Goal: Task Accomplishment & Management: Use online tool/utility

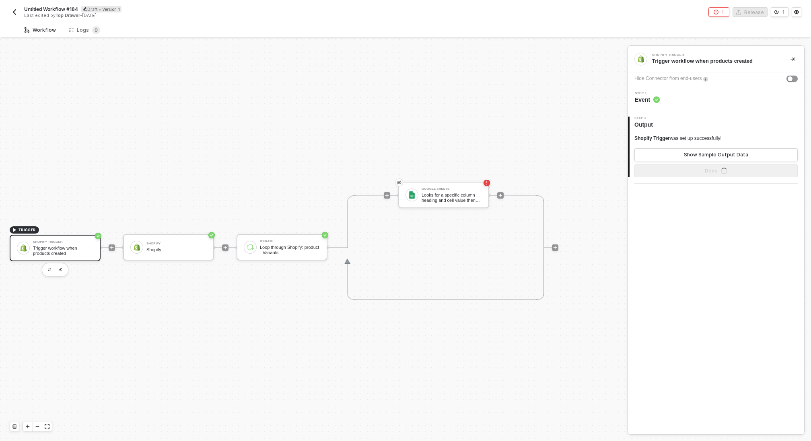
scroll to position [14, 0]
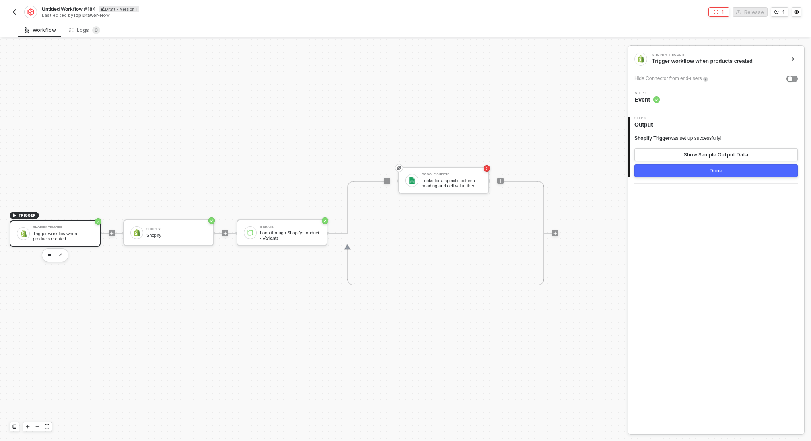
click at [14, 10] on img "button" at bounding box center [14, 12] width 6 height 6
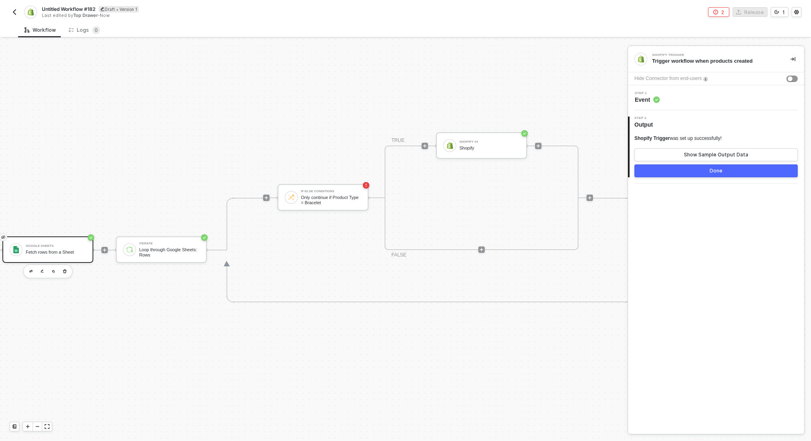
scroll to position [211, 241]
click at [16, 12] on img "button" at bounding box center [14, 12] width 6 height 6
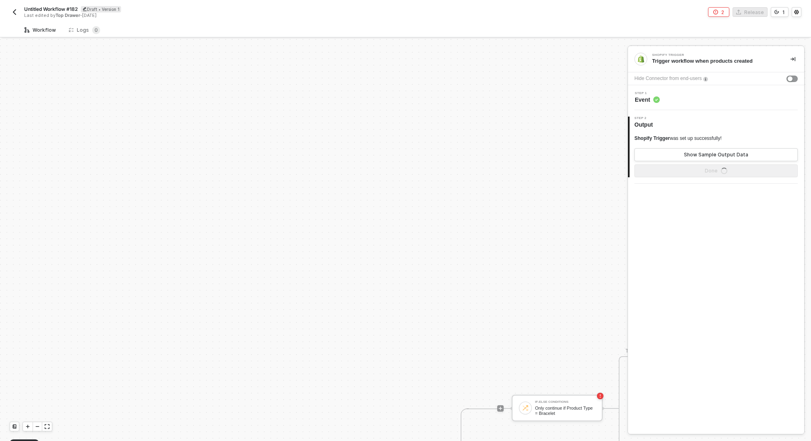
scroll to position [211, 0]
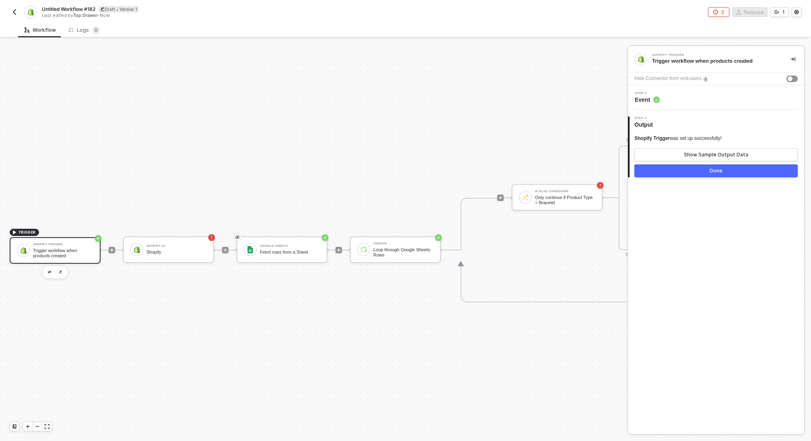
click at [12, 13] on img "button" at bounding box center [14, 12] width 6 height 6
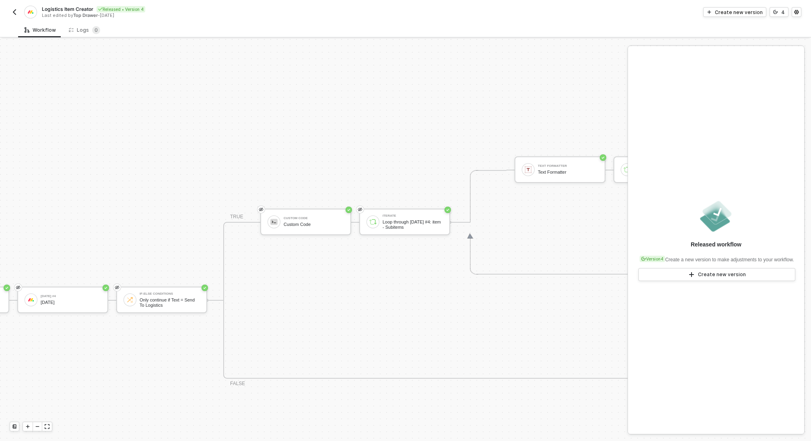
scroll to position [261, 191]
click at [17, 14] on img "button" at bounding box center [14, 12] width 6 height 6
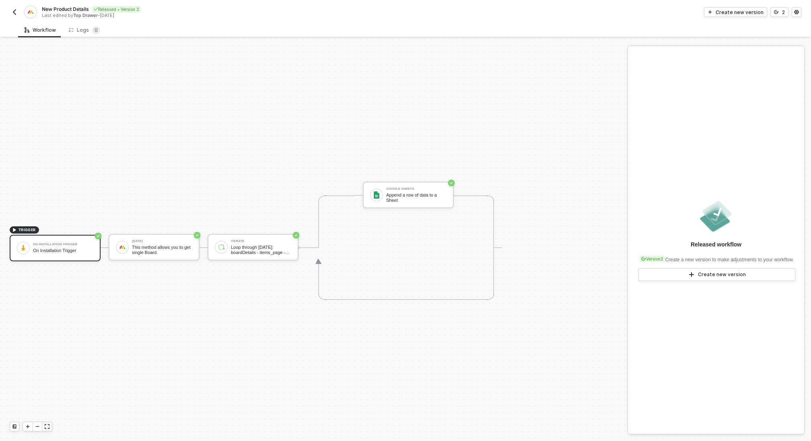
scroll to position [14, 0]
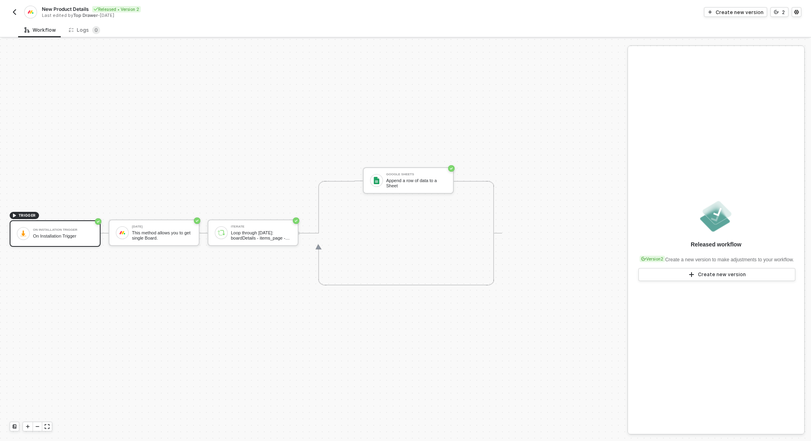
click at [13, 13] on img "button" at bounding box center [14, 12] width 6 height 6
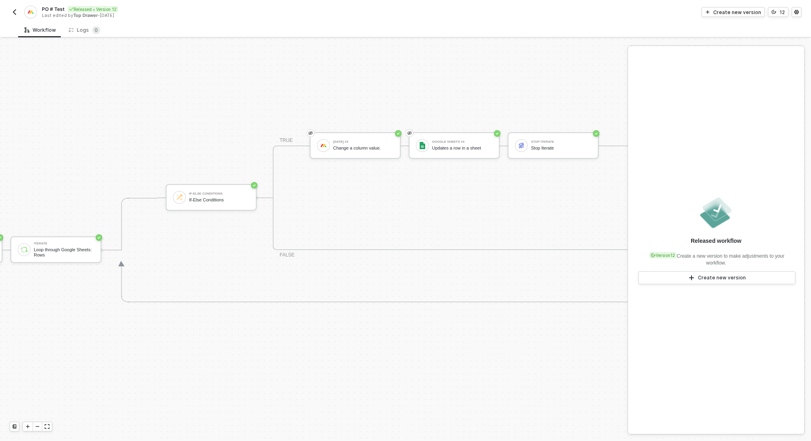
scroll to position [211, 364]
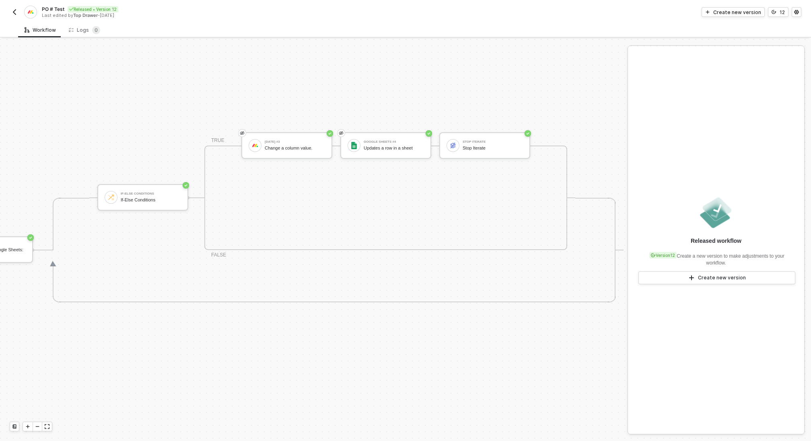
click at [16, 9] on img "button" at bounding box center [14, 12] width 6 height 6
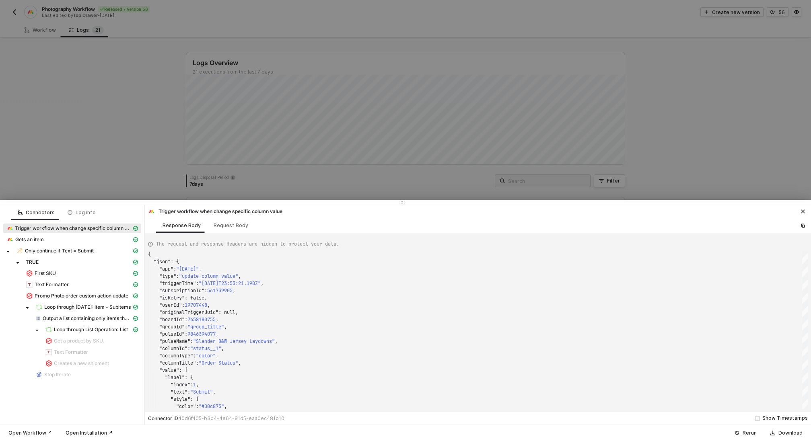
scroll to position [72, 0]
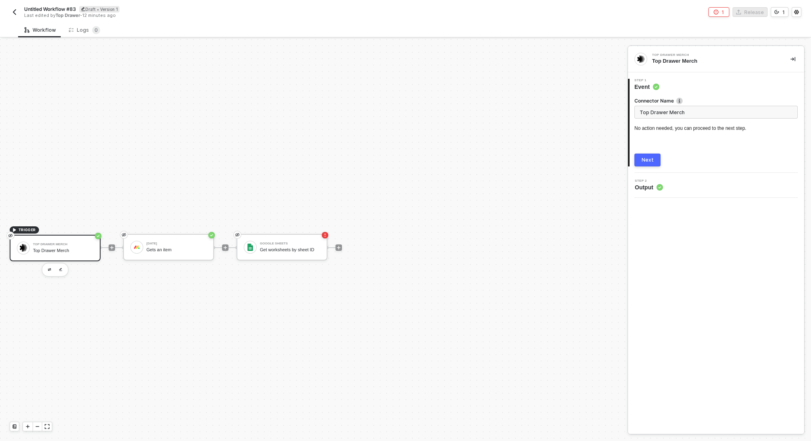
scroll to position [14, 0]
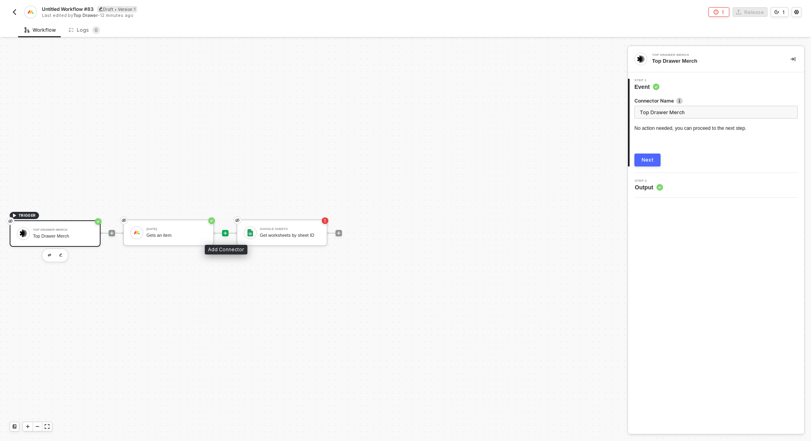
click at [225, 232] on icon "icon-play" at bounding box center [226, 233] width 4 height 4
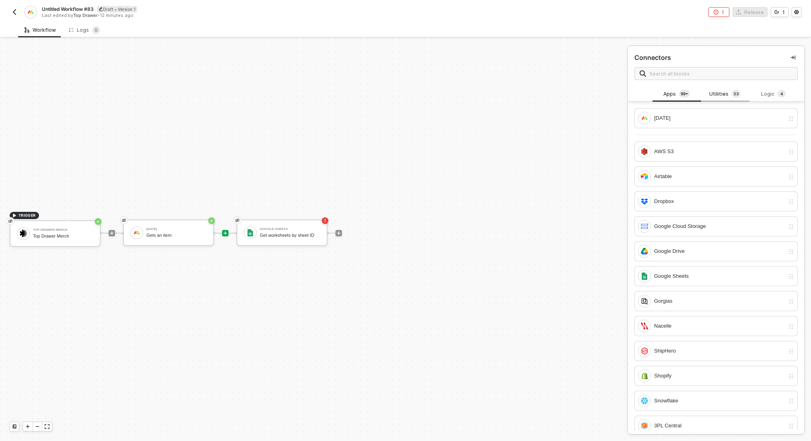
click at [725, 97] on div "Utilities 3 3" at bounding box center [724, 94] width 35 height 9
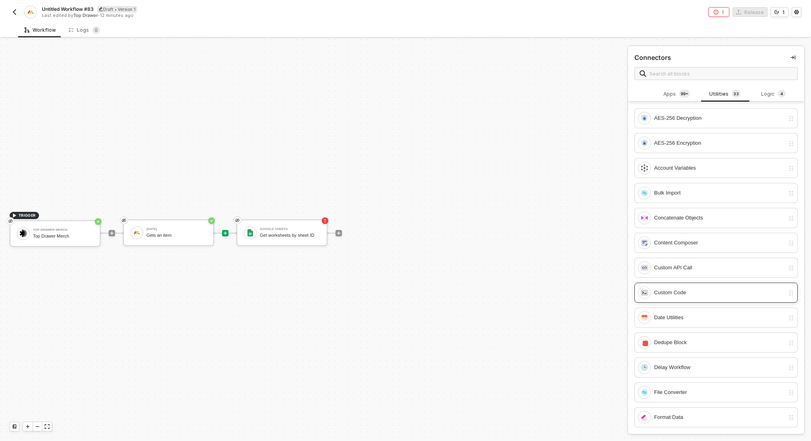
click at [683, 293] on div "Custom Code" at bounding box center [719, 292] width 131 height 9
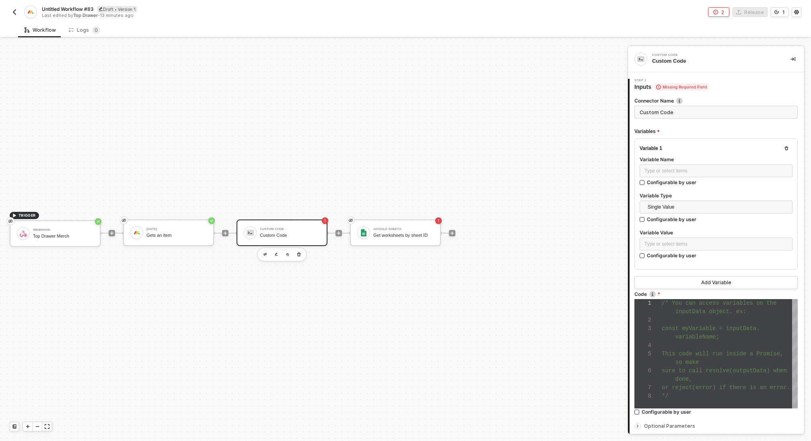
scroll to position [51, 0]
click at [679, 168] on div "Type or select items ﻿" at bounding box center [715, 171] width 143 height 8
click at [674, 243] on div "Type or select items ﻿" at bounding box center [715, 245] width 143 height 8
click at [543, 130] on div "Gets an item" at bounding box center [571, 133] width 100 height 6
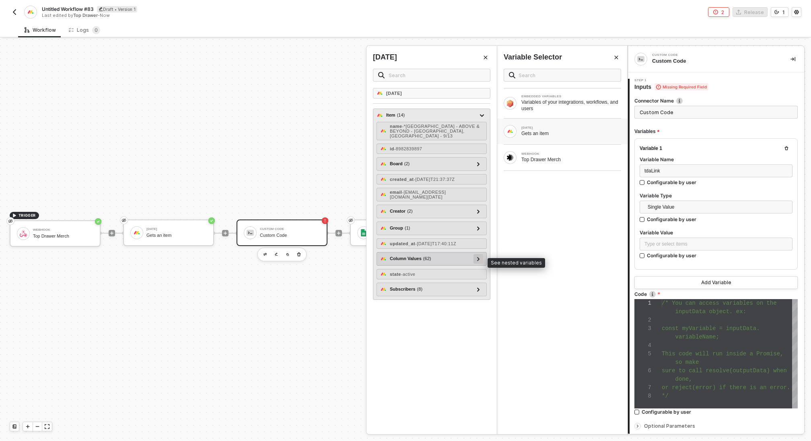
click at [477, 261] on div at bounding box center [478, 258] width 4 height 9
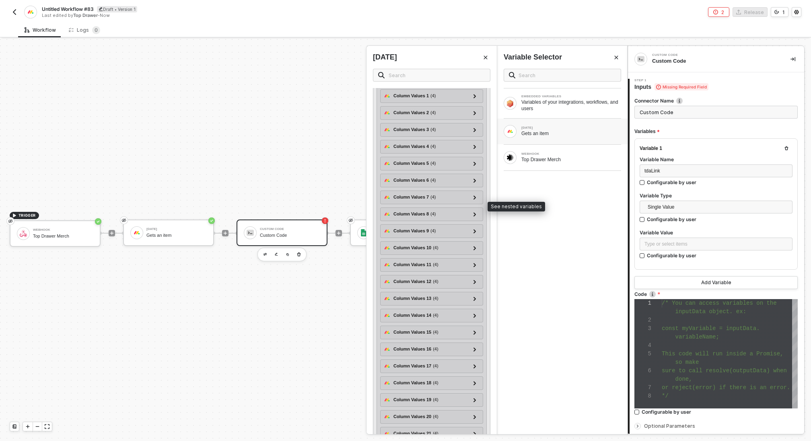
scroll to position [264, 0]
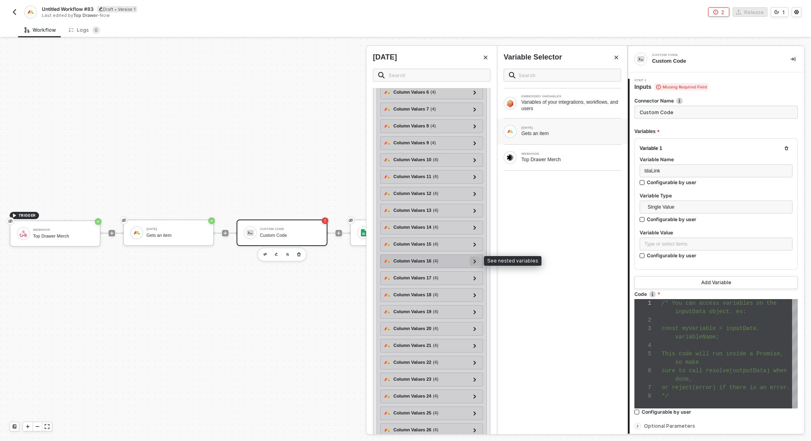
click at [477, 259] on div at bounding box center [475, 262] width 10 height 10
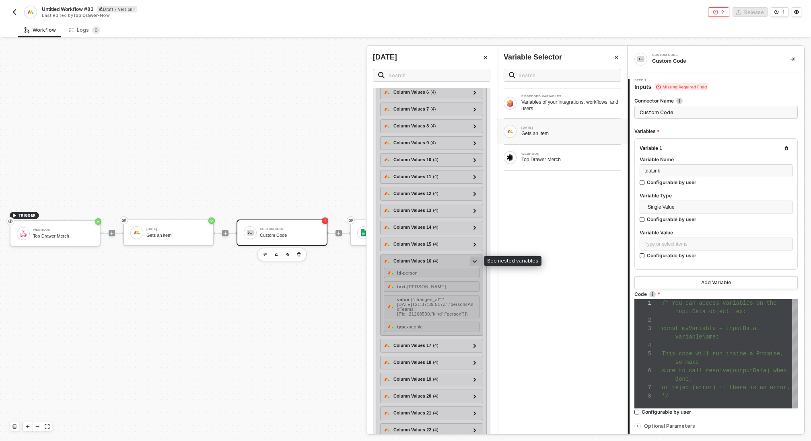
click at [476, 260] on icon at bounding box center [475, 261] width 4 height 2
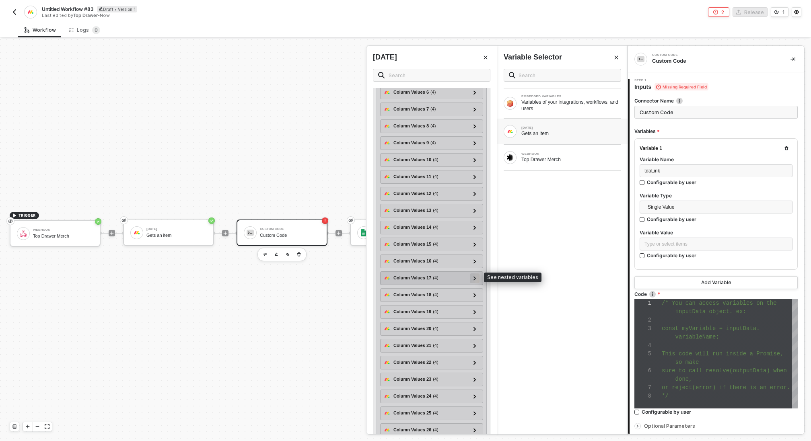
click at [476, 276] on icon at bounding box center [474, 278] width 3 height 4
click at [476, 277] on icon at bounding box center [475, 278] width 4 height 3
click at [476, 293] on icon at bounding box center [474, 295] width 3 height 4
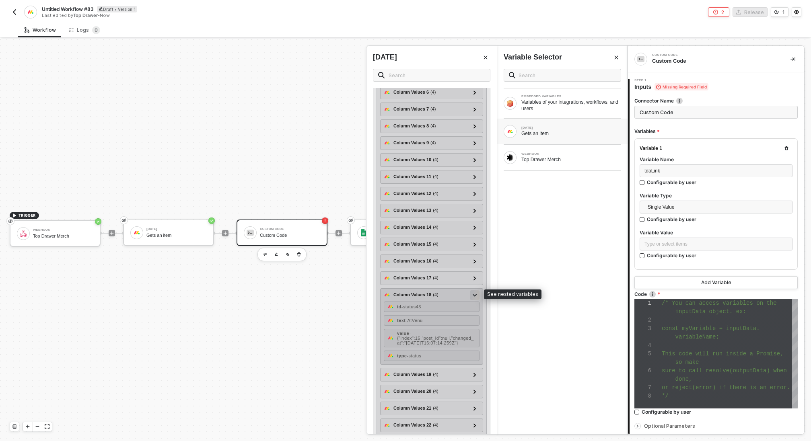
click at [476, 294] on icon at bounding box center [475, 295] width 4 height 3
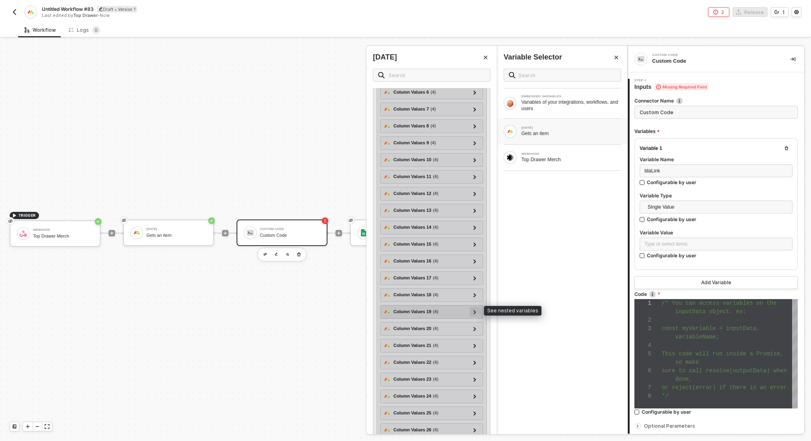
click at [476, 307] on div at bounding box center [475, 311] width 4 height 9
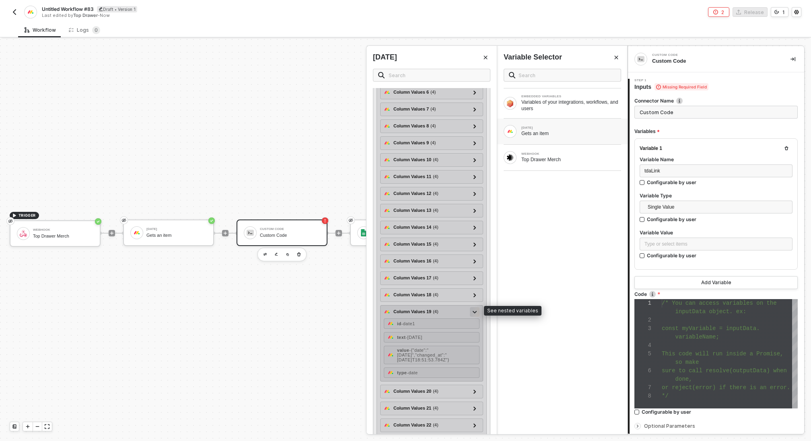
click at [476, 307] on div at bounding box center [475, 311] width 4 height 9
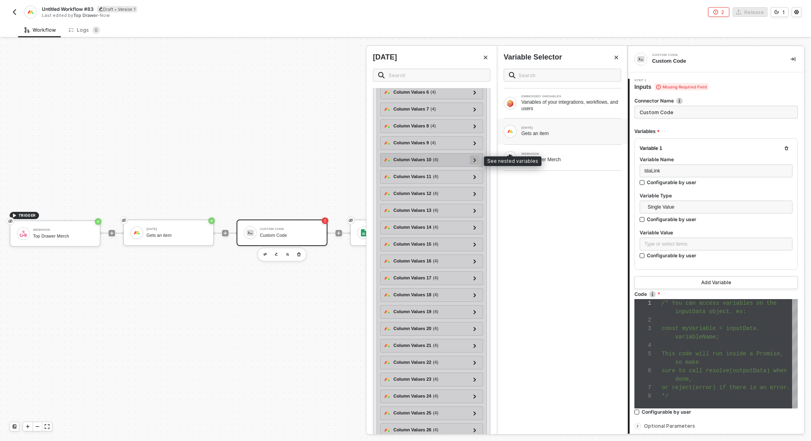
click at [474, 158] on icon at bounding box center [474, 160] width 3 height 4
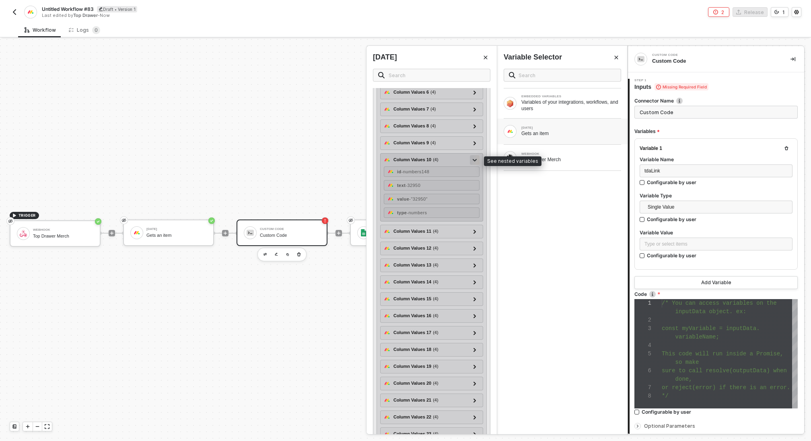
click at [474, 159] on icon at bounding box center [475, 160] width 4 height 3
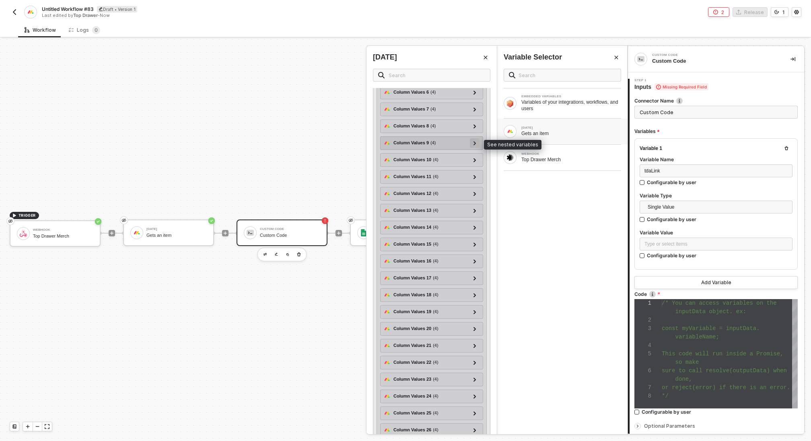
click at [475, 141] on icon at bounding box center [474, 143] width 3 height 4
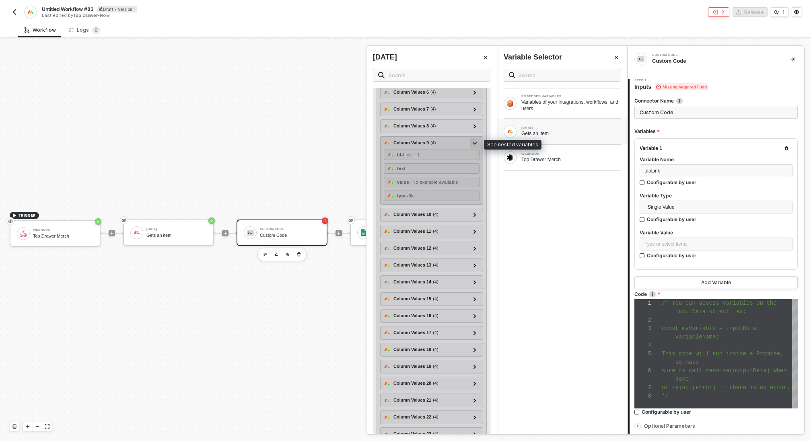
click at [475, 140] on div at bounding box center [475, 142] width 4 height 9
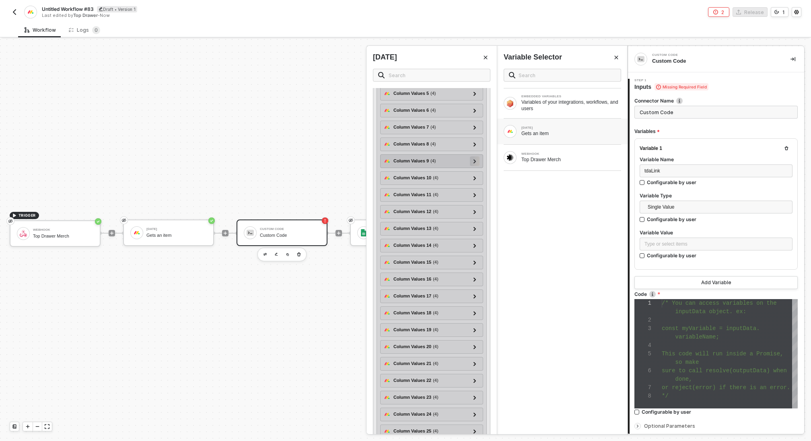
scroll to position [238, 0]
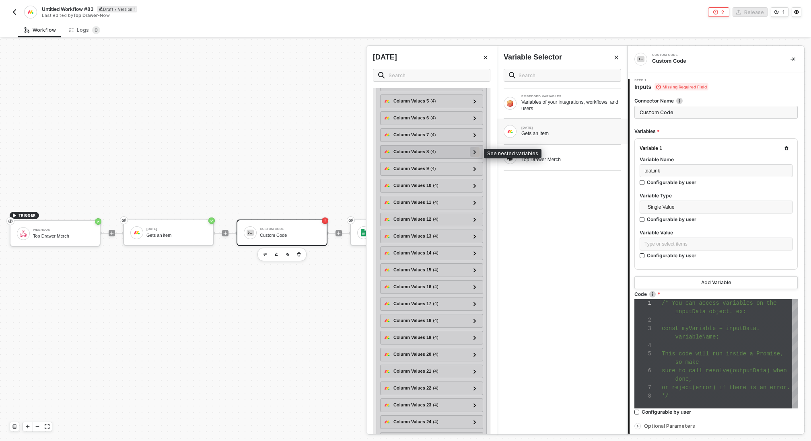
click at [475, 150] on icon at bounding box center [474, 152] width 3 height 4
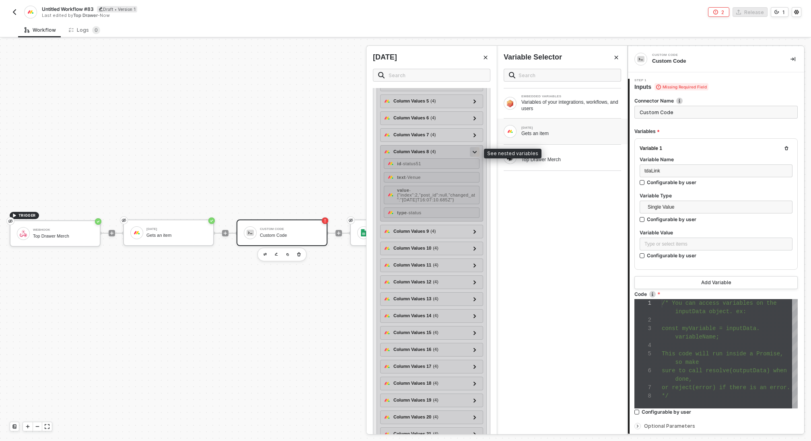
click at [475, 150] on div at bounding box center [475, 151] width 4 height 9
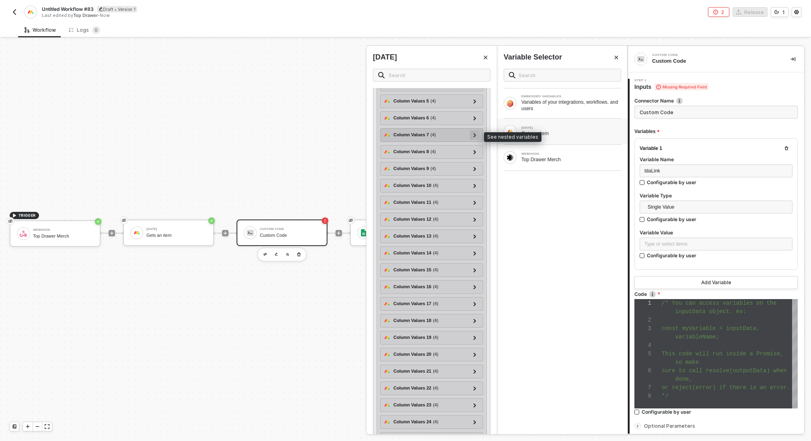
click at [474, 136] on icon at bounding box center [474, 135] width 2 height 4
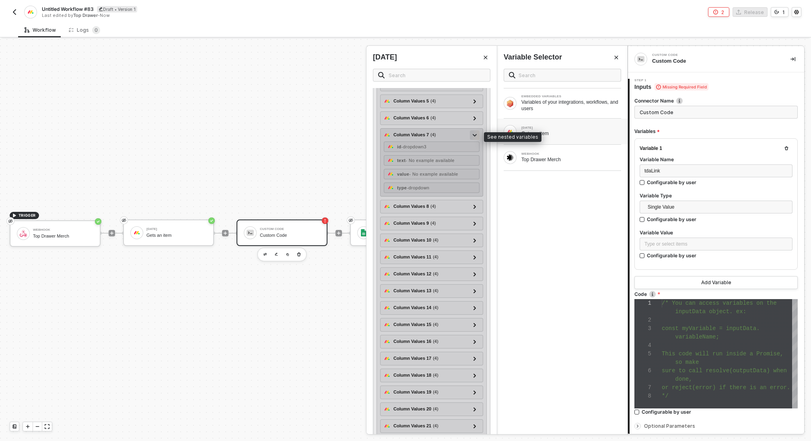
click at [474, 136] on div at bounding box center [475, 134] width 4 height 9
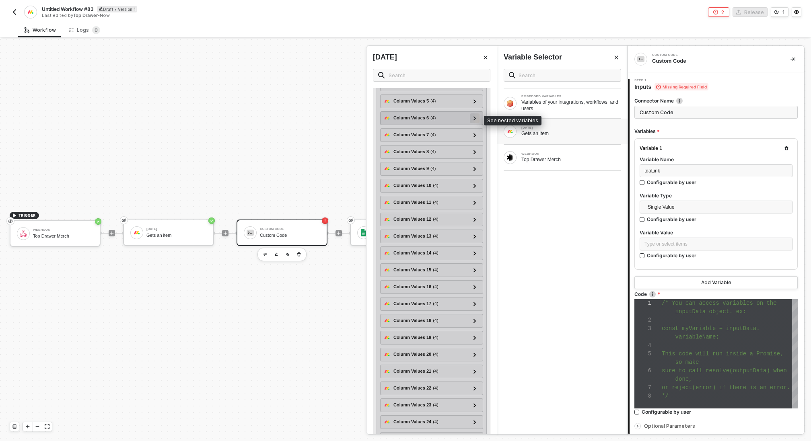
click at [474, 119] on icon at bounding box center [474, 118] width 3 height 4
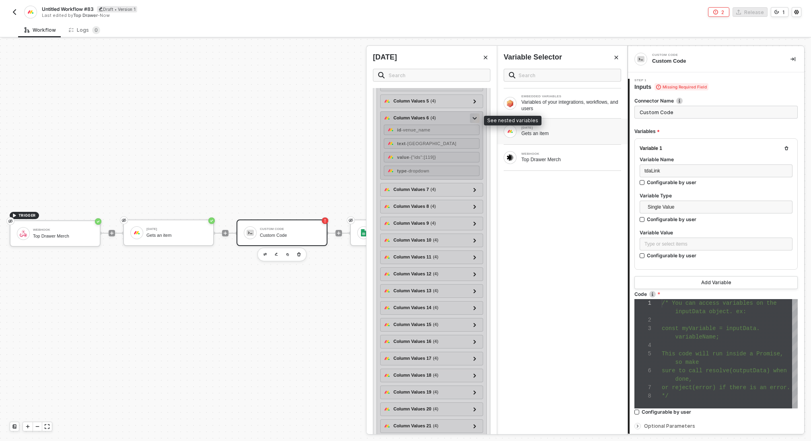
click at [474, 119] on icon at bounding box center [475, 118] width 4 height 2
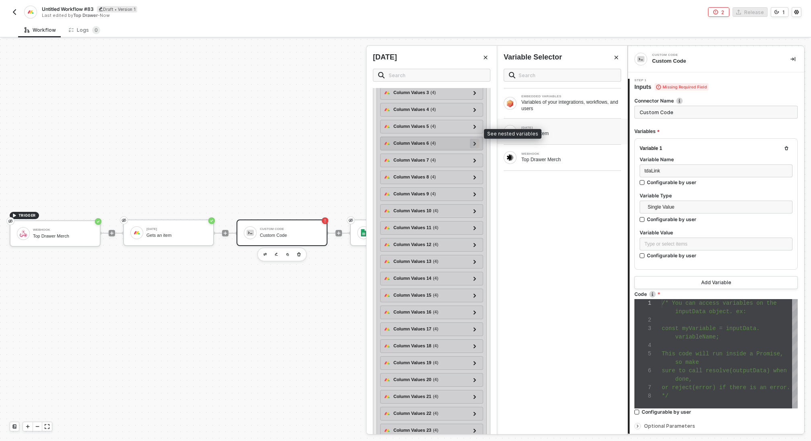
scroll to position [205, 0]
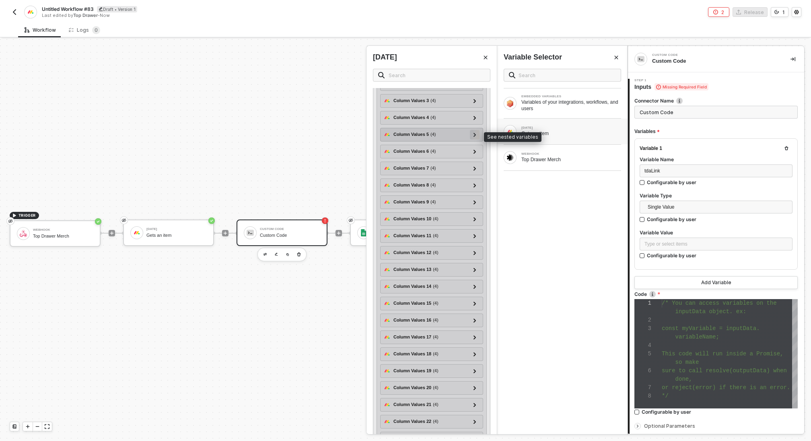
click at [477, 134] on div at bounding box center [475, 135] width 10 height 10
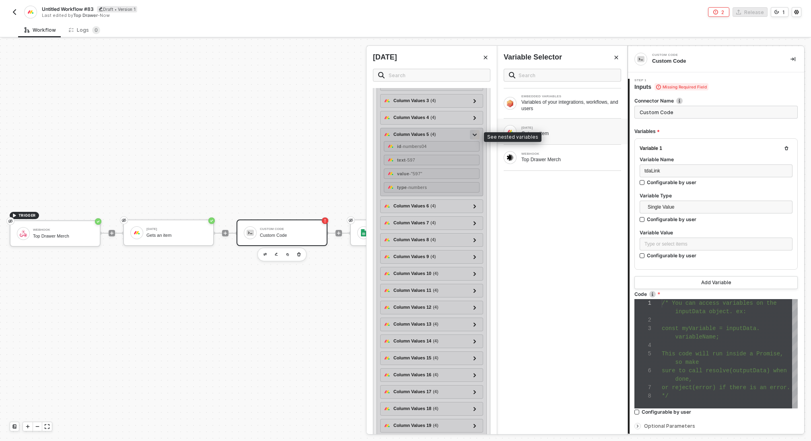
click at [477, 134] on div at bounding box center [475, 135] width 10 height 10
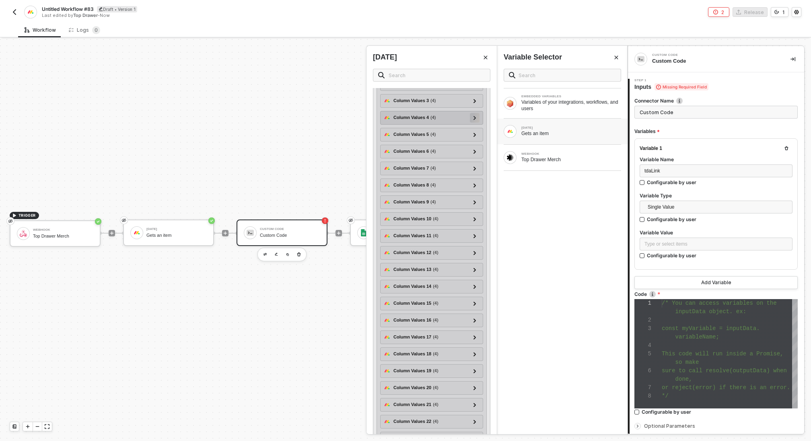
click at [477, 116] on div at bounding box center [475, 117] width 4 height 9
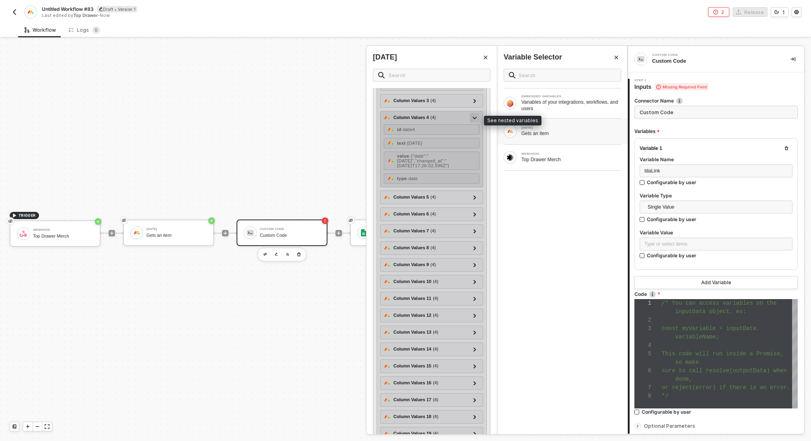
click at [475, 117] on icon at bounding box center [475, 118] width 4 height 3
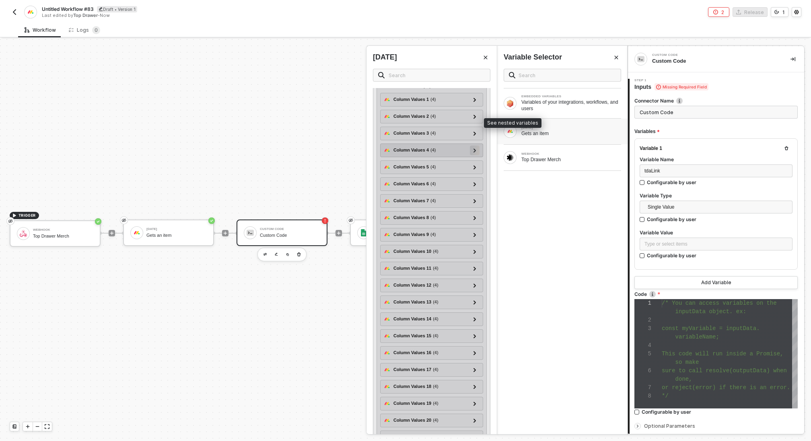
scroll to position [166, 0]
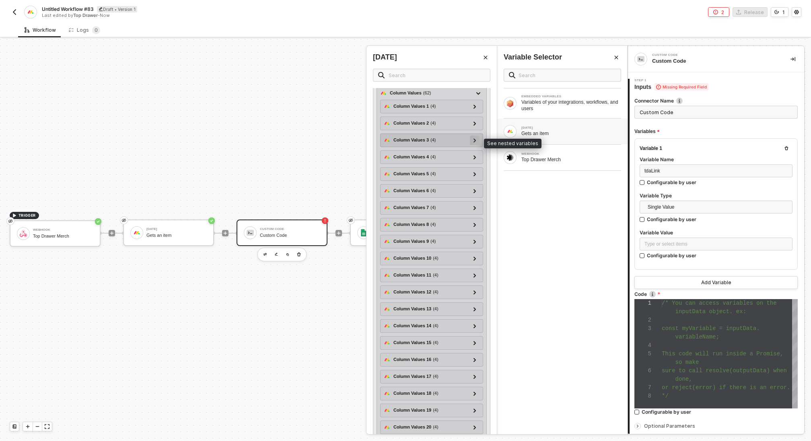
click at [476, 140] on icon at bounding box center [474, 140] width 3 height 4
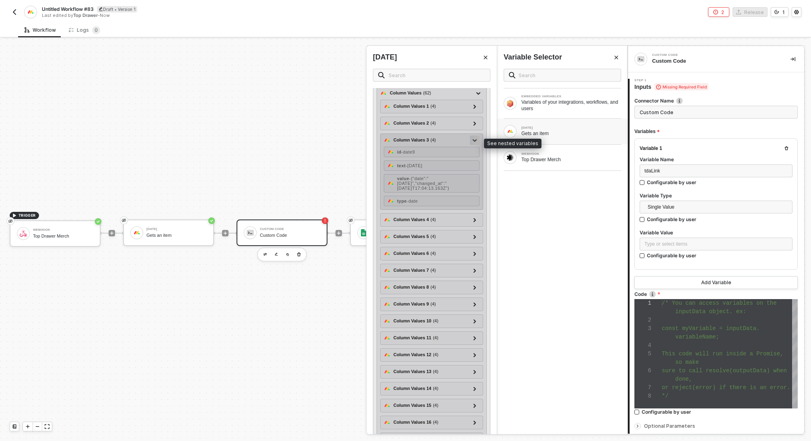
click at [476, 140] on icon at bounding box center [475, 140] width 4 height 3
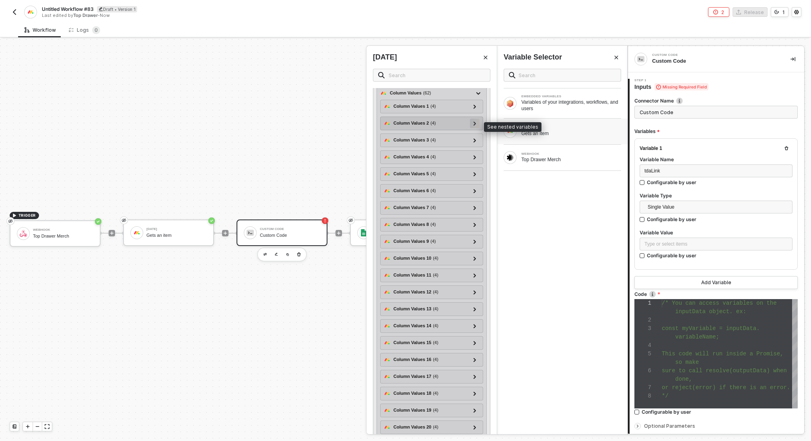
click at [474, 125] on icon at bounding box center [474, 123] width 2 height 4
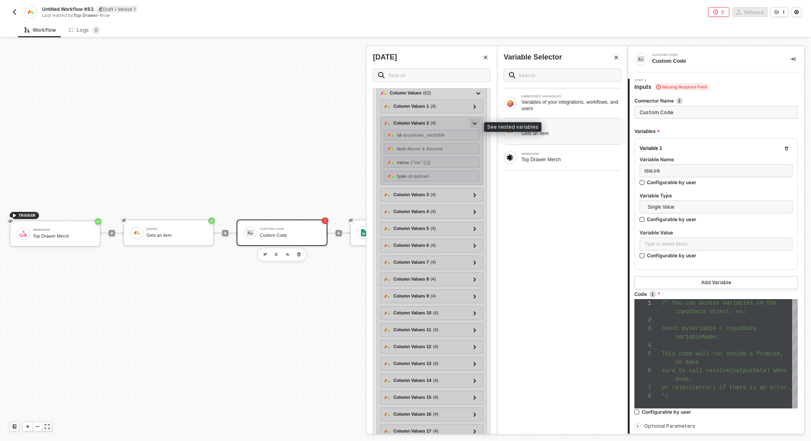
click at [474, 125] on icon at bounding box center [475, 123] width 4 height 3
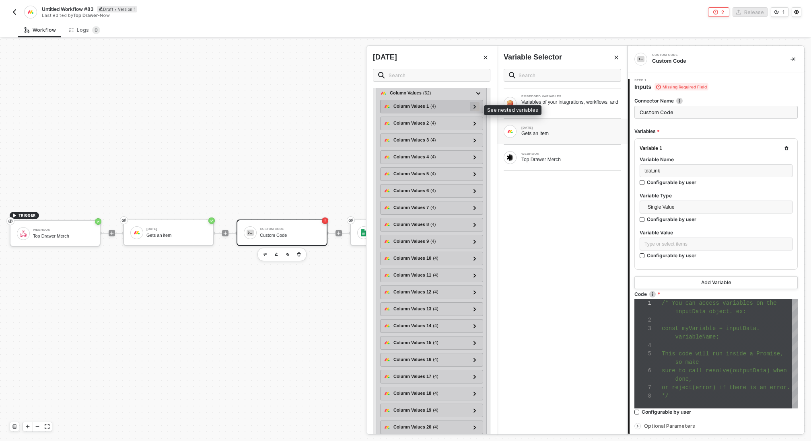
click at [474, 109] on icon at bounding box center [474, 107] width 3 height 4
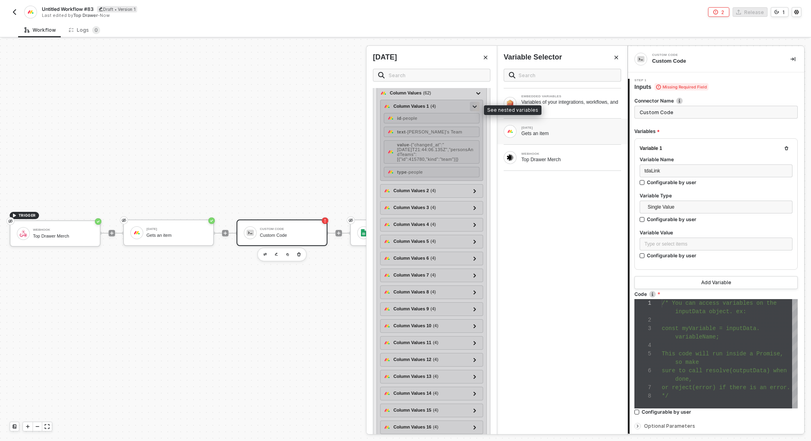
click at [474, 108] on icon at bounding box center [475, 106] width 4 height 3
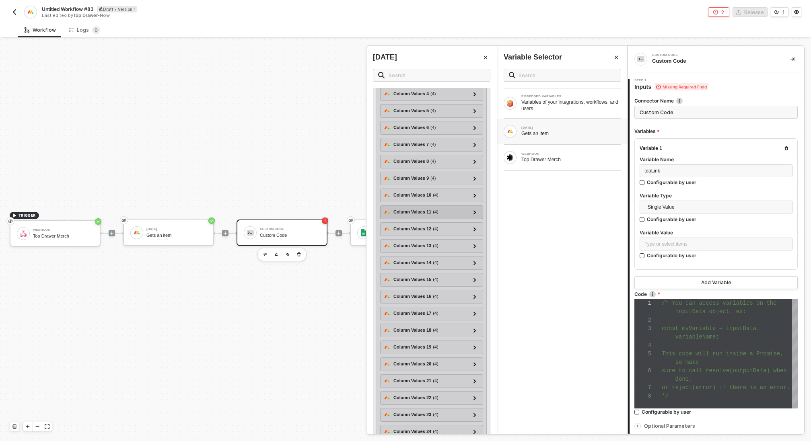
scroll to position [278, 0]
click at [473, 278] on div at bounding box center [475, 281] width 4 height 9
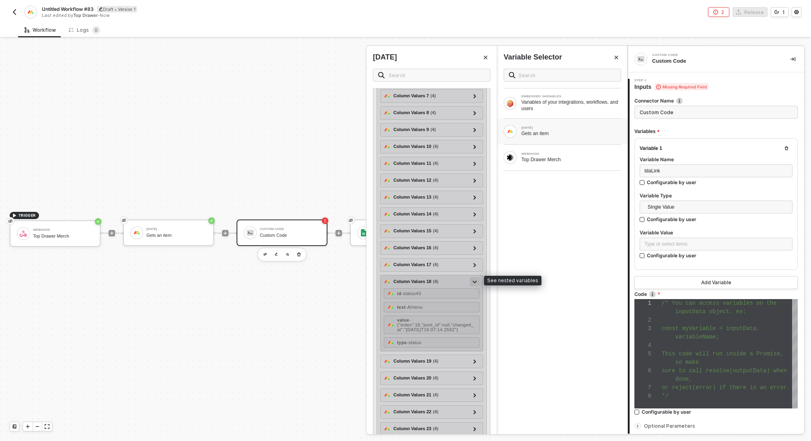
click at [473, 281] on icon at bounding box center [475, 282] width 4 height 2
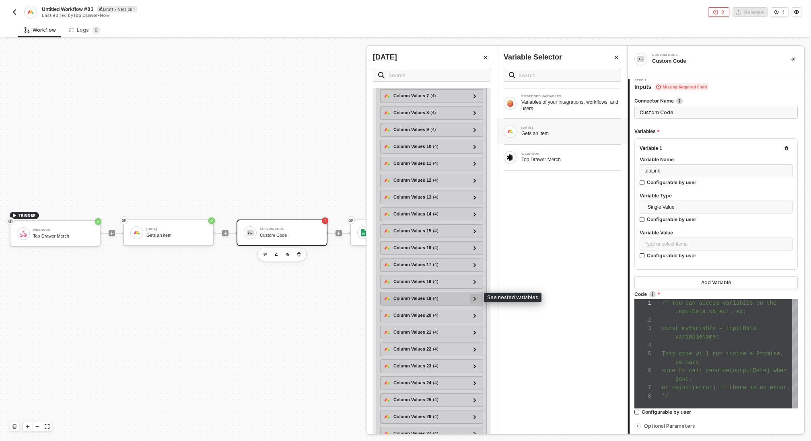
click at [475, 297] on icon at bounding box center [474, 299] width 2 height 4
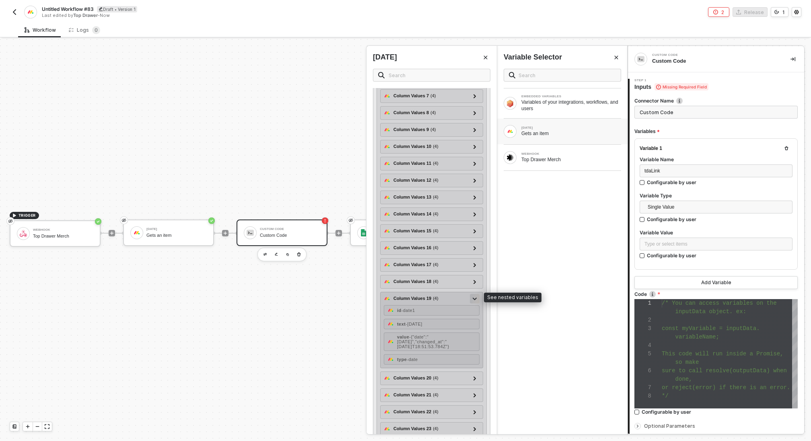
click at [475, 298] on icon at bounding box center [475, 299] width 4 height 3
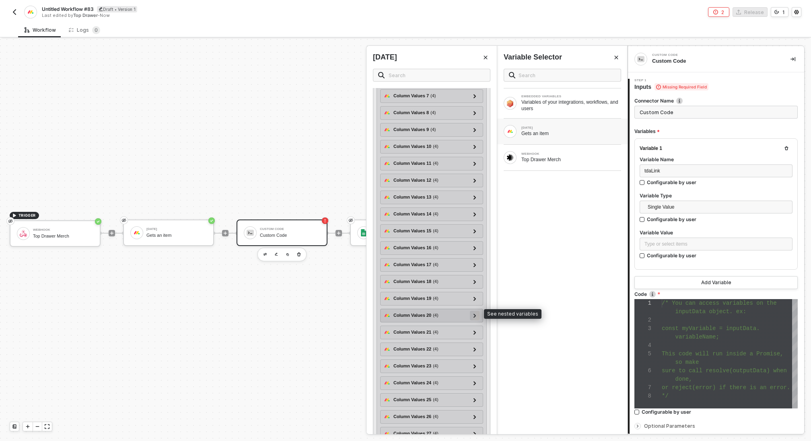
click at [476, 314] on icon at bounding box center [474, 316] width 2 height 4
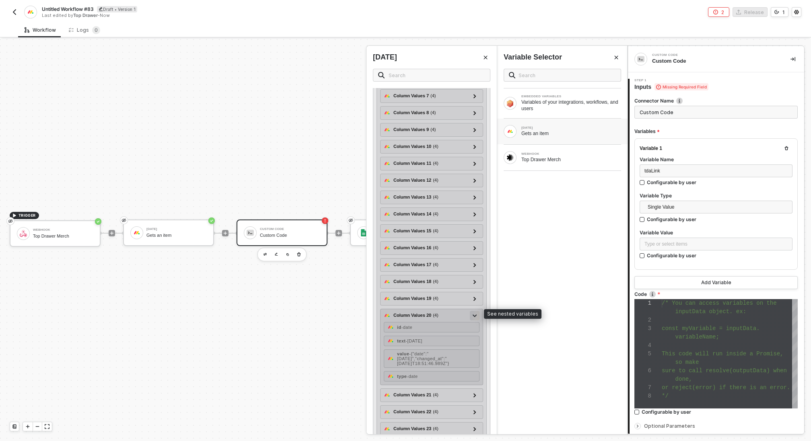
click at [476, 315] on icon at bounding box center [475, 316] width 4 height 2
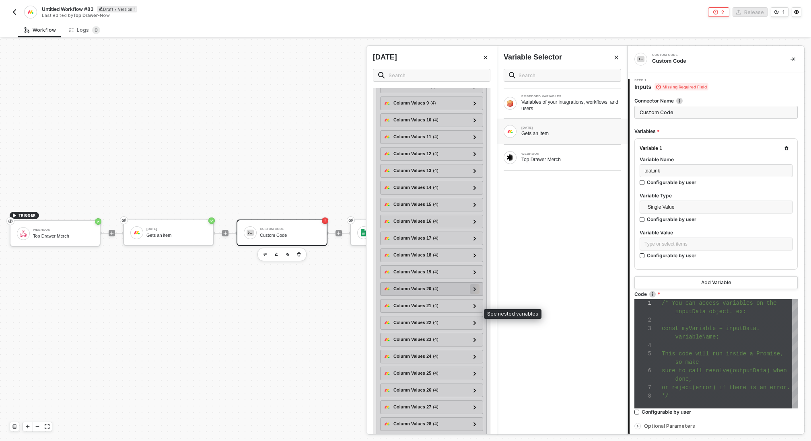
scroll to position [306, 0]
click at [473, 300] on div at bounding box center [475, 304] width 4 height 9
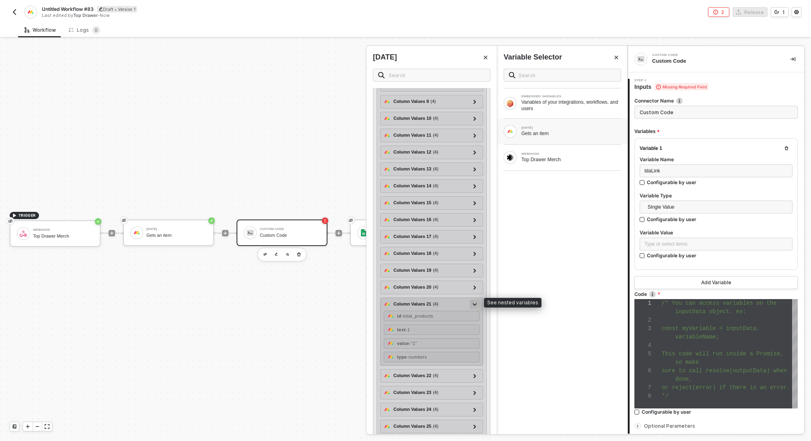
click at [473, 303] on icon at bounding box center [475, 304] width 4 height 2
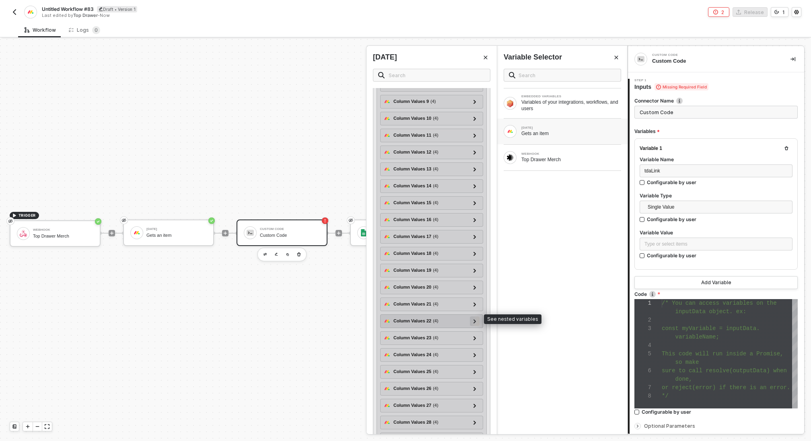
click at [476, 319] on div at bounding box center [475, 321] width 4 height 9
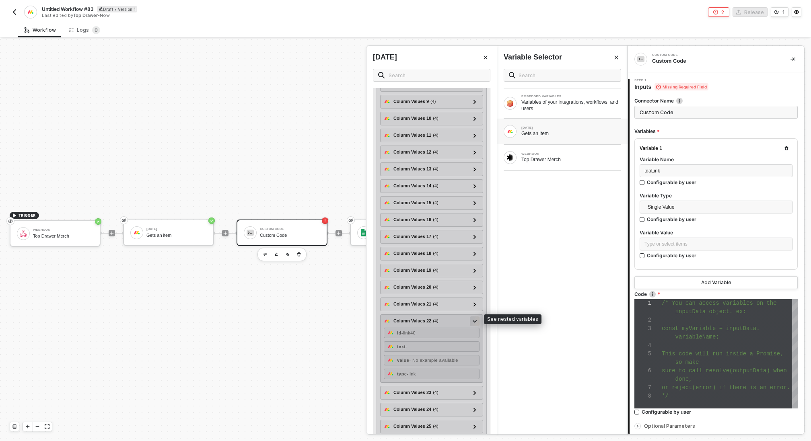
click at [476, 319] on div at bounding box center [475, 321] width 4 height 9
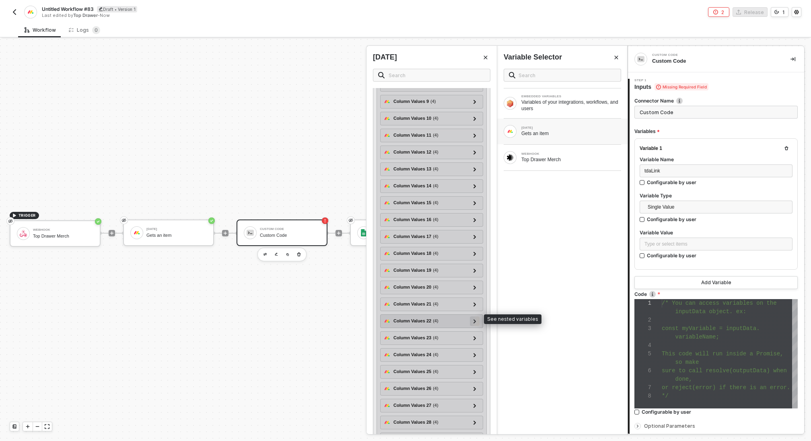
click at [476, 319] on div at bounding box center [475, 321] width 4 height 9
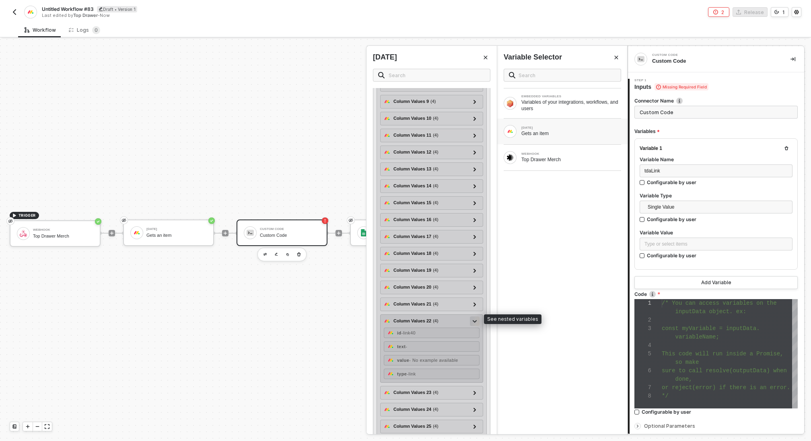
click at [476, 319] on div at bounding box center [475, 321] width 4 height 9
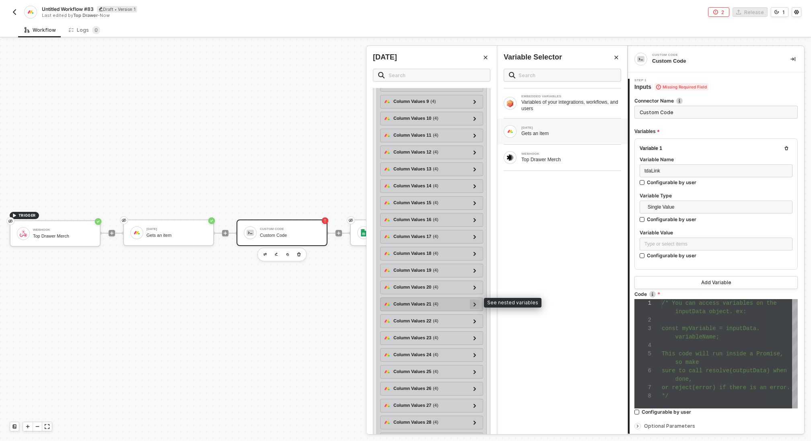
click at [475, 302] on icon at bounding box center [474, 304] width 2 height 4
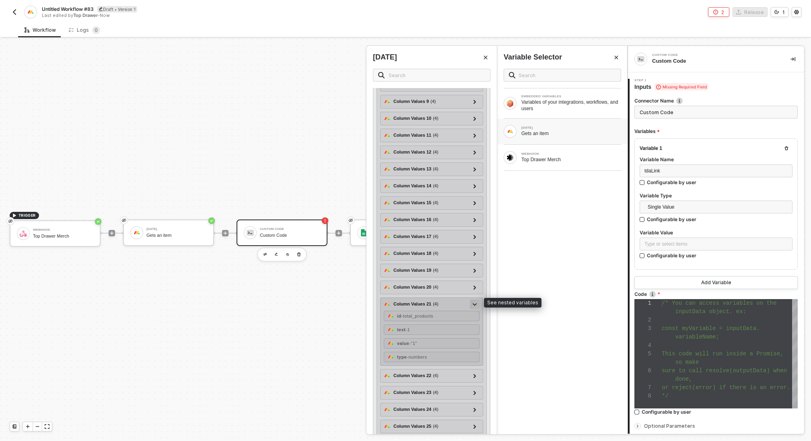
click at [475, 303] on icon at bounding box center [475, 304] width 4 height 2
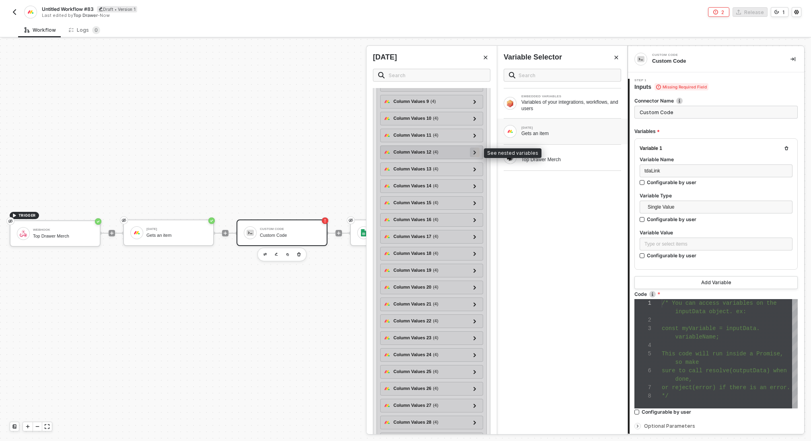
click at [473, 151] on div at bounding box center [475, 152] width 4 height 9
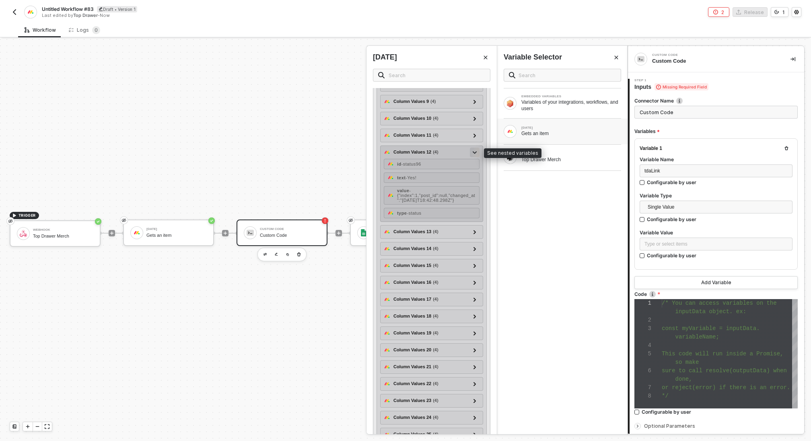
click at [473, 151] on icon at bounding box center [475, 152] width 4 height 3
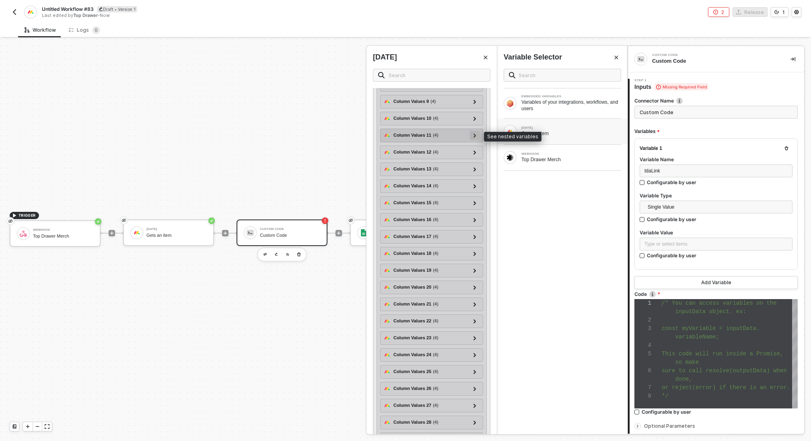
click at [475, 134] on icon at bounding box center [474, 136] width 2 height 4
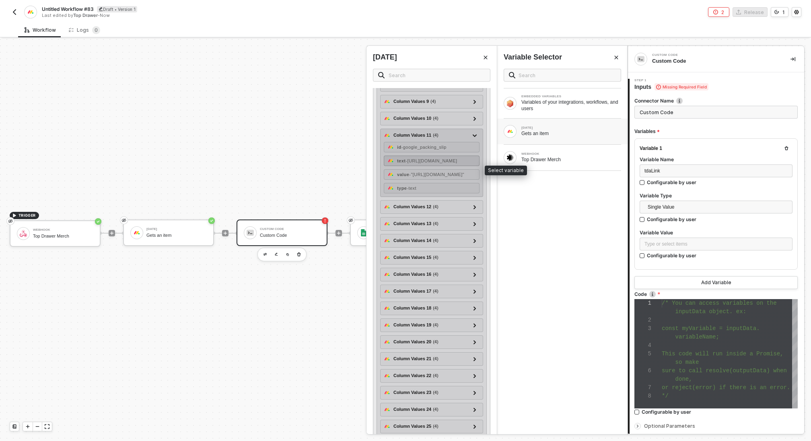
click at [456, 163] on span "- https://docs.google.com/spreadsheets/d/1L5OLUBjPpszc5KjC-IaKtgllRLQ_tKusq2XVo…" at bounding box center [430, 160] width 51 height 5
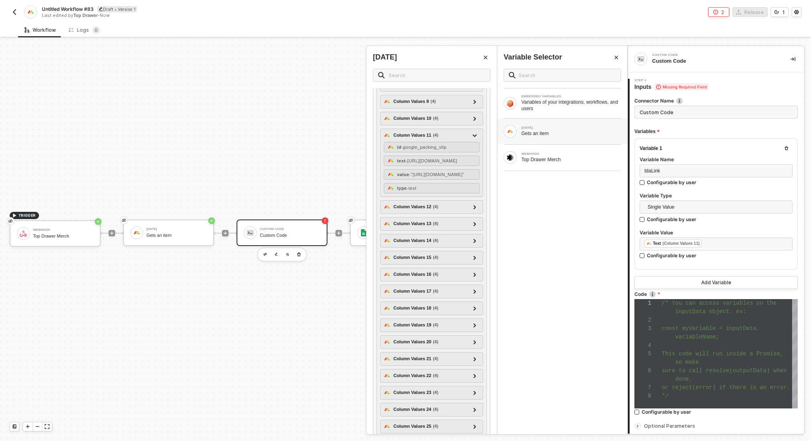
click at [691, 337] on span "variableName;" at bounding box center [697, 337] width 44 height 6
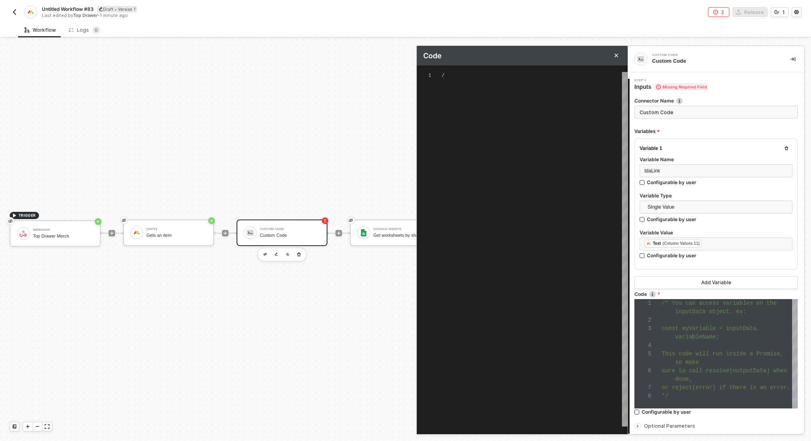
scroll to position [51, 0]
click at [464, 125] on div "*/" at bounding box center [535, 126] width 186 height 7
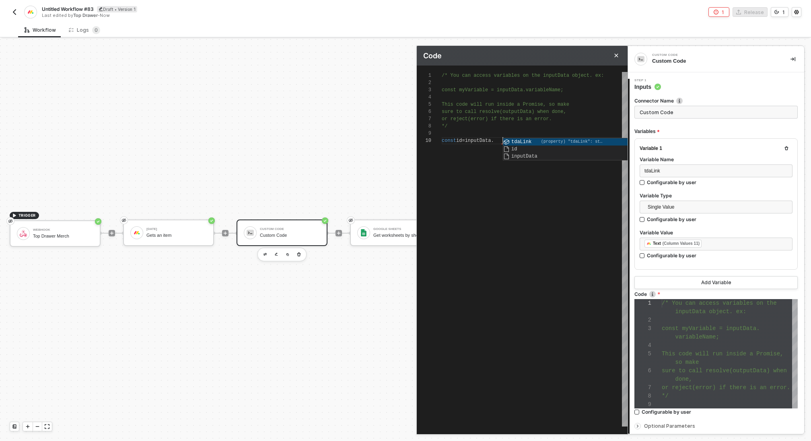
scroll to position [65, 81]
type textarea "/* You can access variables on the inputData object. ex: const myVariable = inp…"
paste textarea "if (gidMatch && gidMatch[1]) { resolve({ worksheetId: gidMatch[1] }); } else { …"
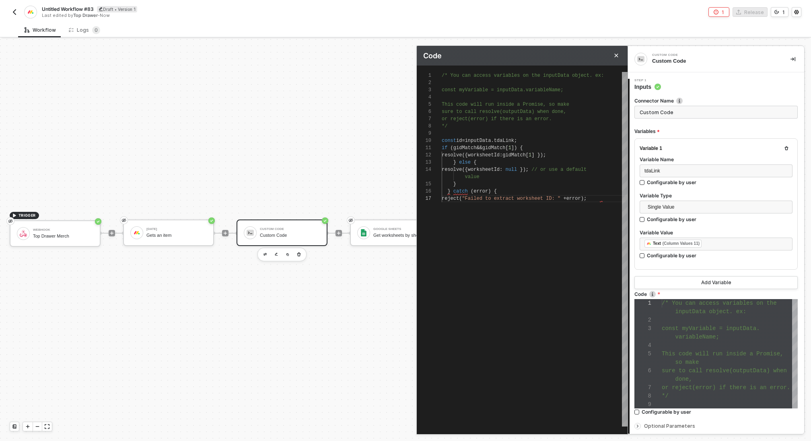
click at [534, 140] on div "const id = inputData . tdaLink ;" at bounding box center [535, 140] width 186 height 7
paste textarea "const sheetIdMatch = url.match(/\/spreadsheets\/d\/([a-zA-Z0-9-_]+)/);"
click at [463, 164] on span "gidMatch" at bounding box center [464, 163] width 23 height 6
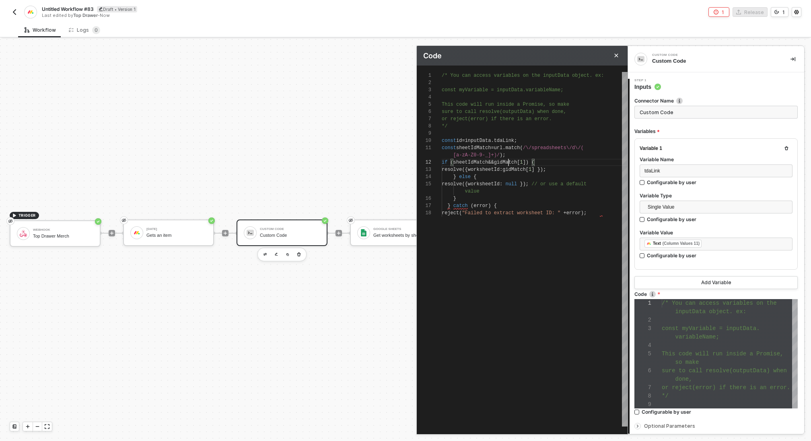
scroll to position [7, 67]
click at [507, 162] on span "gidMatch" at bounding box center [505, 163] width 23 height 6
click at [526, 169] on span "gidMatch" at bounding box center [513, 170] width 23 height 6
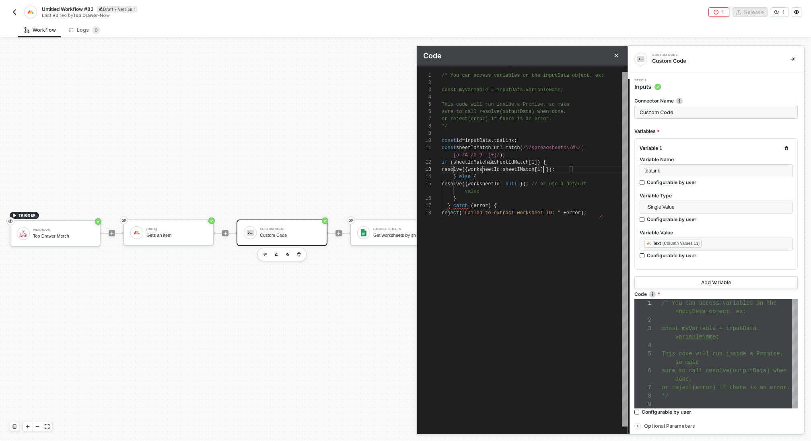
type textarea "const sheetIdMatch = url.match(/\/spreadsheets\/d\/([a-zA-Z0-9-_]+)/); if (shee…"
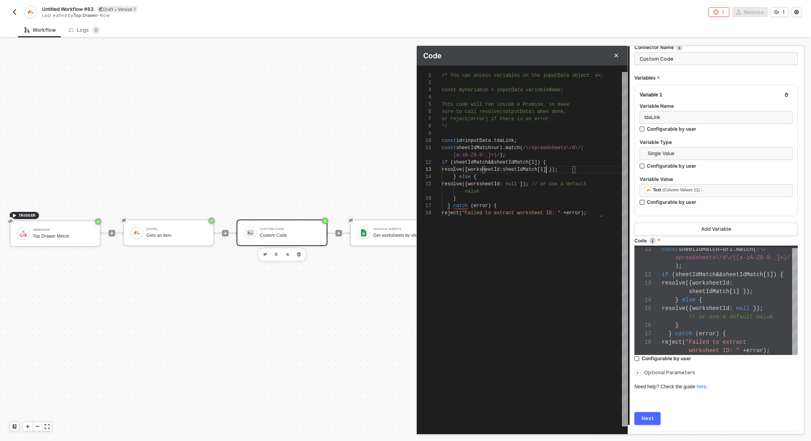
scroll to position [74, 0]
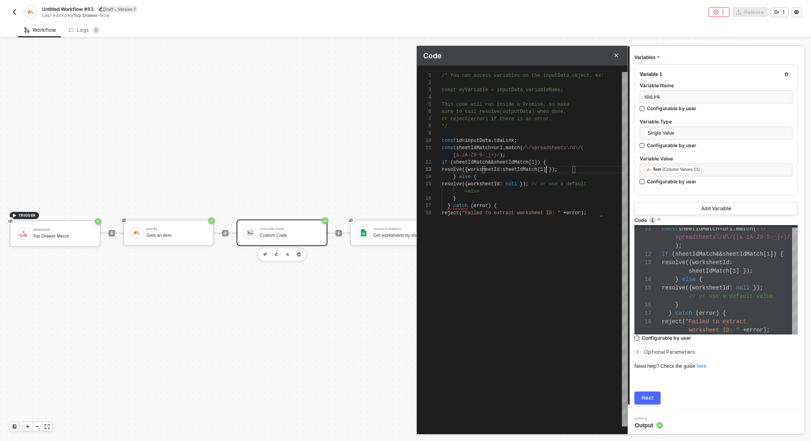
click at [646, 395] on div "Next" at bounding box center [647, 398] width 12 height 6
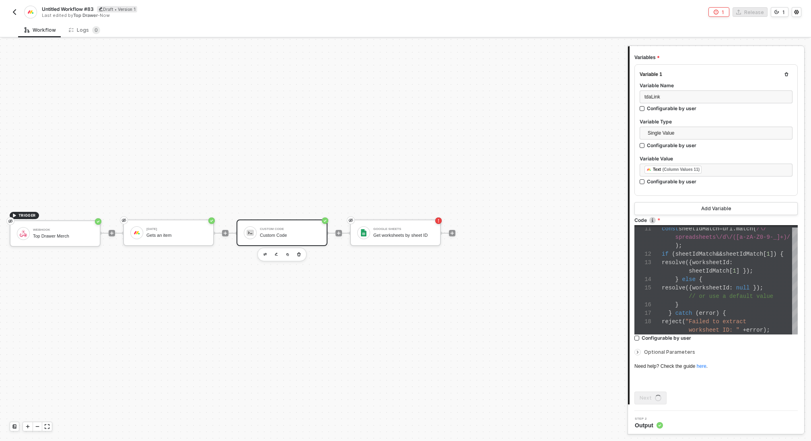
scroll to position [0, 0]
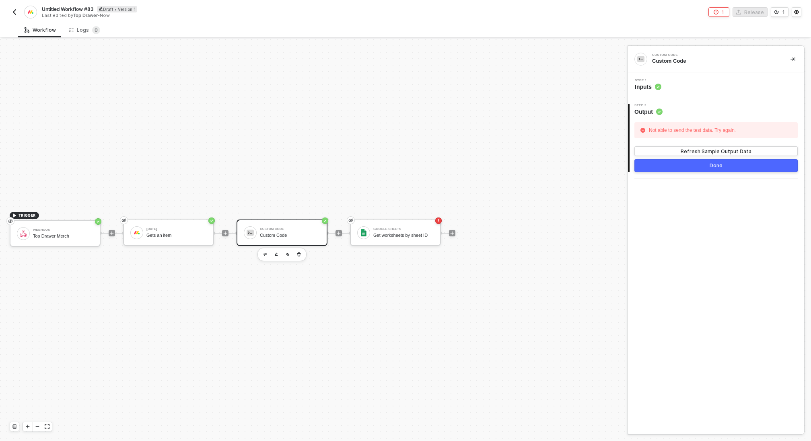
click at [693, 86] on div "Step 1 Inputs" at bounding box center [717, 85] width 174 height 12
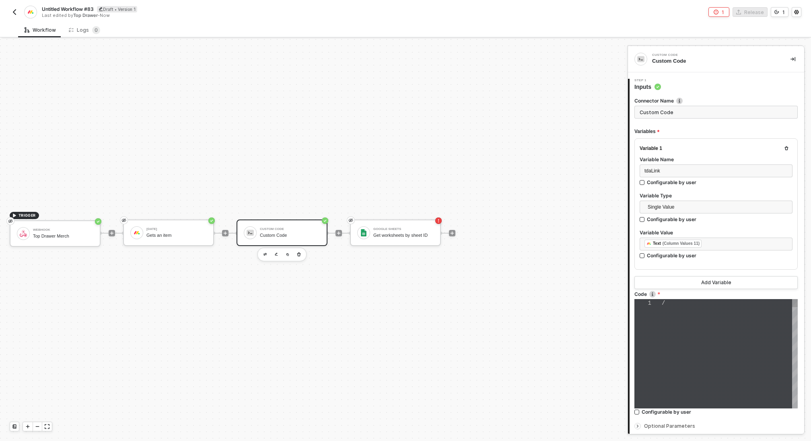
type textarea "/* You can access variables on the inputData object. ex: const myVariable = inp…"
click at [721, 326] on span "const myVariable = inputData." at bounding box center [711, 328] width 98 height 6
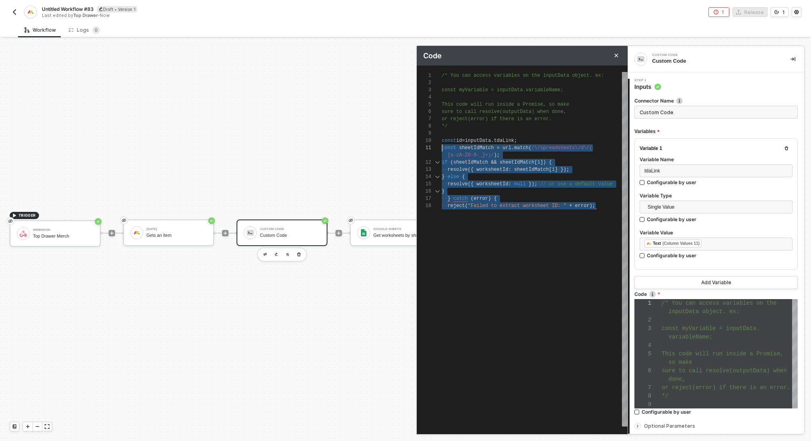
scroll to position [65, 0]
drag, startPoint x: 602, startPoint y: 206, endPoint x: 438, endPoint y: 136, distance: 177.5
paste textarea "const gidMatch = url.match(/[?&]gid=([0-9]+)/); if (gidMatch && gidMatch[1]) { …"
type textarea "const gidMatch = url.match(/[?&]gid=([0-9]+)/); if (gidMatch && gidMatch[1]) { …"
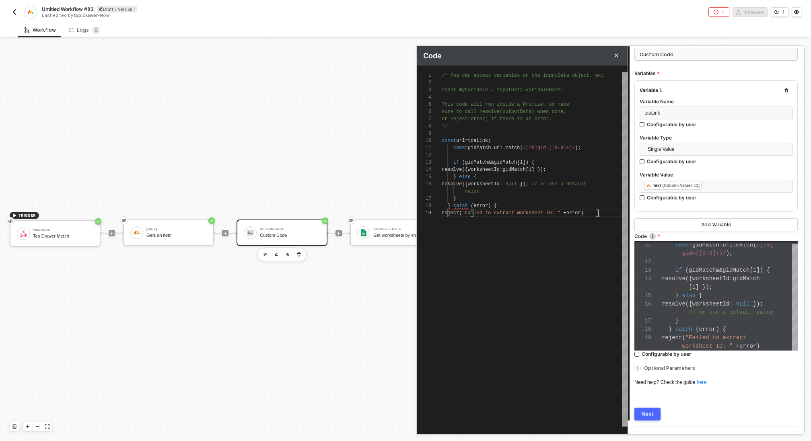
scroll to position [75, 0]
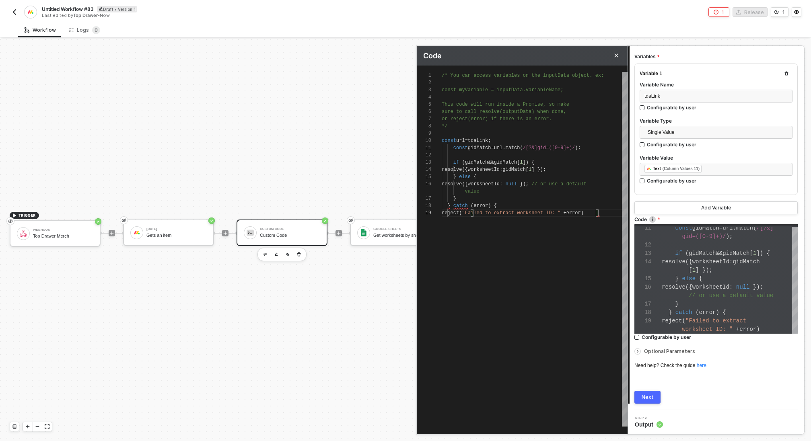
click at [648, 396] on div "Next" at bounding box center [647, 397] width 12 height 6
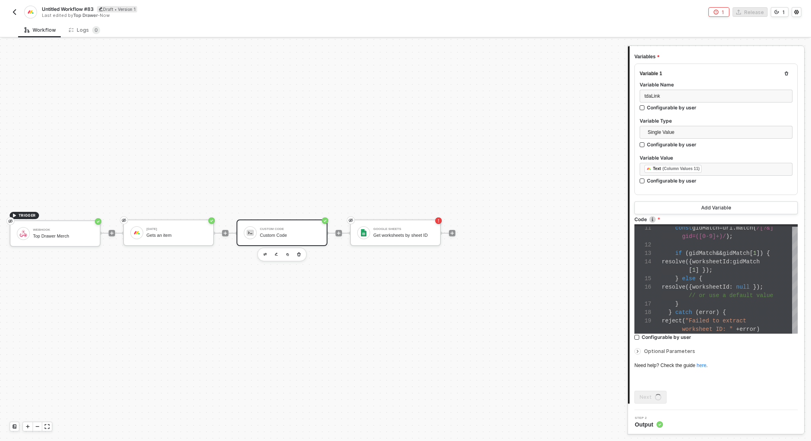
scroll to position [0, 0]
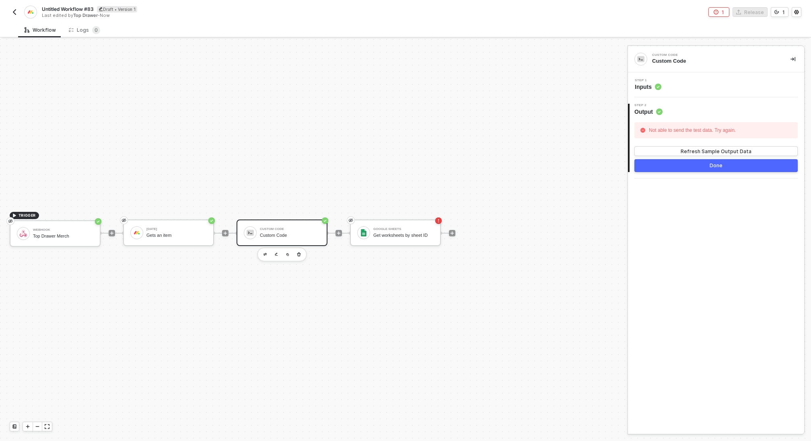
click at [686, 87] on div "Step 1 Inputs" at bounding box center [717, 85] width 174 height 12
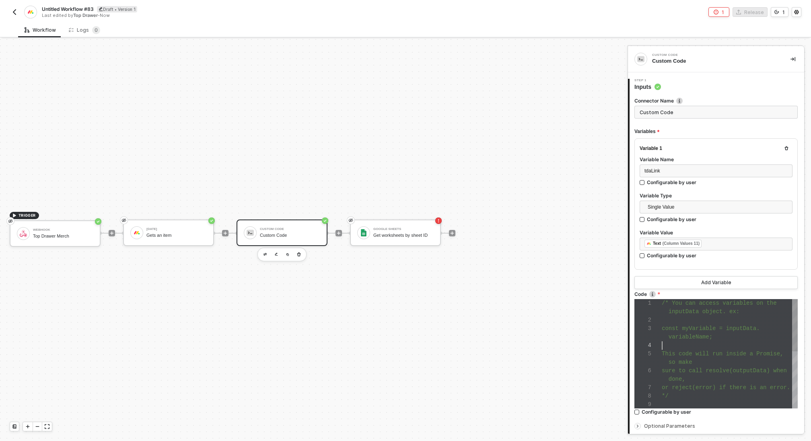
scroll to position [25, 0]
click at [738, 347] on div at bounding box center [730, 345] width 136 height 8
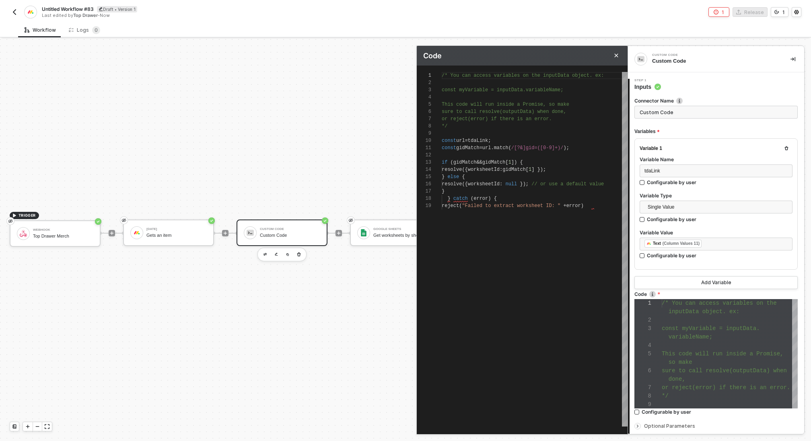
scroll to position [58, 151]
click at [605, 205] on div "reject ( "Failed to extract worksheet ID: " + error )" at bounding box center [535, 205] width 186 height 7
type textarea "const gidMatch = url.match(/[?&]gid=([0-9]+)/); if (gidMatch && gidMatch[1]) { …"
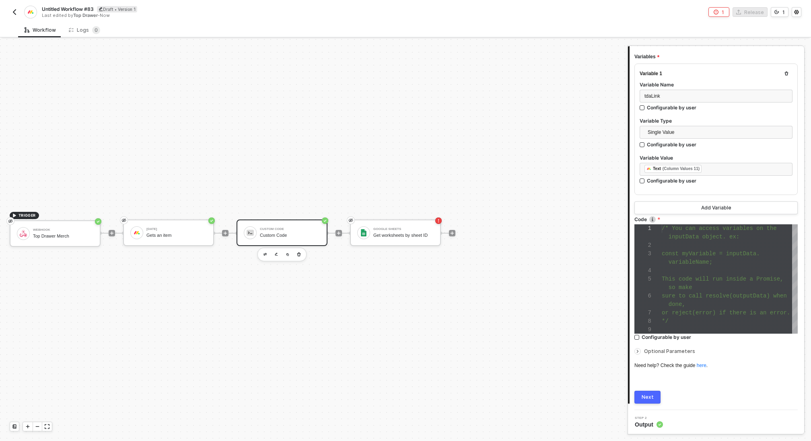
click at [648, 397] on div "Next" at bounding box center [647, 397] width 12 height 6
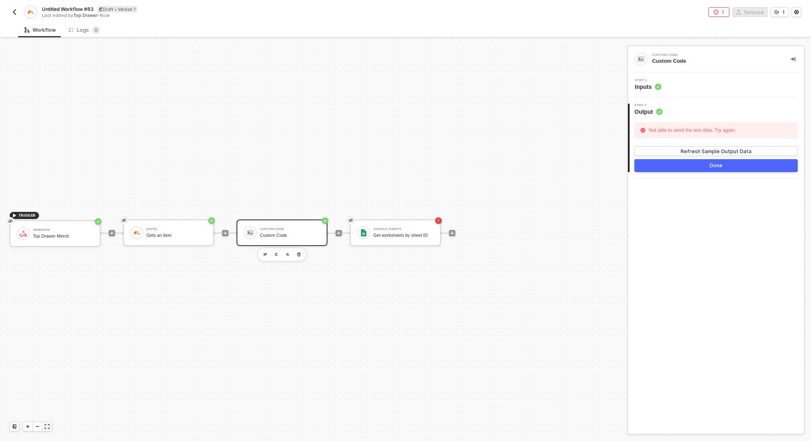
click at [705, 84] on div "Step 1 Inputs" at bounding box center [717, 85] width 174 height 12
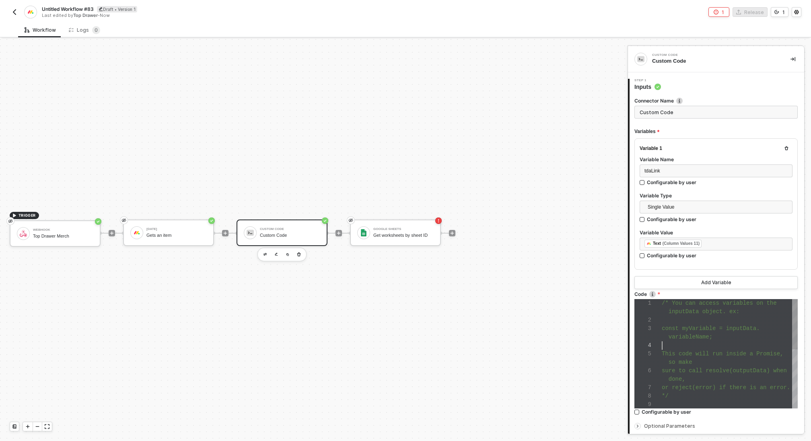
scroll to position [25, 0]
click at [720, 349] on div at bounding box center [730, 345] width 136 height 8
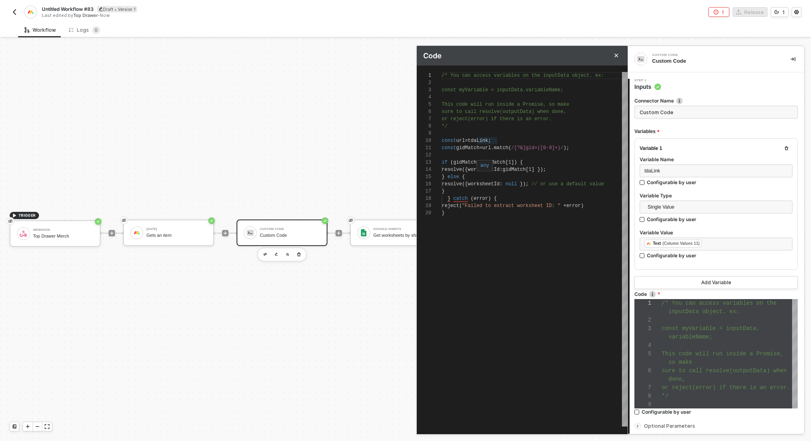
scroll to position [65, 35]
click at [477, 141] on span "tdaLink" at bounding box center [478, 141] width 20 height 6
type textarea "/* You can access variables on the inputData object. ex: const myVariable = inp…"
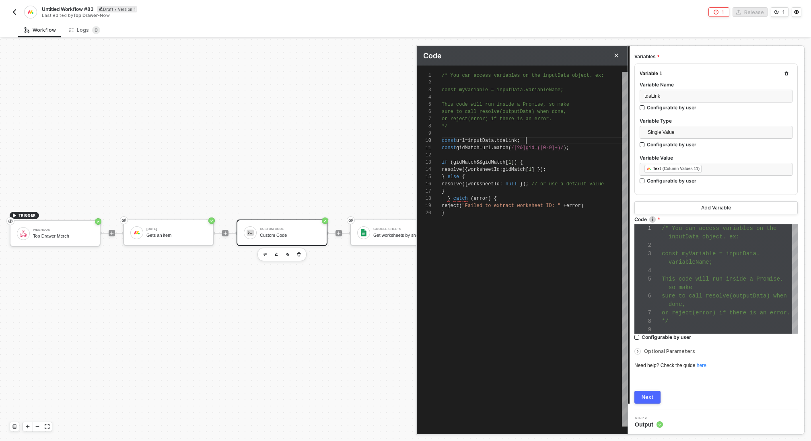
click at [646, 399] on div "Next" at bounding box center [647, 397] width 12 height 6
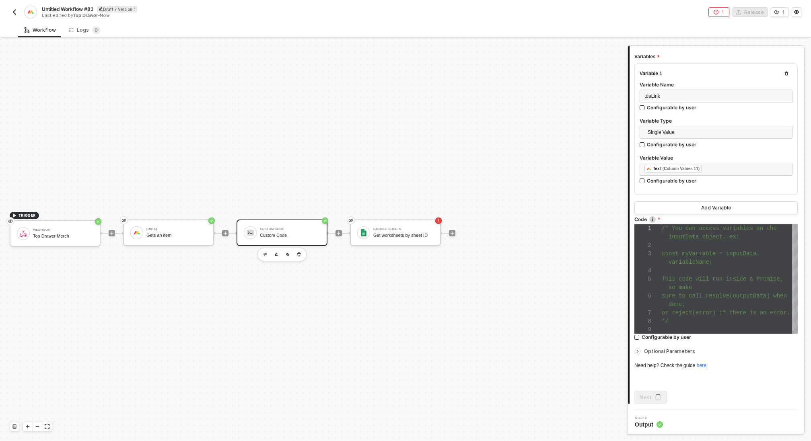
scroll to position [0, 0]
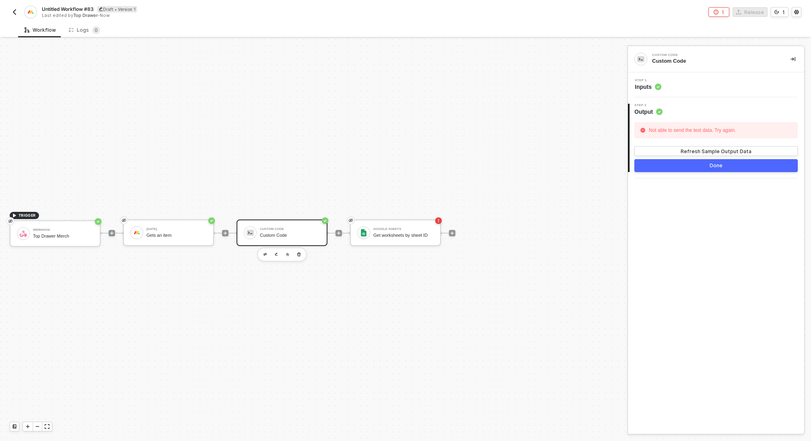
click at [697, 79] on div "Step 1 Inputs" at bounding box center [717, 85] width 174 height 12
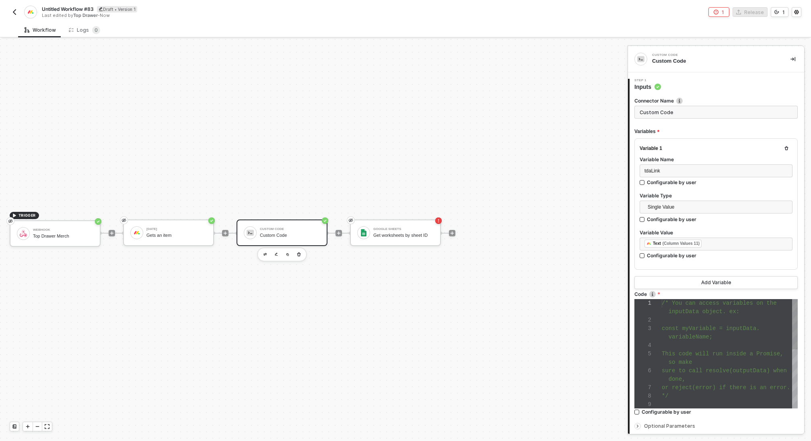
scroll to position [8, 0]
click at [699, 321] on div at bounding box center [730, 320] width 136 height 8
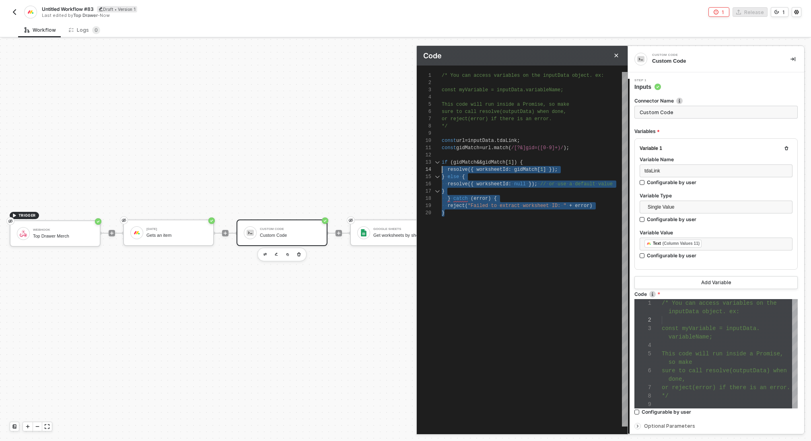
scroll to position [14, 0]
drag, startPoint x: 458, startPoint y: 218, endPoint x: 438, endPoint y: 156, distance: 64.5
click at [438, 156] on div "1 2 3 4 5 6 7 8 9 10 11 12 13 14 15 16 17 18 19 20 /* You can access variables …" at bounding box center [522, 249] width 211 height 355
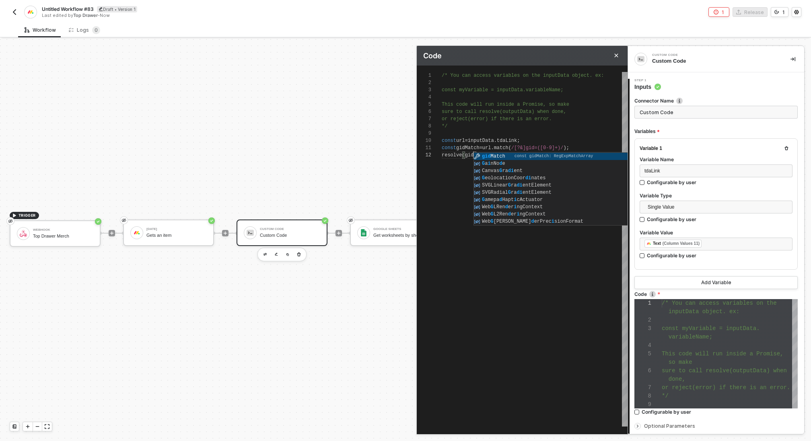
scroll to position [7, 32]
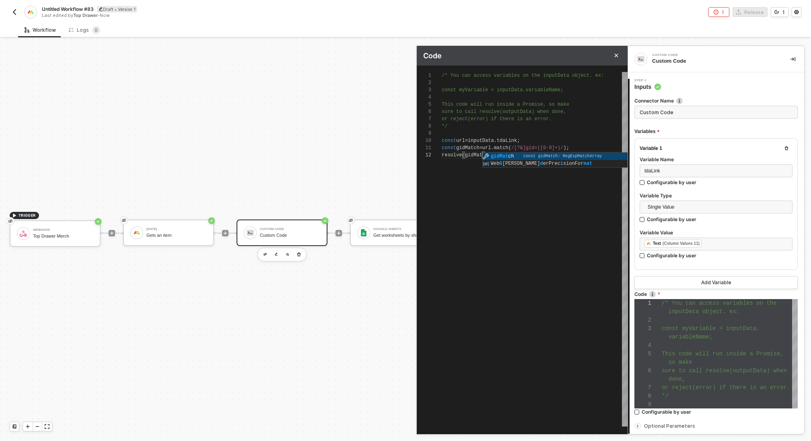
type textarea "const gidMatch = url.match(/[?&]gid=([0-9]+)/); resolve(gidMatch)"
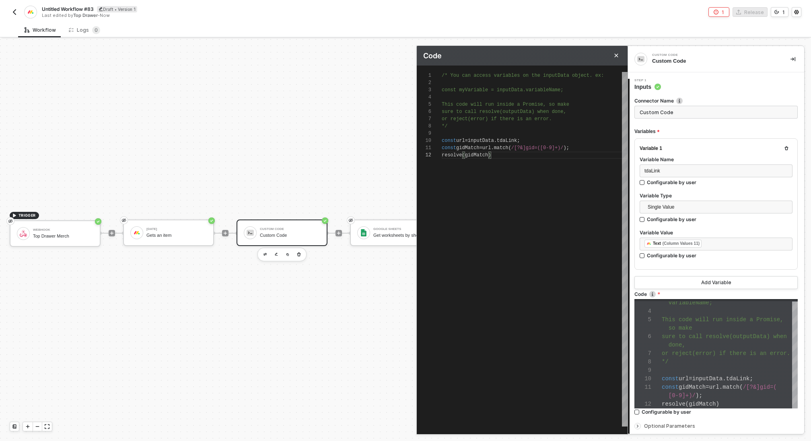
scroll to position [75, 0]
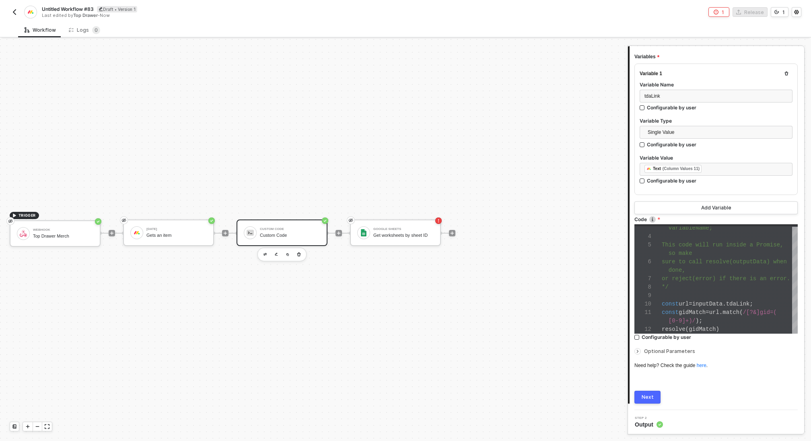
click at [646, 391] on button "Next" at bounding box center [647, 397] width 26 height 13
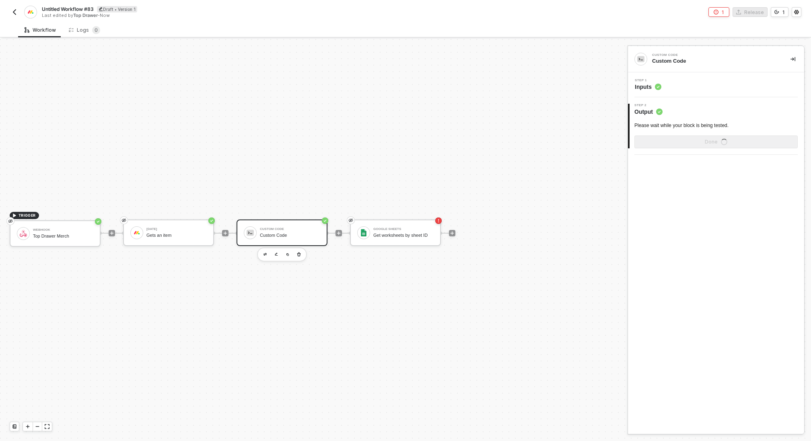
scroll to position [0, 0]
click at [711, 144] on div "Show Sample Output Data" at bounding box center [716, 142] width 64 height 6
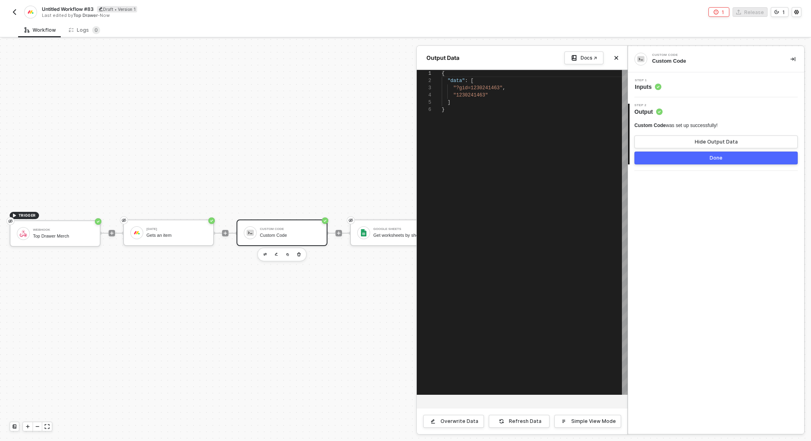
scroll to position [36, 0]
click at [705, 87] on div "Step 1 Inputs" at bounding box center [717, 85] width 174 height 12
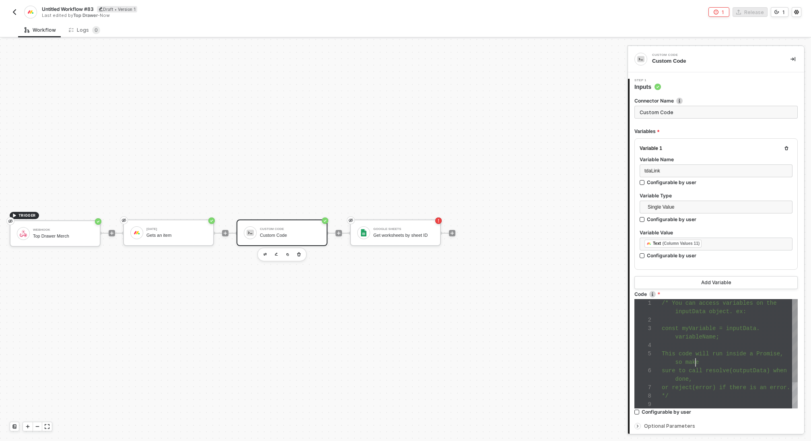
scroll to position [34, 34]
click at [694, 363] on span "so make" at bounding box center [687, 362] width 24 height 6
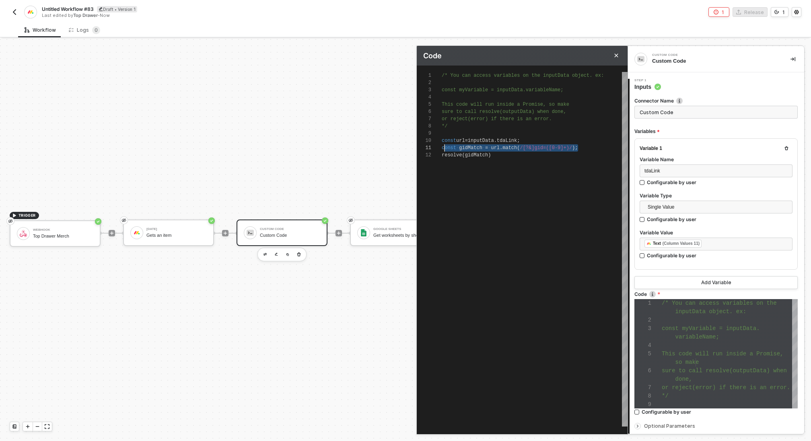
scroll to position [0, 0]
drag, startPoint x: 580, startPoint y: 149, endPoint x: 442, endPoint y: 150, distance: 138.4
paste textarea "sheetIdMatch = url.match(/\/spreadsheets\/d\/([a-zA-Z0-9-_"
click at [488, 163] on span ")" at bounding box center [489, 163] width 3 height 6
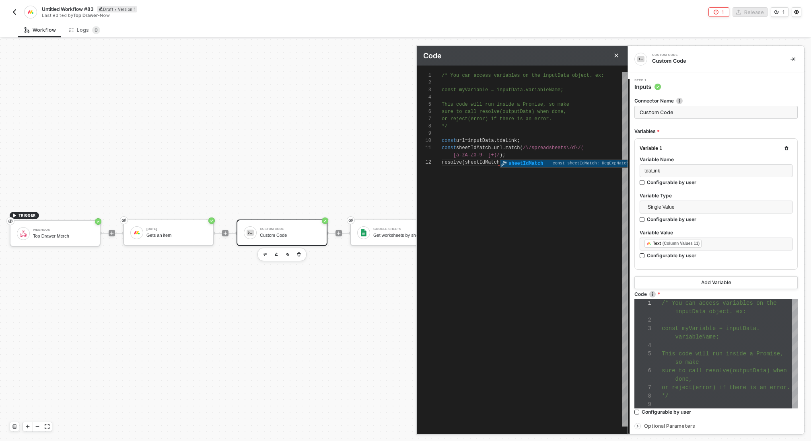
scroll to position [7, 58]
type textarea "const sheetIdMatch = url.match(/\/spreadsheets\/d\/([a-zA-Z0-9-_]+)/); resolve(…"
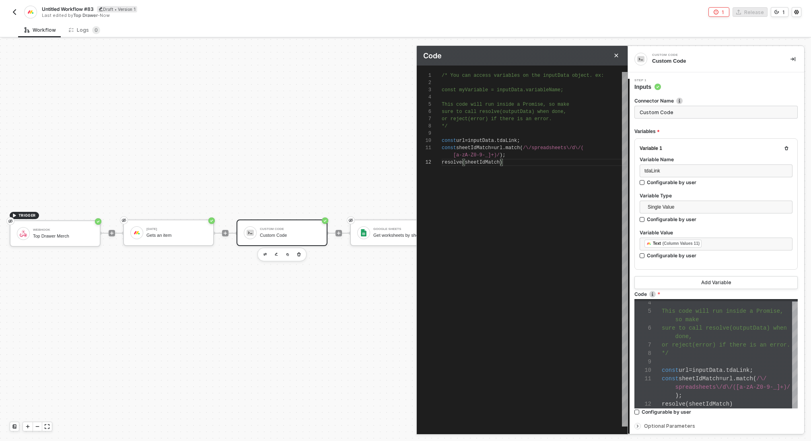
scroll to position [75, 0]
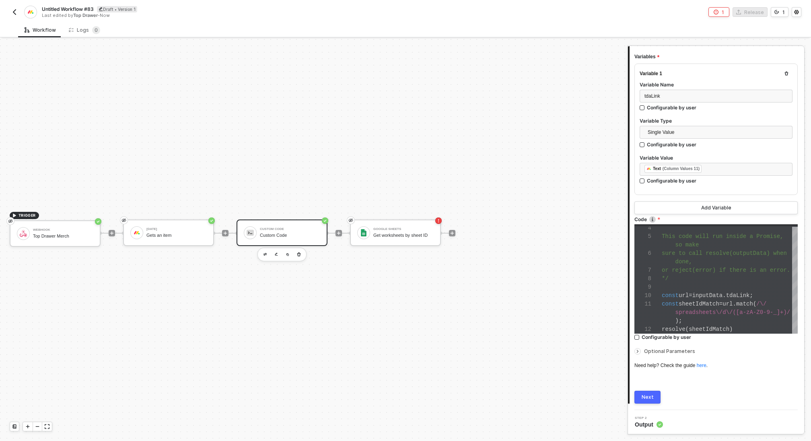
click at [644, 397] on div "Next" at bounding box center [647, 397] width 12 height 6
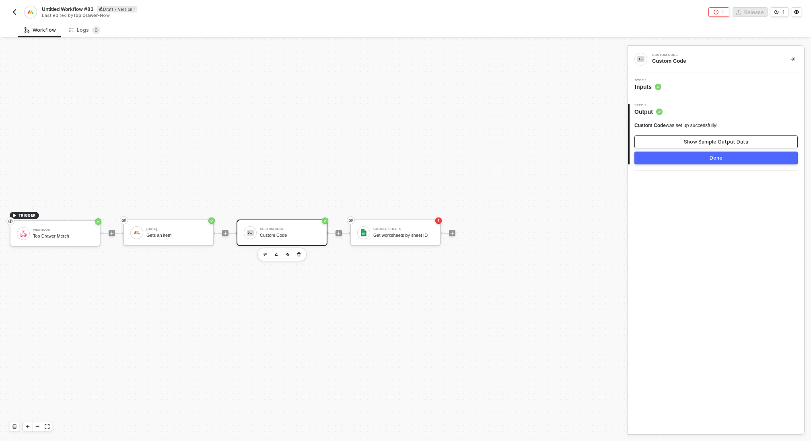
click at [685, 147] on button "Show Sample Output Data" at bounding box center [715, 142] width 163 height 13
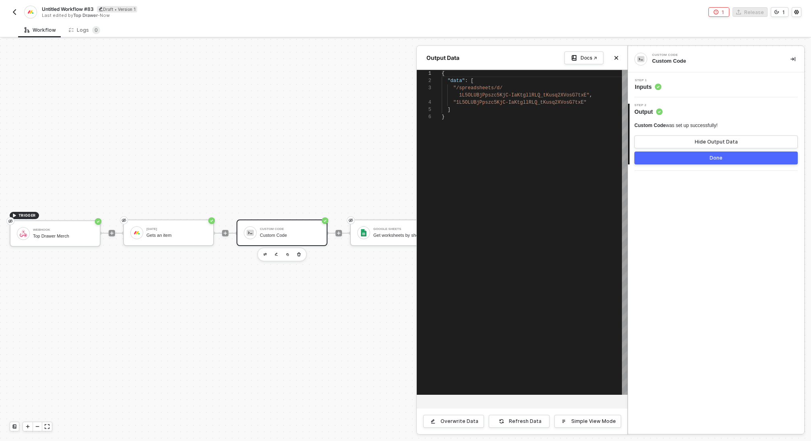
scroll to position [36, 0]
click at [289, 285] on div at bounding box center [405, 240] width 811 height 402
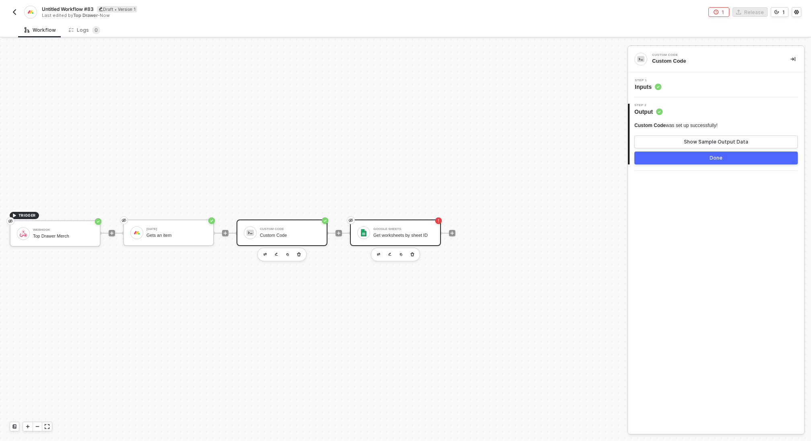
click at [411, 233] on div "Get worksheets by sheet ID" at bounding box center [403, 235] width 60 height 5
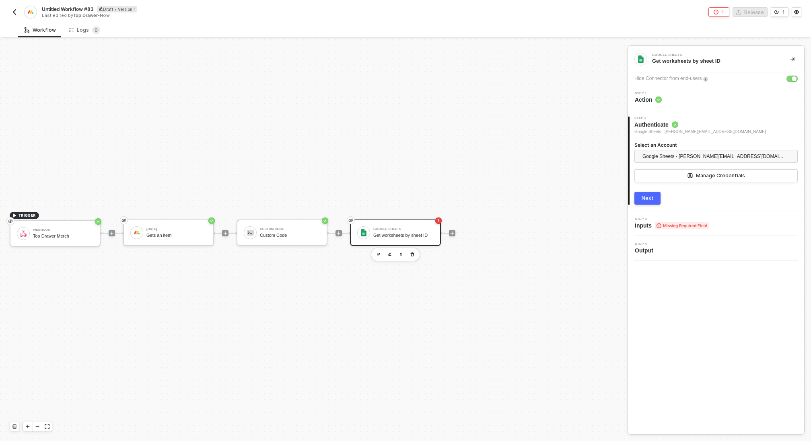
click at [649, 194] on button "Next" at bounding box center [647, 198] width 26 height 13
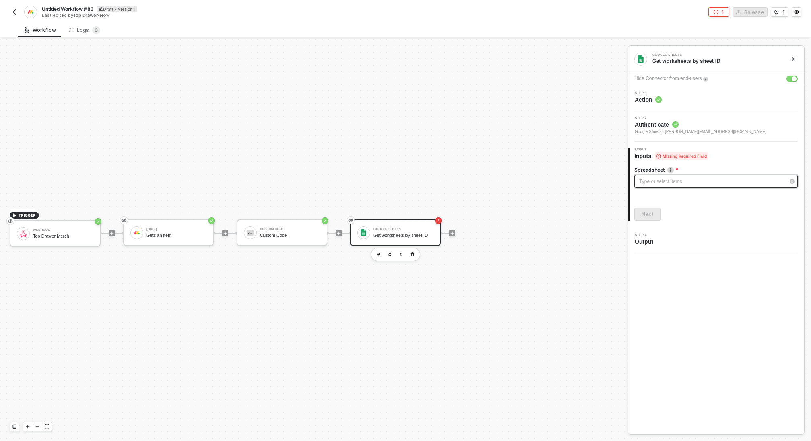
click at [665, 186] on div "Type or select items ﻿" at bounding box center [715, 181] width 163 height 13
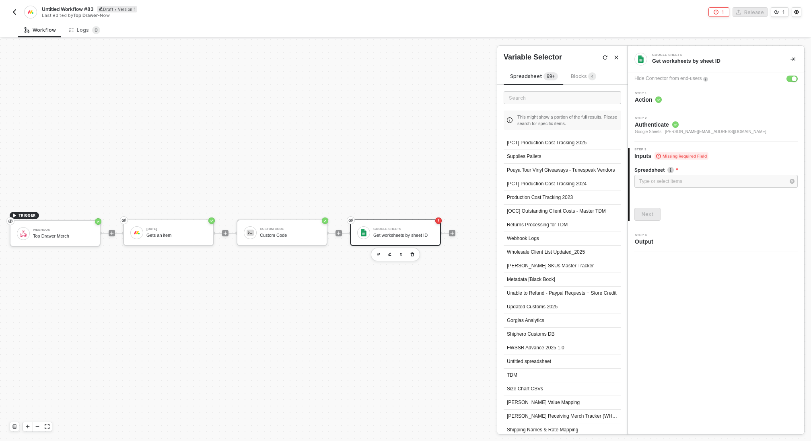
click at [577, 75] on span "Blocks 4" at bounding box center [583, 76] width 25 height 6
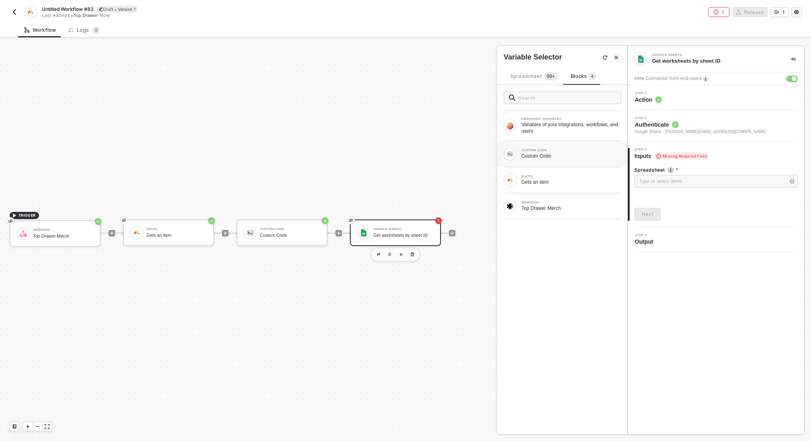
click at [556, 156] on div "Custom Code" at bounding box center [571, 156] width 100 height 6
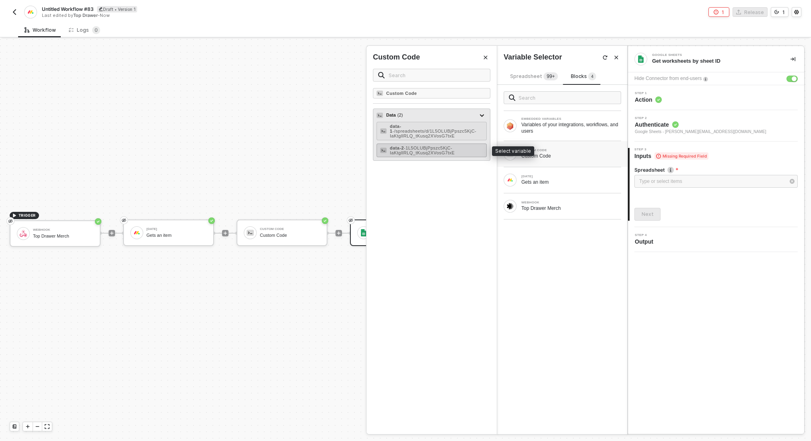
click at [460, 149] on div "data-2 - 1L5OLUBjPpszc5KjC-IaKtgllRLQ_tKusq2XVosG7txE" at bounding box center [436, 151] width 93 height 10
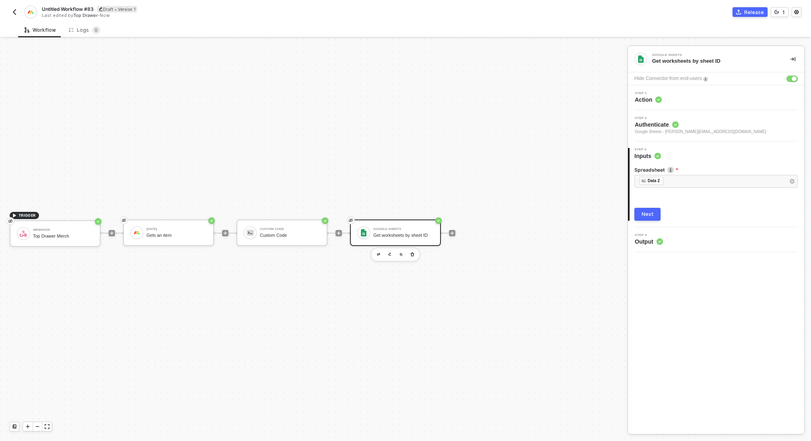
click at [648, 214] on div "Next" at bounding box center [647, 214] width 12 height 6
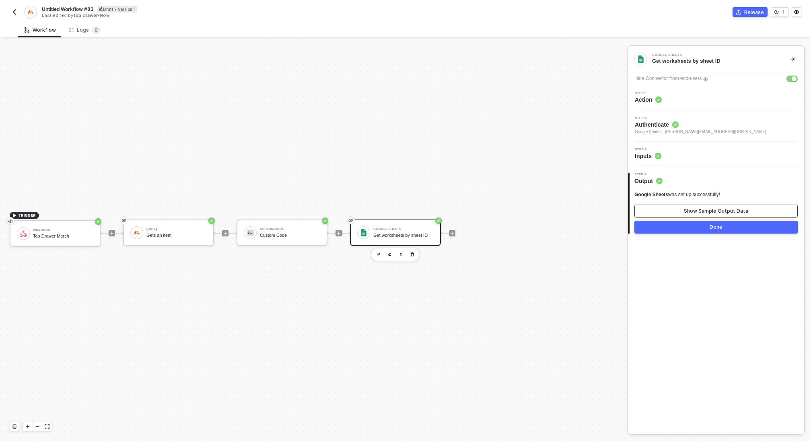
click at [662, 210] on button "Show Sample Output Data" at bounding box center [715, 211] width 163 height 13
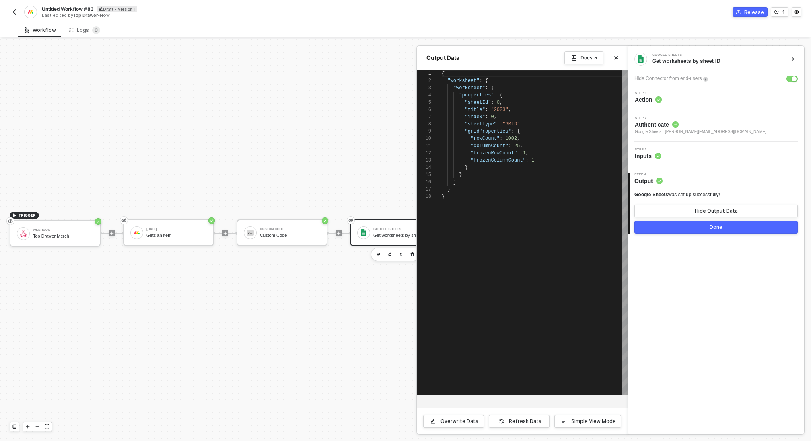
scroll to position [72, 0]
click at [668, 223] on button "Done" at bounding box center [715, 227] width 163 height 13
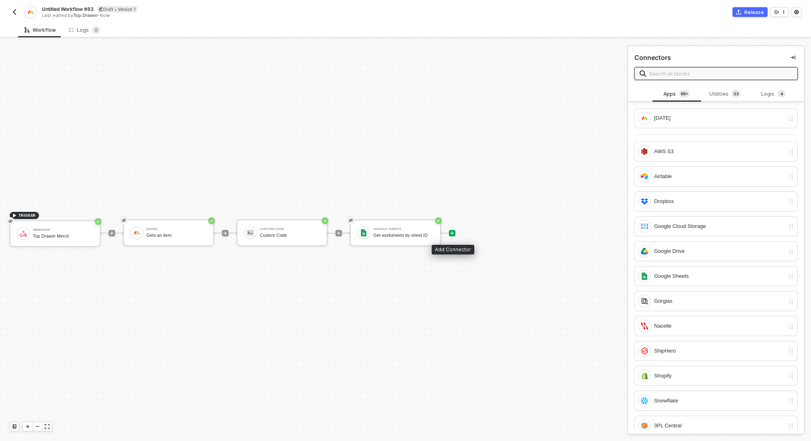
click at [451, 233] on icon "icon-play" at bounding box center [452, 233] width 5 height 5
click at [653, 277] on div "Google Sheets" at bounding box center [711, 276] width 147 height 13
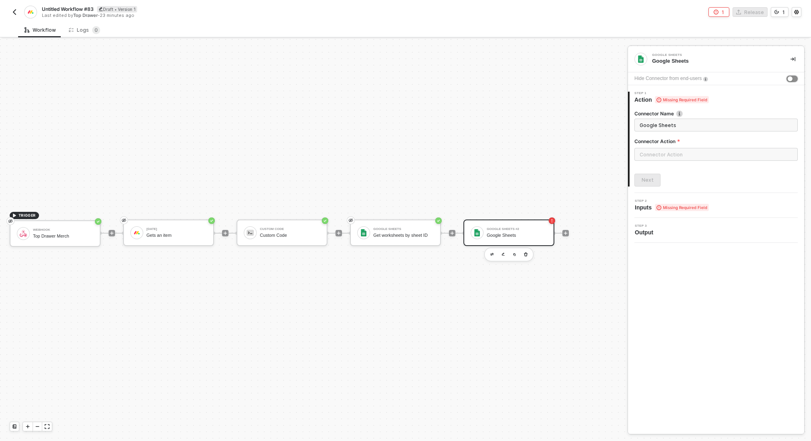
click at [789, 77] on div "button" at bounding box center [789, 78] width 5 height 5
click at [675, 157] on input "text" at bounding box center [715, 154] width 163 height 13
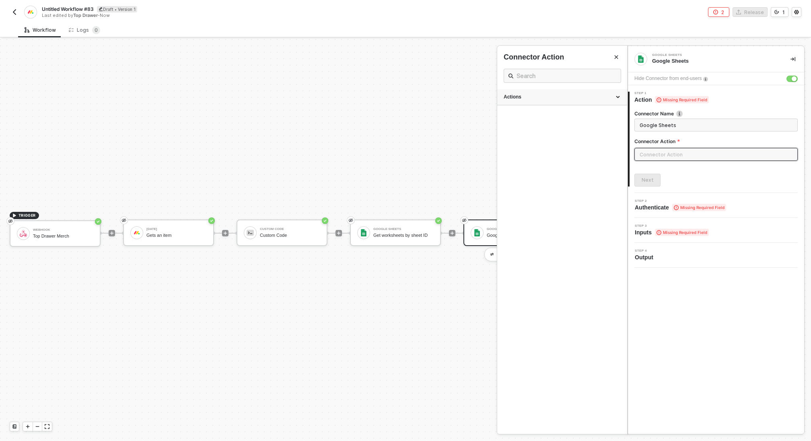
click at [519, 103] on div "Actions" at bounding box center [562, 97] width 130 height 16
click at [549, 179] on span "Looks for a specific column heading and cell value then returns all matching ro…" at bounding box center [560, 182] width 113 height 11
type input "Looks for a specific column heading and cell value then returns all matching ro…"
type input "Lookup"
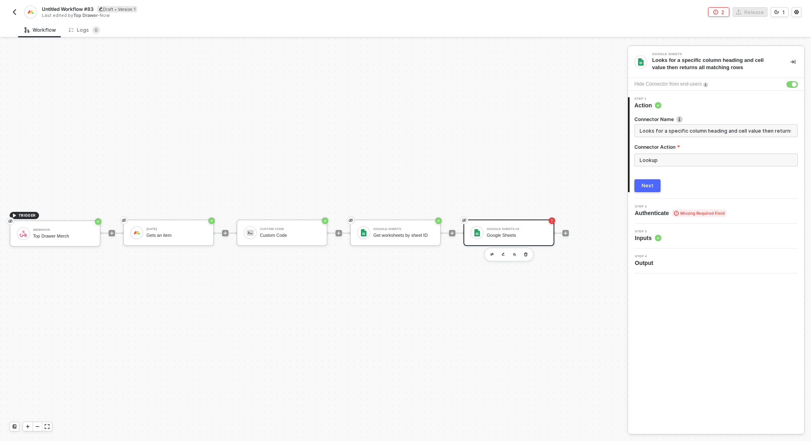
click at [647, 188] on div "Next" at bounding box center [647, 186] width 12 height 6
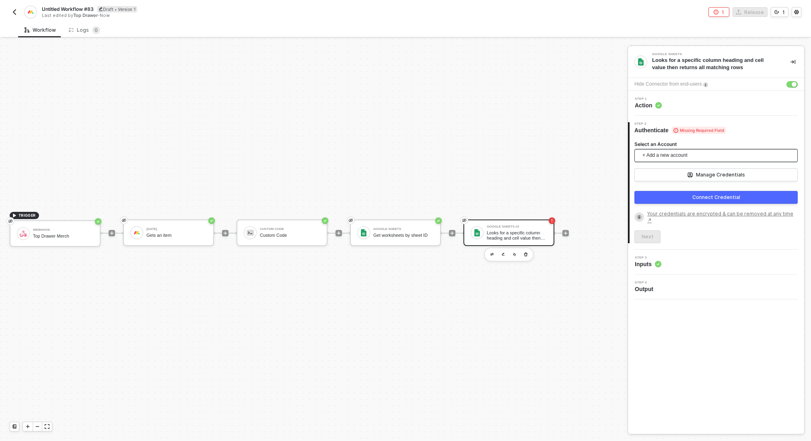
click at [669, 154] on span "+ Add a new account" at bounding box center [717, 155] width 150 height 13
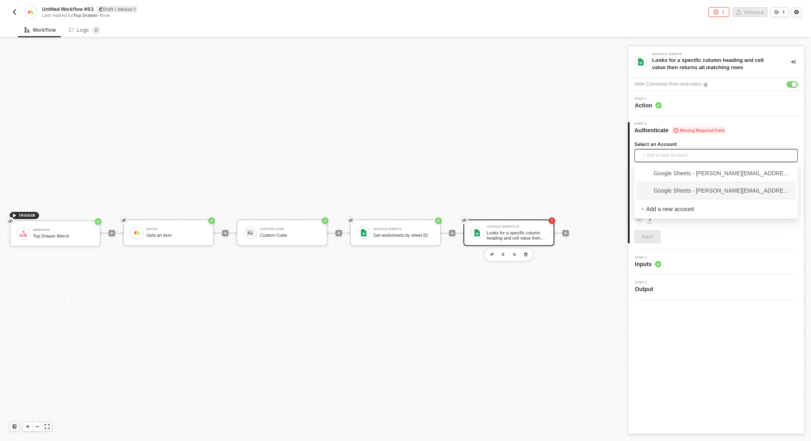
click at [675, 190] on span "Google Sheets - ian@topdrawermerch.com" at bounding box center [716, 190] width 151 height 9
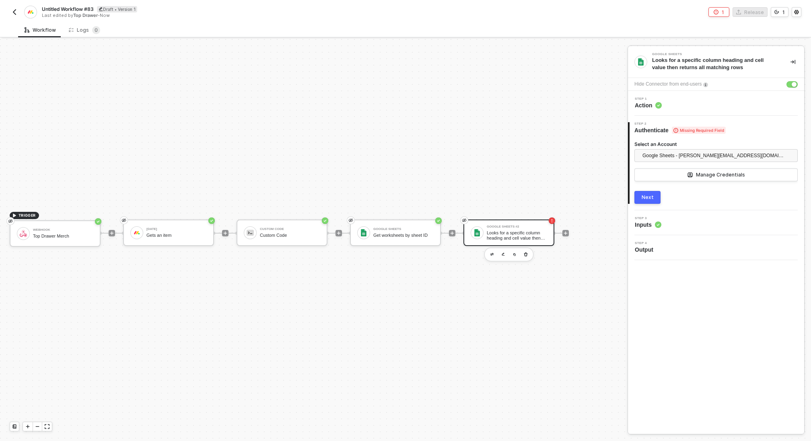
click at [653, 197] on button "Next" at bounding box center [647, 197] width 26 height 13
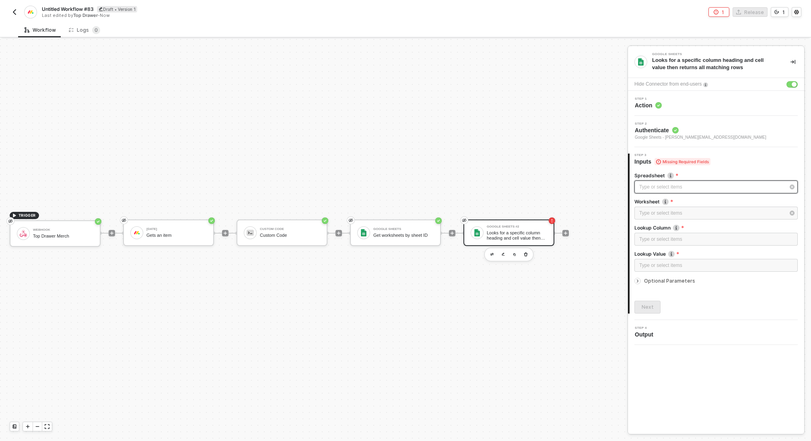
click at [658, 184] on div "Type or select items ﻿" at bounding box center [712, 187] width 146 height 8
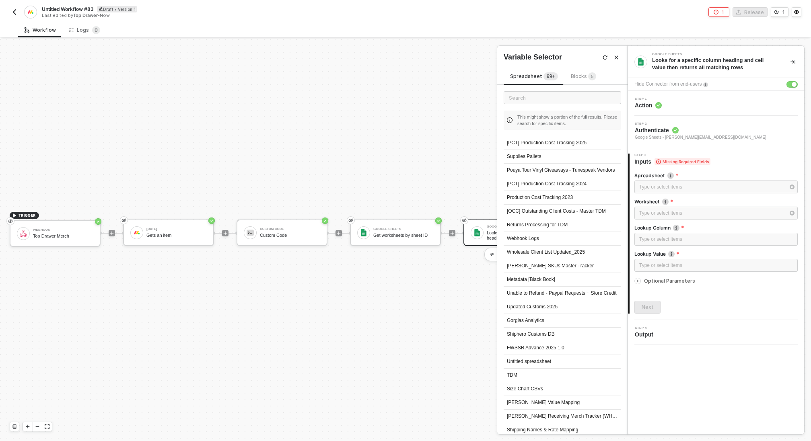
click at [573, 78] on span "Blocks 5" at bounding box center [583, 76] width 25 height 6
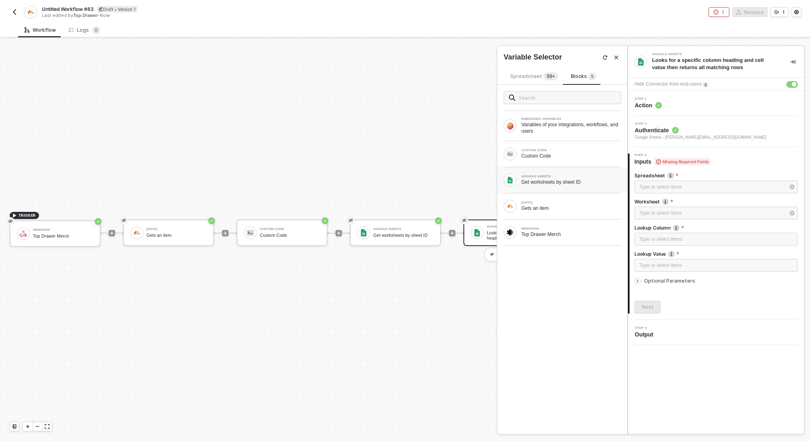
click at [557, 179] on div "Get worksheets by sheet ID" at bounding box center [571, 182] width 100 height 6
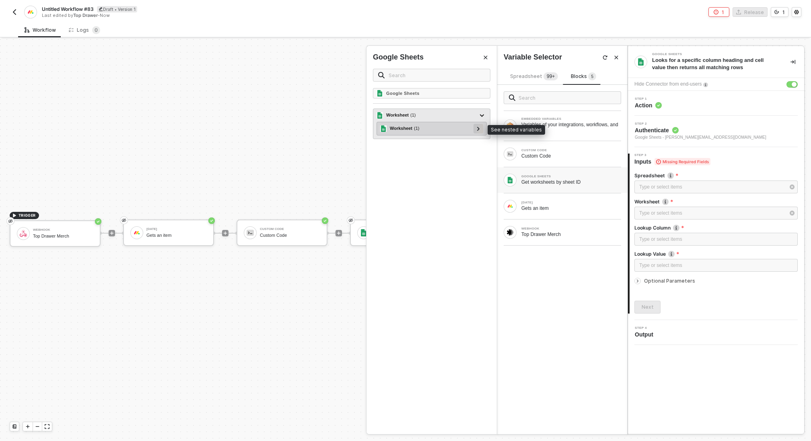
click at [479, 127] on icon at bounding box center [478, 129] width 2 height 4
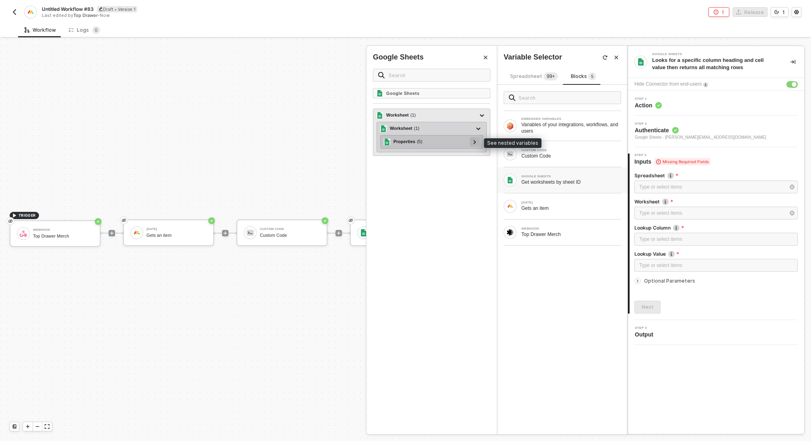
click at [475, 140] on icon at bounding box center [474, 142] width 2 height 4
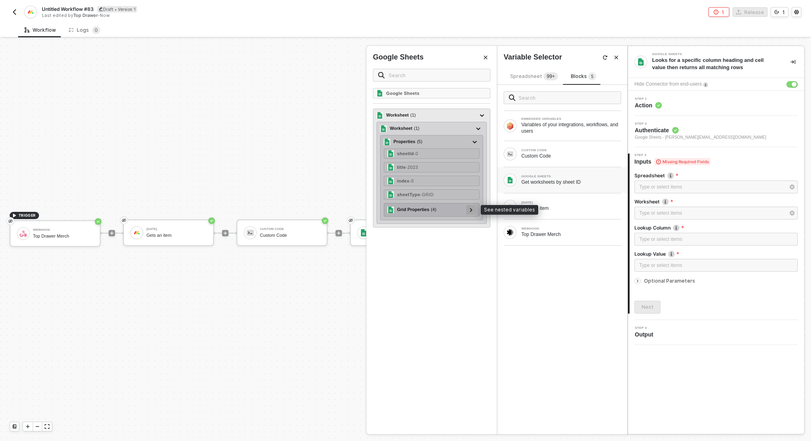
click at [476, 210] on div at bounding box center [471, 210] width 10 height 10
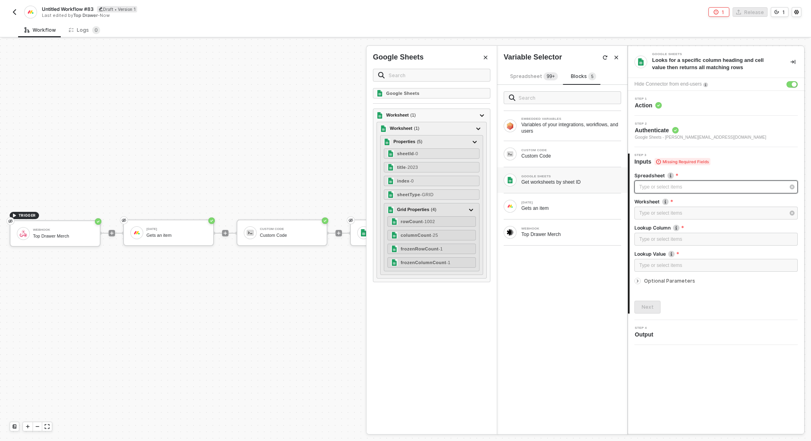
click at [663, 187] on div "Type or select items ﻿" at bounding box center [712, 187] width 146 height 8
click at [554, 157] on div "Custom Code" at bounding box center [571, 156] width 100 height 6
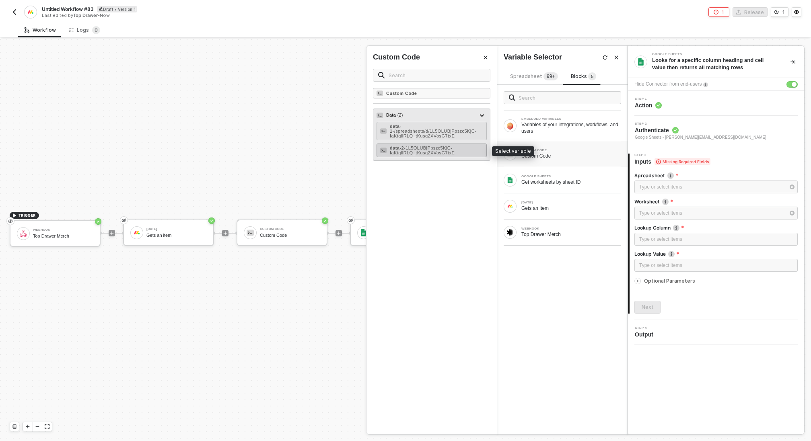
click at [441, 147] on span "- 1L5OLUBjPpszc5KjC-IaKtgllRLQ_tKusq2XVosG7txE" at bounding box center [422, 151] width 65 height 10
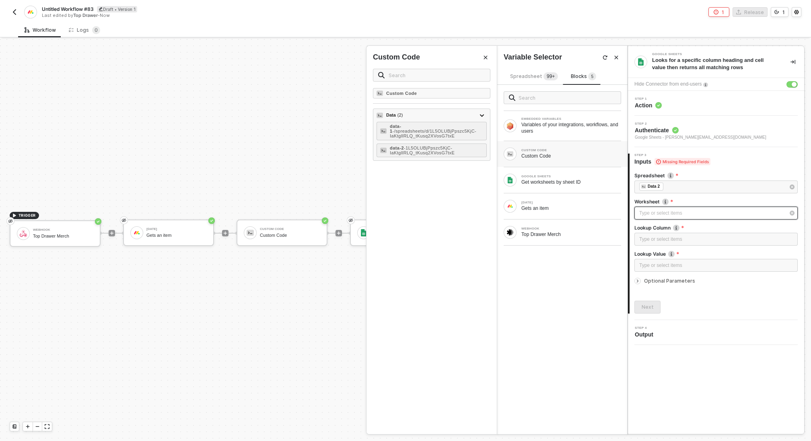
click at [646, 216] on div "Type or select items ﻿" at bounding box center [712, 214] width 146 height 8
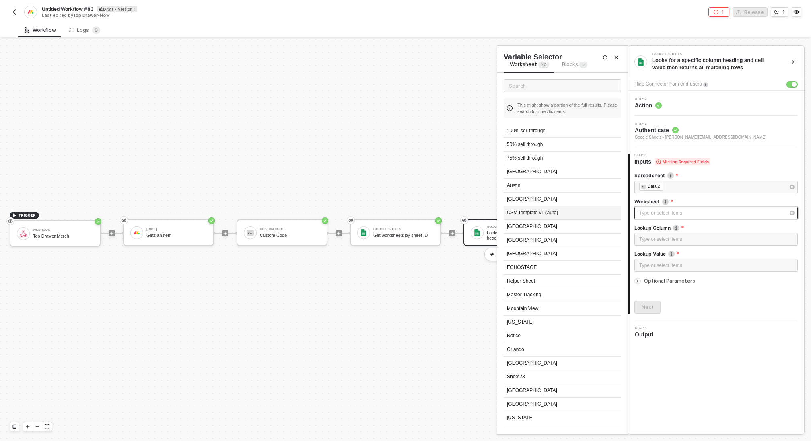
scroll to position [0, 0]
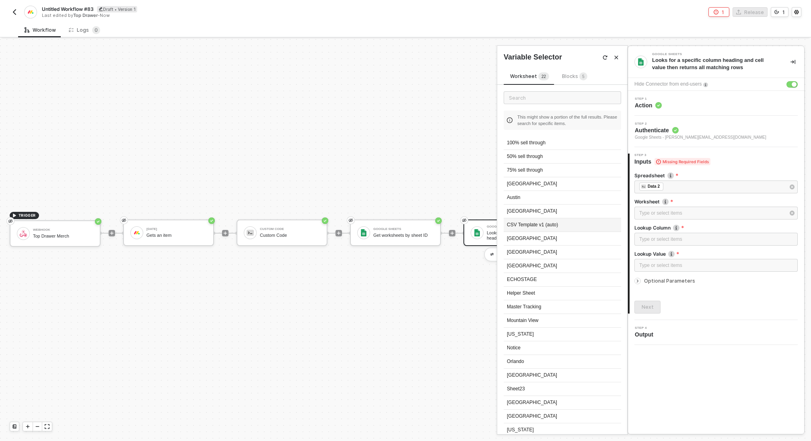
click at [561, 225] on div "CSV Template v1 (auto)" at bounding box center [562, 225] width 117 height 14
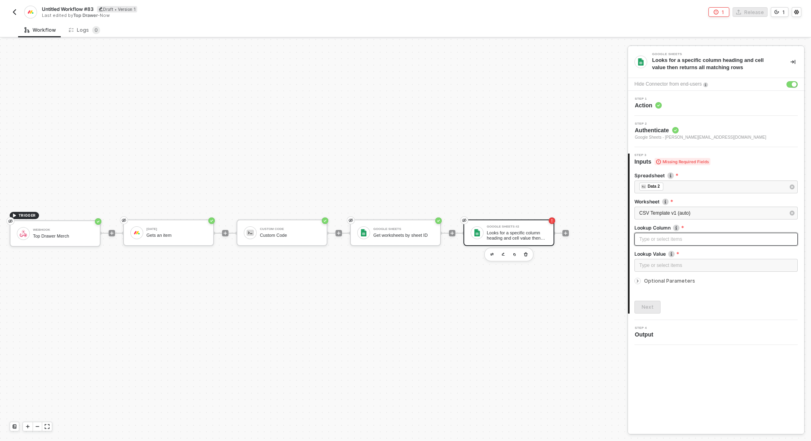
click at [656, 236] on div "Type or select items ﻿" at bounding box center [716, 240] width 154 height 8
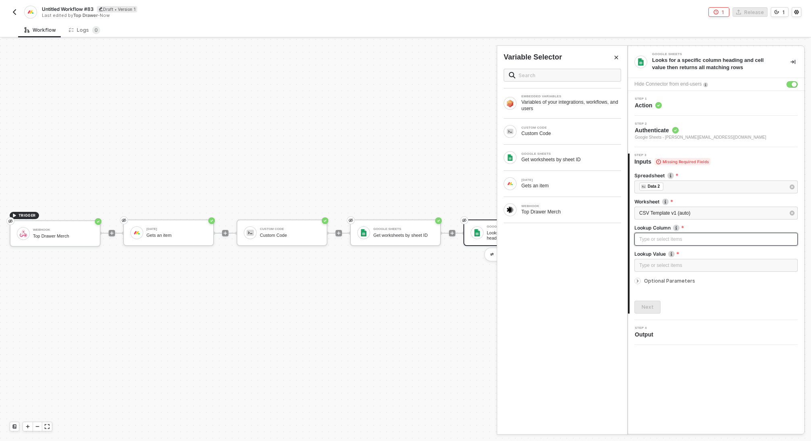
click at [656, 236] on div "Type or select items ﻿" at bounding box center [716, 240] width 154 height 8
click at [668, 265] on div "Type or select items ﻿" at bounding box center [716, 266] width 154 height 8
click at [664, 241] on div "Type or select items ﻿" at bounding box center [716, 240] width 154 height 8
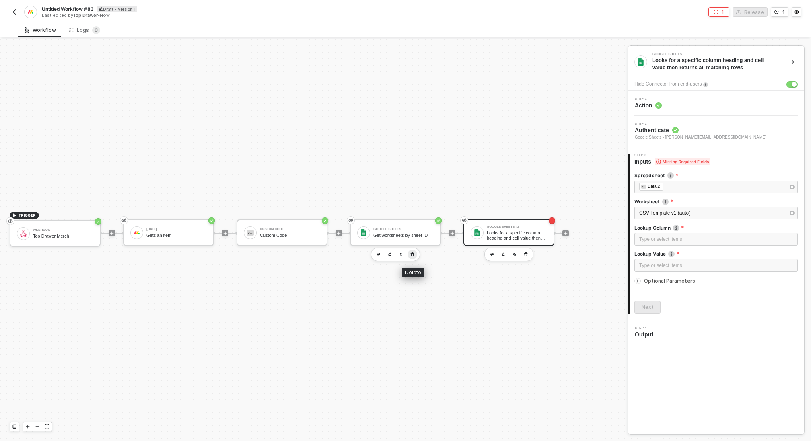
click at [413, 252] on icon "button" at bounding box center [412, 254] width 5 height 6
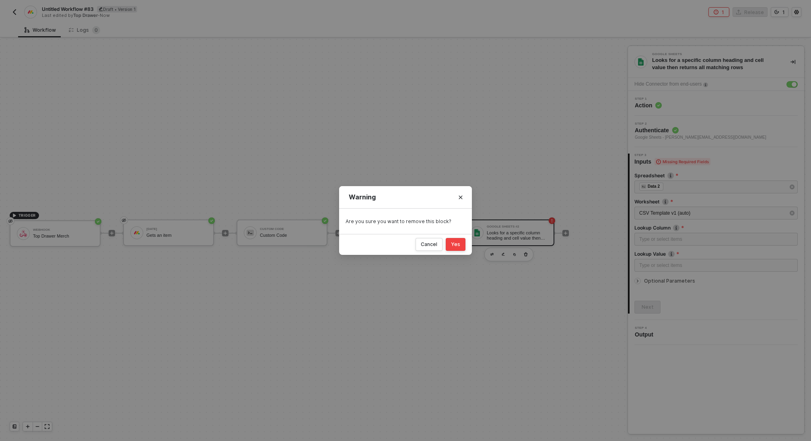
click at [463, 234] on div "Cancel Yes" at bounding box center [405, 244] width 133 height 21
click at [455, 245] on div "Yes" at bounding box center [455, 244] width 9 height 6
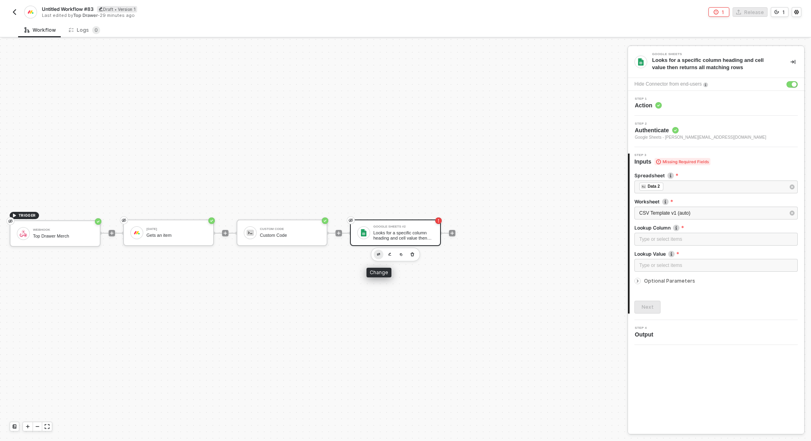
click at [375, 255] on button "button" at bounding box center [379, 255] width 10 height 10
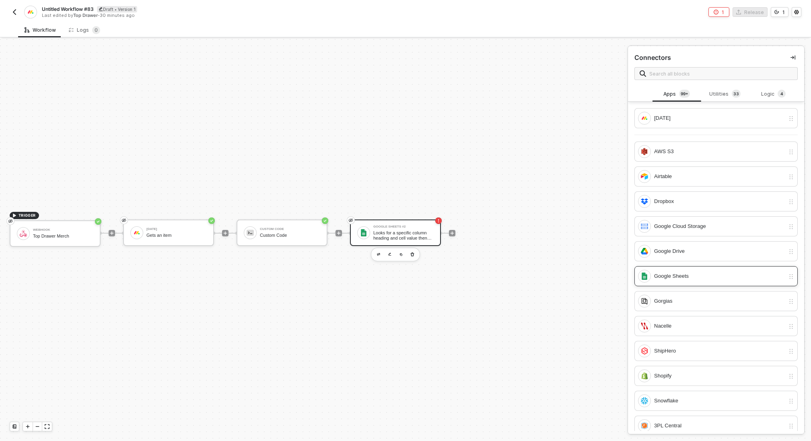
click at [673, 272] on div "Google Sheets" at bounding box center [719, 276] width 131 height 9
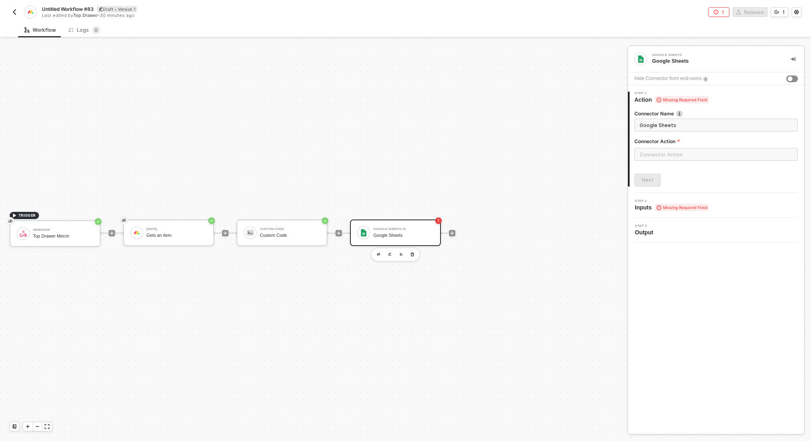
click at [792, 78] on div "button" at bounding box center [789, 78] width 5 height 5
click at [695, 156] on input "text" at bounding box center [715, 154] width 163 height 13
click at [552, 95] on div "Actions" at bounding box center [562, 97] width 117 height 7
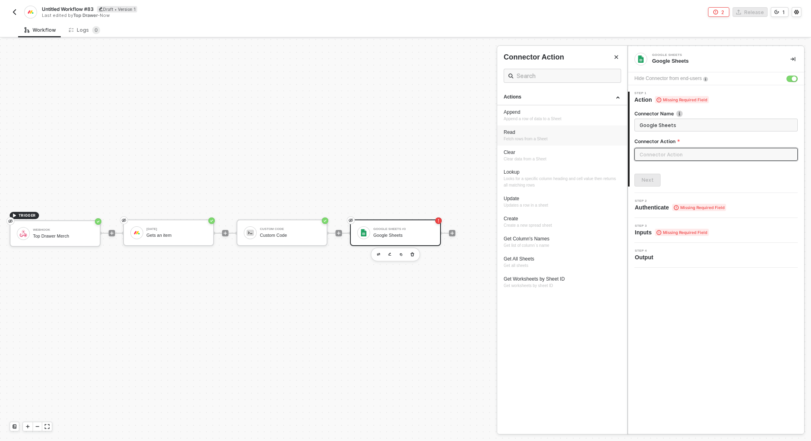
click at [530, 138] on span "Fetch rows from a Sheet" at bounding box center [526, 139] width 44 height 4
type input "Fetch rows from a Sheet"
type input "Read"
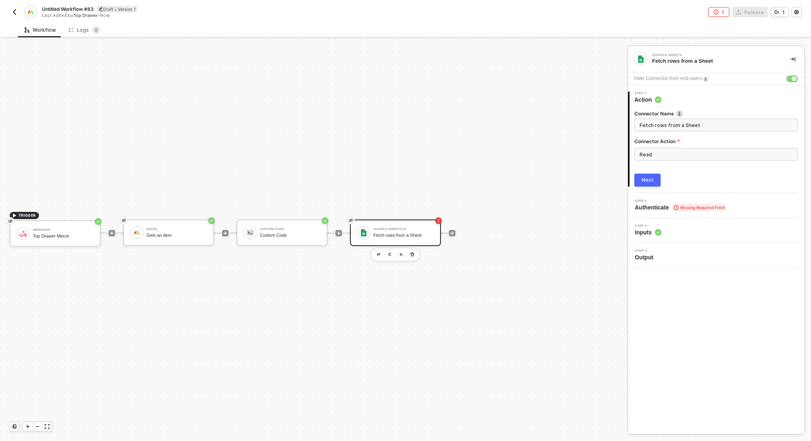
click at [646, 181] on div "Next" at bounding box center [647, 180] width 12 height 6
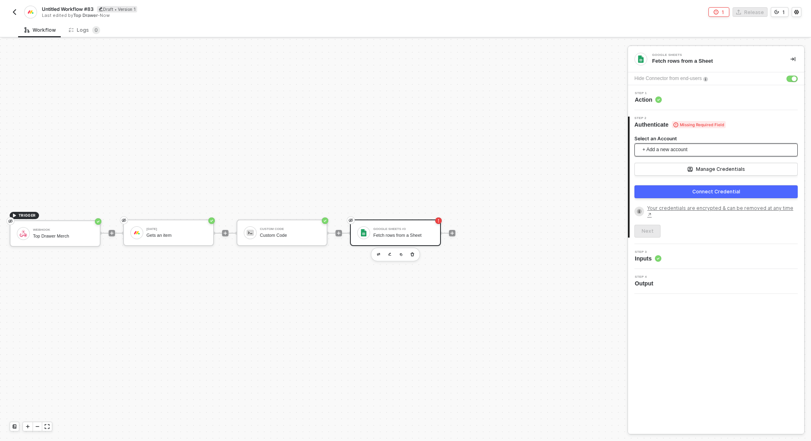
click at [689, 149] on span "+ Add a new account" at bounding box center [717, 150] width 150 height 13
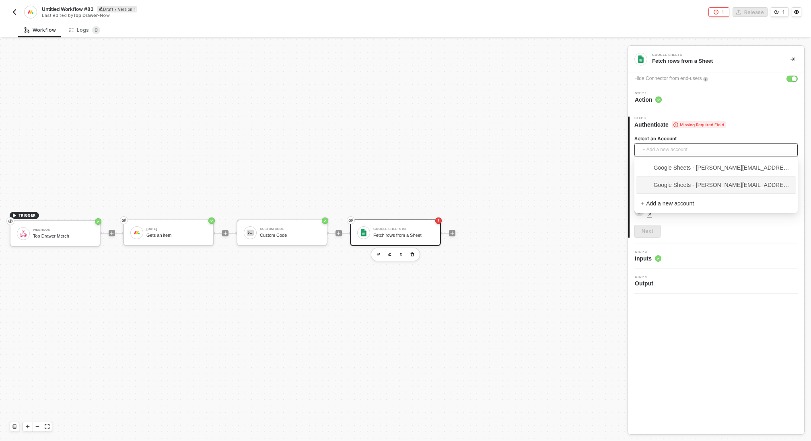
click at [695, 185] on span "Google Sheets - ian@topdrawermerch.com" at bounding box center [716, 185] width 151 height 9
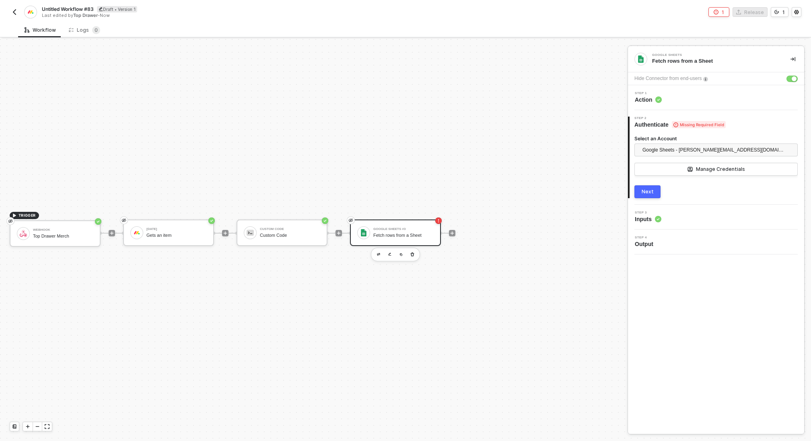
click at [646, 194] on div "Next" at bounding box center [647, 192] width 12 height 6
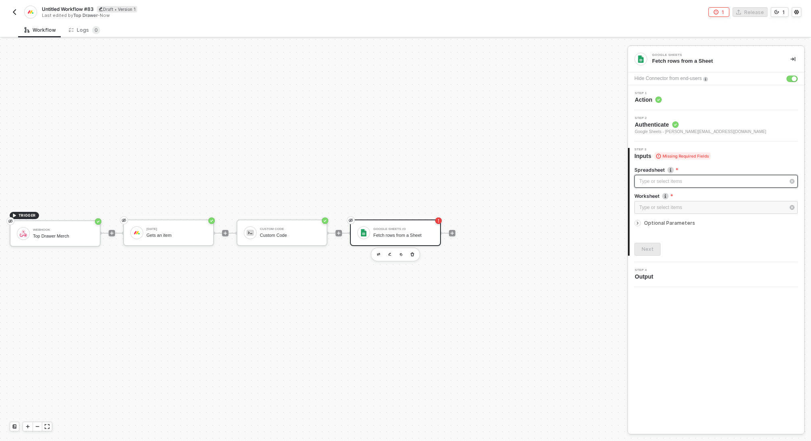
click at [660, 181] on div "Type or select items ﻿" at bounding box center [712, 182] width 146 height 8
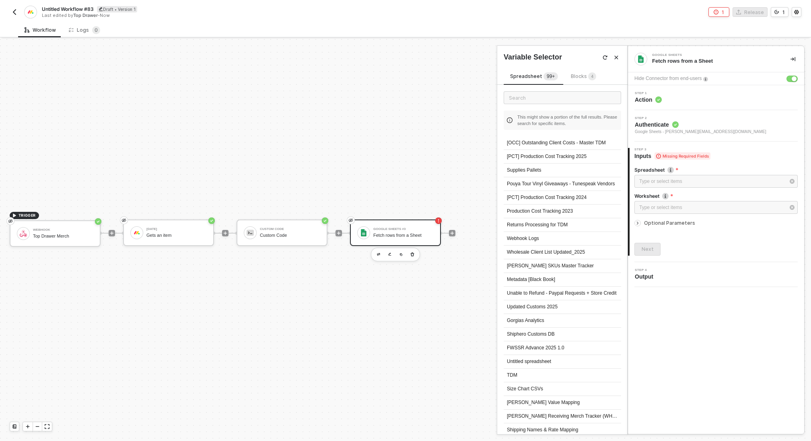
click at [584, 75] on span "Blocks 4" at bounding box center [583, 76] width 25 height 6
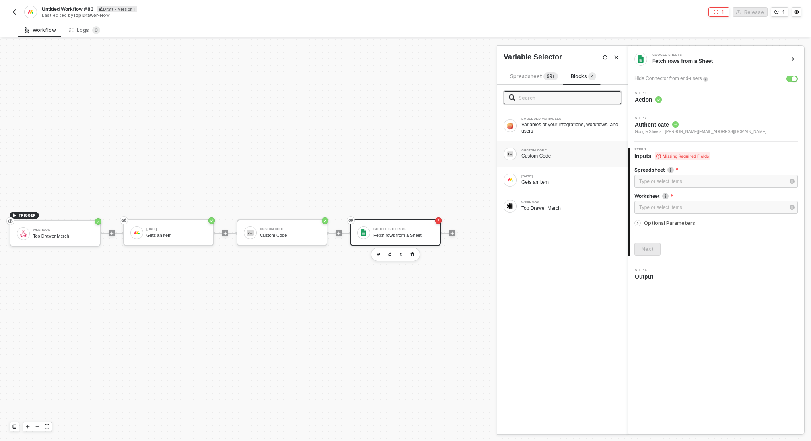
click at [546, 158] on div "Custom Code" at bounding box center [571, 156] width 100 height 6
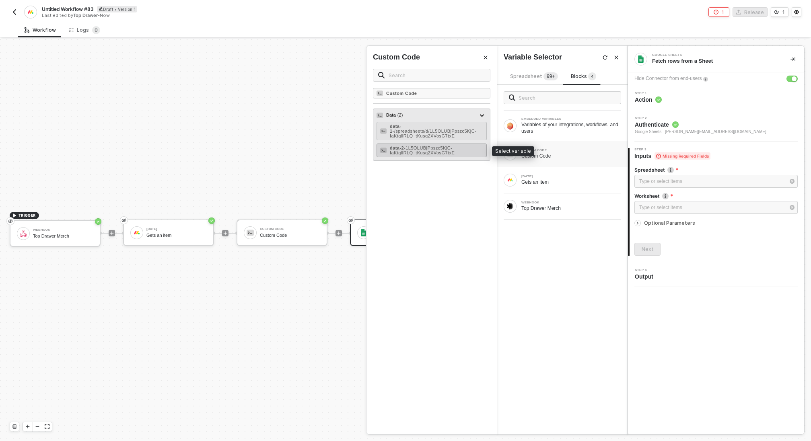
click at [447, 151] on span "- 1L5OLUBjPpszc5KjC-IaKtgllRLQ_tKusq2XVosG7txE" at bounding box center [422, 151] width 65 height 10
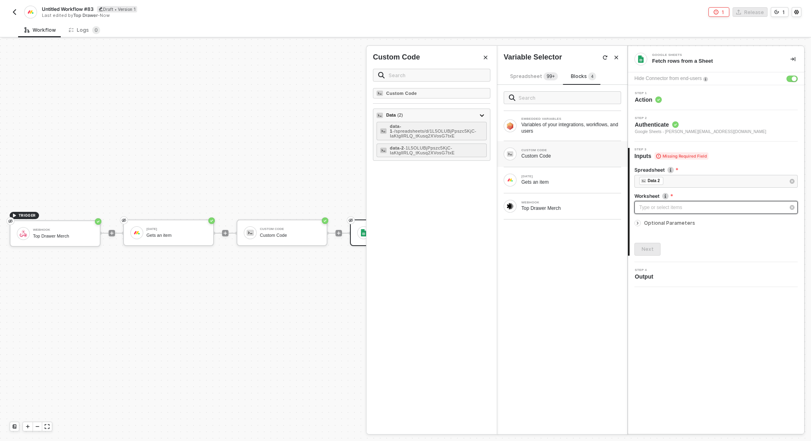
click at [669, 211] on div "Type or select items ﻿" at bounding box center [715, 207] width 163 height 13
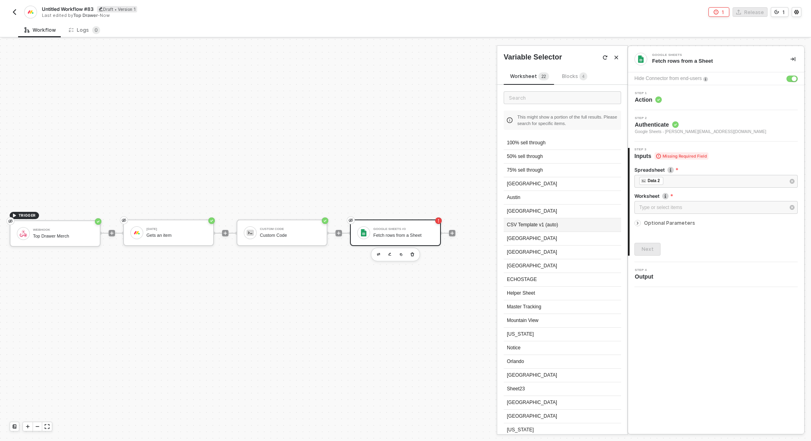
click at [533, 226] on div "CSV Template v1 (auto)" at bounding box center [562, 225] width 117 height 14
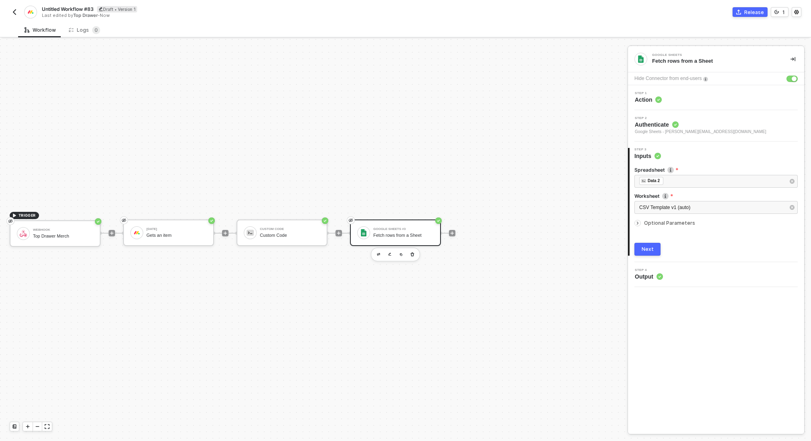
click at [643, 247] on div "Next" at bounding box center [647, 249] width 12 height 6
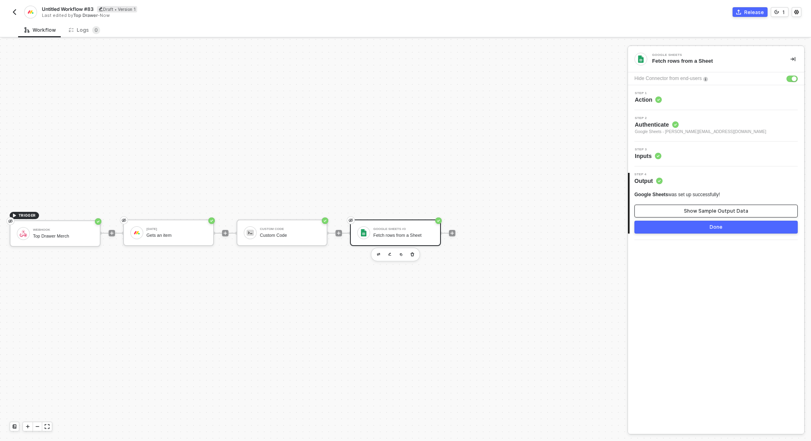
click at [680, 211] on button "Show Sample Output Data" at bounding box center [715, 211] width 163 height 13
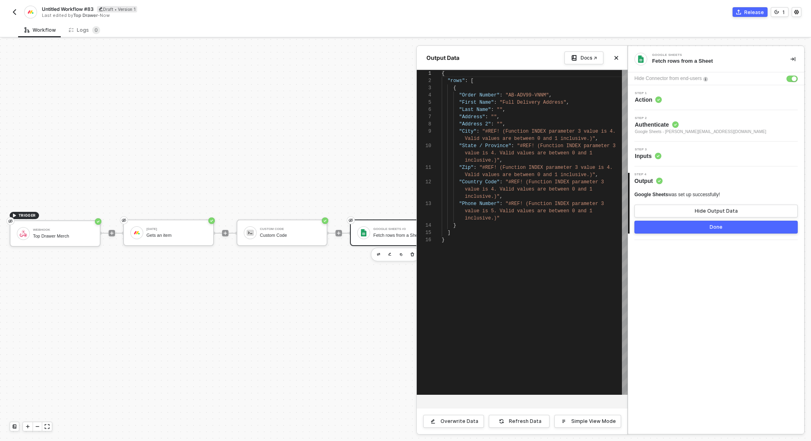
scroll to position [65, 0]
click at [189, 228] on div at bounding box center [405, 240] width 811 height 402
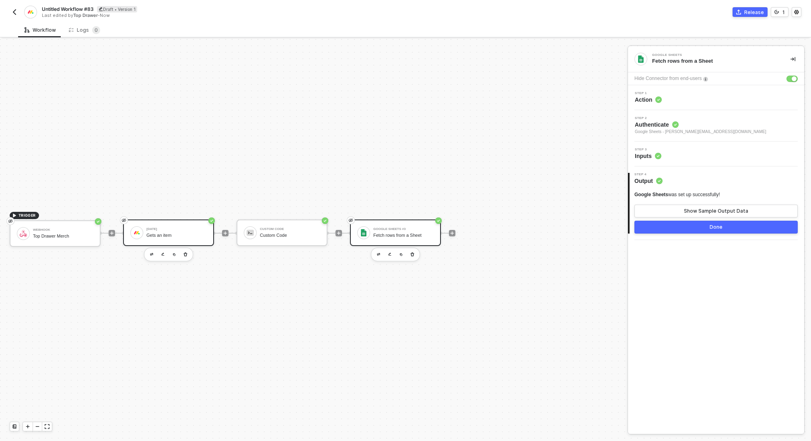
click at [173, 232] on div "Monday Gets an item" at bounding box center [176, 232] width 60 height 15
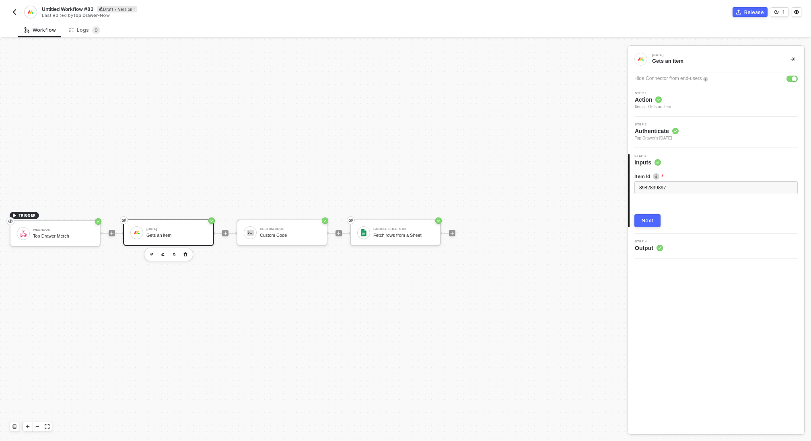
click at [646, 219] on div "Next" at bounding box center [647, 221] width 12 height 6
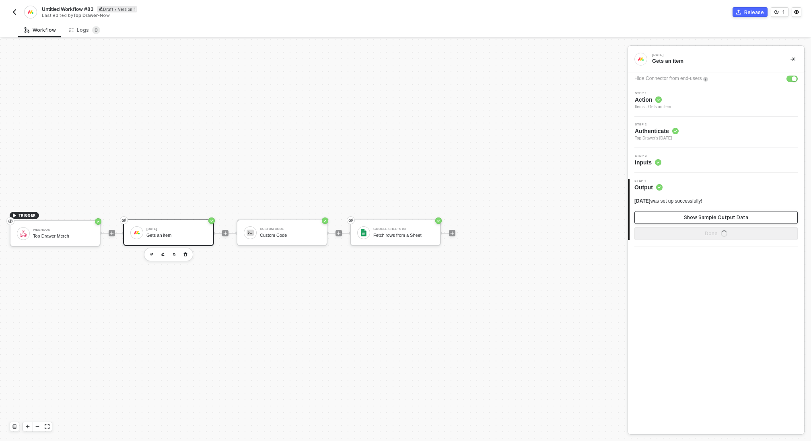
click at [655, 215] on button "Show Sample Output Data" at bounding box center [715, 217] width 163 height 13
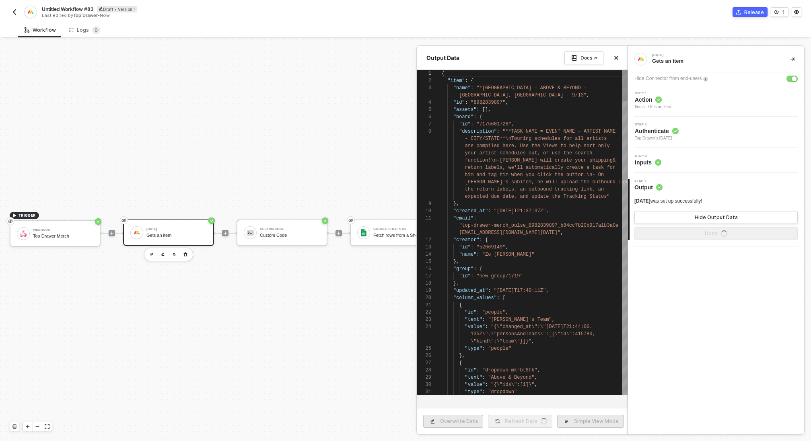
scroll to position [51, 0]
click at [393, 286] on div at bounding box center [405, 240] width 811 height 402
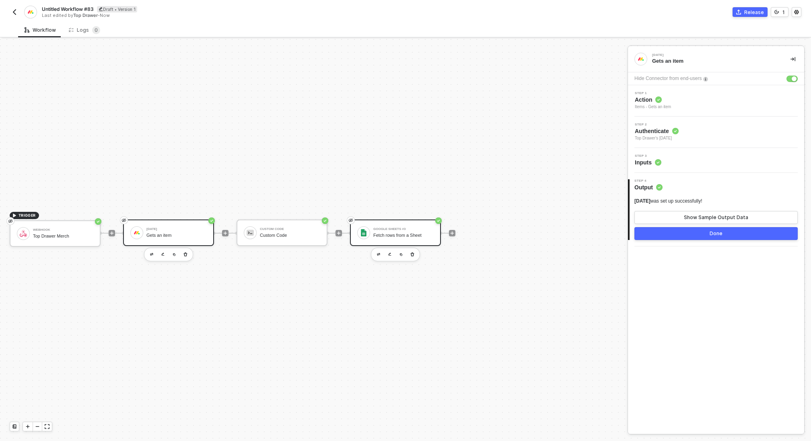
click at [395, 232] on div "Google Sheets #3 Fetch rows from a Sheet" at bounding box center [403, 232] width 60 height 15
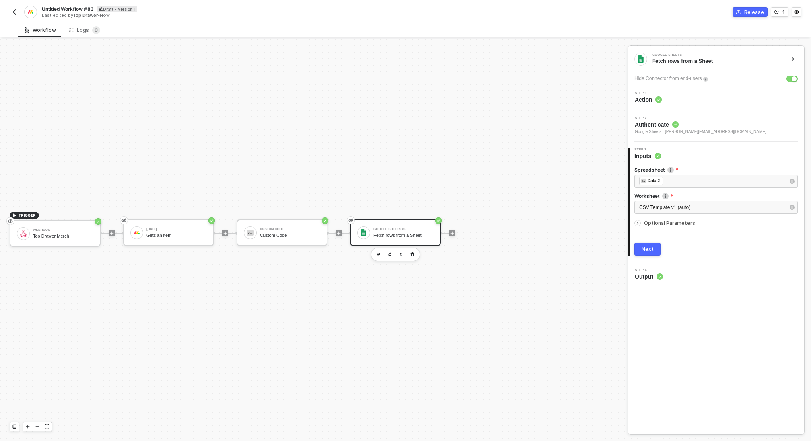
click at [641, 246] on div "Next" at bounding box center [647, 249] width 12 height 6
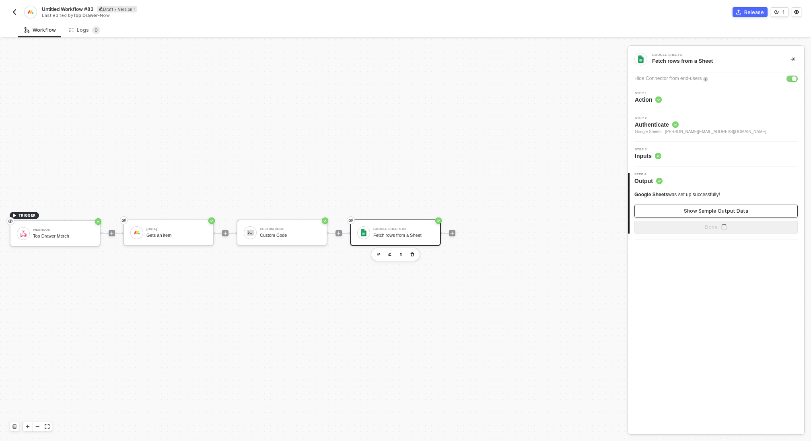
click at [672, 213] on button "Show Sample Output Data" at bounding box center [715, 211] width 163 height 13
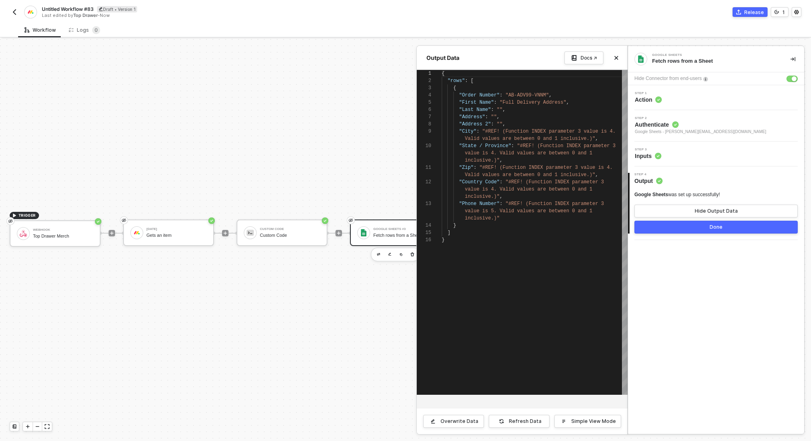
scroll to position [65, 0]
click at [528, 421] on div "Refresh Data" at bounding box center [525, 421] width 33 height 6
click at [683, 226] on button "Done" at bounding box center [715, 227] width 163 height 13
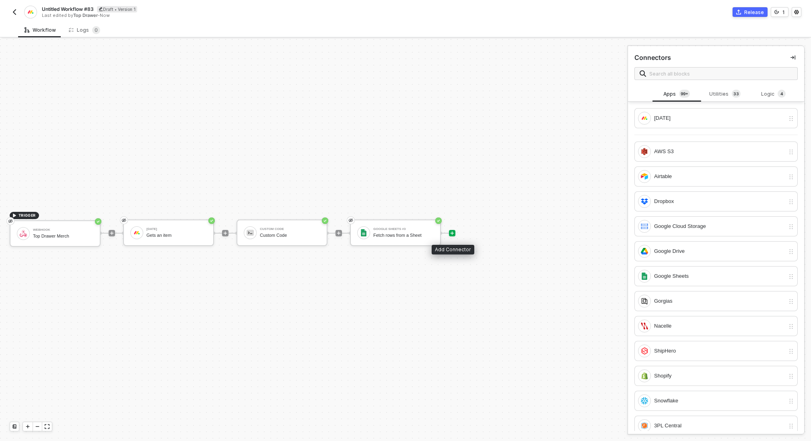
click at [449, 234] on div at bounding box center [452, 233] width 6 height 6
click at [771, 95] on div "Logic 4" at bounding box center [773, 94] width 35 height 9
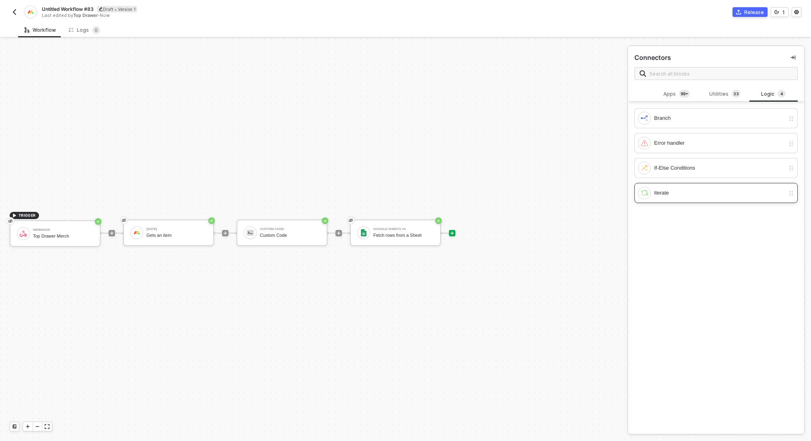
click at [691, 191] on div "Iterate" at bounding box center [719, 193] width 131 height 9
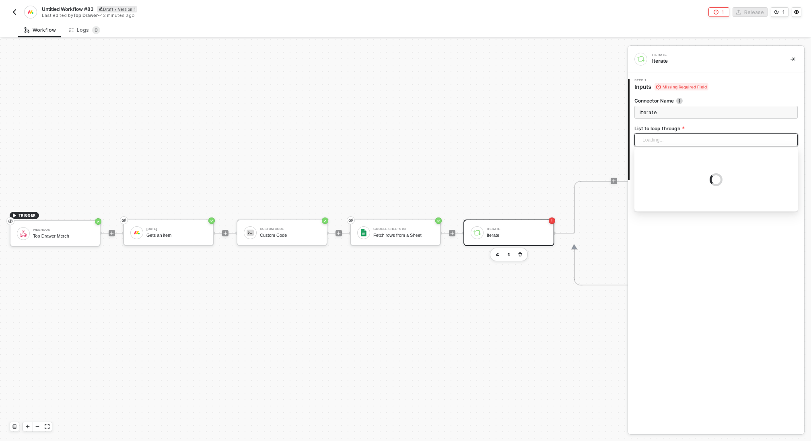
click at [672, 136] on div "Loading..." at bounding box center [715, 140] width 163 height 13
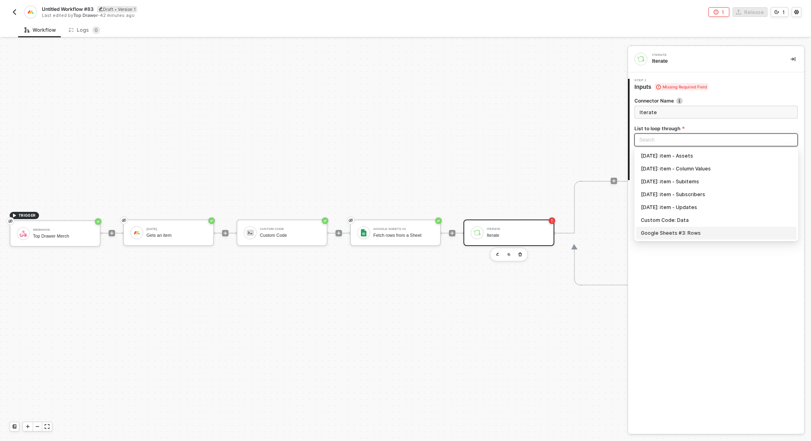
click at [681, 232] on div "Google Sheets #3: Rows" at bounding box center [716, 233] width 151 height 9
type input "Loop through Google Sheets #3: Rows"
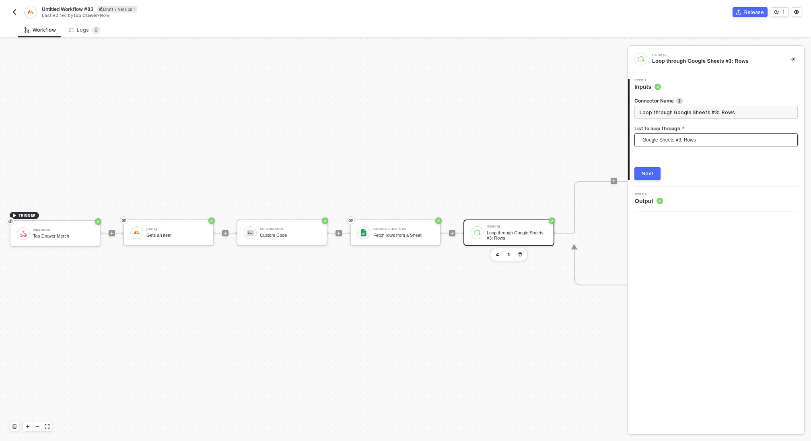
click at [656, 167] on button "Next" at bounding box center [647, 173] width 26 height 13
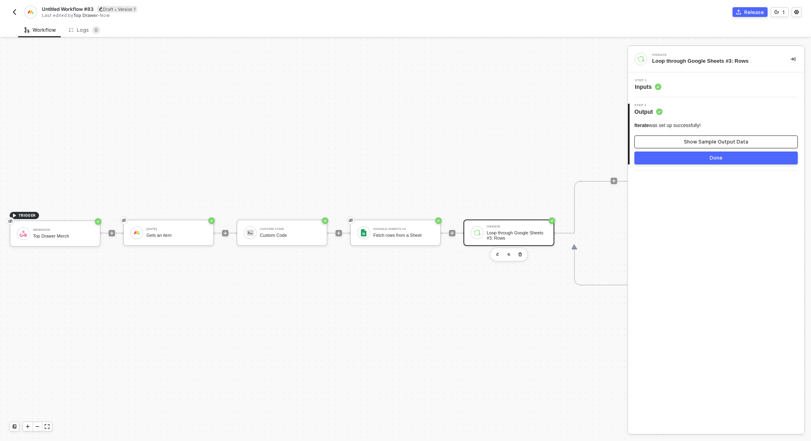
click at [685, 141] on button "Show Sample Output Data" at bounding box center [715, 142] width 163 height 13
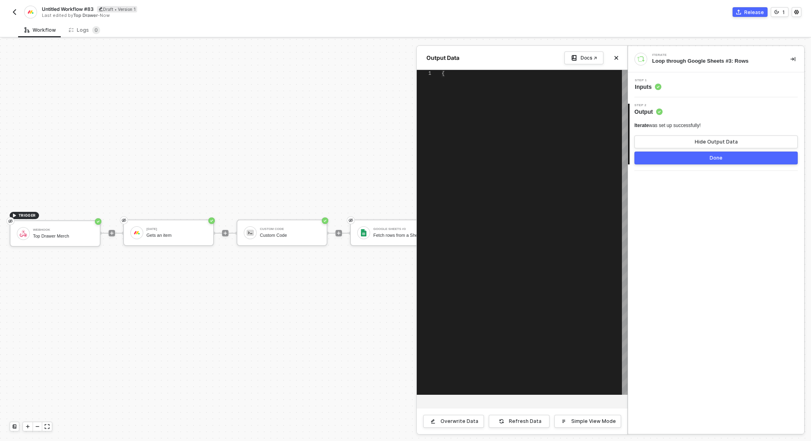
type textarea "{ "Order Number": "AB-ADV99-VNNM", "First Name": "Full Delivery Address", "Last…"
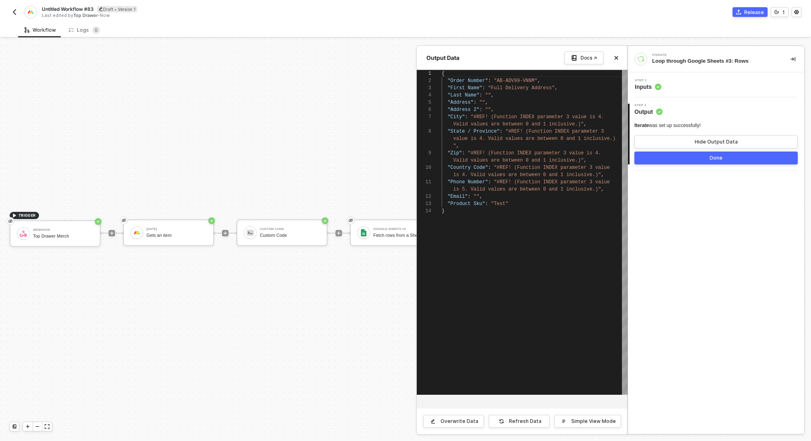
click at [689, 154] on button "Done" at bounding box center [715, 158] width 163 height 13
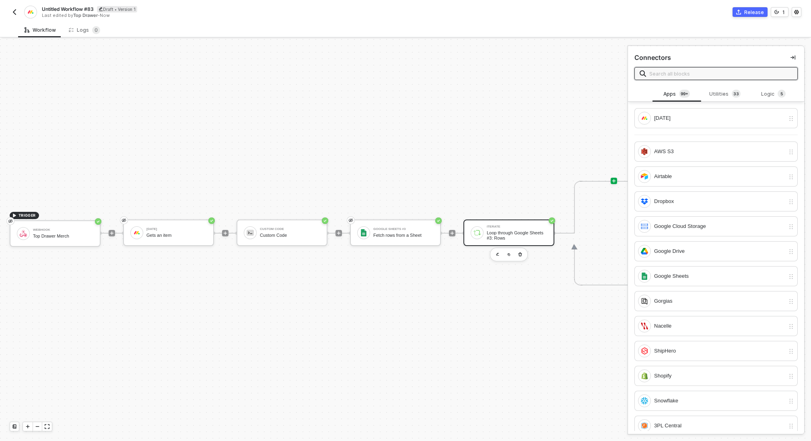
scroll to position [14, 95]
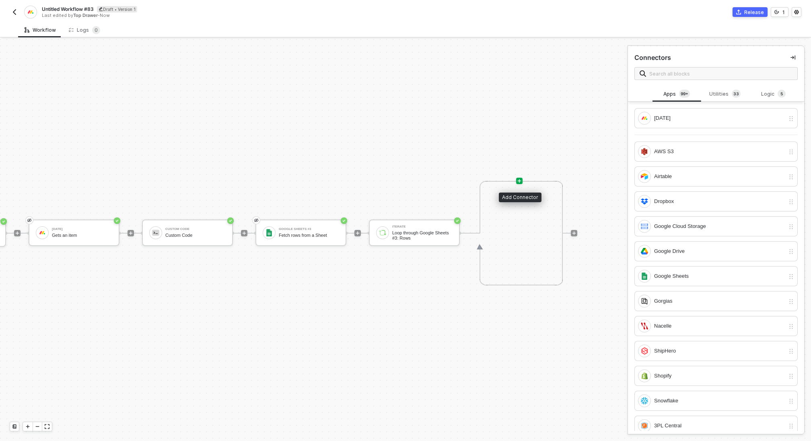
click at [518, 181] on icon "icon-play" at bounding box center [520, 181] width 4 height 4
click at [699, 70] on input "text" at bounding box center [720, 73] width 143 height 9
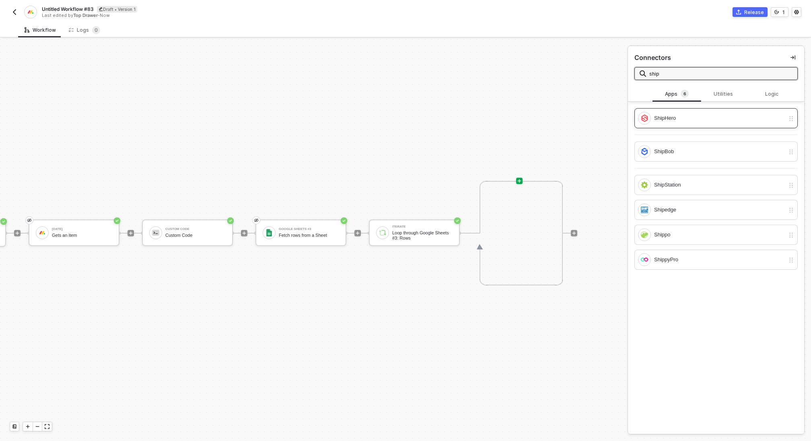
type input "ship"
click at [694, 116] on div "ShipHero" at bounding box center [719, 118] width 131 height 9
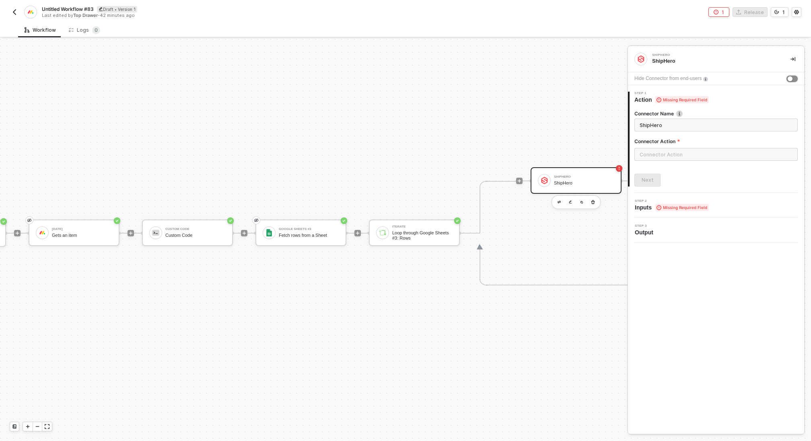
click at [791, 76] on button "button" at bounding box center [791, 79] width 11 height 6
click at [678, 150] on input "text" at bounding box center [715, 154] width 163 height 13
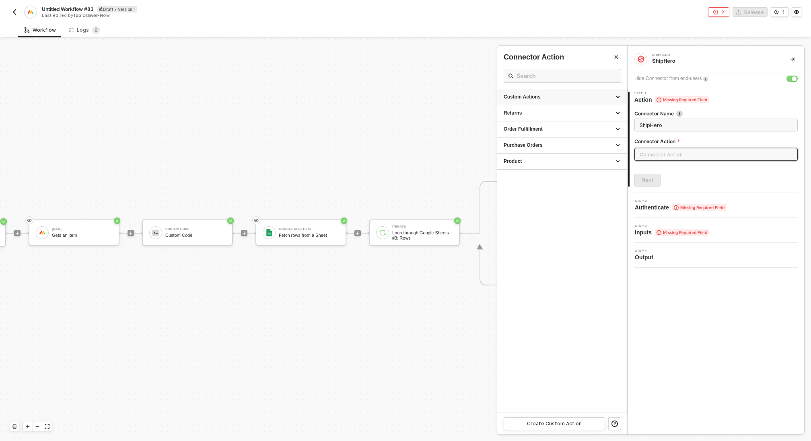
click at [592, 101] on div "Custom Actions" at bounding box center [562, 97] width 130 height 16
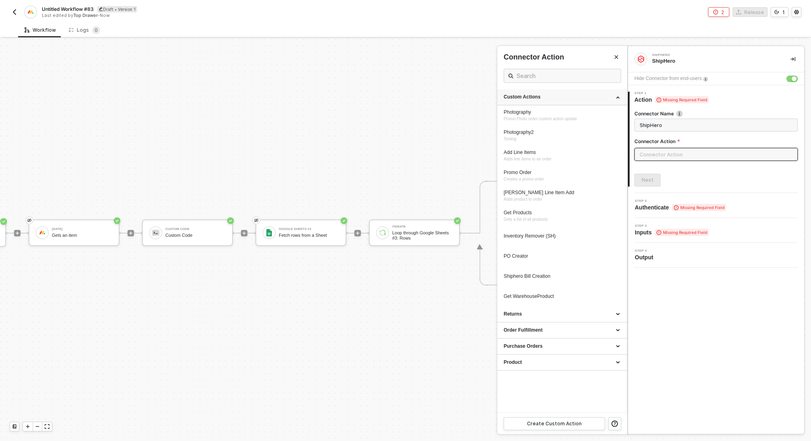
click at [555, 95] on div "Custom Actions" at bounding box center [562, 97] width 117 height 7
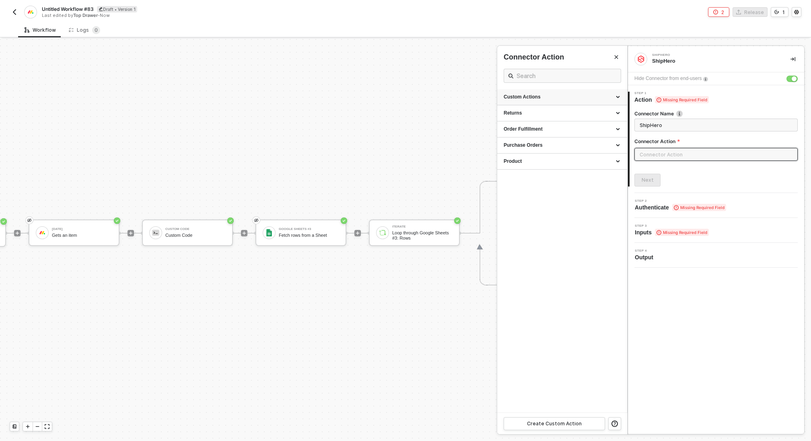
click at [555, 95] on div "Custom Actions" at bounding box center [562, 97] width 117 height 7
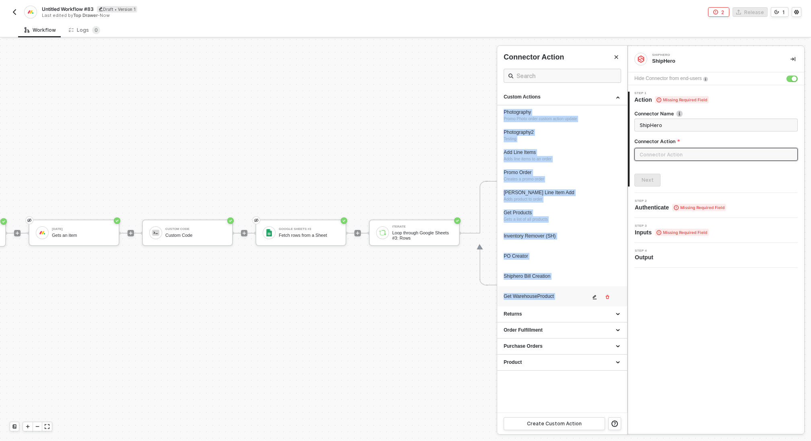
click at [547, 298] on div "Get WarehouseProduct" at bounding box center [547, 296] width 86 height 7
type input "Custom Action"
type input "Custom - Get WarehouseProduct"
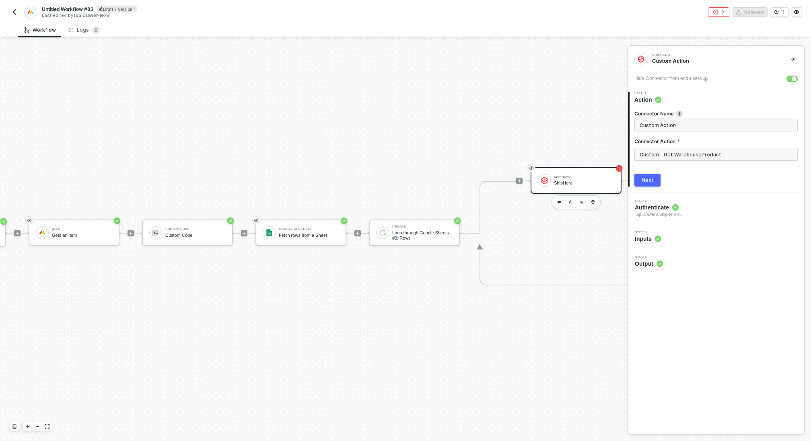
click at [650, 178] on div "Next" at bounding box center [647, 180] width 12 height 6
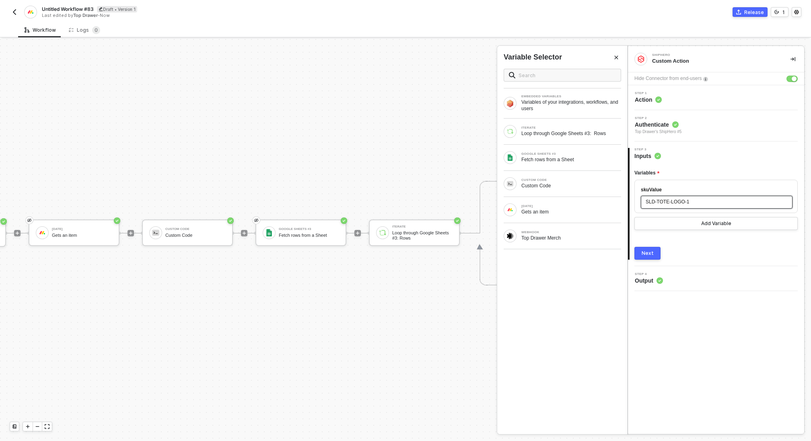
click at [678, 207] on div "SLD-TOTE-LOGO-1" at bounding box center [717, 202] width 152 height 13
click at [589, 119] on div "ITERATE Loop through Google Sheets #3: Rows" at bounding box center [562, 132] width 130 height 26
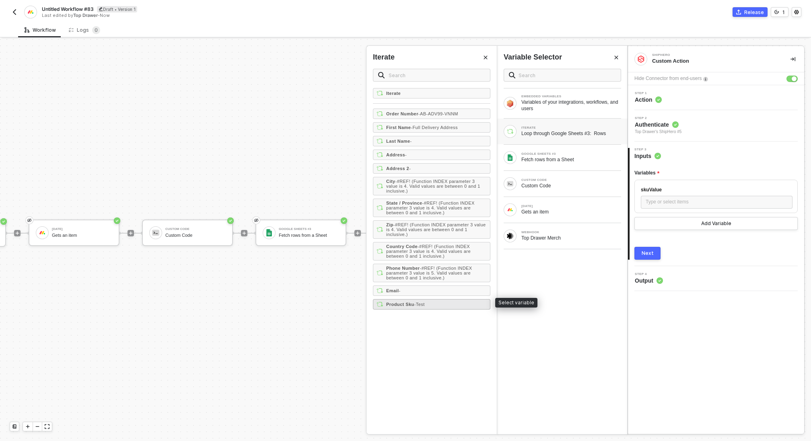
click at [416, 302] on span "- Test" at bounding box center [419, 304] width 10 height 5
click at [654, 252] on button "Next" at bounding box center [647, 253] width 26 height 13
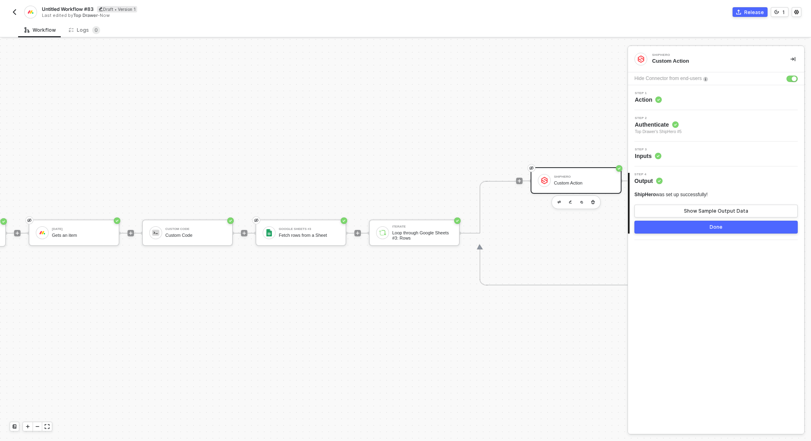
click at [678, 227] on button "Done" at bounding box center [715, 227] width 163 height 13
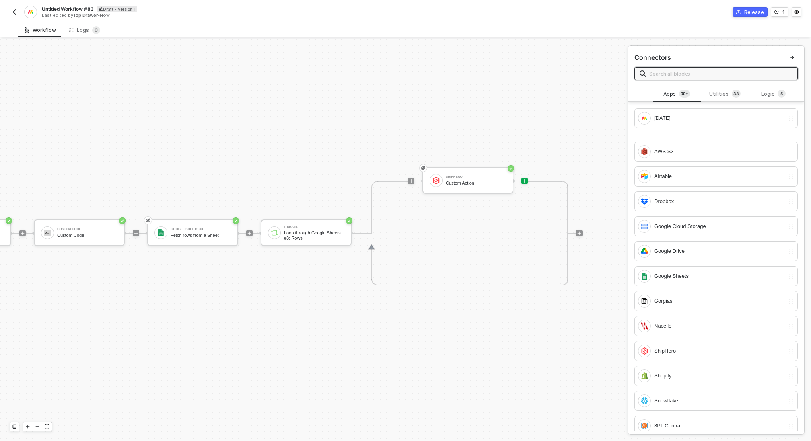
scroll to position [14, 208]
click at [475, 181] on div "Custom Action" at bounding box center [470, 183] width 60 height 5
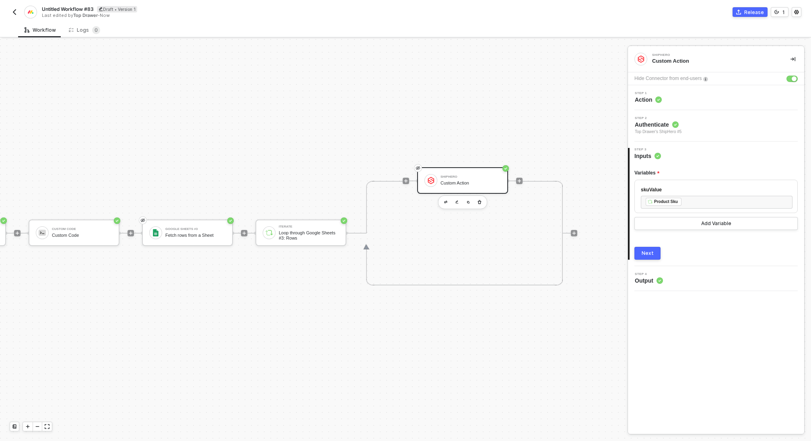
click at [648, 255] on div "Next" at bounding box center [647, 253] width 12 height 6
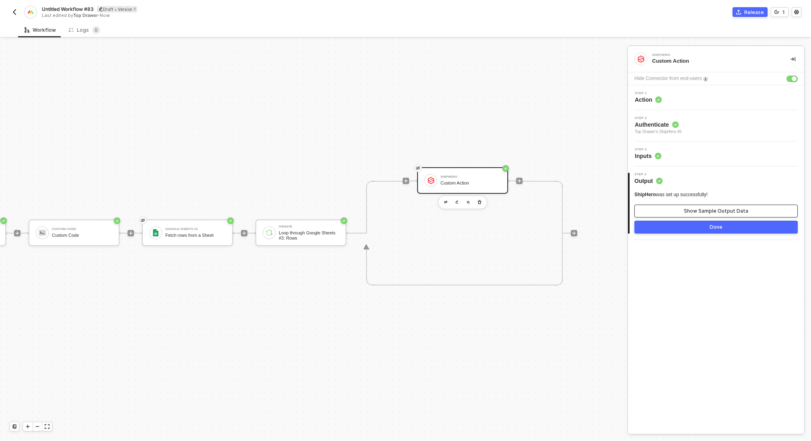
click at [686, 210] on div "Show Sample Output Data" at bounding box center [716, 211] width 64 height 6
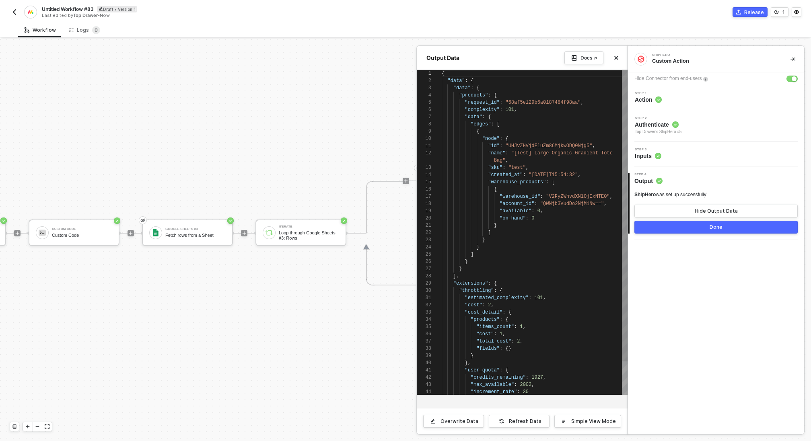
scroll to position [72, 0]
click at [664, 226] on button "Done" at bounding box center [715, 227] width 163 height 13
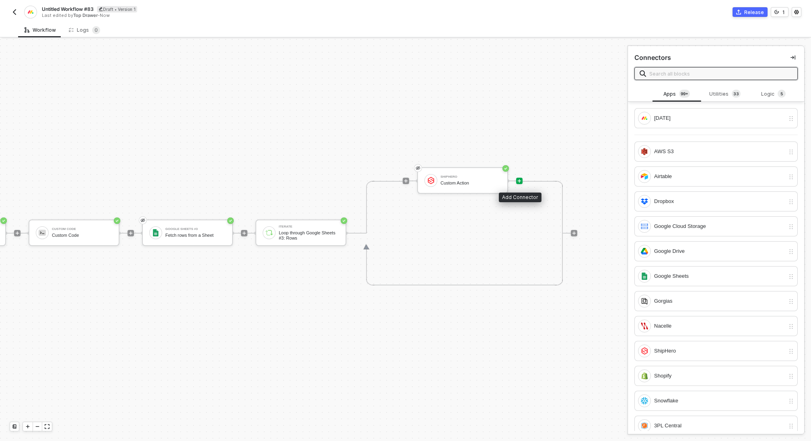
click at [520, 180] on icon "icon-play" at bounding box center [519, 181] width 5 height 5
click at [767, 93] on div "Logic 5" at bounding box center [773, 94] width 35 height 9
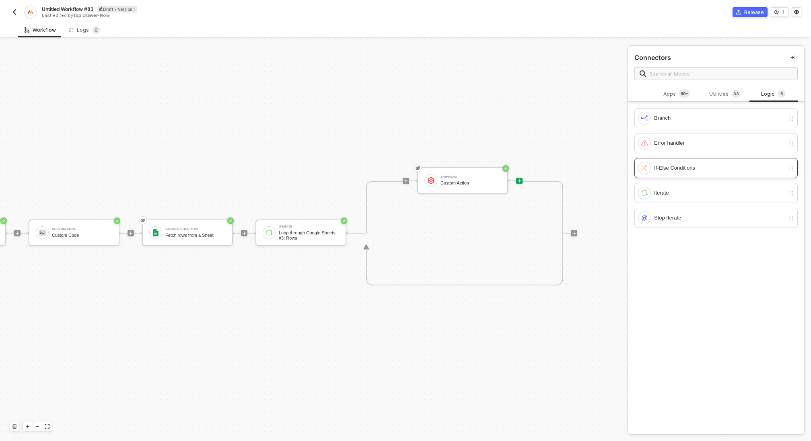
click at [694, 166] on div "If-Else Conditions" at bounding box center [719, 168] width 131 height 9
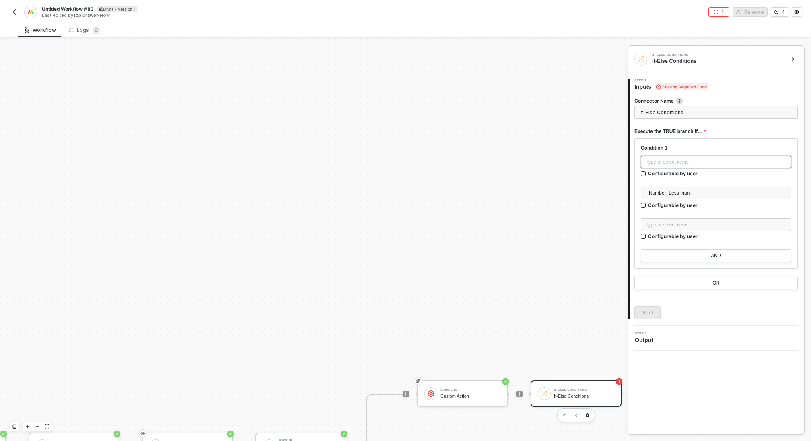
click at [671, 162] on div "Type or select items ﻿" at bounding box center [716, 162] width 141 height 8
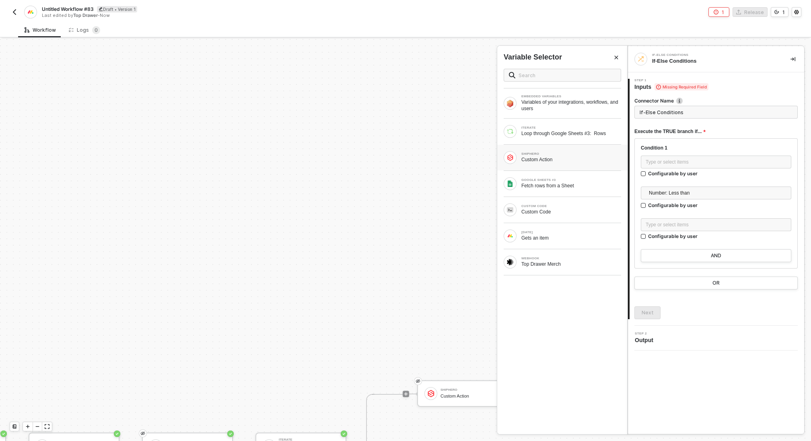
click at [578, 152] on div "SHIPHERO" at bounding box center [571, 153] width 100 height 3
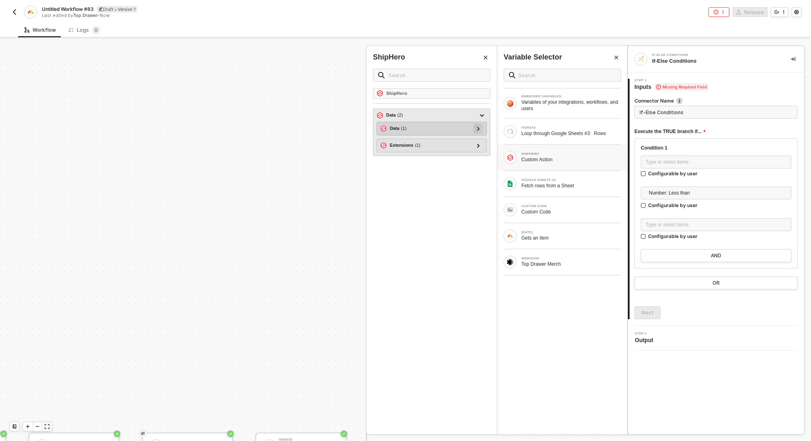
click at [477, 127] on icon at bounding box center [478, 129] width 3 height 4
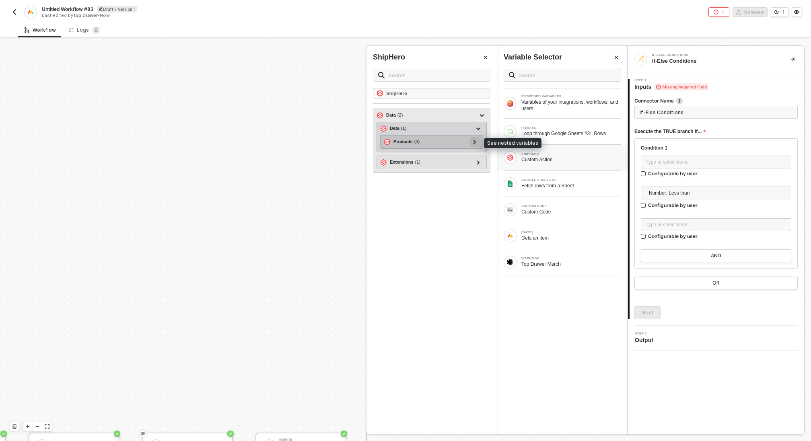
click at [476, 140] on icon at bounding box center [474, 142] width 3 height 4
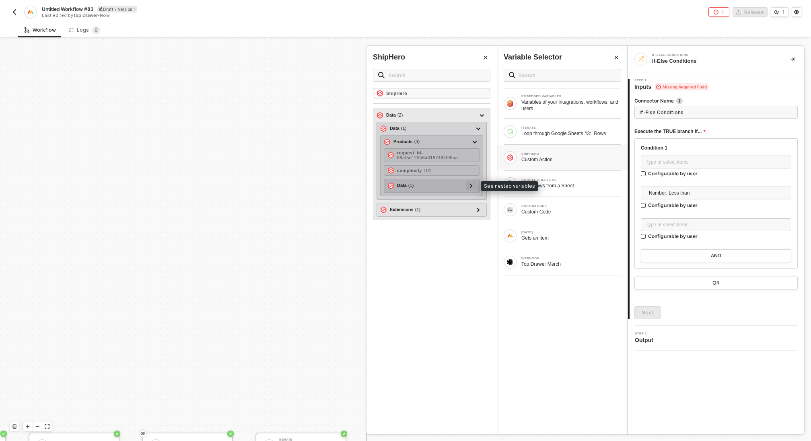
click at [471, 184] on icon at bounding box center [471, 186] width 3 height 4
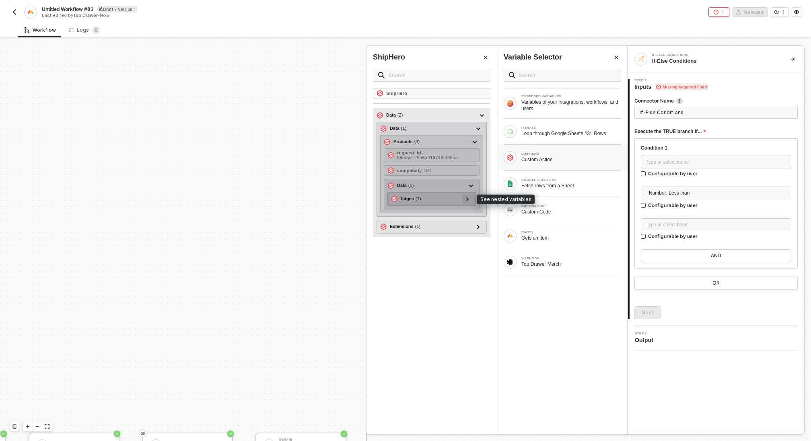
click at [469, 200] on div at bounding box center [467, 198] width 4 height 9
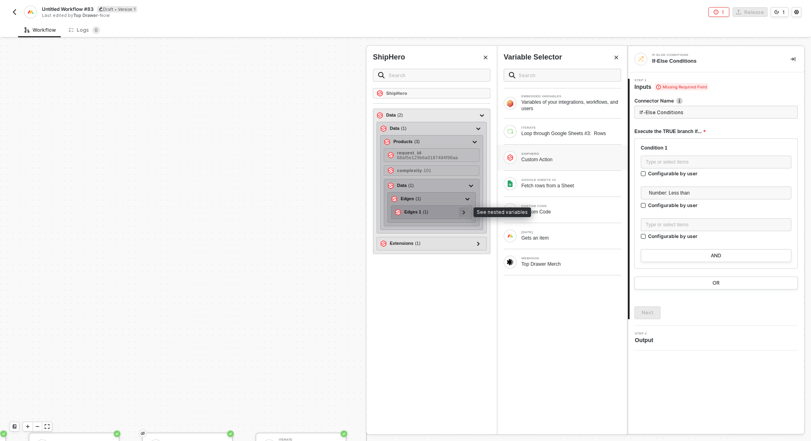
click at [465, 208] on div at bounding box center [464, 212] width 4 height 9
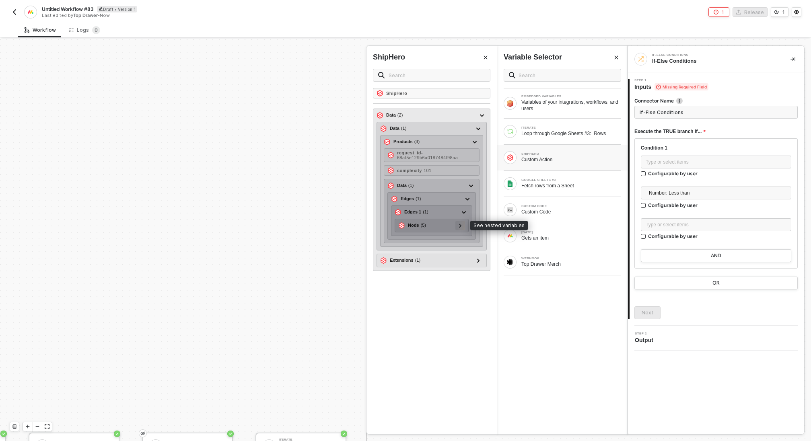
click at [460, 224] on icon at bounding box center [460, 226] width 3 height 4
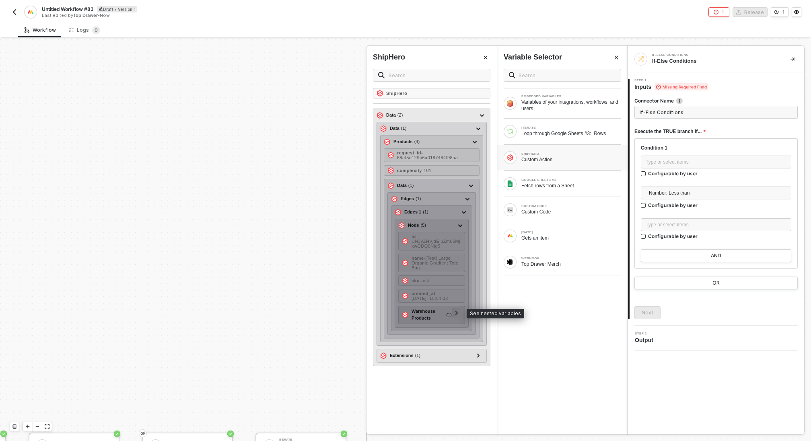
click at [458, 311] on icon at bounding box center [456, 313] width 3 height 4
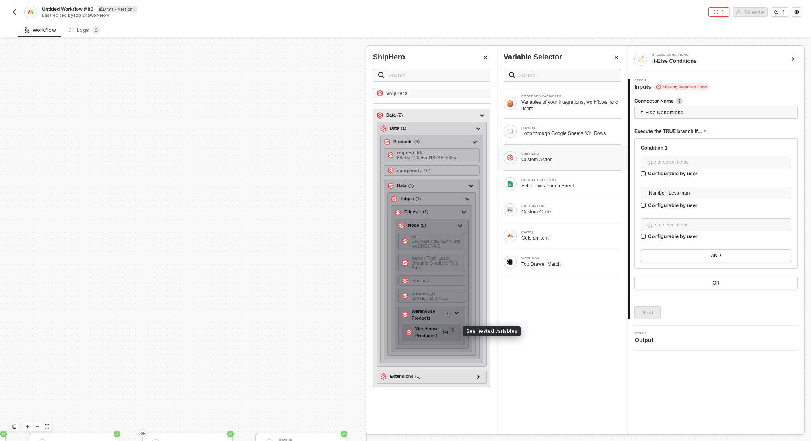
click at [455, 327] on div at bounding box center [453, 330] width 4 height 9
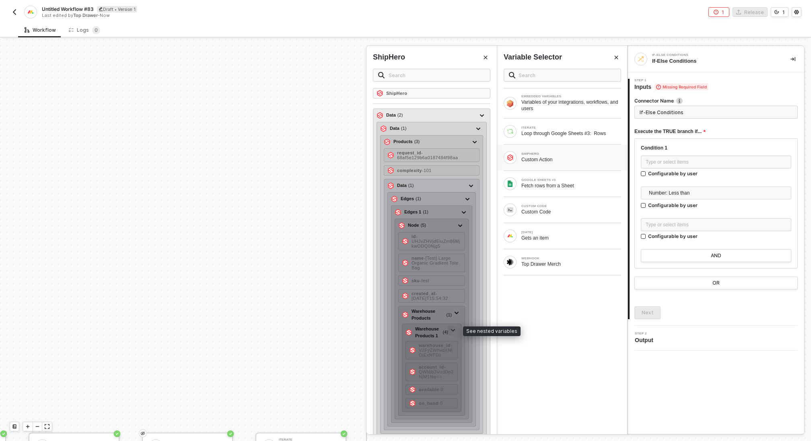
scroll to position [24, 0]
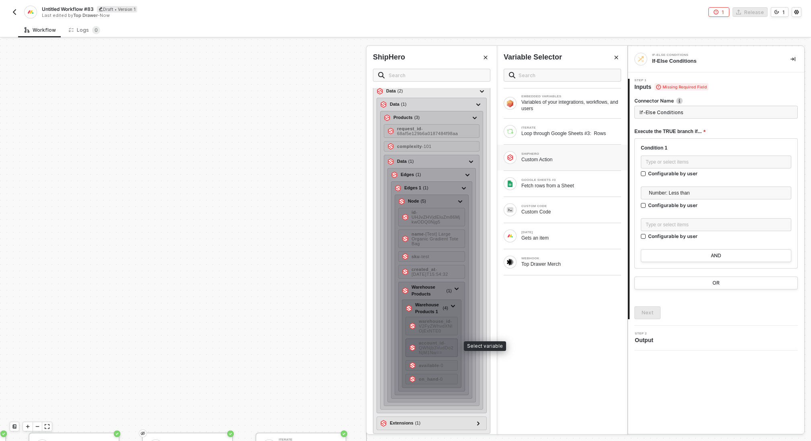
click at [445, 345] on span "- QWNjb3VudDo2NjM1Nw==" at bounding box center [436, 348] width 35 height 14
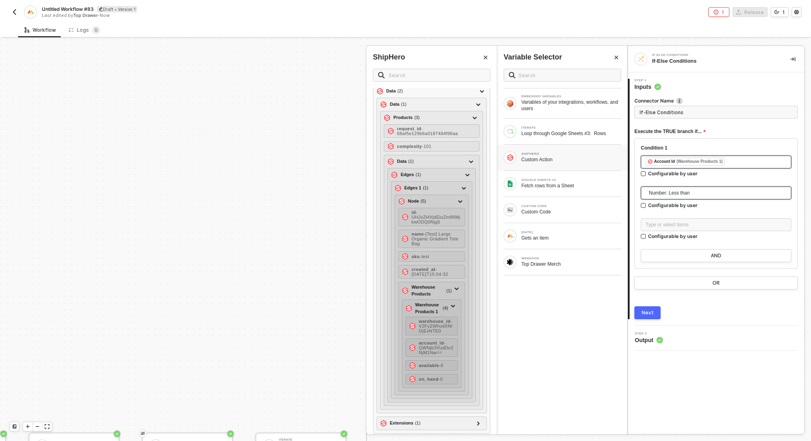
click at [666, 193] on span "Number: Less than" at bounding box center [718, 193] width 138 height 12
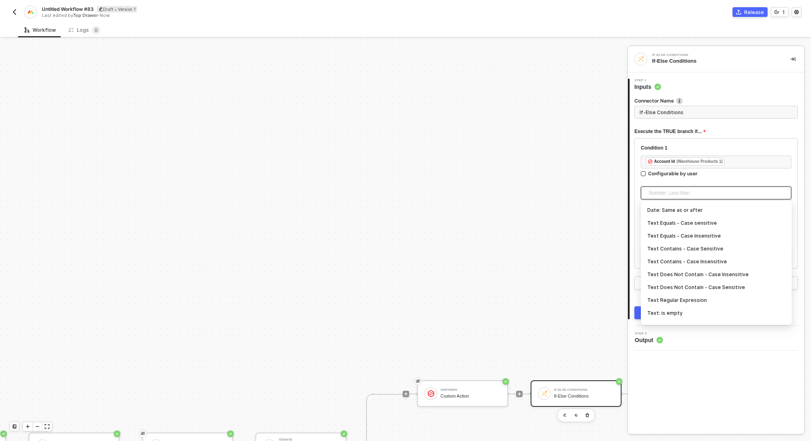
scroll to position [142, 0]
click at [699, 273] on div "Text Does Not Contain - Case Insensitive" at bounding box center [716, 272] width 138 height 9
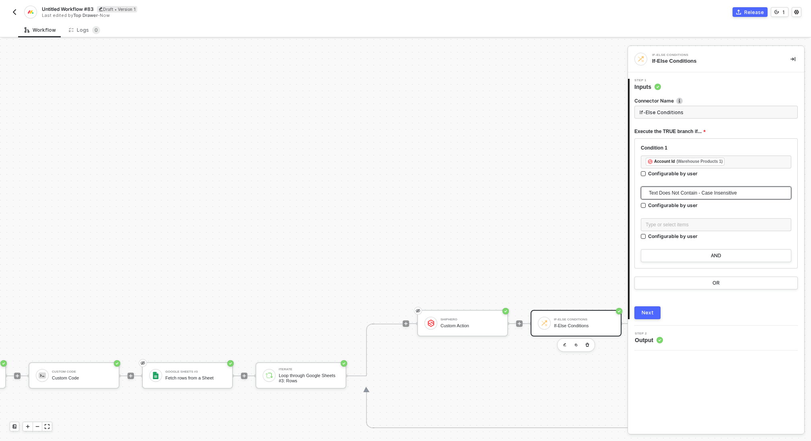
scroll to position [127, 208]
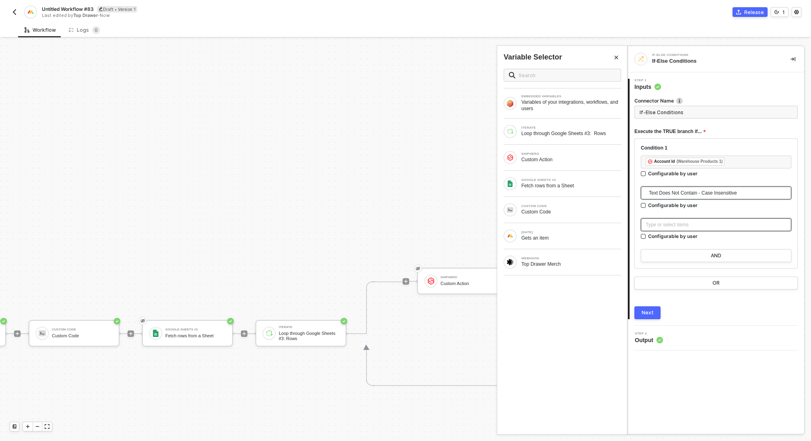
click at [678, 222] on div "Type or select items ﻿" at bounding box center [716, 225] width 141 height 8
type input "Only continue if Account Id Text Does Not Contain - Case Insensitive QWNjb3VudD…"
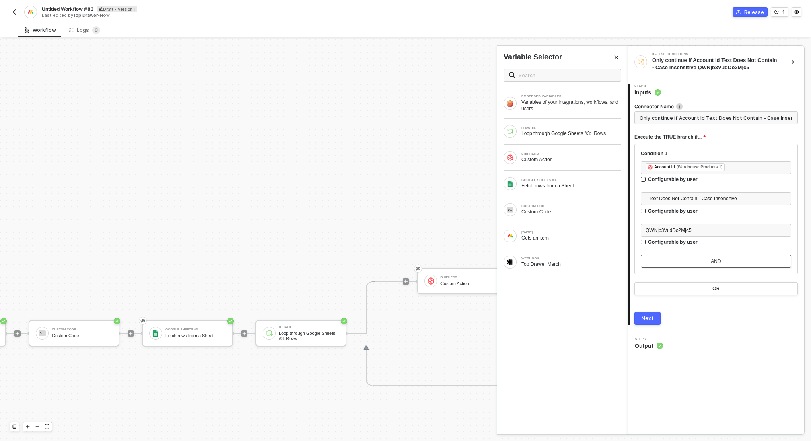
click at [688, 260] on button "AND" at bounding box center [716, 261] width 150 height 13
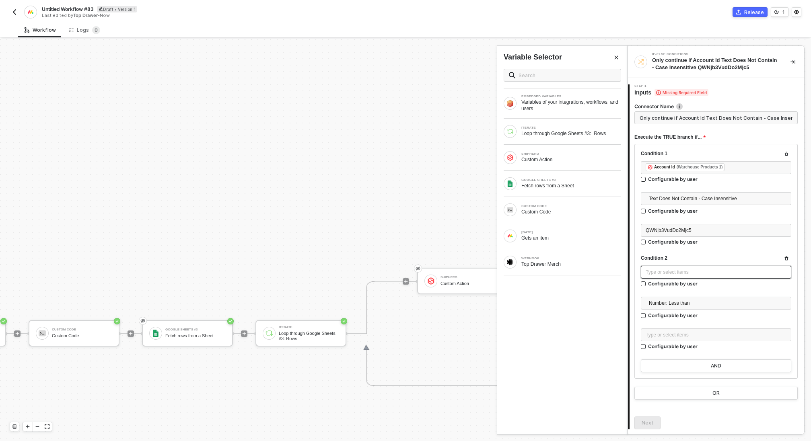
click at [685, 270] on div "Type or select items ﻿" at bounding box center [716, 273] width 141 height 8
click at [574, 159] on div "Custom Action" at bounding box center [571, 159] width 100 height 6
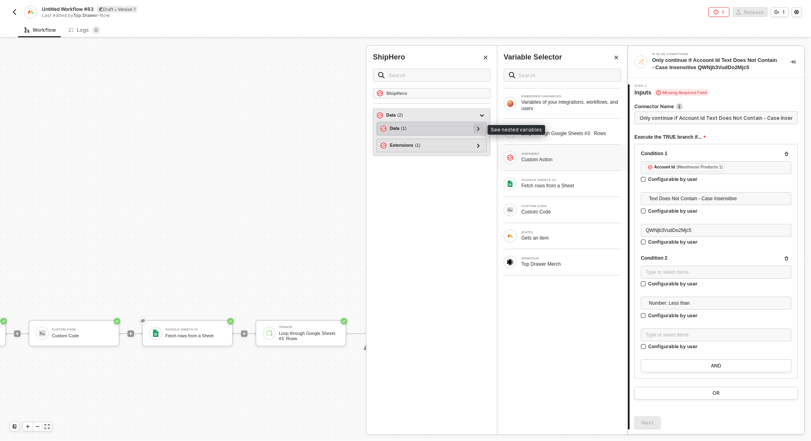
click at [477, 129] on icon at bounding box center [478, 129] width 3 height 4
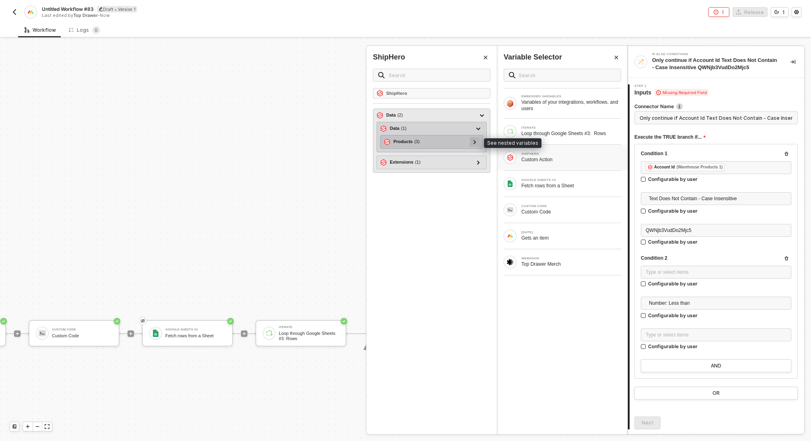
click at [477, 143] on div at bounding box center [475, 142] width 10 height 10
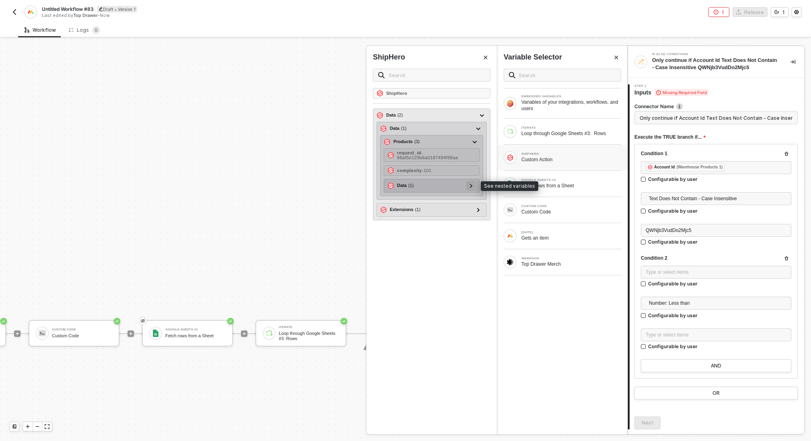
click at [473, 182] on div at bounding box center [471, 185] width 4 height 9
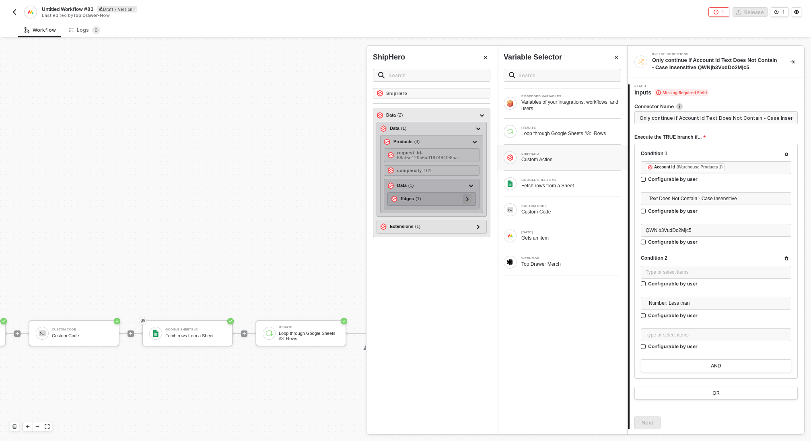
click at [469, 199] on div at bounding box center [467, 198] width 4 height 9
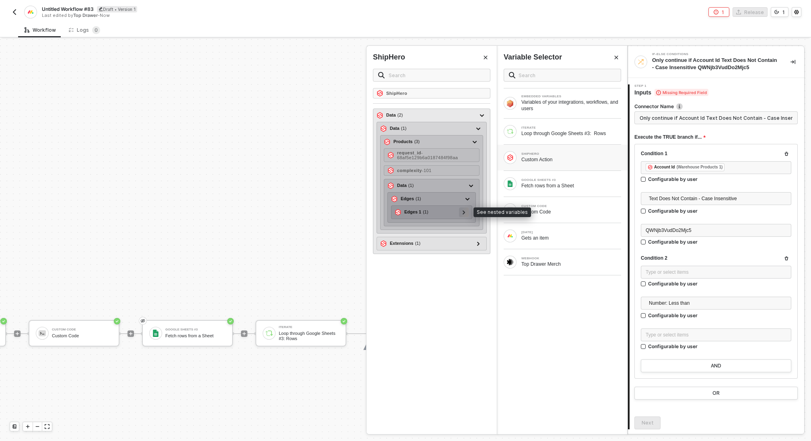
click at [464, 212] on icon at bounding box center [464, 212] width 2 height 4
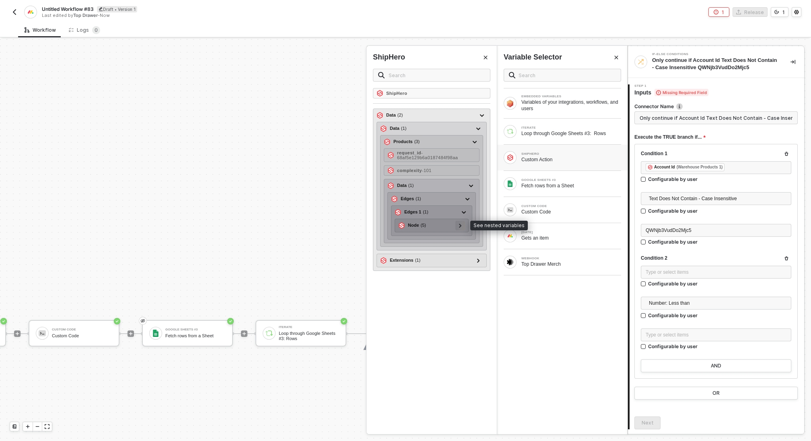
click at [461, 226] on div at bounding box center [460, 225] width 4 height 9
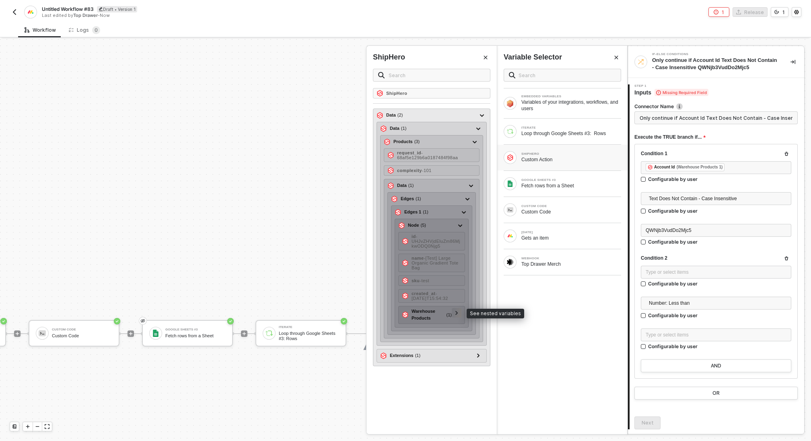
click at [458, 311] on icon at bounding box center [456, 313] width 3 height 4
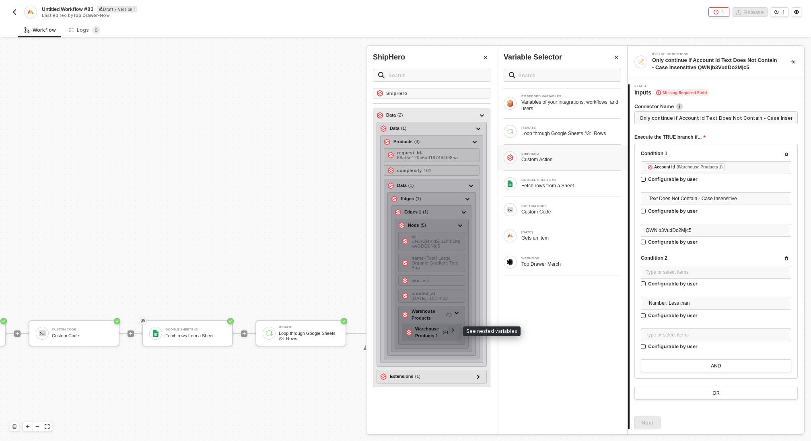
click at [455, 326] on div at bounding box center [453, 330] width 4 height 9
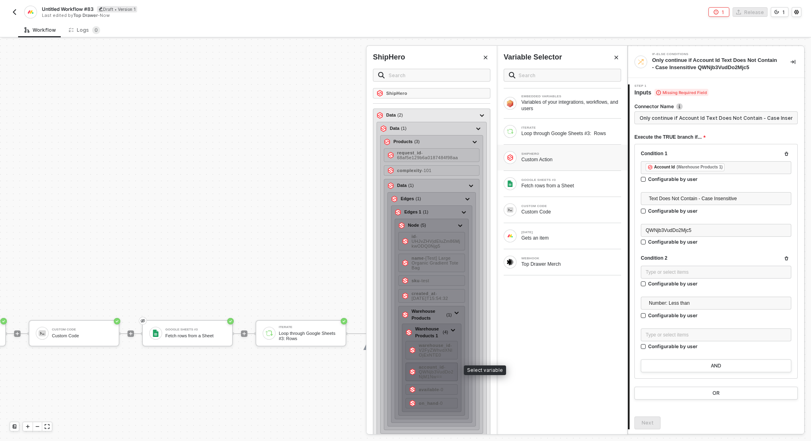
click at [440, 369] on span "- QWNjb3VudDo2NjM1Nw==" at bounding box center [436, 372] width 35 height 14
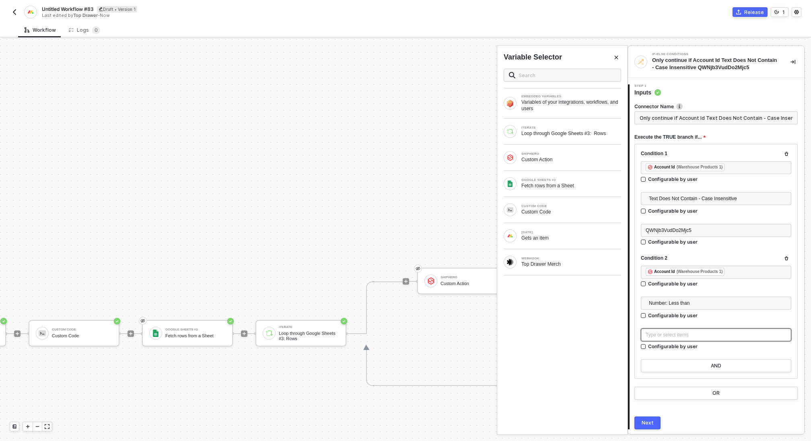
click at [733, 335] on div "Type or select items ﻿" at bounding box center [716, 335] width 141 height 8
click at [706, 305] on span "Number: Less than" at bounding box center [718, 303] width 138 height 12
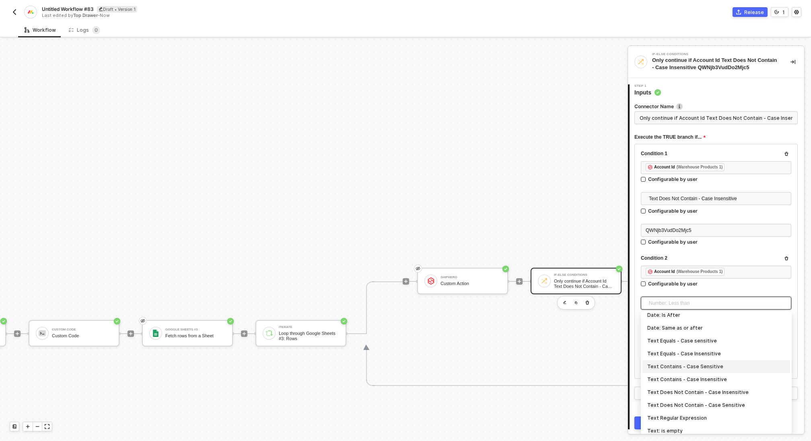
scroll to position [139, 0]
click at [718, 385] on div "Text Does Not Contain - Case Insensitive" at bounding box center [716, 386] width 138 height 9
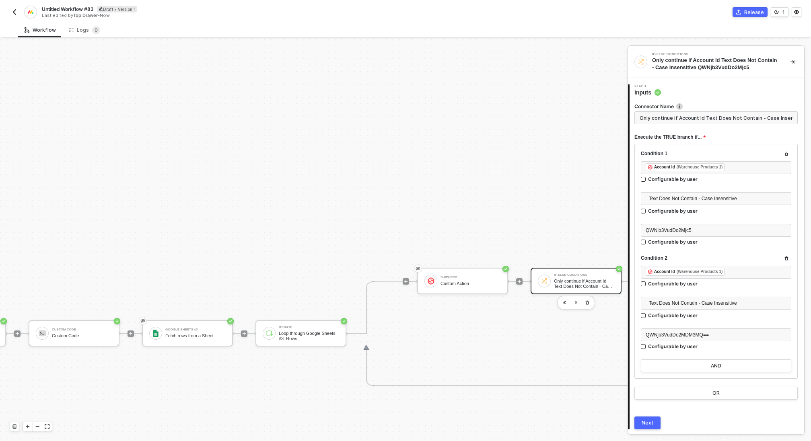
click at [643, 421] on div "Next" at bounding box center [647, 423] width 12 height 6
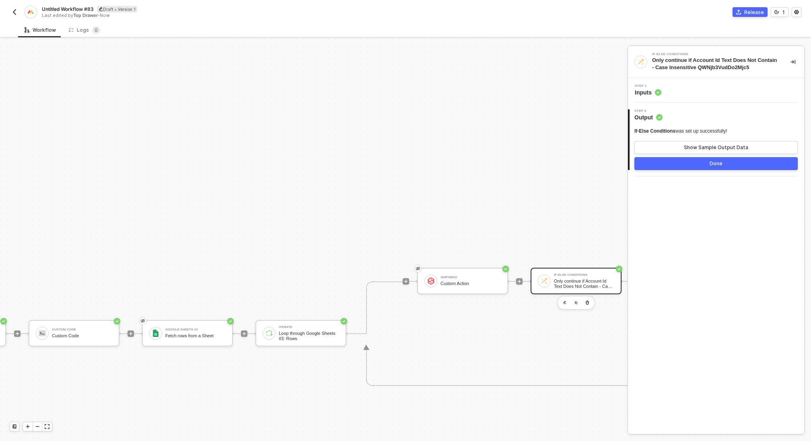
click at [694, 163] on button "Done" at bounding box center [715, 163] width 163 height 13
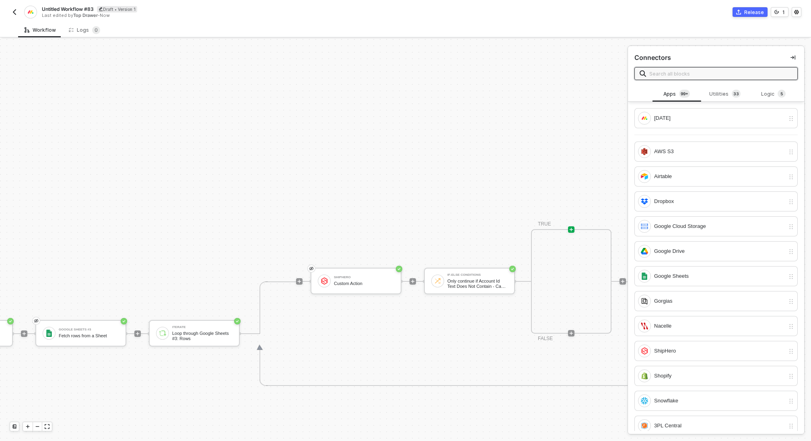
scroll to position [127, 401]
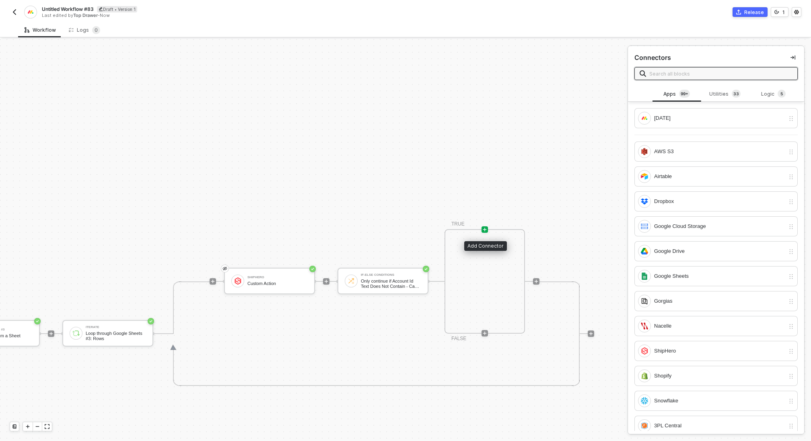
click at [485, 228] on icon "icon-play" at bounding box center [484, 229] width 5 height 5
click at [652, 274] on div "Google Sheets" at bounding box center [711, 276] width 147 height 13
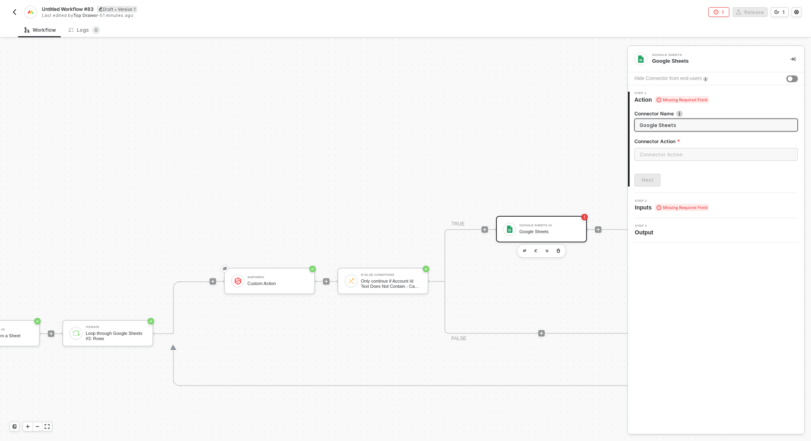
click at [791, 78] on div "button" at bounding box center [789, 78] width 5 height 5
click at [685, 159] on input "text" at bounding box center [715, 154] width 163 height 13
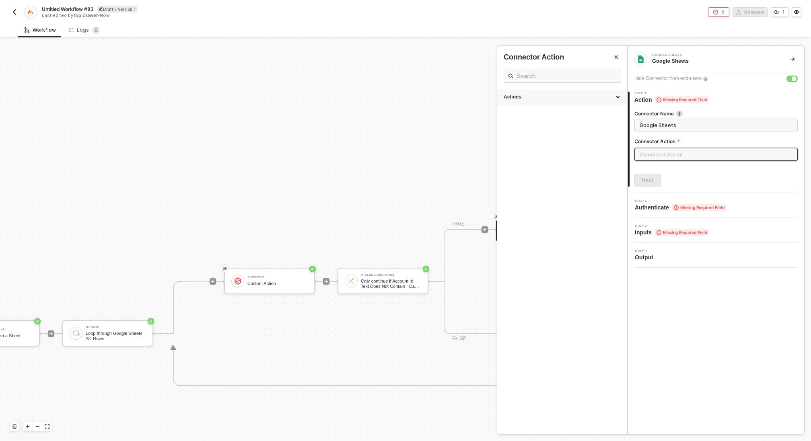
click at [549, 97] on div "Actions" at bounding box center [562, 97] width 117 height 7
click at [578, 119] on div "Append Append a row of data to a Sheet" at bounding box center [562, 115] width 117 height 13
type input "Append a row of data to a Sheet"
type input "Append"
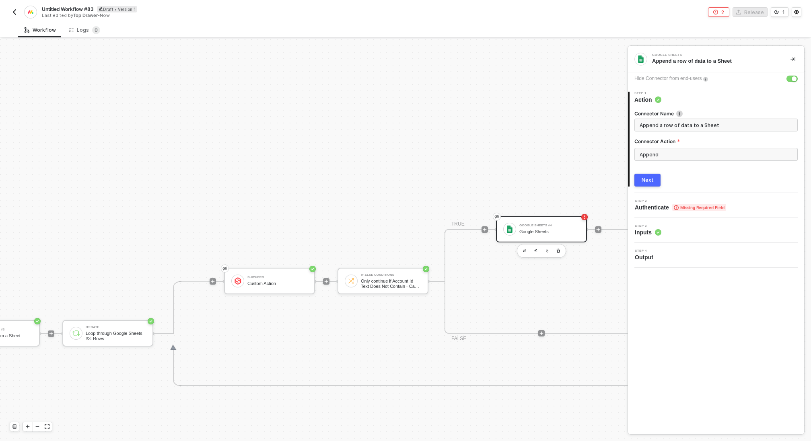
click at [650, 180] on div "Next" at bounding box center [647, 180] width 12 height 6
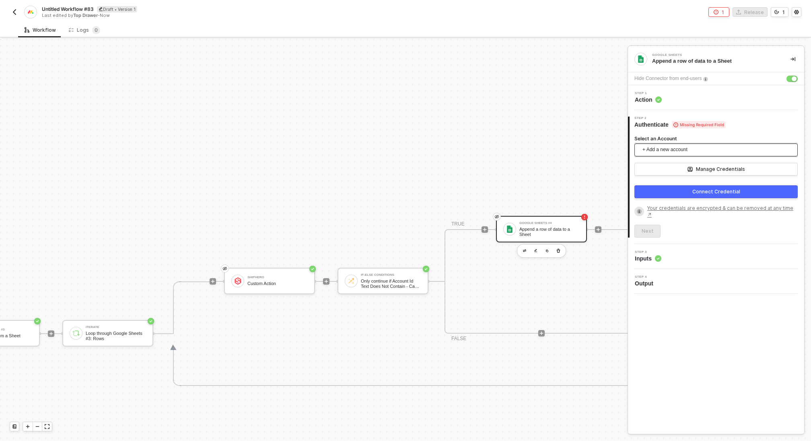
click at [674, 150] on span "+ Add a new account" at bounding box center [717, 150] width 150 height 13
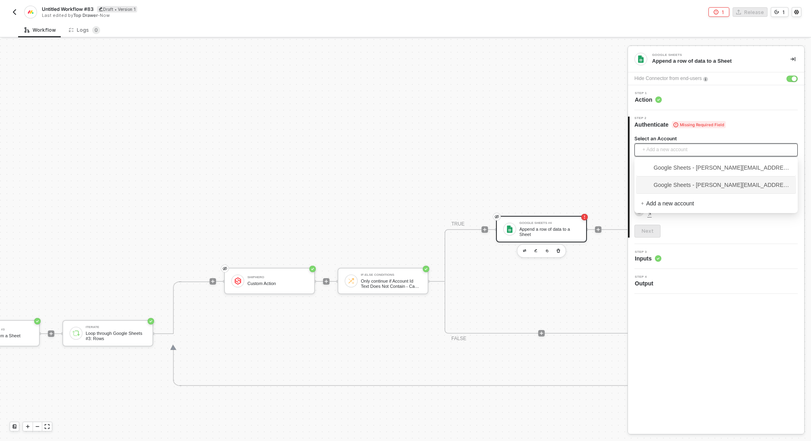
click at [683, 184] on span "Google Sheets - ian@topdrawermerch.com" at bounding box center [716, 185] width 151 height 9
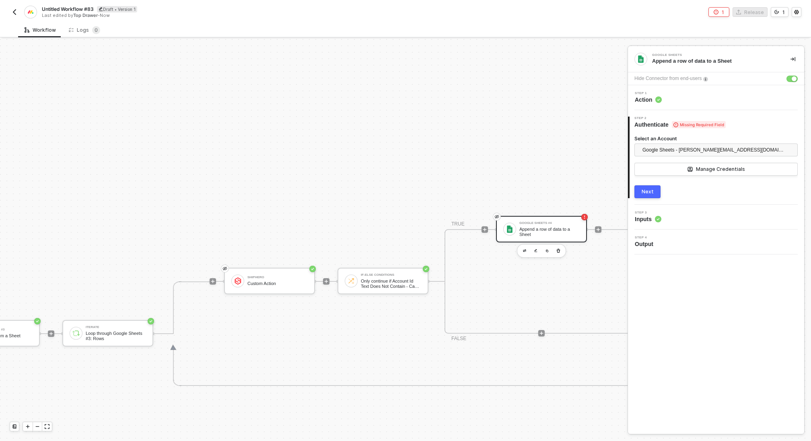
click at [647, 189] on div "Next" at bounding box center [647, 192] width 12 height 6
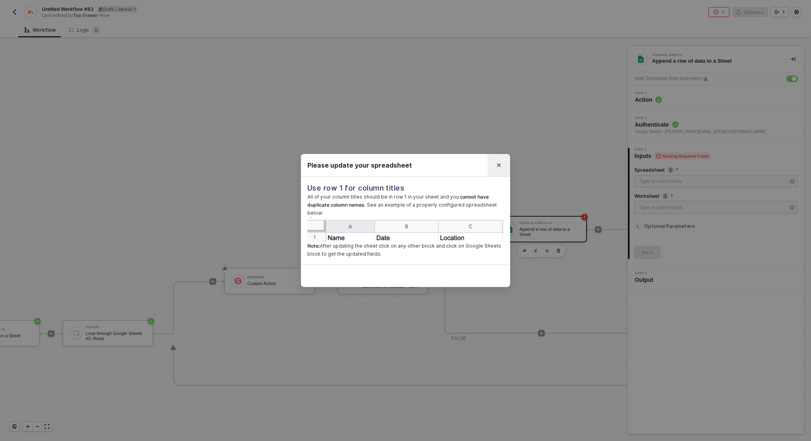
click at [500, 166] on icon "Close" at bounding box center [498, 165] width 5 height 5
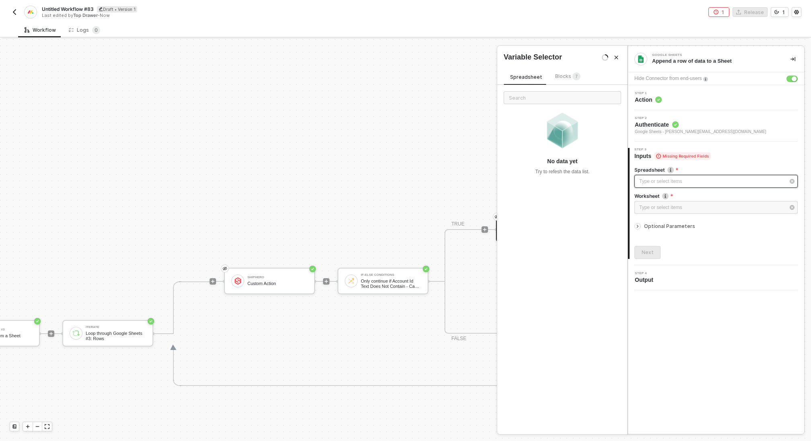
click at [672, 179] on div "Type or select items ﻿" at bounding box center [712, 182] width 146 height 8
click at [565, 74] on span "Blocks 7" at bounding box center [567, 76] width 25 height 6
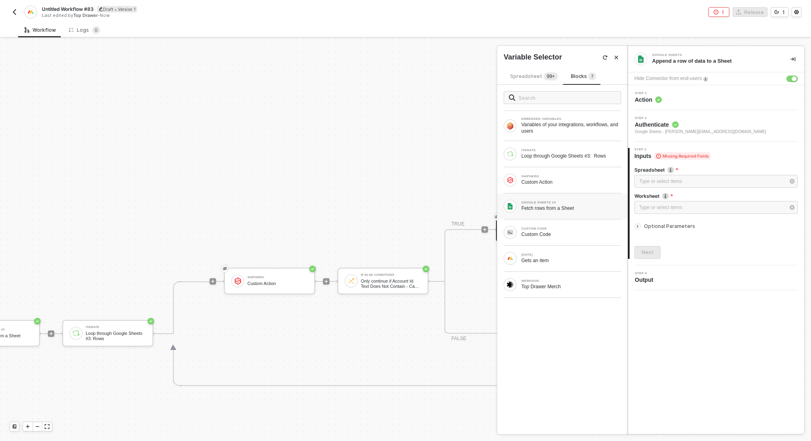
click at [561, 207] on div "Fetch rows from a Sheet" at bounding box center [571, 208] width 100 height 6
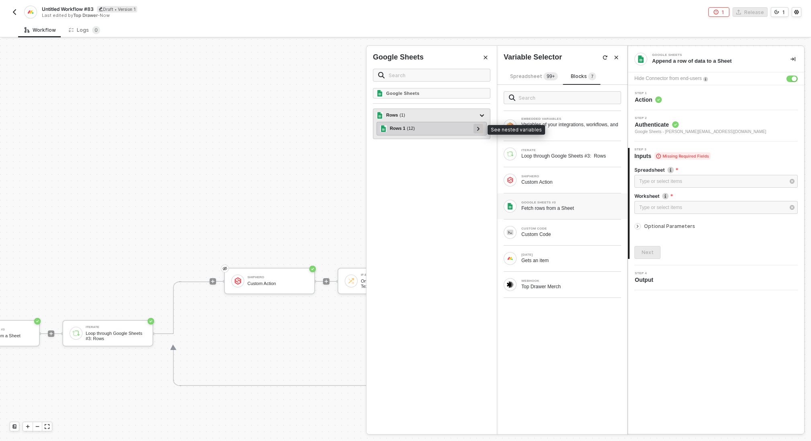
click at [479, 128] on icon at bounding box center [478, 129] width 2 height 4
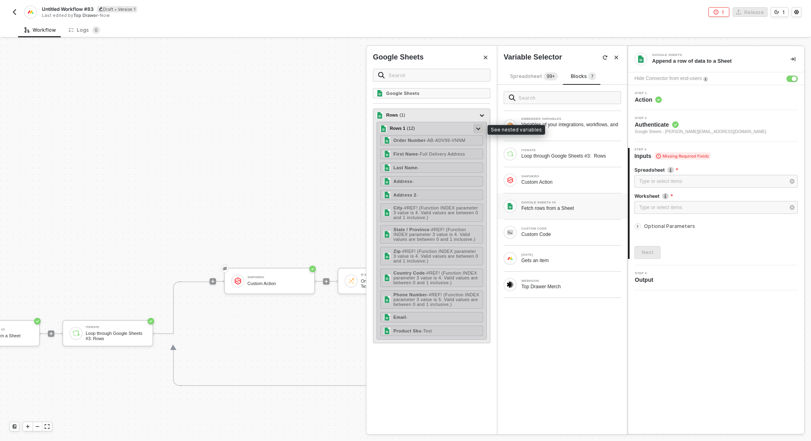
click at [478, 128] on icon at bounding box center [478, 128] width 4 height 2
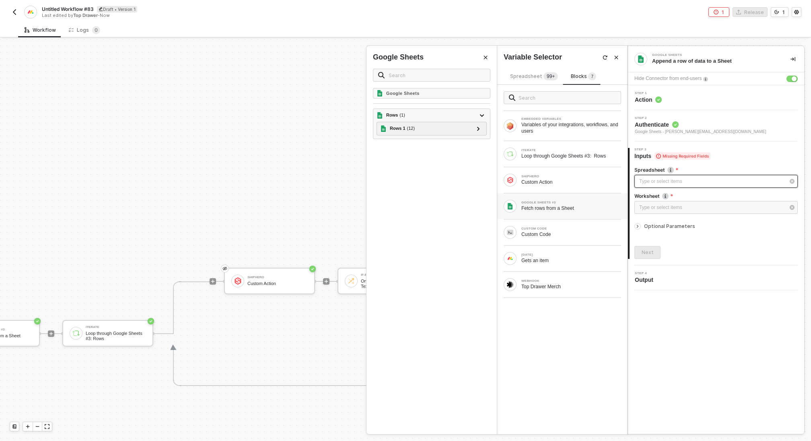
click at [643, 181] on div "Type or select items ﻿" at bounding box center [712, 182] width 146 height 8
click at [542, 229] on div "CUSTOM CODE" at bounding box center [571, 228] width 100 height 3
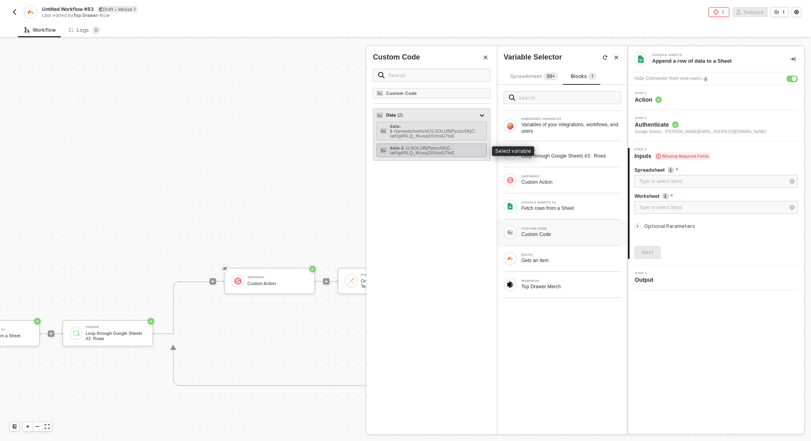
click at [447, 147] on span "- 1L5OLUBjPpszc5KjC-IaKtgllRLQ_tKusq2XVosG7txE" at bounding box center [422, 151] width 65 height 10
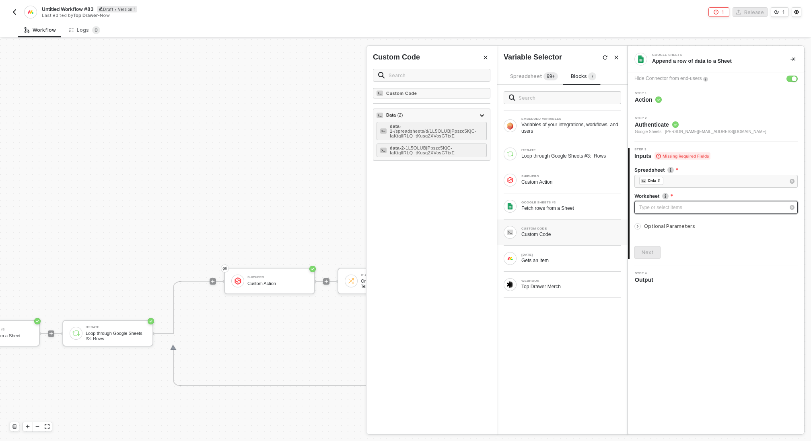
click at [675, 208] on div "Type or select items ﻿" at bounding box center [712, 208] width 146 height 8
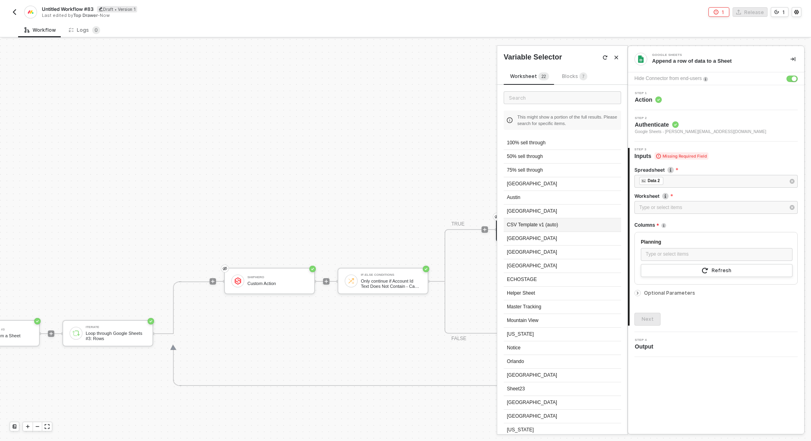
click at [542, 226] on div "CSV Template v1 (auto)" at bounding box center [562, 225] width 117 height 14
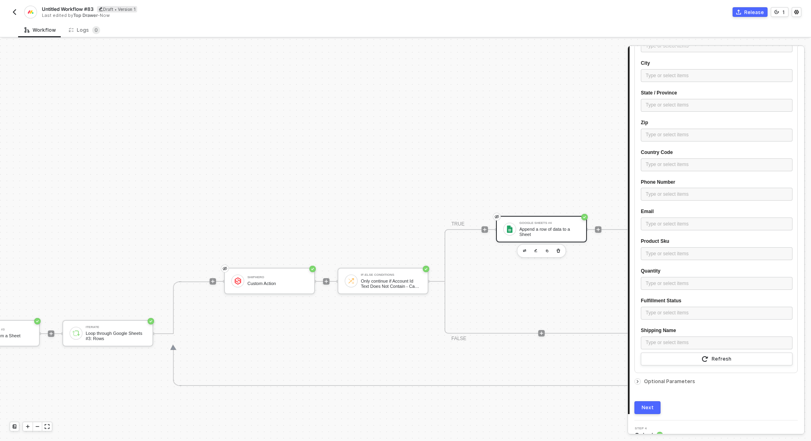
scroll to position [329, 0]
click at [685, 316] on div "Type or select items ﻿" at bounding box center [717, 312] width 152 height 13
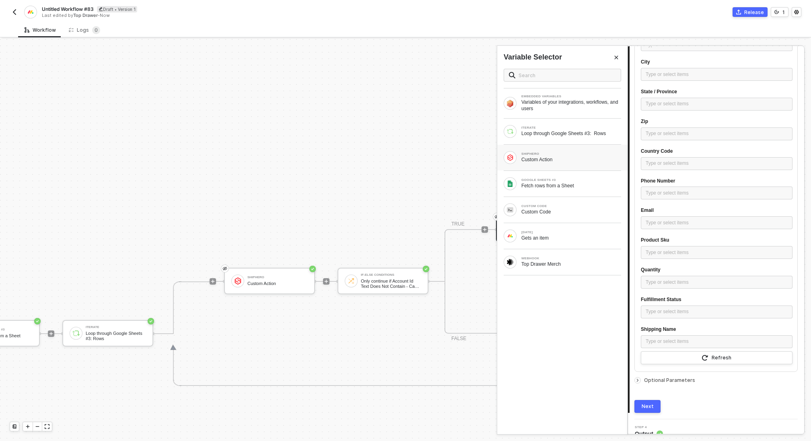
click at [575, 155] on div "SHIPHERO Custom Action" at bounding box center [571, 157] width 100 height 10
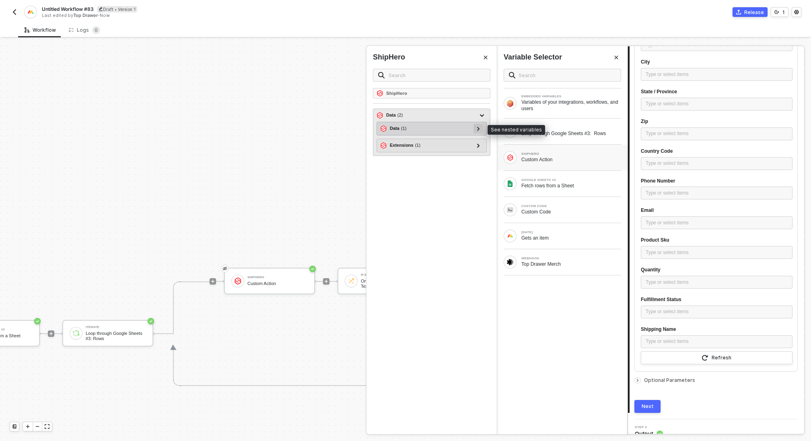
click at [479, 130] on div at bounding box center [478, 128] width 4 height 9
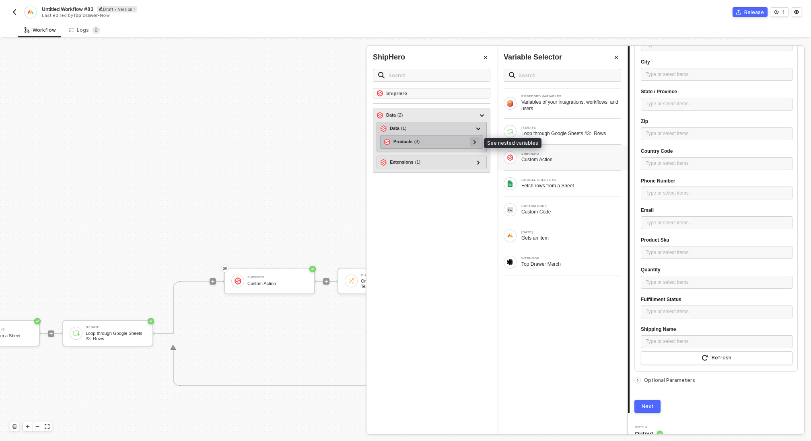
click at [476, 140] on icon at bounding box center [474, 142] width 3 height 4
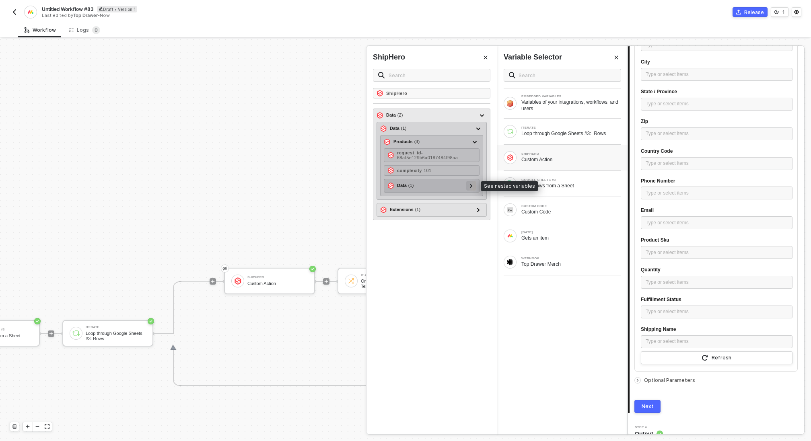
click at [473, 185] on icon at bounding box center [471, 186] width 3 height 4
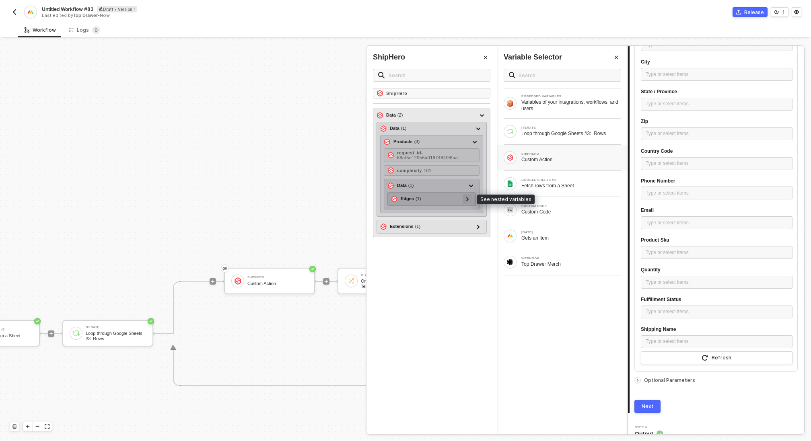
click at [469, 197] on icon at bounding box center [467, 199] width 2 height 4
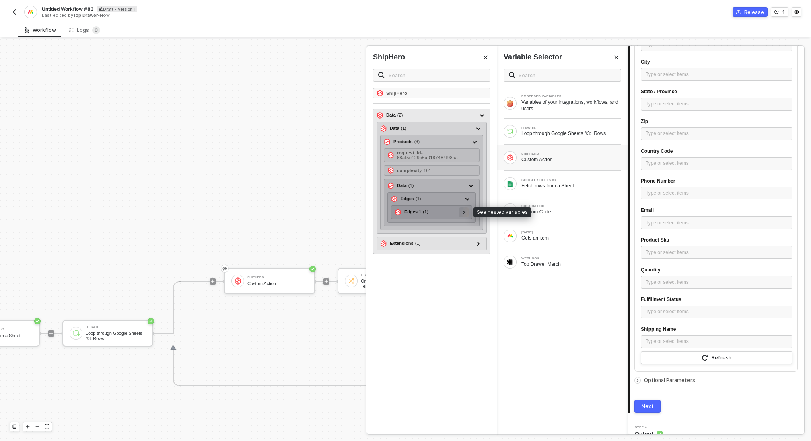
click at [465, 210] on icon at bounding box center [464, 212] width 3 height 4
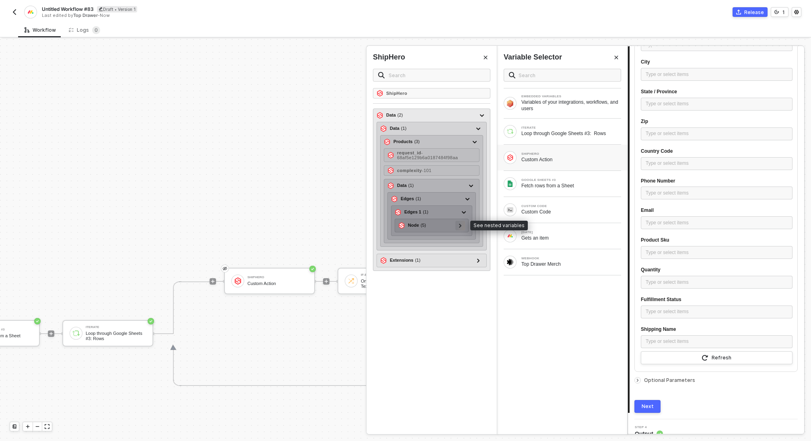
click at [461, 224] on icon at bounding box center [460, 226] width 2 height 4
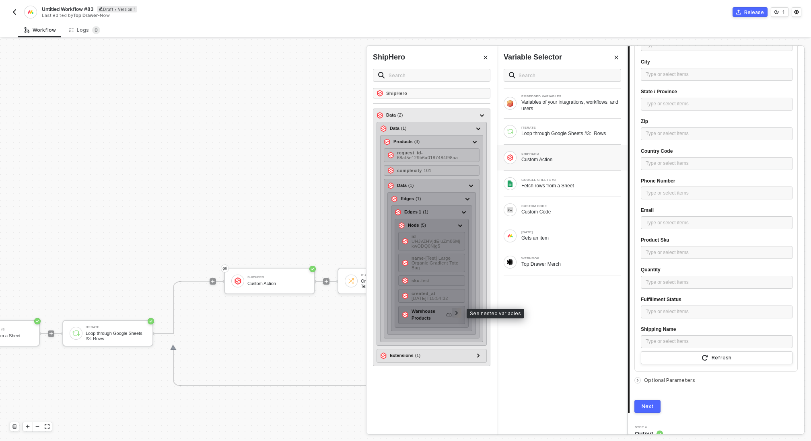
click at [461, 308] on div at bounding box center [457, 313] width 10 height 10
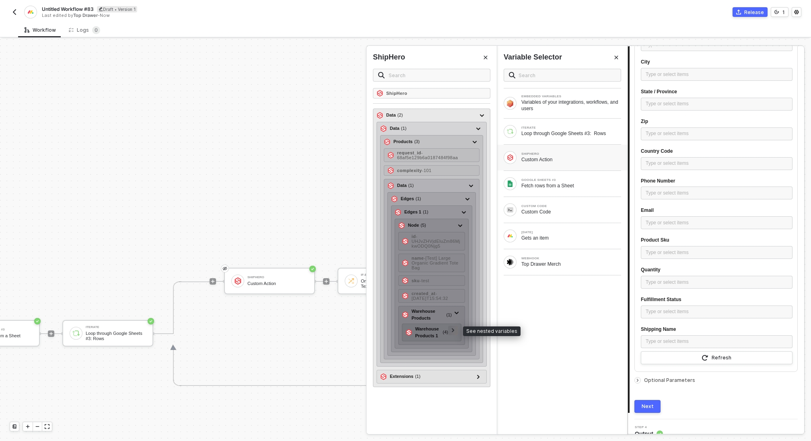
click at [455, 327] on div at bounding box center [453, 330] width 4 height 9
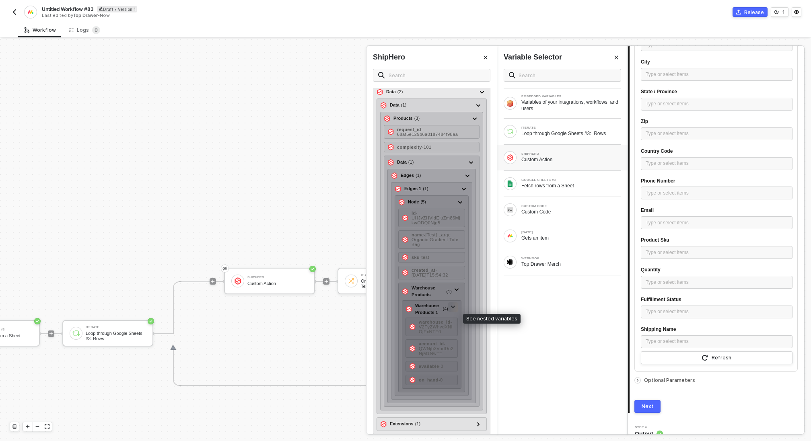
scroll to position [24, 0]
click at [443, 363] on span "- 0" at bounding box center [441, 365] width 4 height 5
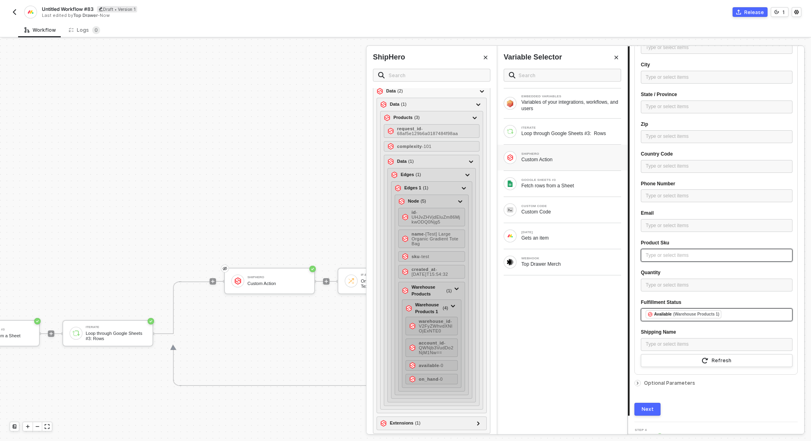
scroll to position [332, 0]
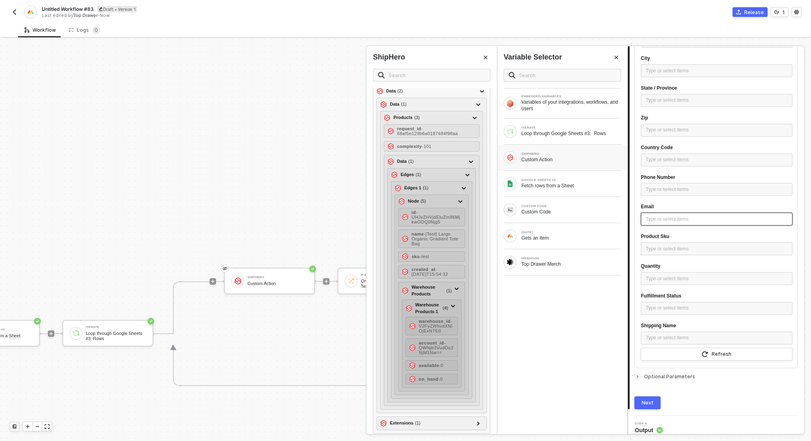
click at [708, 219] on div "Type or select items ﻿" at bounding box center [717, 220] width 142 height 8
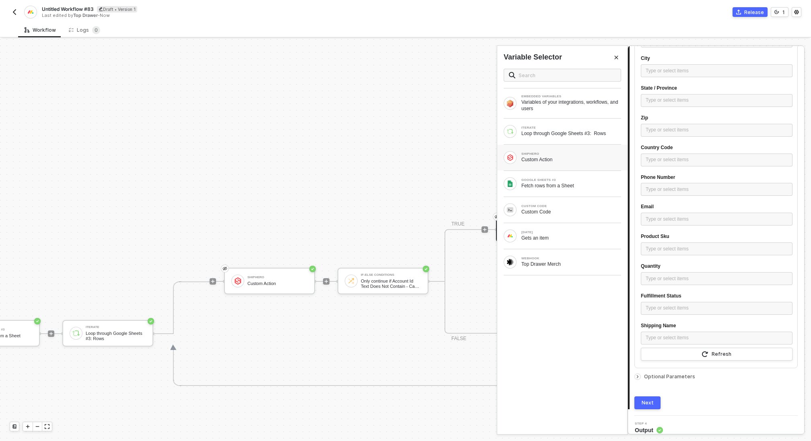
click at [574, 159] on div "Custom Action" at bounding box center [571, 159] width 100 height 6
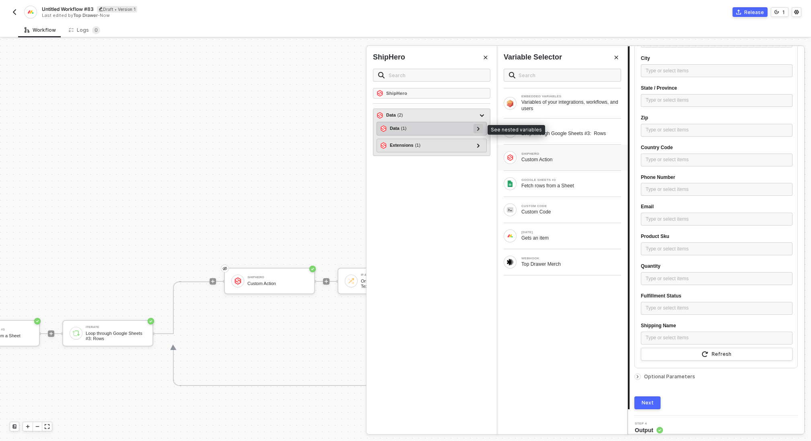
click at [479, 130] on icon at bounding box center [478, 129] width 3 height 4
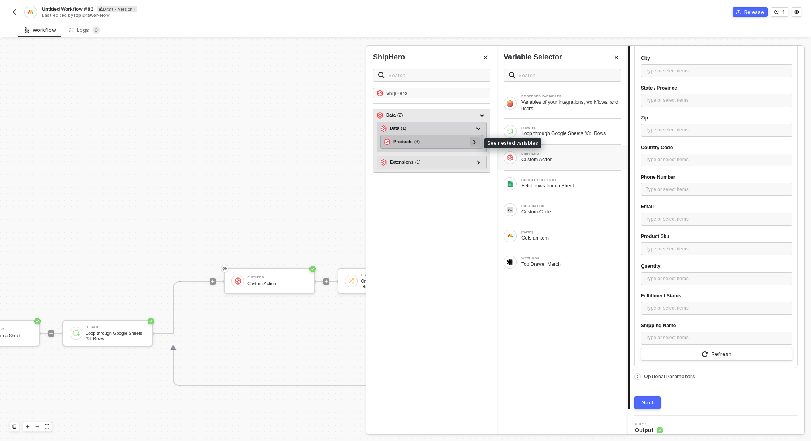
click at [475, 140] on icon at bounding box center [474, 142] width 3 height 4
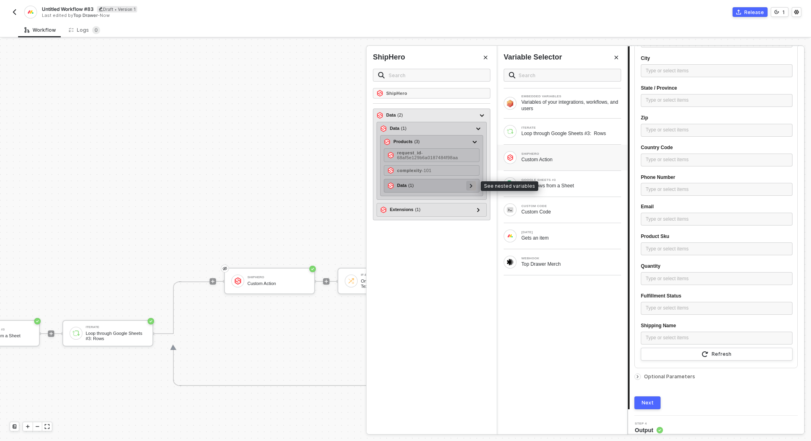
click at [473, 184] on icon at bounding box center [471, 186] width 3 height 4
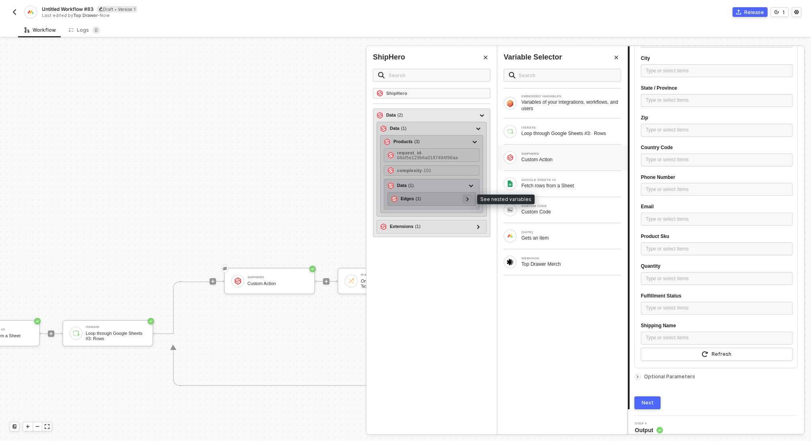
click at [469, 198] on icon at bounding box center [467, 199] width 3 height 4
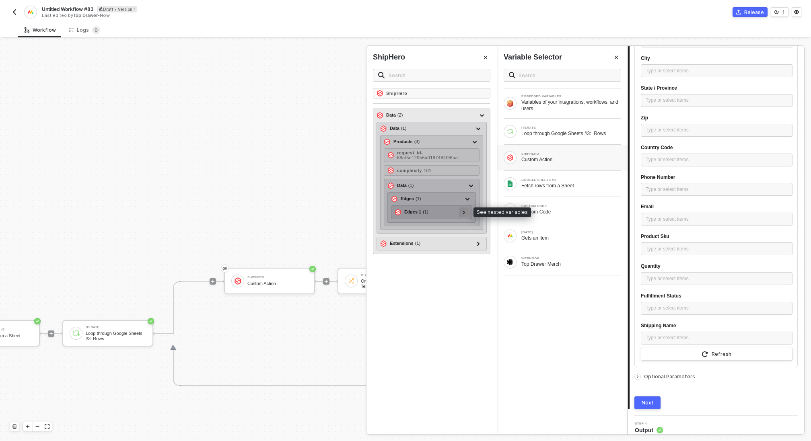
click at [465, 210] on icon at bounding box center [464, 212] width 2 height 4
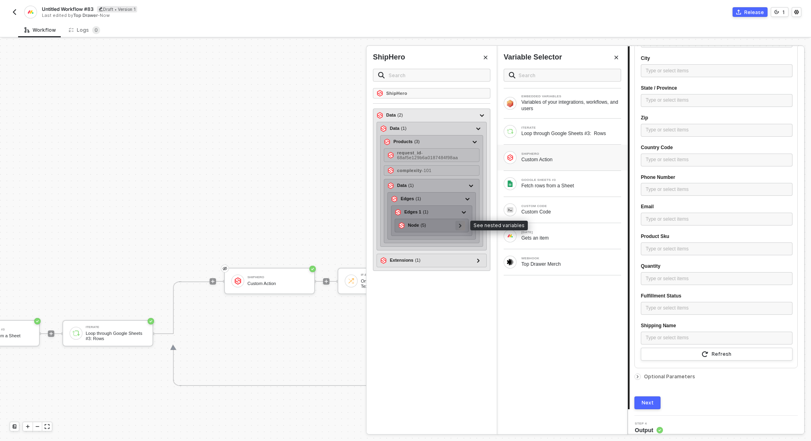
click at [462, 224] on icon at bounding box center [460, 226] width 3 height 4
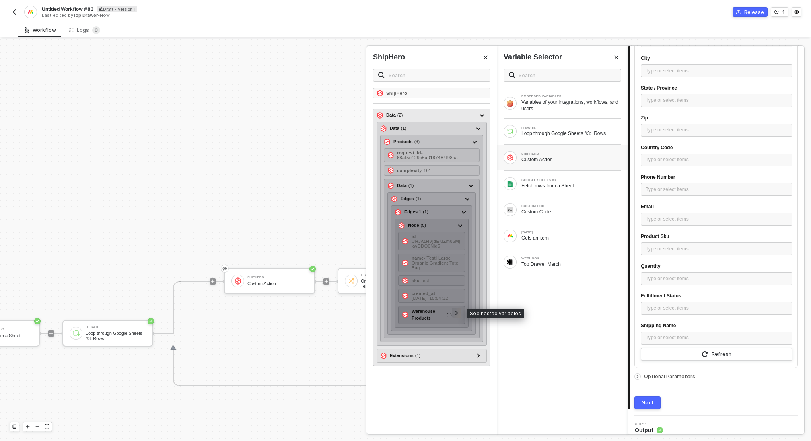
click at [458, 311] on icon at bounding box center [456, 313] width 3 height 4
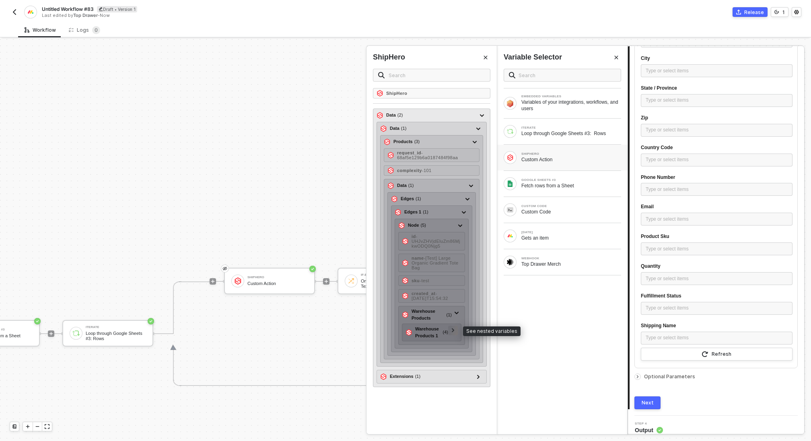
click at [454, 329] on icon at bounding box center [453, 331] width 3 height 4
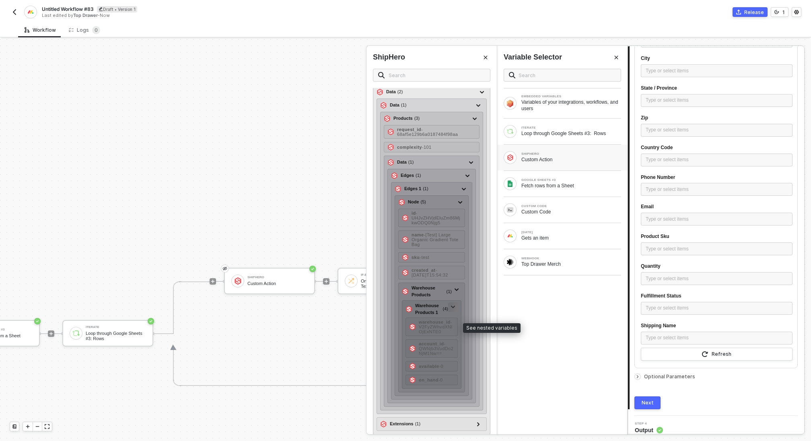
scroll to position [24, 0]
click at [443, 363] on span "- 0" at bounding box center [441, 365] width 4 height 5
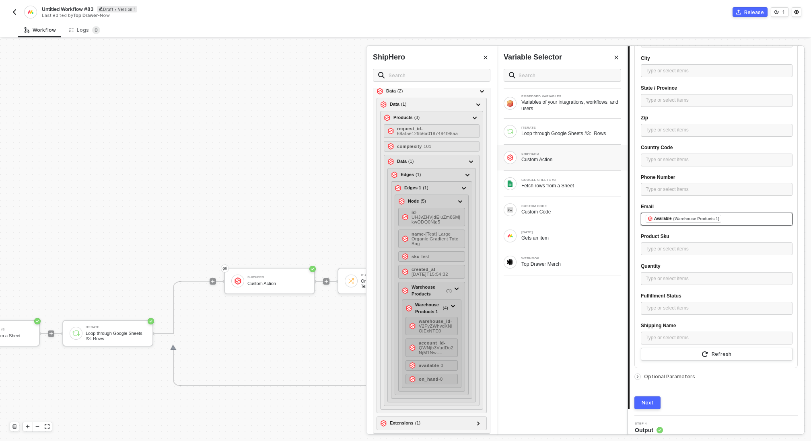
scroll to position [338, 0]
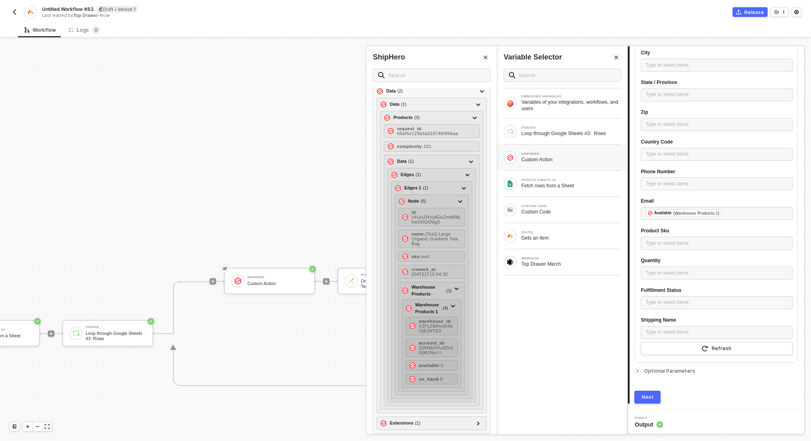
click at [650, 394] on div "Next" at bounding box center [647, 397] width 12 height 6
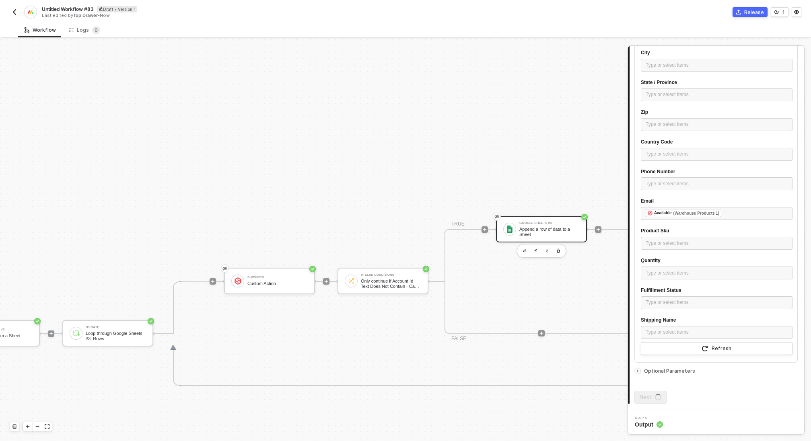
scroll to position [0, 0]
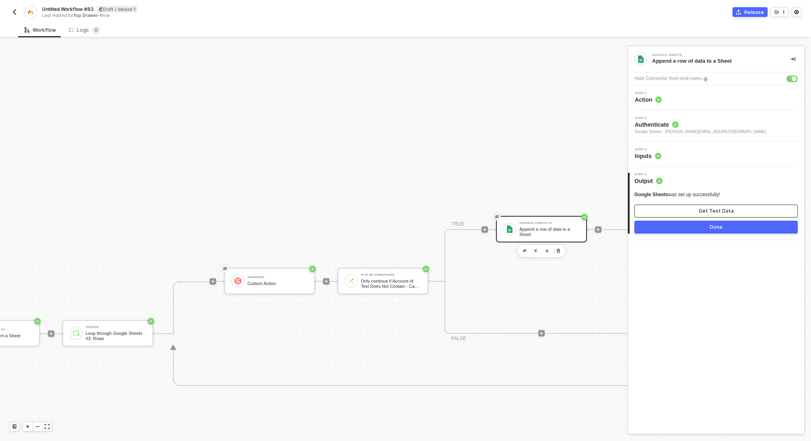
click at [698, 210] on button "Get Test Data" at bounding box center [715, 211] width 163 height 13
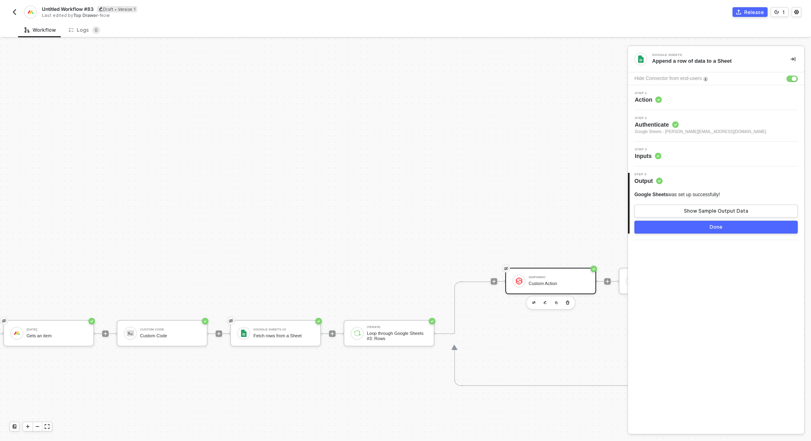
scroll to position [127, 0]
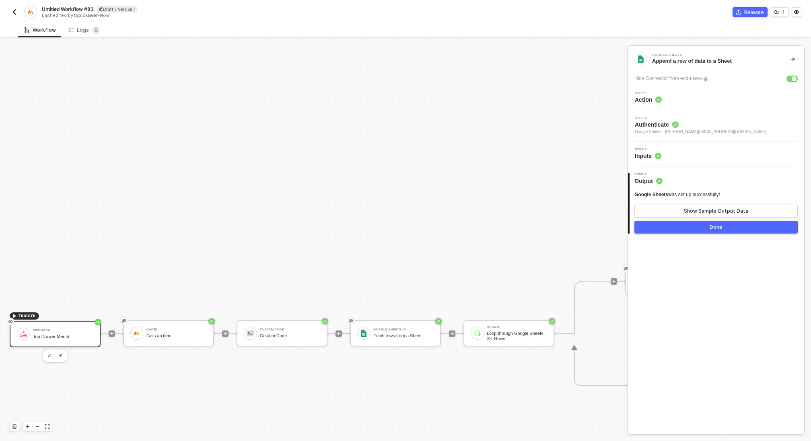
click at [69, 332] on div "Webhook Top Drawer Merch" at bounding box center [63, 334] width 60 height 15
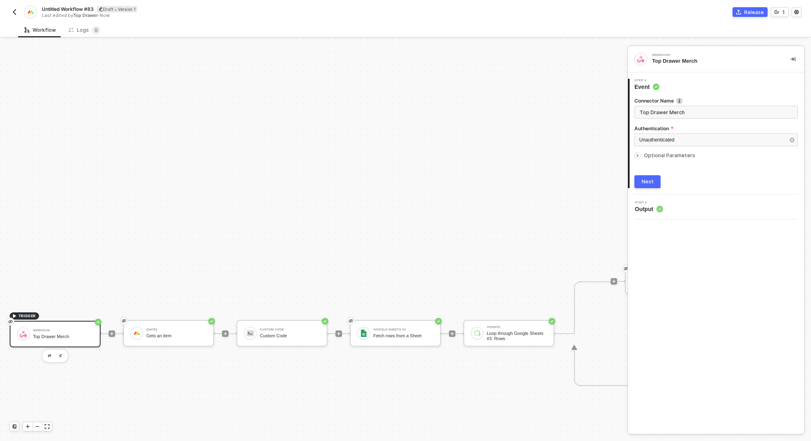
click at [644, 176] on button "Next" at bounding box center [647, 181] width 26 height 13
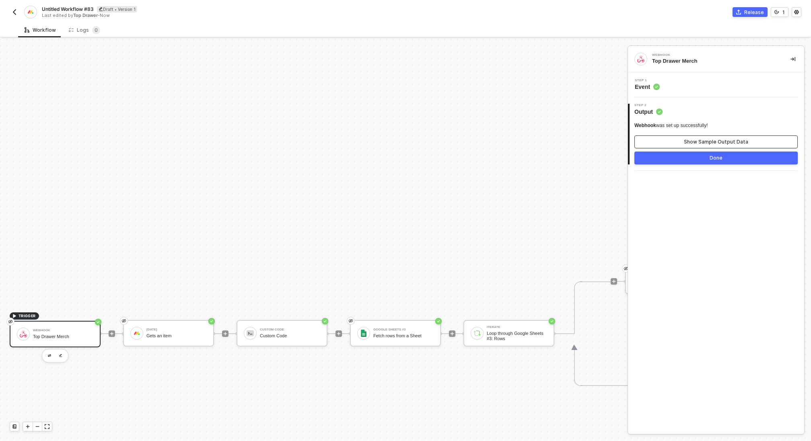
click at [698, 142] on div "Show Sample Output Data" at bounding box center [716, 142] width 64 height 6
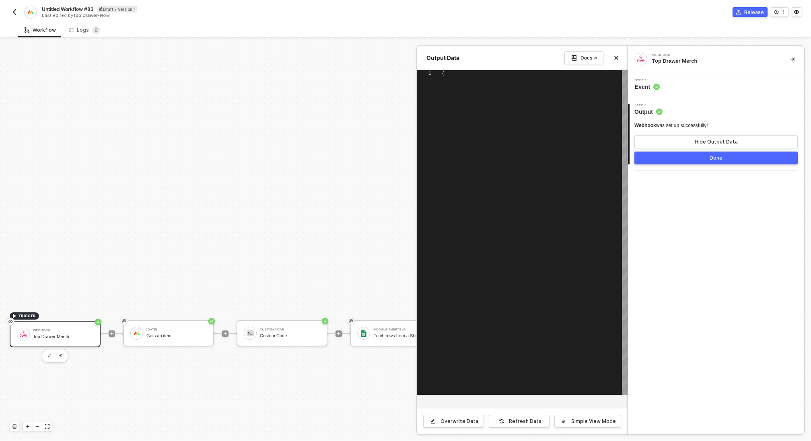
scroll to position [14, 0]
click at [466, 422] on div "Overwrite Data" at bounding box center [459, 421] width 38 height 6
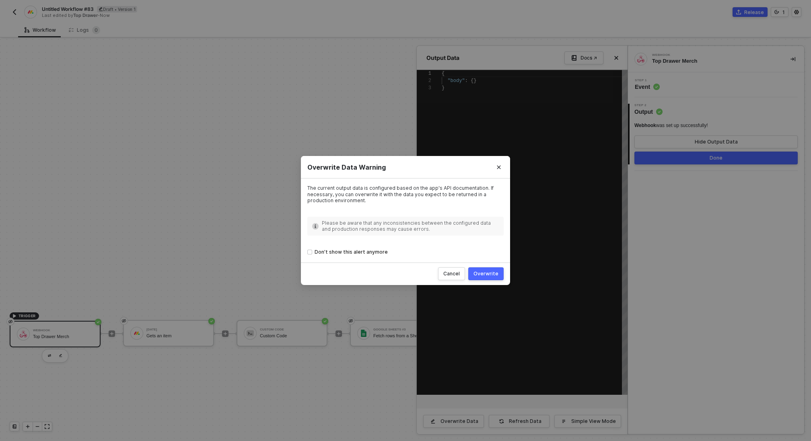
click at [483, 271] on div "Overwrite" at bounding box center [485, 274] width 25 height 6
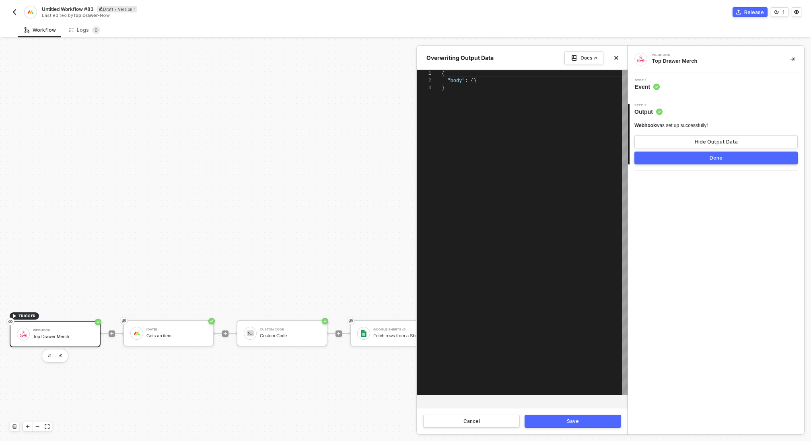
scroll to position [7, 32]
click at [474, 84] on div "}" at bounding box center [535, 87] width 186 height 7
paste textarea "}, "previousValue": {}, "changedAt": 1756311406.9949589, "isTopGroup": false, "…"
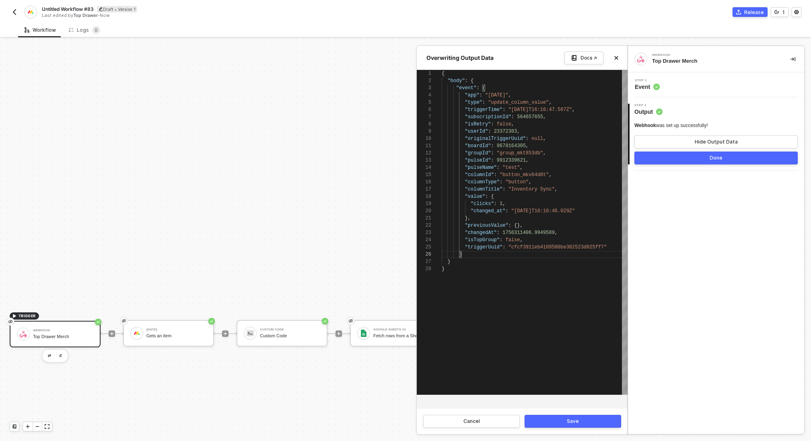
click at [570, 425] on div "Save" at bounding box center [573, 421] width 12 height 6
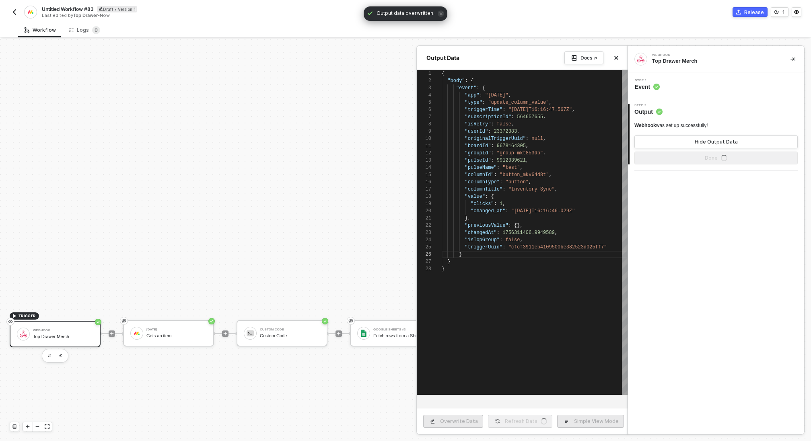
type textarea "{ "body": { "event": { "app": "monday", "type": "update_column_value", "trigger…"
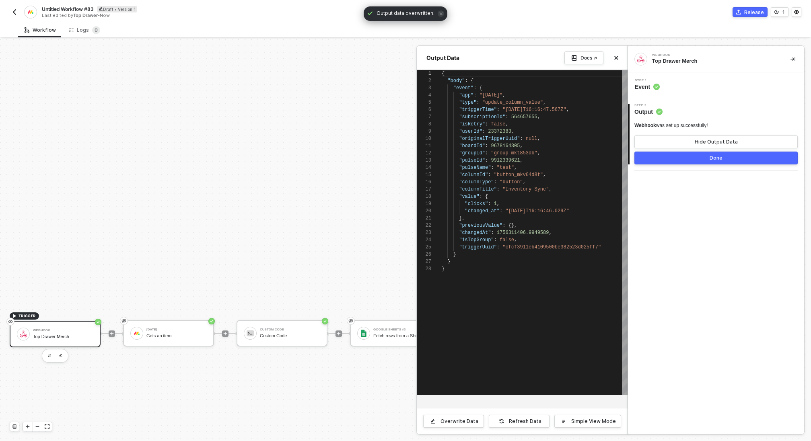
click at [717, 157] on div "Done" at bounding box center [715, 158] width 13 height 6
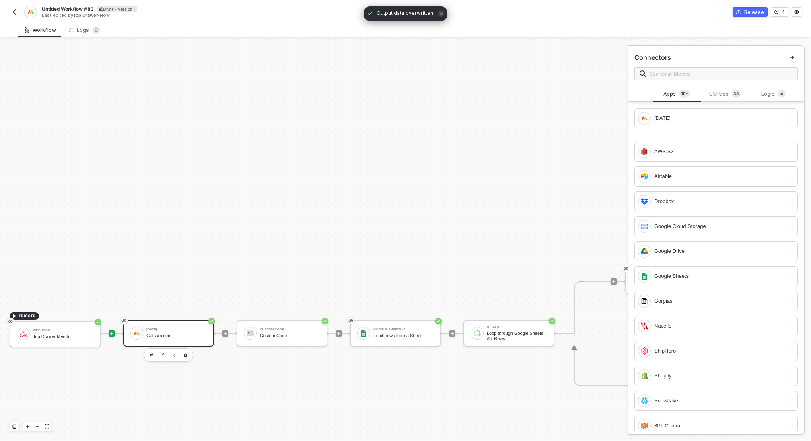
click at [175, 338] on div "Monday Gets an item" at bounding box center [176, 333] width 60 height 15
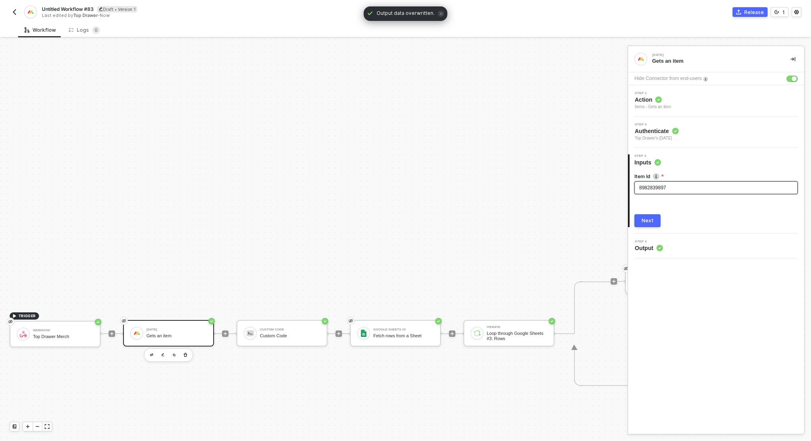
click at [682, 188] on div "8982839897" at bounding box center [716, 188] width 154 height 8
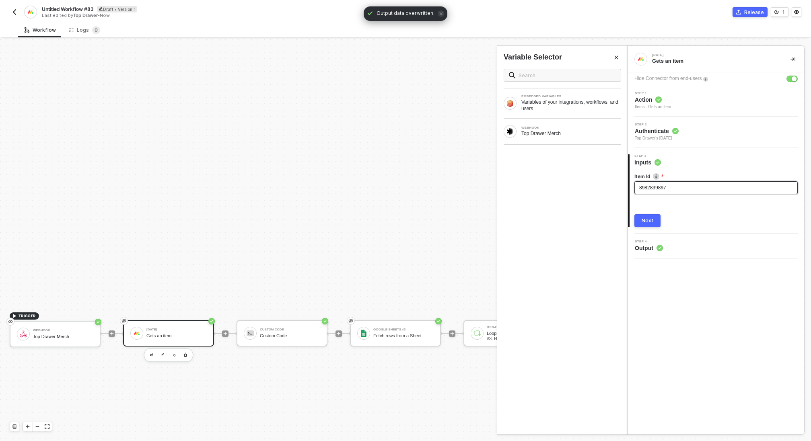
click at [682, 188] on div "8982839897" at bounding box center [716, 188] width 154 height 8
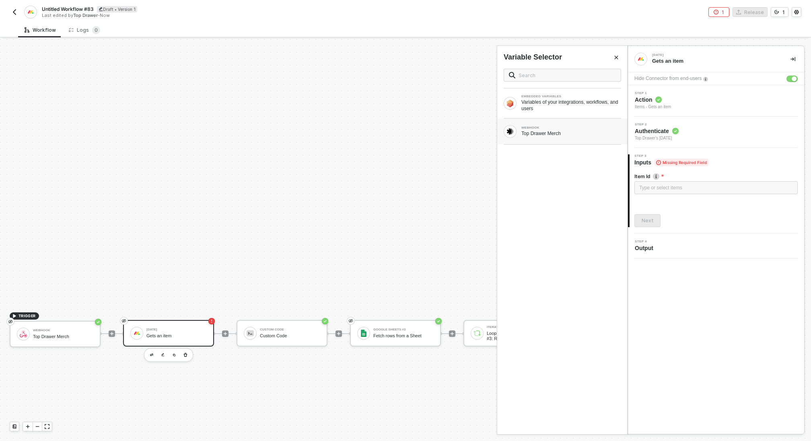
click at [565, 130] on div "Top Drawer Merch" at bounding box center [571, 133] width 100 height 6
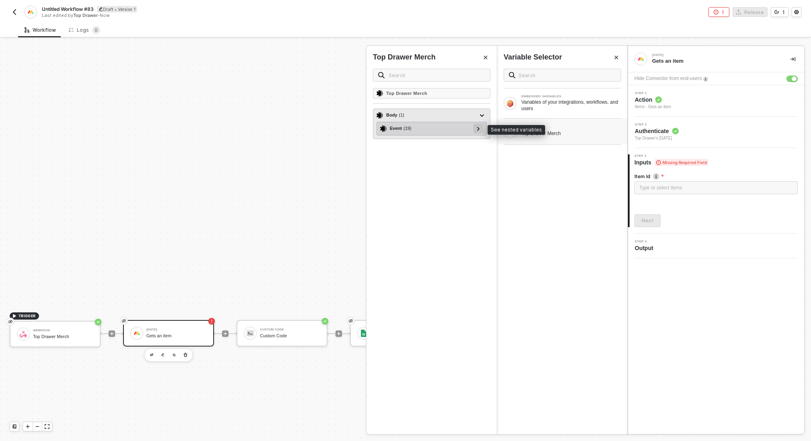
click at [477, 128] on icon at bounding box center [478, 129] width 3 height 4
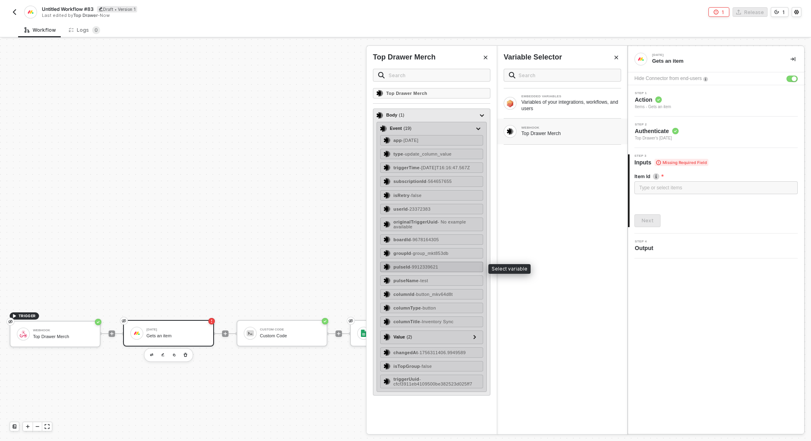
click at [434, 266] on span "- 9912339621" at bounding box center [424, 267] width 28 height 5
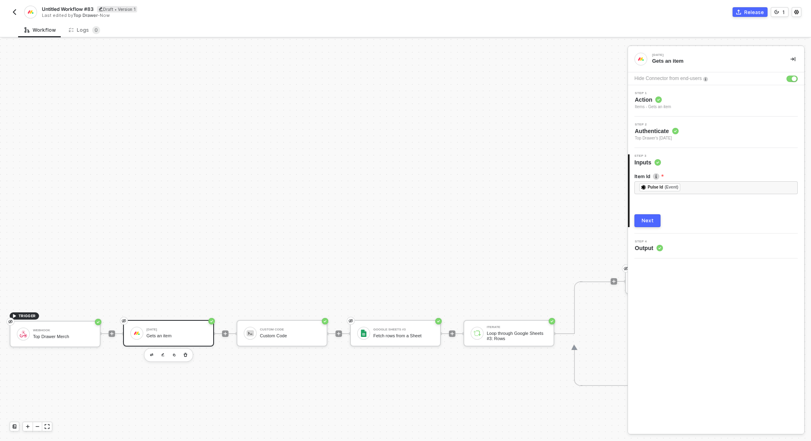
click at [652, 224] on button "Next" at bounding box center [647, 220] width 26 height 13
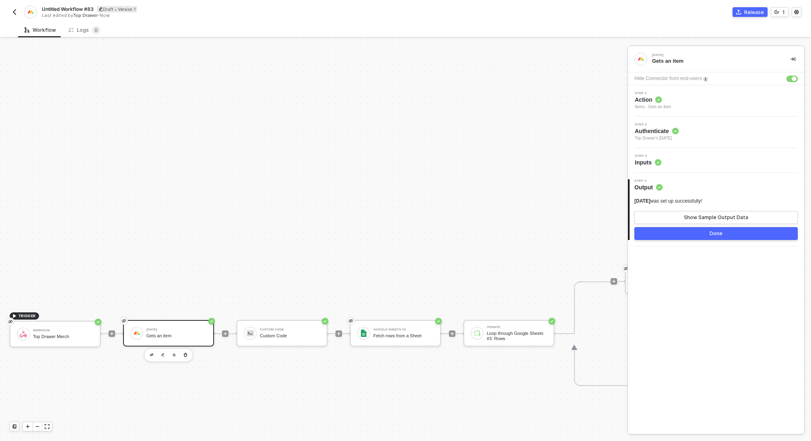
click at [678, 232] on button "Done" at bounding box center [715, 233] width 163 height 13
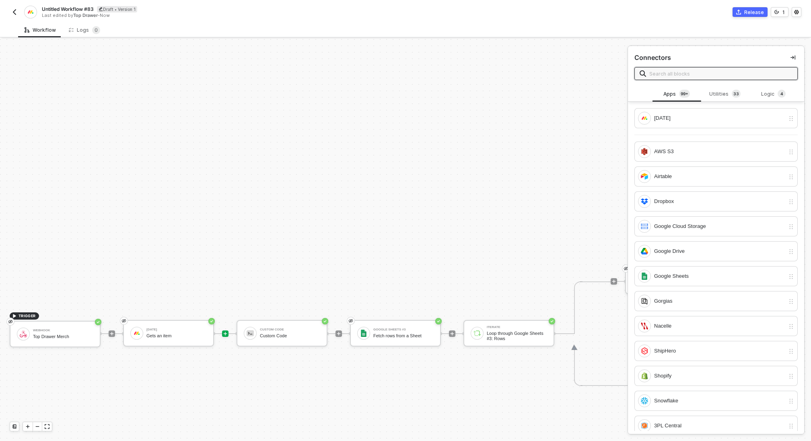
click at [481, 228] on div "TRIGGER Webhook Top Drawer Merch Monday Gets an item Custom Code Custom Code Go…" at bounding box center [554, 333] width 1108 height 843
click at [183, 339] on div "Monday Gets an item" at bounding box center [176, 333] width 60 height 15
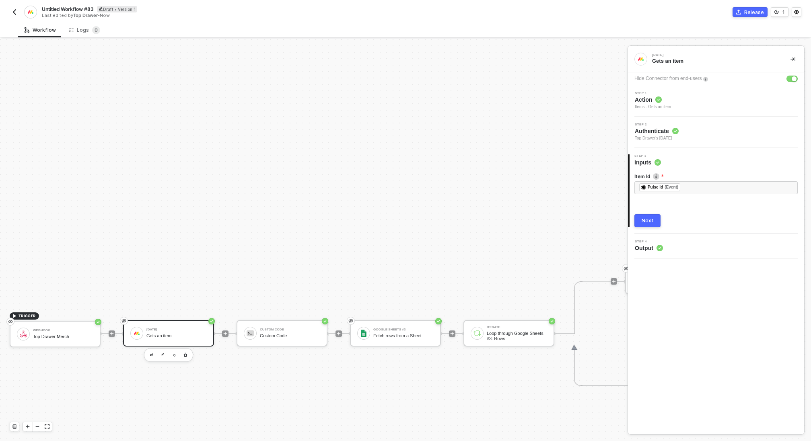
click at [647, 219] on div "Next" at bounding box center [647, 221] width 12 height 6
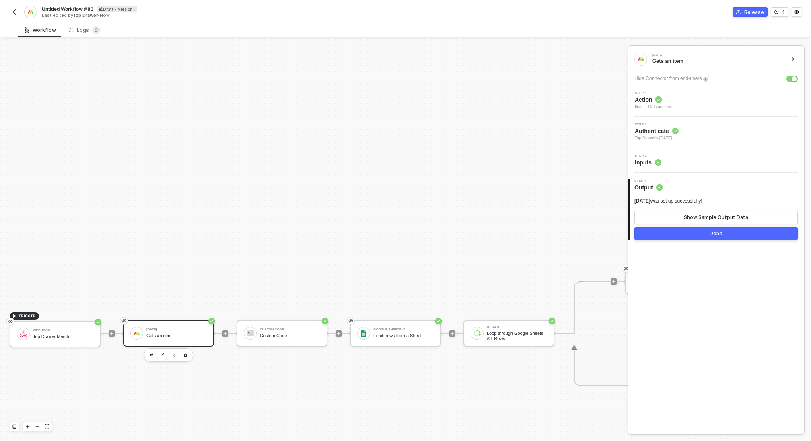
click at [691, 234] on button "Done" at bounding box center [715, 233] width 163 height 13
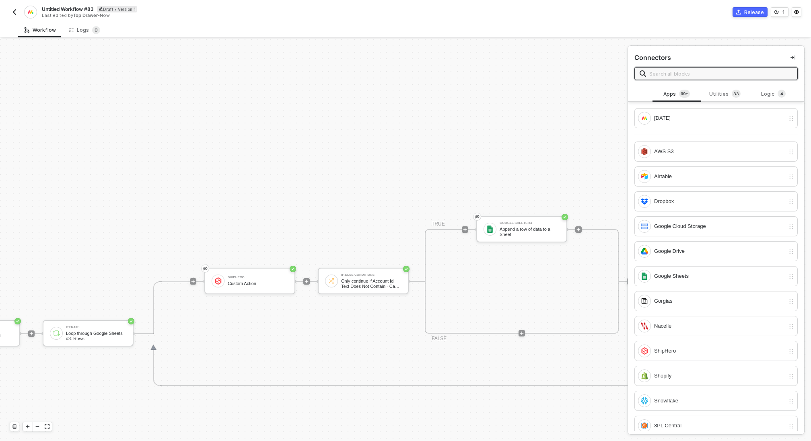
scroll to position [127, 531]
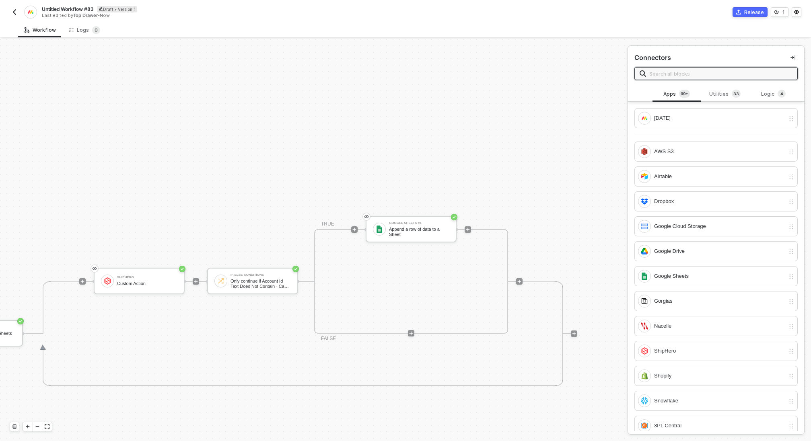
click at [751, 7] on button "Release" at bounding box center [749, 12] width 35 height 10
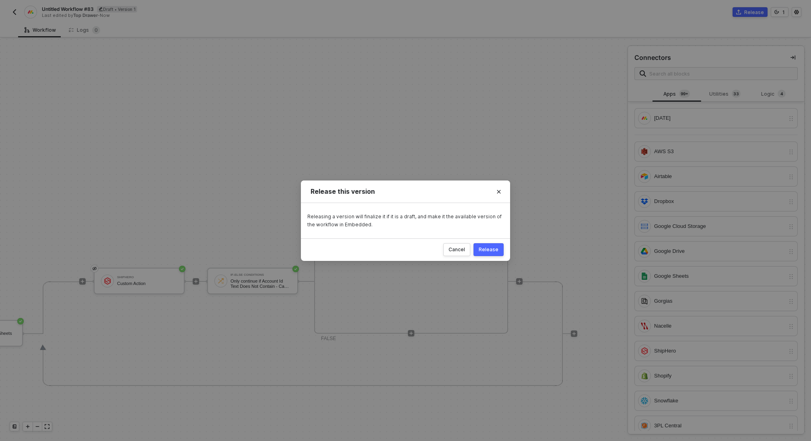
click at [494, 249] on div "Release" at bounding box center [489, 250] width 20 height 6
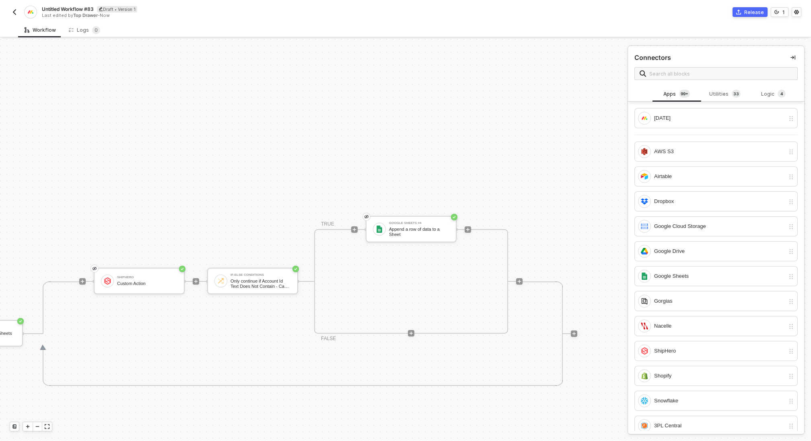
scroll to position [127, 348]
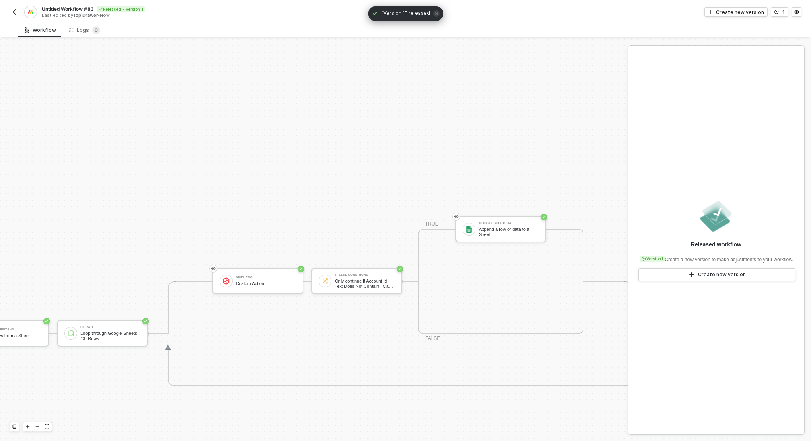
click at [71, 10] on span "Untitled Workflow #83" at bounding box center [68, 9] width 52 height 7
click at [71, 10] on input "Untitled Workflow #83" at bounding box center [110, 9] width 137 height 10
type input "A"
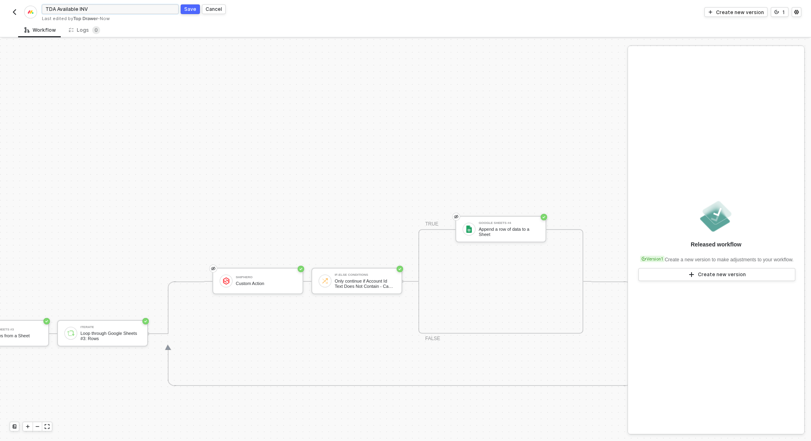
type input "TDA Available INV"
click at [187, 9] on div "Save" at bounding box center [190, 9] width 12 height 7
click at [16, 12] on img "button" at bounding box center [14, 12] width 6 height 6
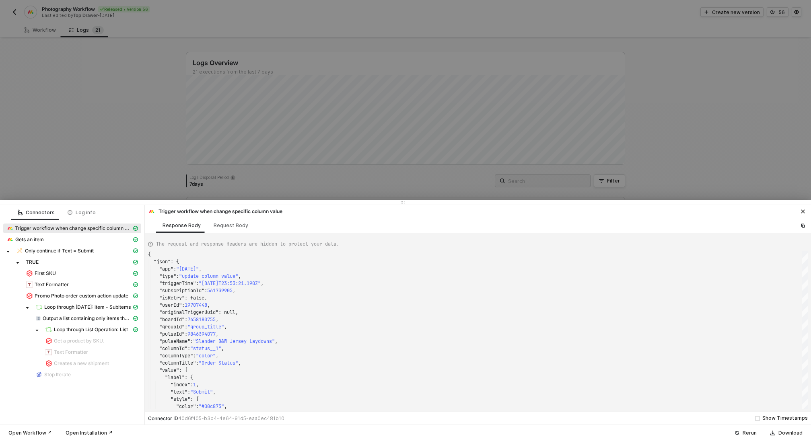
scroll to position [72, 0]
click at [98, 136] on div at bounding box center [405, 220] width 811 height 441
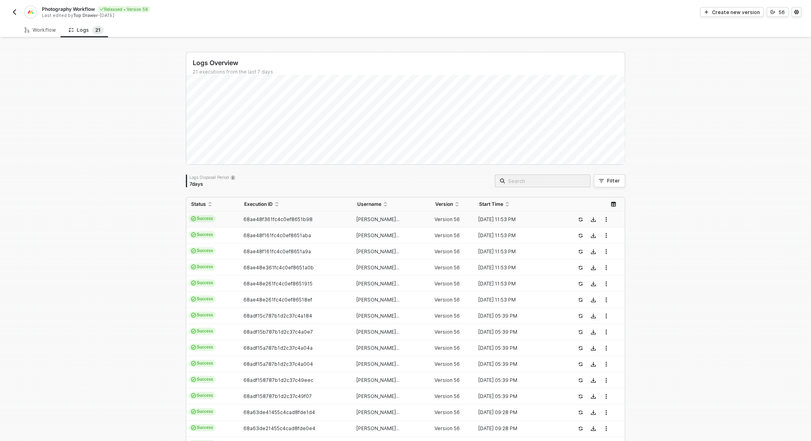
click at [15, 8] on button "button" at bounding box center [15, 12] width 10 height 10
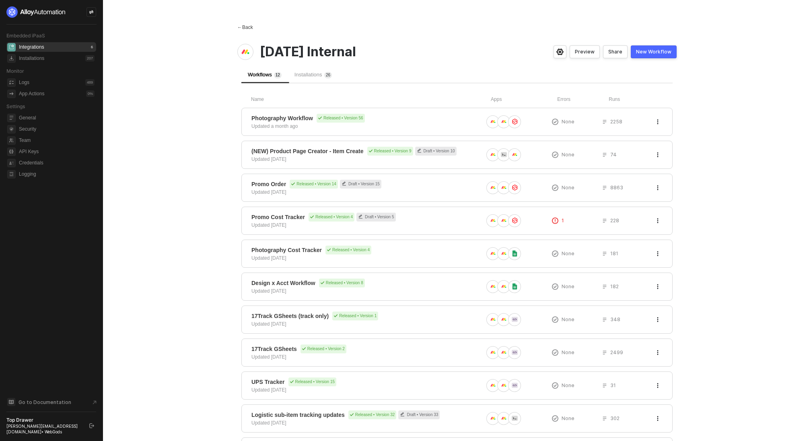
click at [247, 26] on div "← Back" at bounding box center [245, 27] width 16 height 7
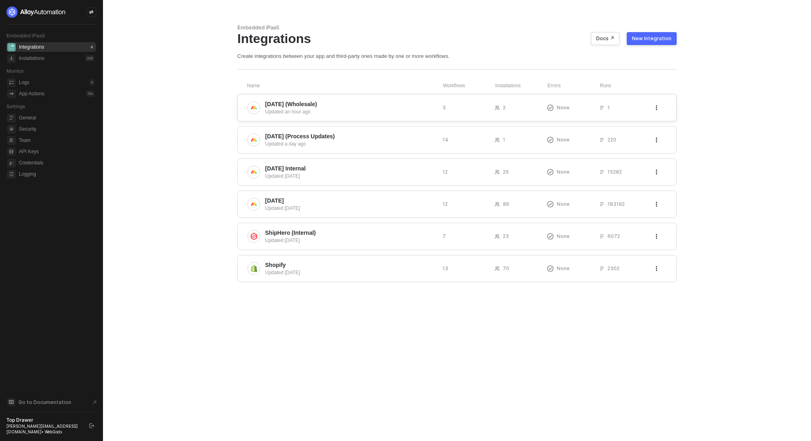
click at [337, 115] on div "Updated an hour ago" at bounding box center [350, 111] width 171 height 7
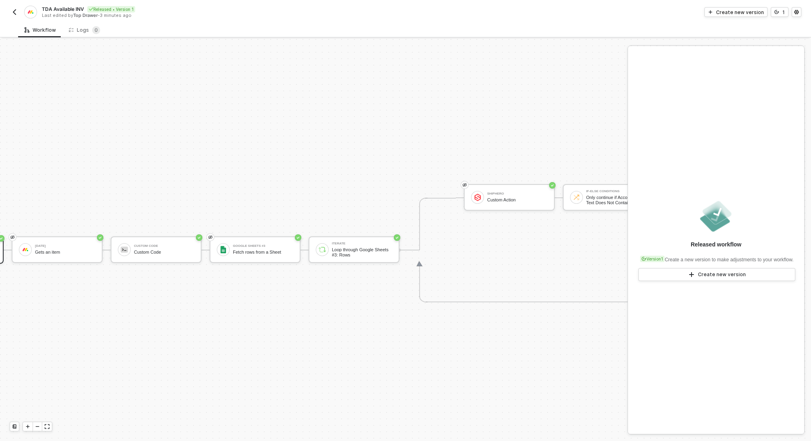
scroll to position [211, 364]
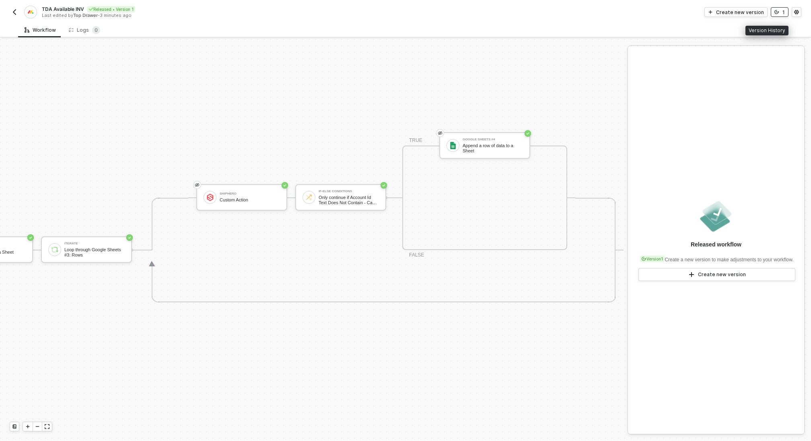
click at [784, 16] on button "1" at bounding box center [780, 12] width 18 height 10
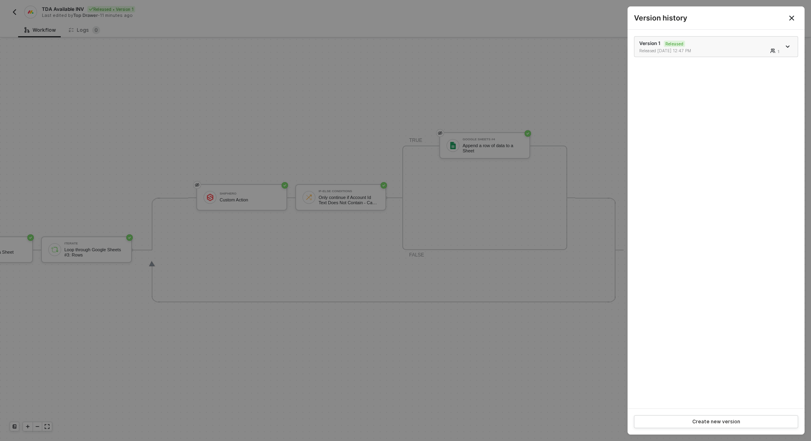
click at [789, 47] on icon "icon-arrow-down" at bounding box center [787, 47] width 4 height 4
click at [771, 54] on li "Make a copy" at bounding box center [759, 60] width 63 height 16
click at [502, 80] on div at bounding box center [405, 220] width 811 height 441
click at [587, 149] on div at bounding box center [405, 220] width 811 height 441
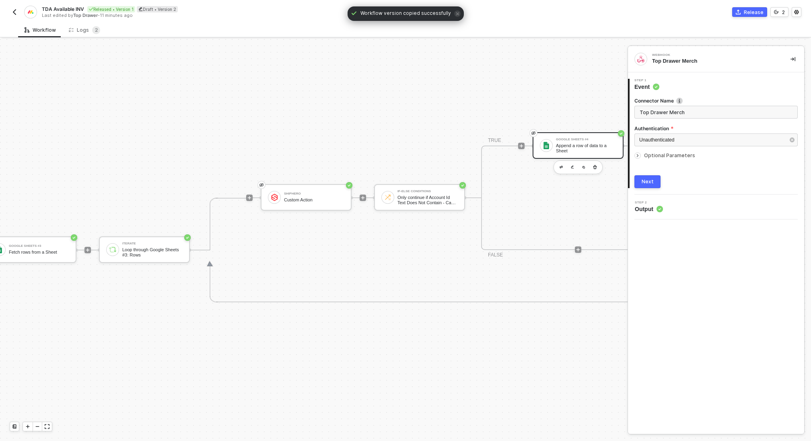
click at [574, 146] on div "Append a row of data to a Sheet" at bounding box center [586, 148] width 60 height 10
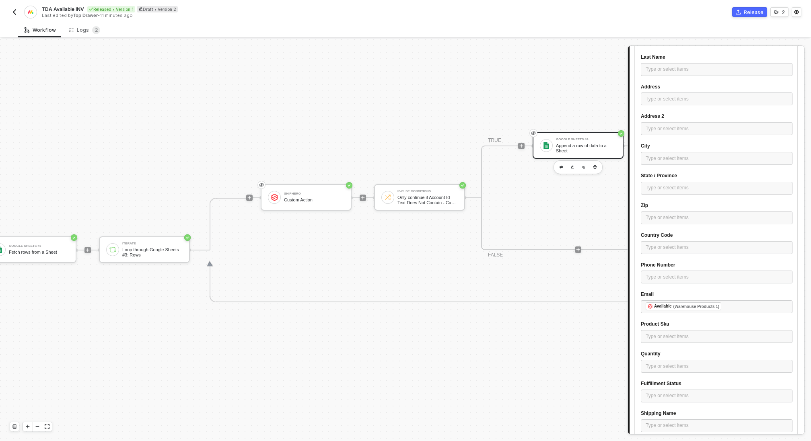
scroll to position [338, 0]
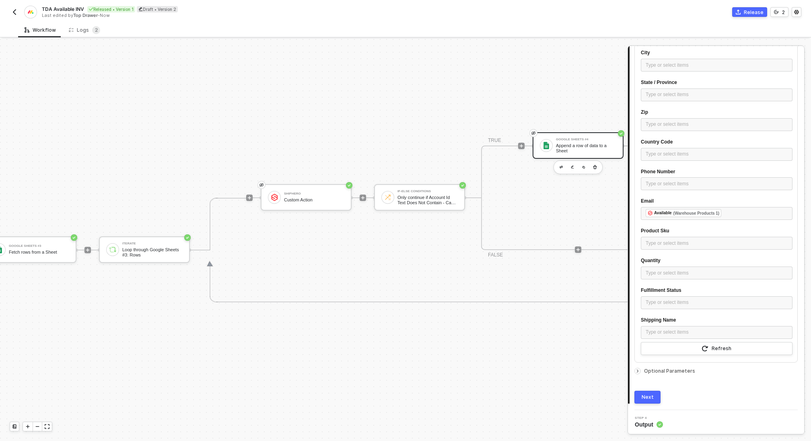
click at [640, 368] on div at bounding box center [639, 371] width 10 height 9
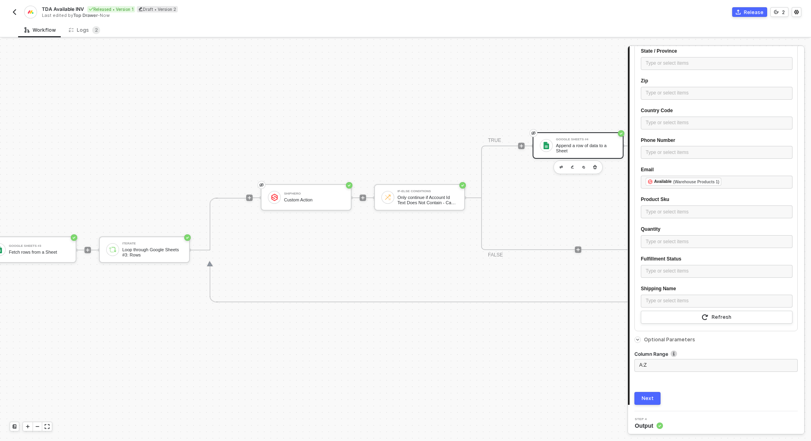
scroll to position [370, 0]
click at [12, 10] on img "button" at bounding box center [14, 12] width 6 height 6
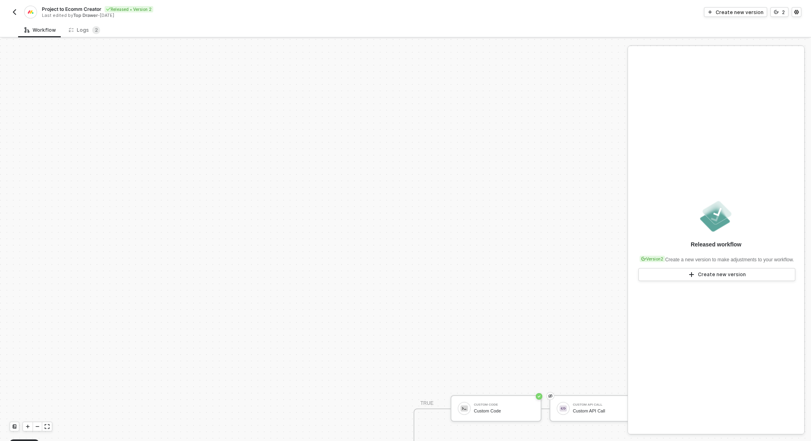
scroll to position [211, 0]
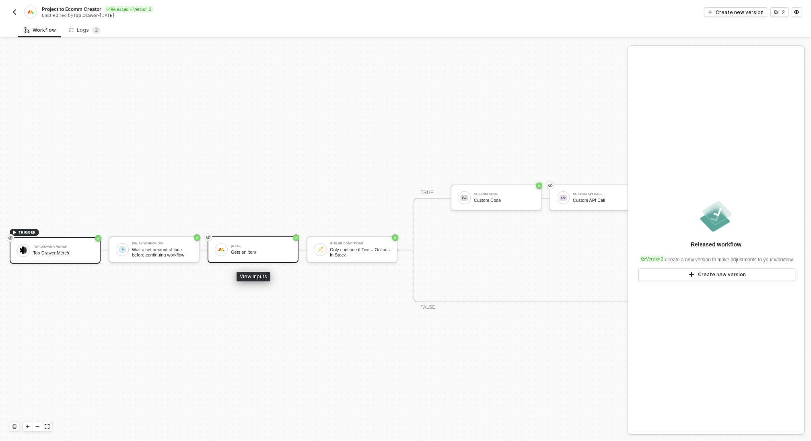
click at [257, 253] on div "Gets an item" at bounding box center [261, 252] width 60 height 5
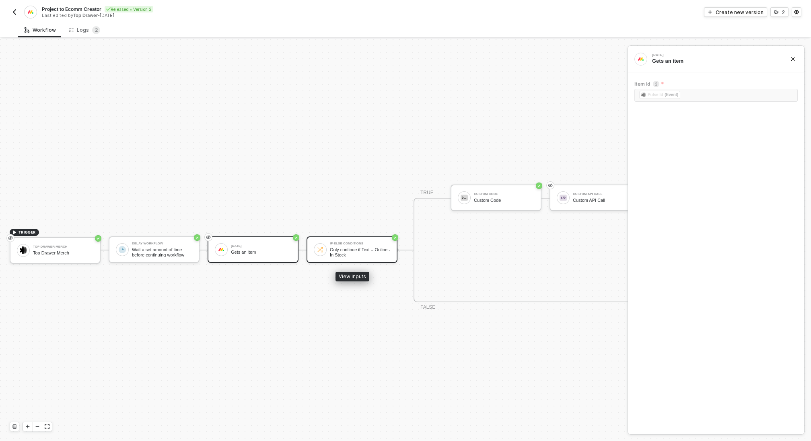
click at [346, 250] on div "Only continue if Text = Online - In Stock" at bounding box center [360, 252] width 60 height 10
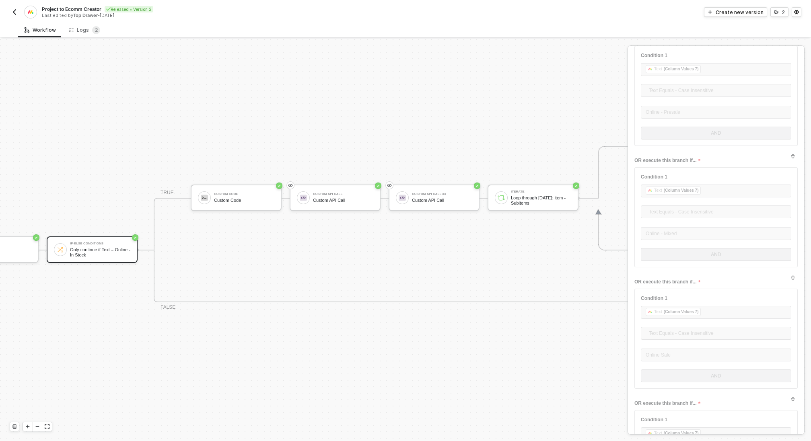
scroll to position [211, 319]
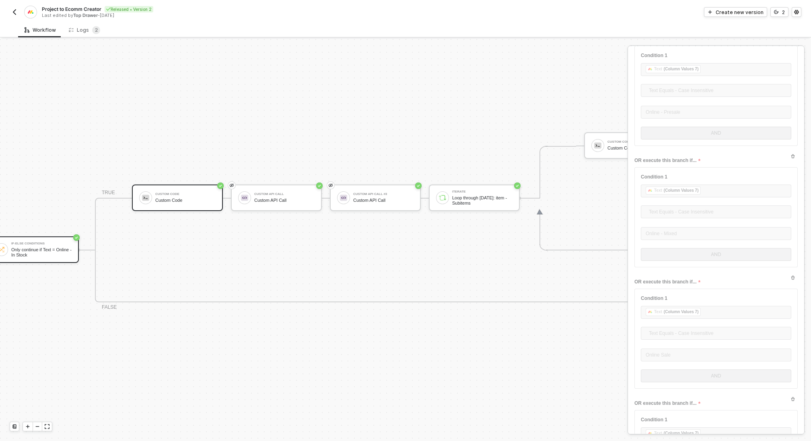
click at [185, 196] on div "Custom Code Custom Code" at bounding box center [185, 197] width 60 height 15
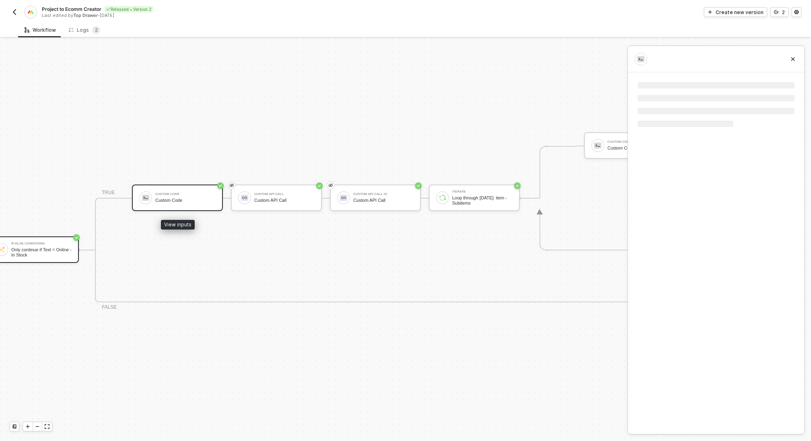
scroll to position [0, 0]
type textarea "/* You can access variables on the inputData object. ex: const myVariable = inp…"
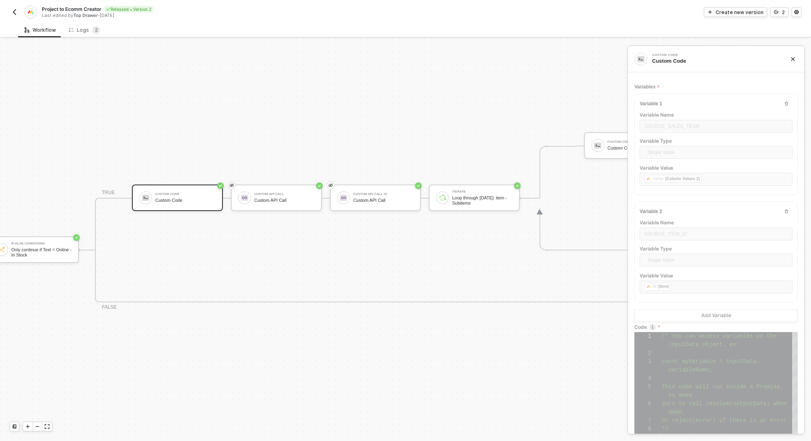
scroll to position [48, 0]
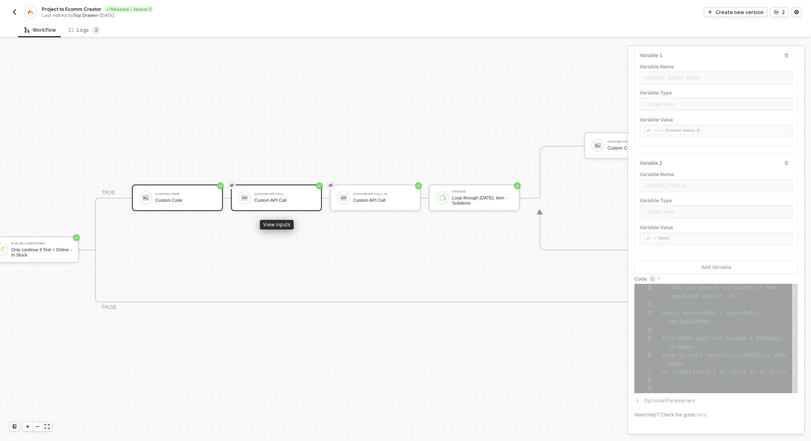
click at [278, 201] on div "Custom API Call" at bounding box center [284, 200] width 60 height 5
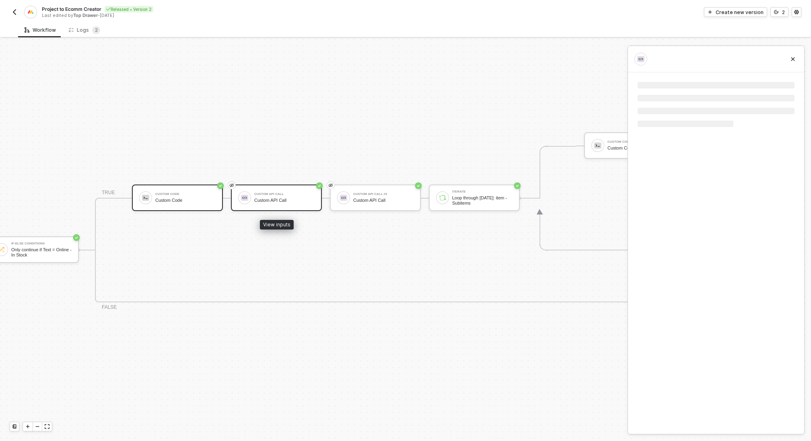
scroll to position [0, 0]
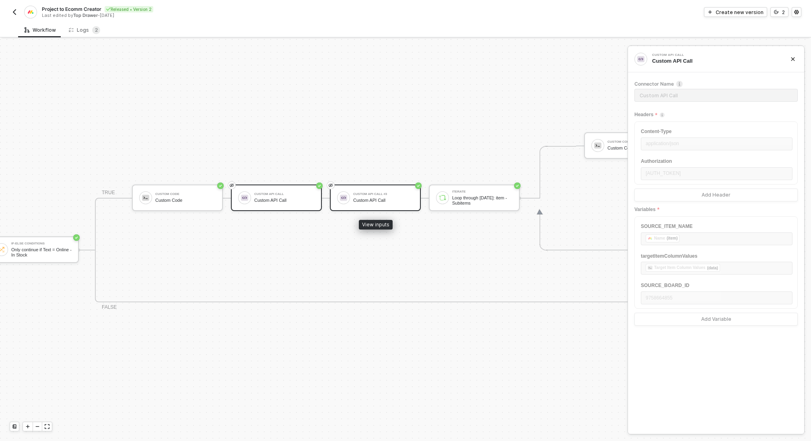
click at [383, 199] on div "Custom API Call" at bounding box center [383, 200] width 60 height 5
click at [781, 6] on div "Project to Ecomm Creator Released • Version 2 Last edited by Top Drawer - 19 da…" at bounding box center [405, 11] width 791 height 23
click at [779, 11] on button "2" at bounding box center [779, 12] width 18 height 10
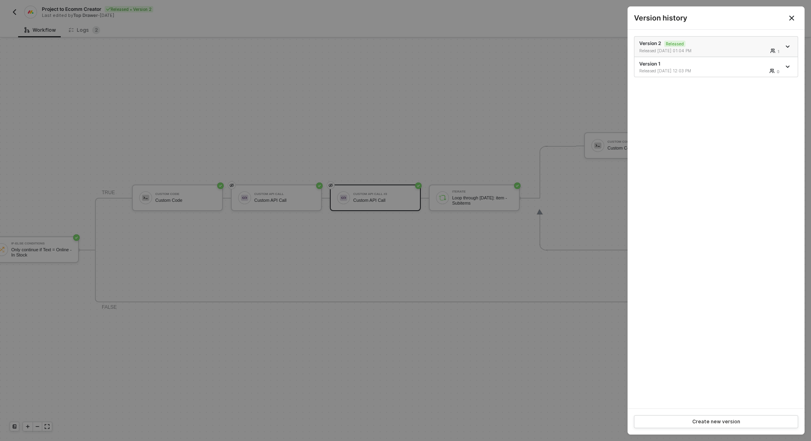
click at [787, 45] on icon "icon-arrow-down" at bounding box center [787, 47] width 4 height 4
click at [762, 64] on li "Make a copy" at bounding box center [759, 60] width 63 height 16
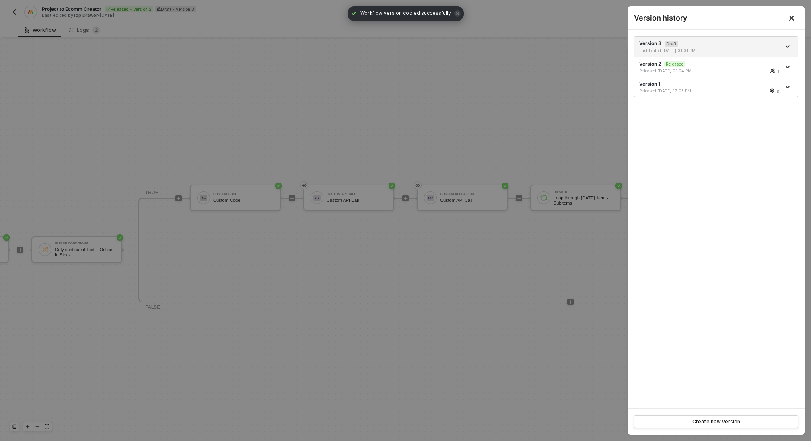
click at [414, 244] on div at bounding box center [405, 220] width 811 height 441
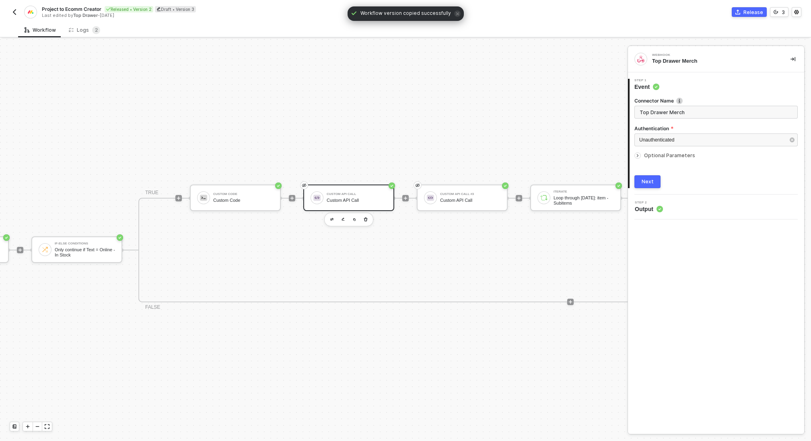
click at [359, 194] on div "Custom API Call" at bounding box center [357, 194] width 60 height 3
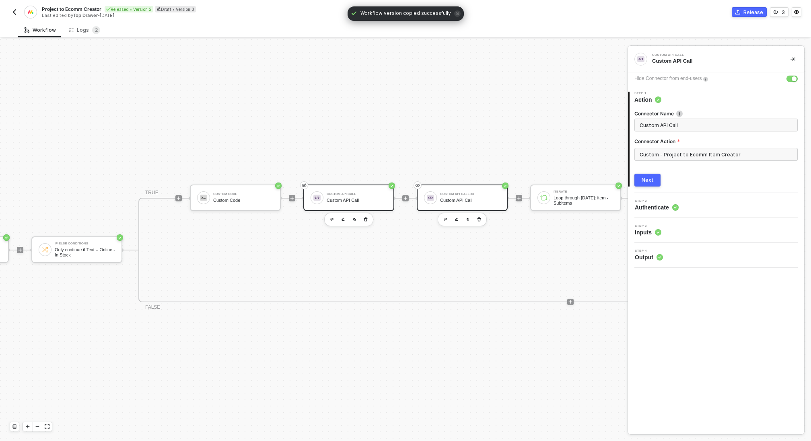
click at [458, 194] on div "Custom API Call #3" at bounding box center [470, 194] width 60 height 3
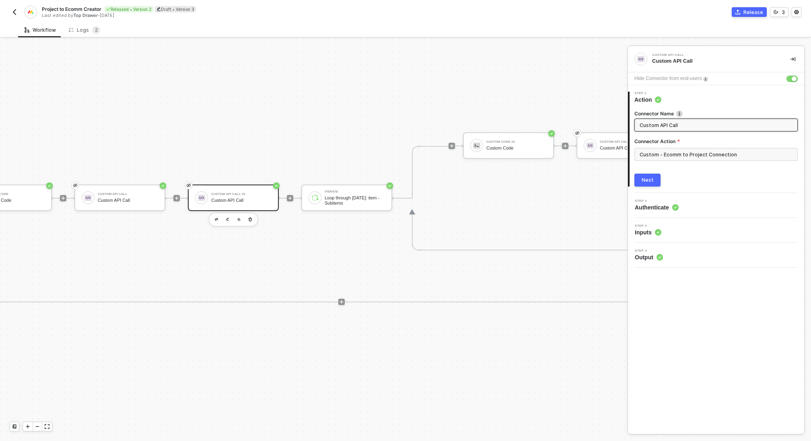
scroll to position [211, 627]
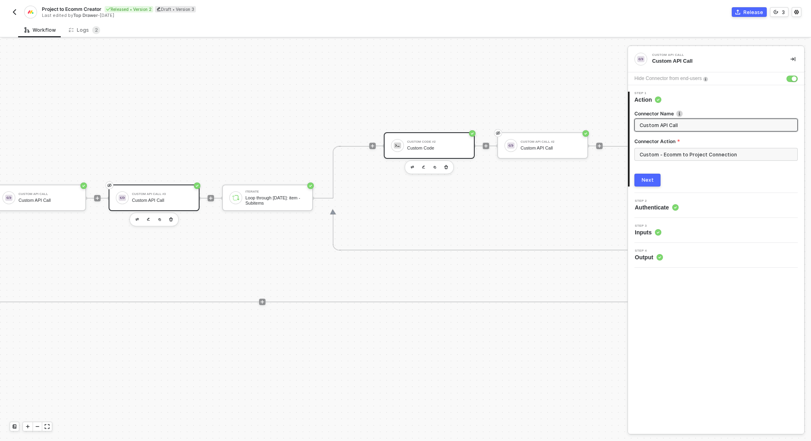
click at [419, 134] on div "Custom Code #2 Custom Code" at bounding box center [429, 145] width 91 height 27
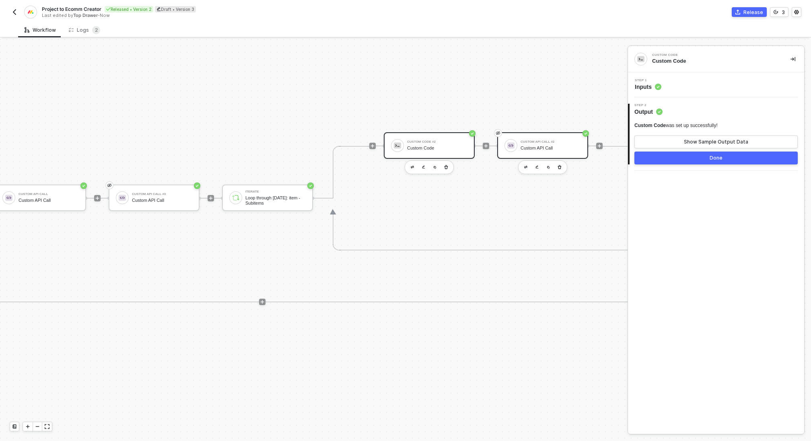
click at [543, 141] on div "Custom API Call #2" at bounding box center [550, 141] width 60 height 3
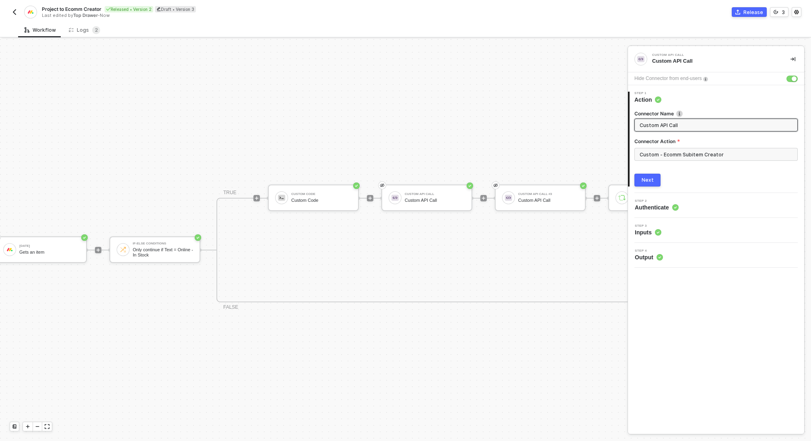
scroll to position [211, 221]
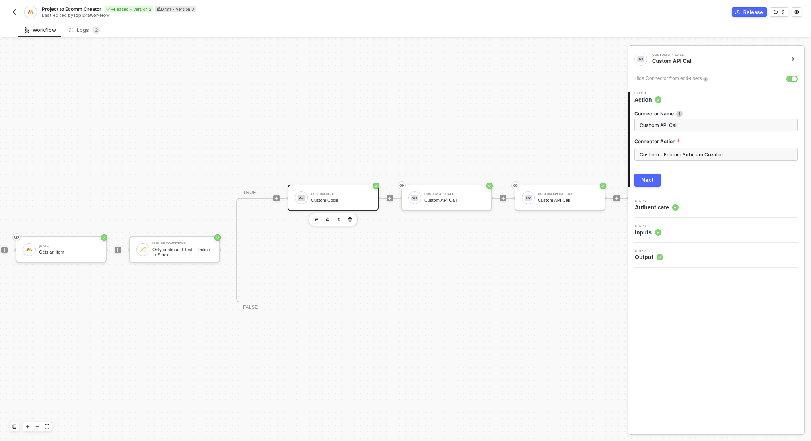
click at [320, 203] on div "Custom Code Custom Code" at bounding box center [341, 197] width 60 height 15
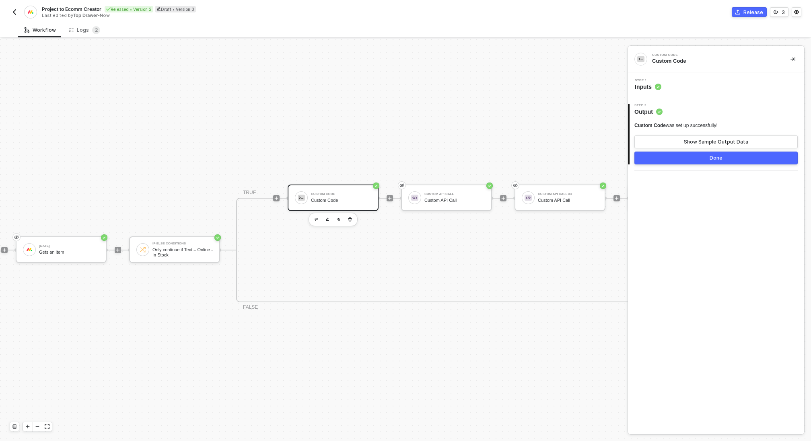
click at [687, 87] on div "Step 1 Inputs" at bounding box center [717, 85] width 174 height 12
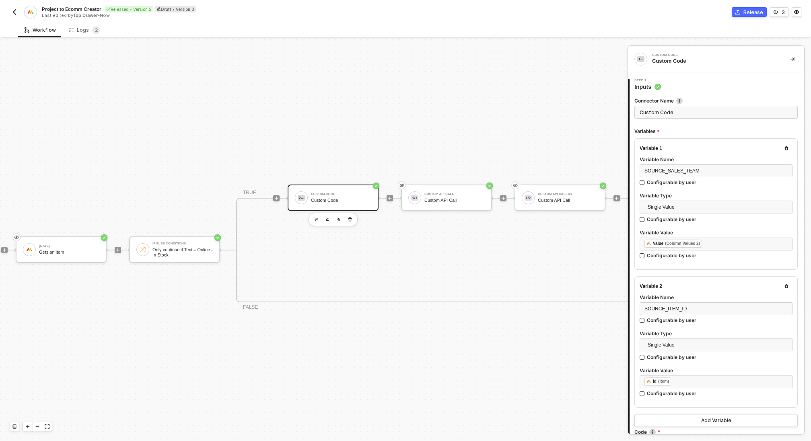
type textarea "/* You can access variables on the inputData object. ex: const myVariable = inp…"
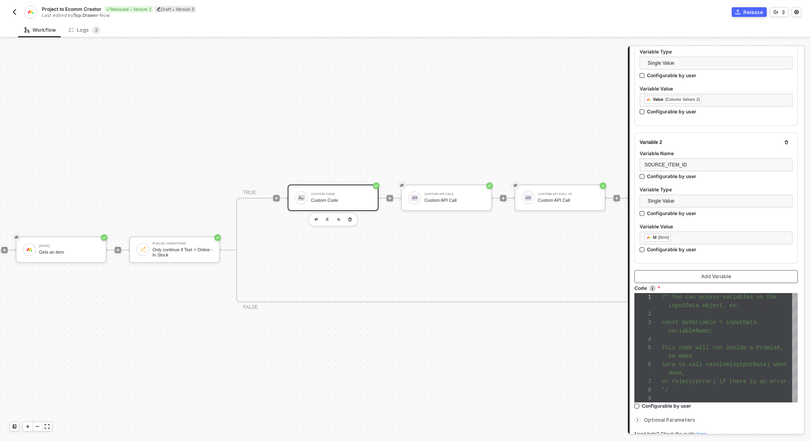
scroll to position [147, 0]
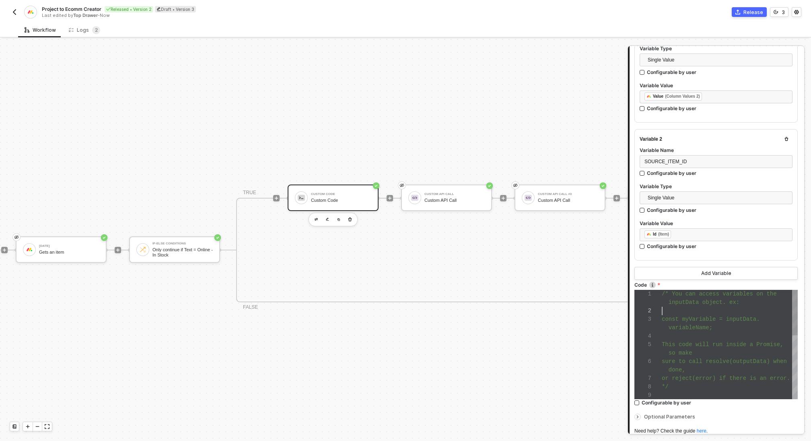
click at [698, 307] on div at bounding box center [730, 311] width 136 height 8
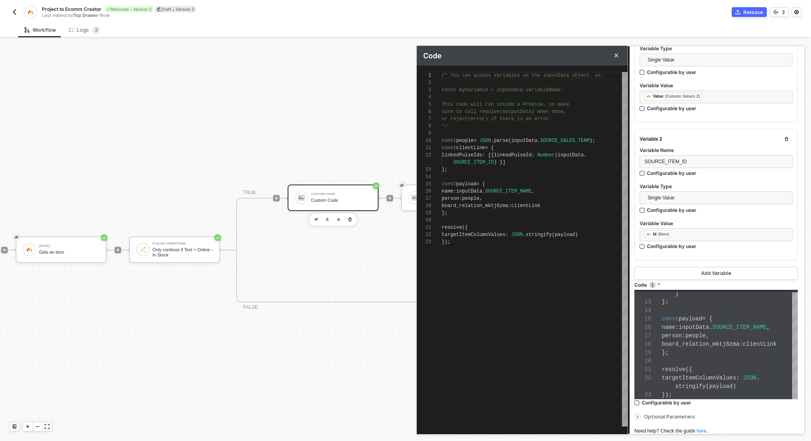
scroll to position [212, 0]
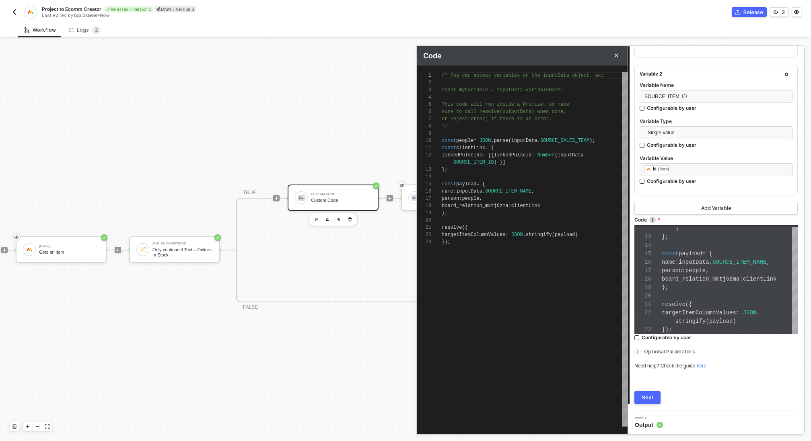
click at [650, 397] on div "Next" at bounding box center [647, 398] width 12 height 6
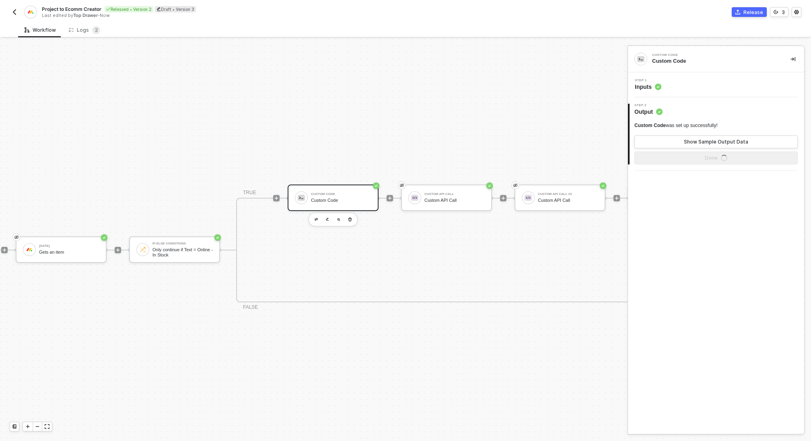
scroll to position [0, 0]
click at [715, 143] on div "Show Sample Output Data" at bounding box center [716, 142] width 64 height 6
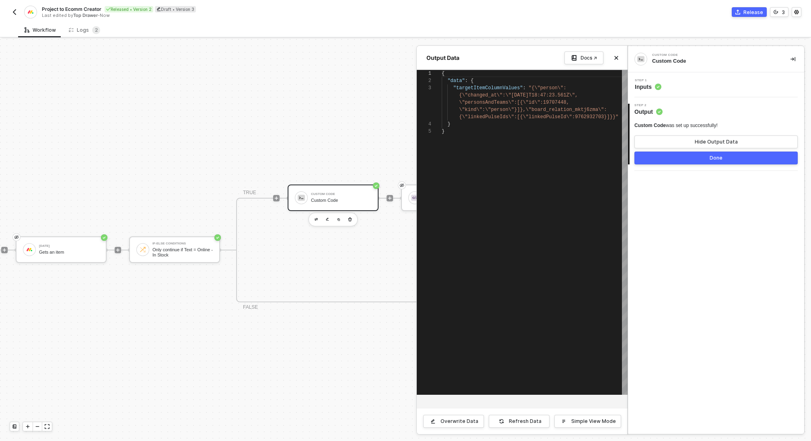
scroll to position [29, 0]
click at [363, 139] on div at bounding box center [405, 240] width 811 height 402
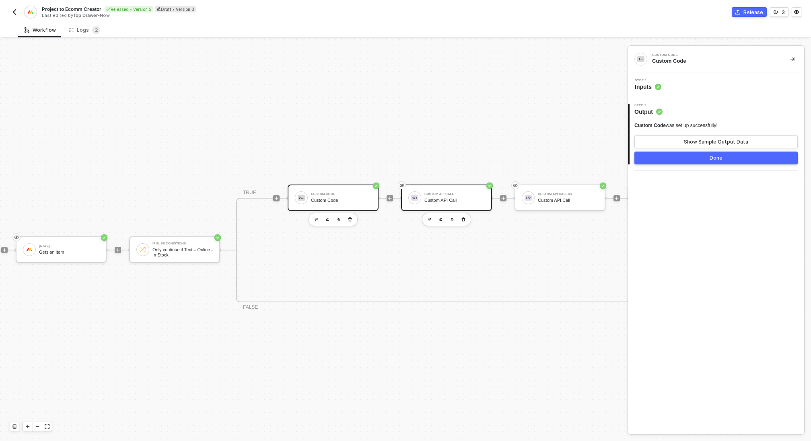
click at [451, 194] on div "Custom API Call" at bounding box center [454, 194] width 60 height 3
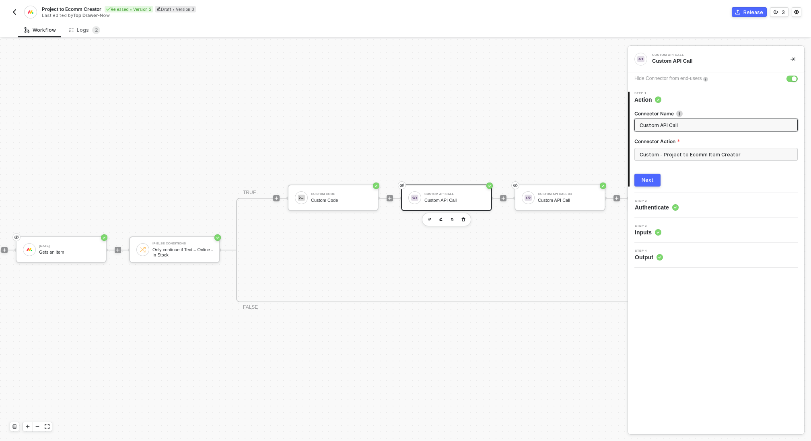
click at [646, 178] on div "Next" at bounding box center [647, 180] width 12 height 6
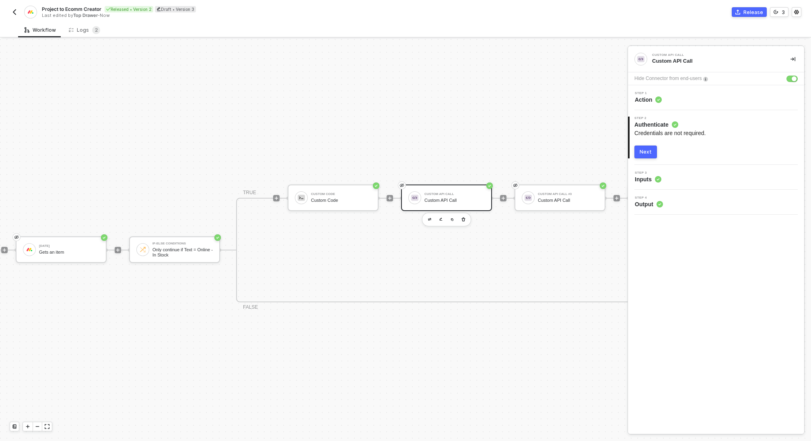
click at [646, 154] on div "Next" at bounding box center [645, 152] width 12 height 6
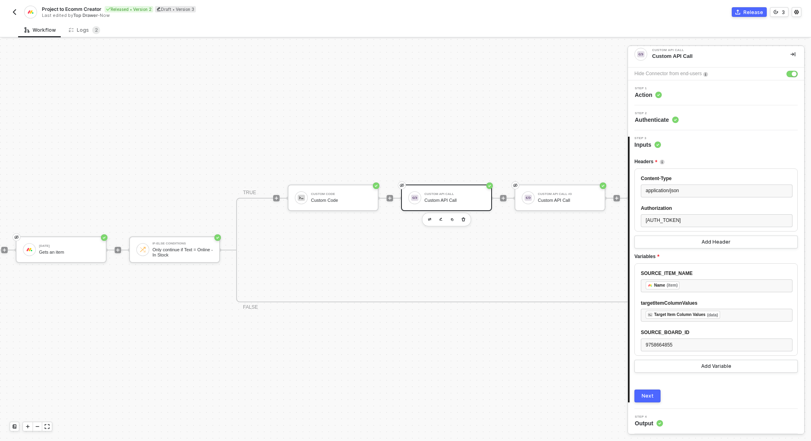
scroll to position [39, 0]
click at [354, 201] on div "Custom Code" at bounding box center [341, 200] width 60 height 5
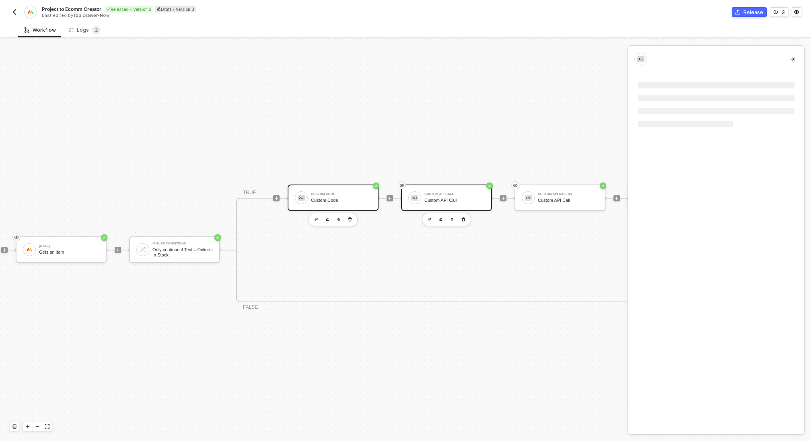
scroll to position [0, 0]
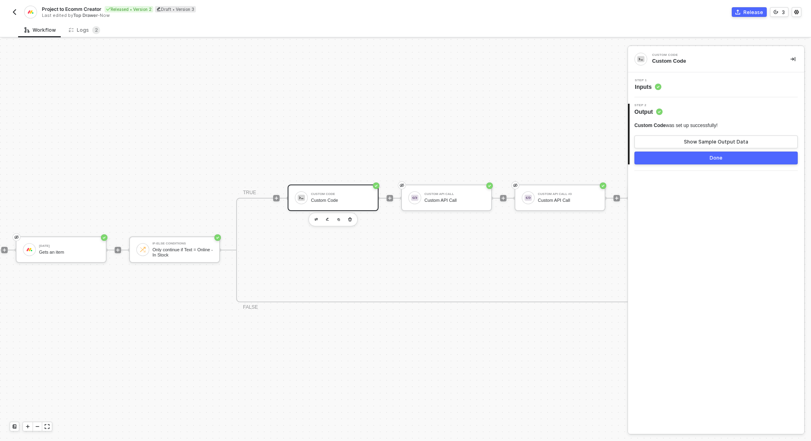
click at [687, 83] on div "Step 1 Inputs" at bounding box center [717, 85] width 174 height 12
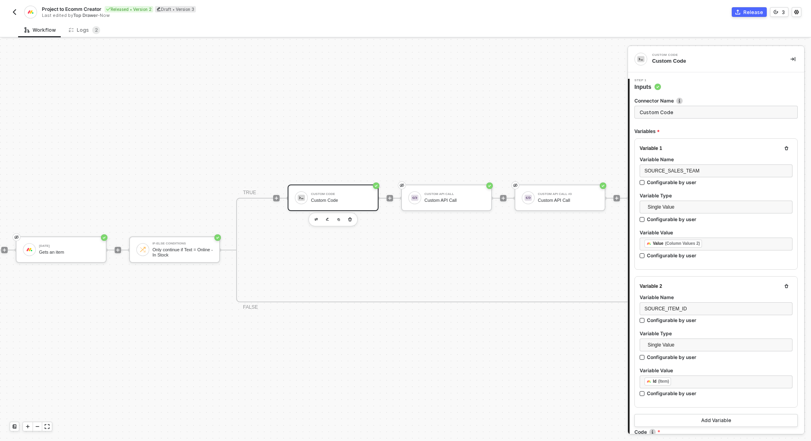
type textarea "/* You can access variables on the inputData object. ex: const myVariable = inp…"
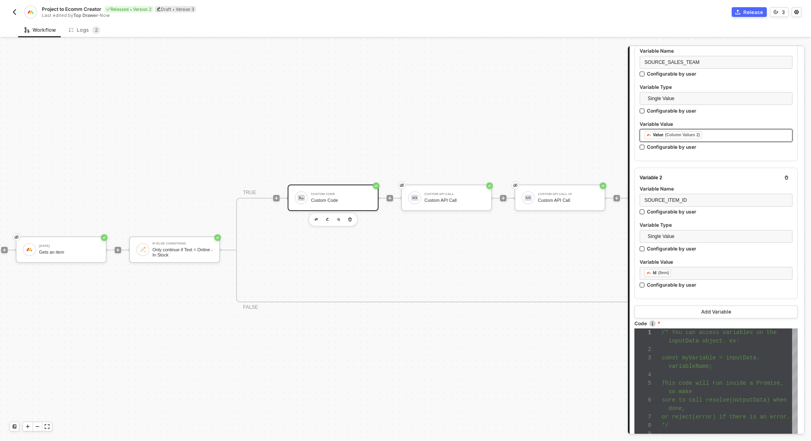
scroll to position [132, 0]
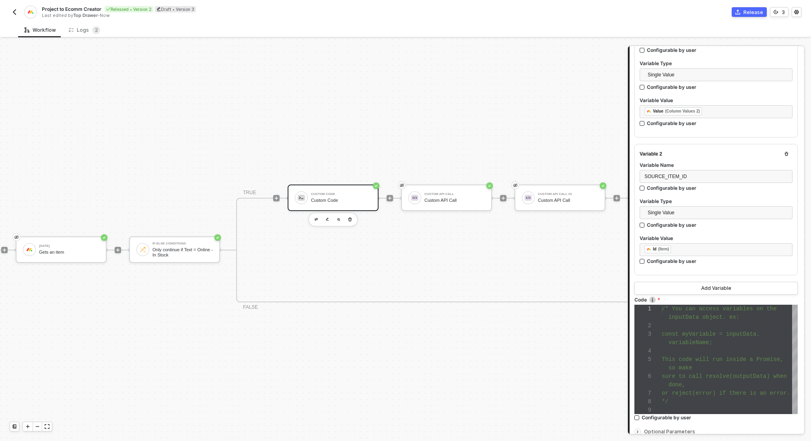
click at [15, 10] on img "button" at bounding box center [14, 12] width 6 height 6
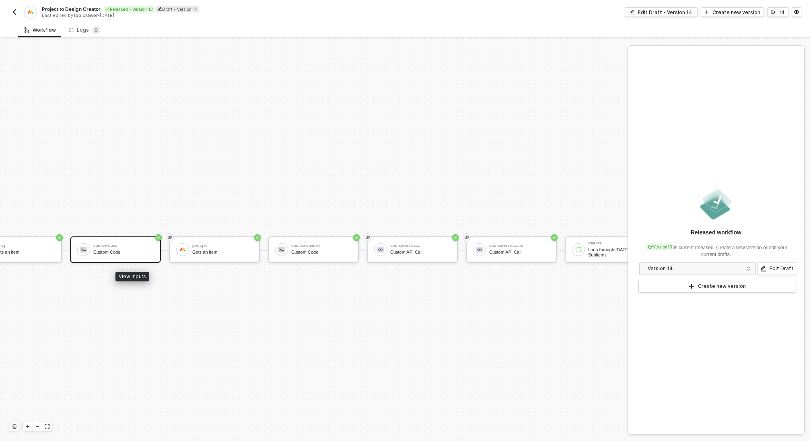
scroll to position [211, 166]
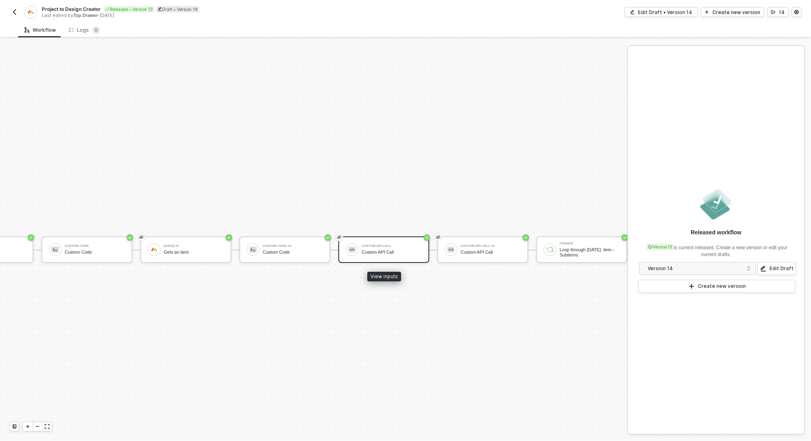
click at [367, 255] on div "Custom API Call Custom API Call" at bounding box center [392, 249] width 60 height 15
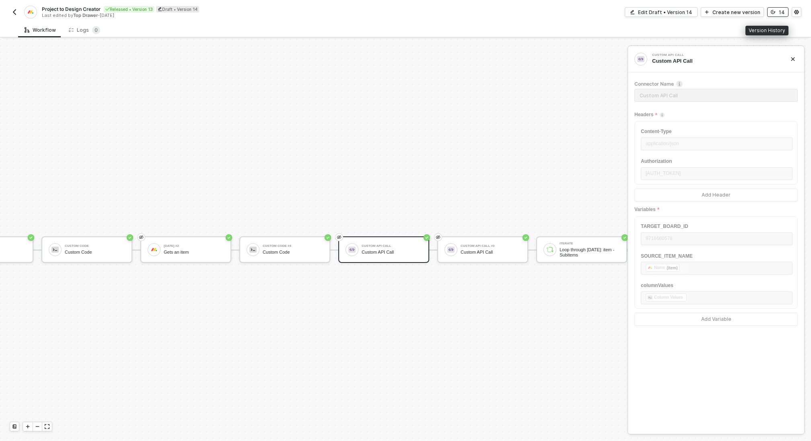
click at [773, 11] on icon "icon-versioning" at bounding box center [773, 12] width 5 height 5
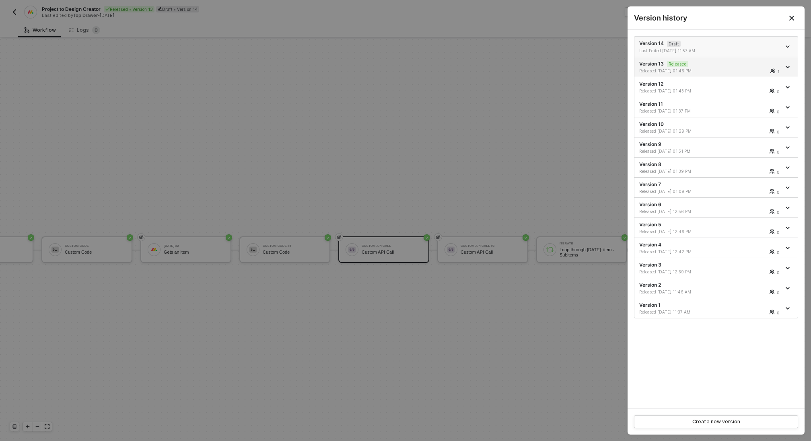
click at [701, 48] on div "Last Edited [DATE] 11:57 AM" at bounding box center [675, 51] width 72 height 6
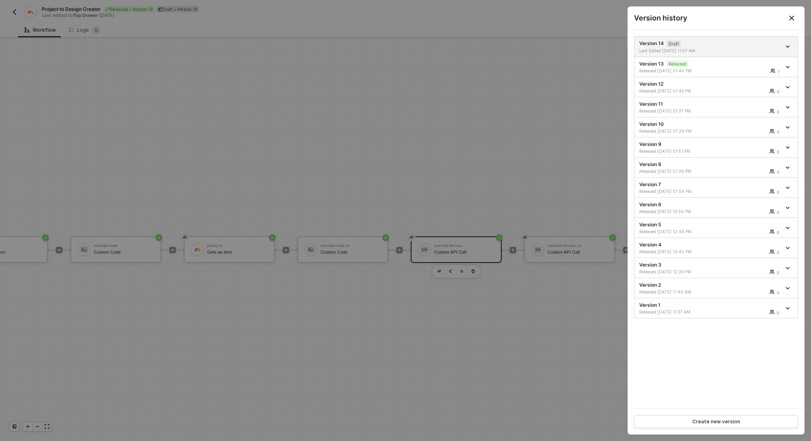
click at [429, 135] on div at bounding box center [405, 220] width 811 height 441
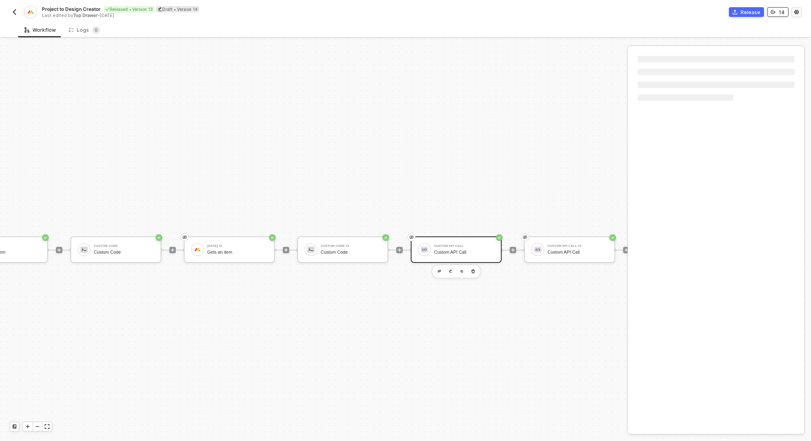
scroll to position [211, 0]
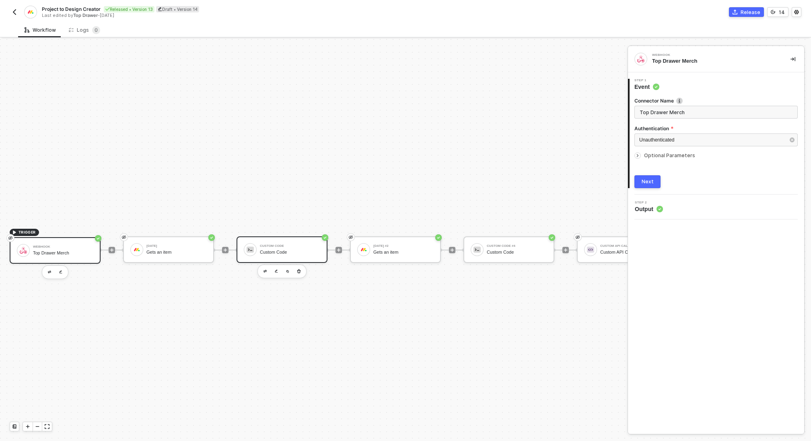
click at [283, 253] on div "Custom Code" at bounding box center [290, 252] width 60 height 5
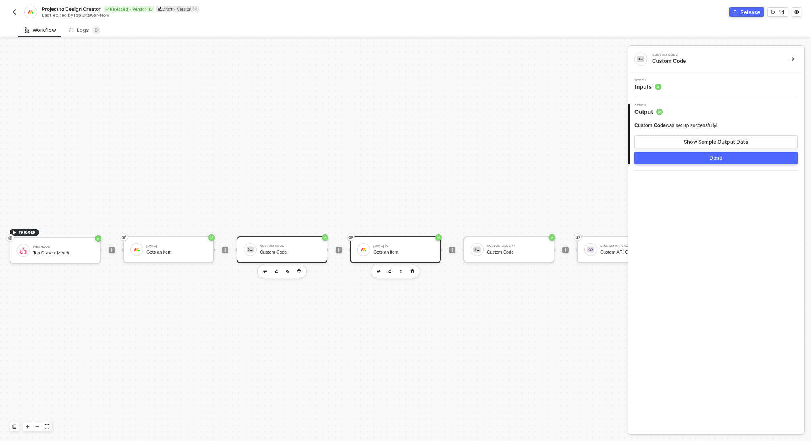
click at [411, 249] on div "[DATE] #2 Gets an item" at bounding box center [403, 249] width 60 height 15
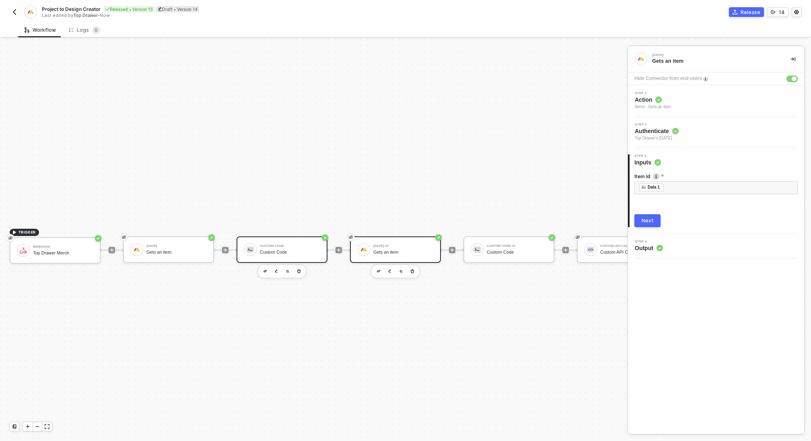
click at [267, 247] on div "Custom Code" at bounding box center [290, 246] width 60 height 3
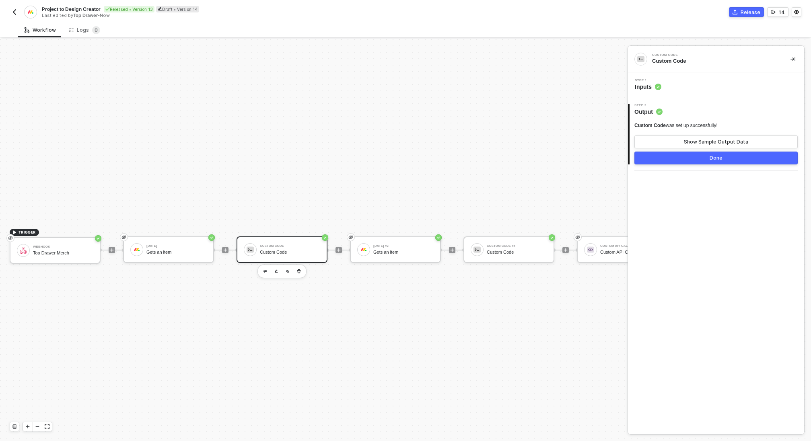
click at [691, 89] on div "Step 1 Inputs" at bounding box center [717, 85] width 174 height 12
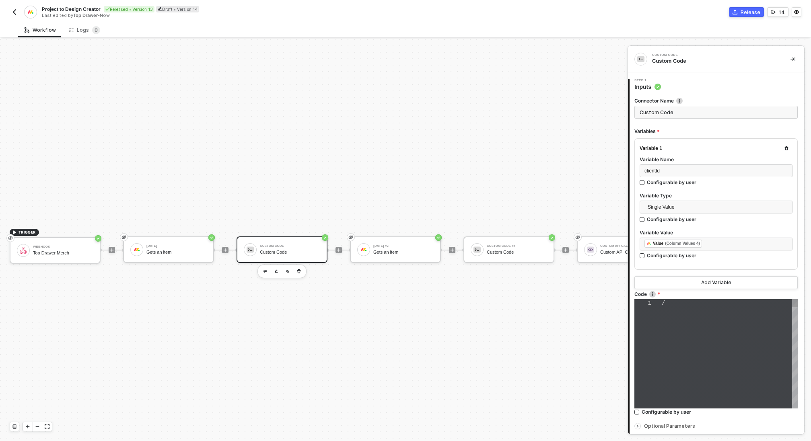
type textarea "/* You can access variables on the inputData object. ex: const myVariable = inp…"
click at [411, 256] on div "Monday #2 Gets an item" at bounding box center [403, 249] width 60 height 15
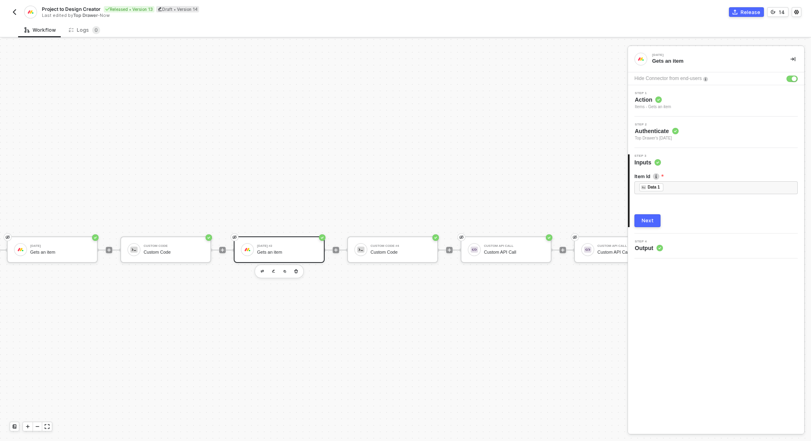
scroll to position [211, 124]
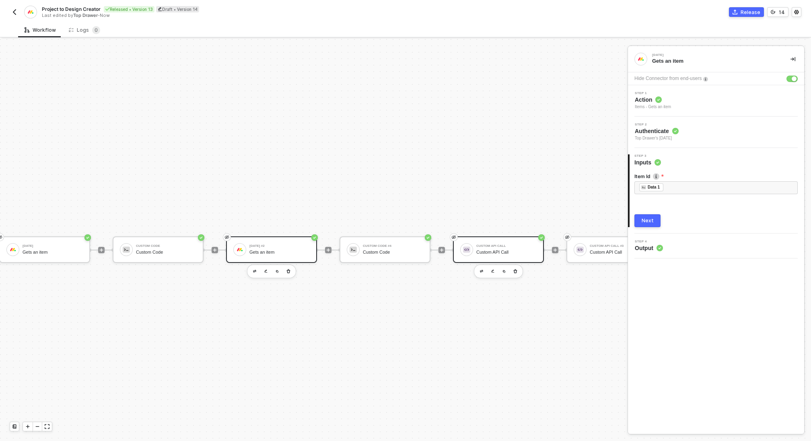
click at [503, 248] on div "Custom API Call Custom API Call" at bounding box center [506, 249] width 60 height 15
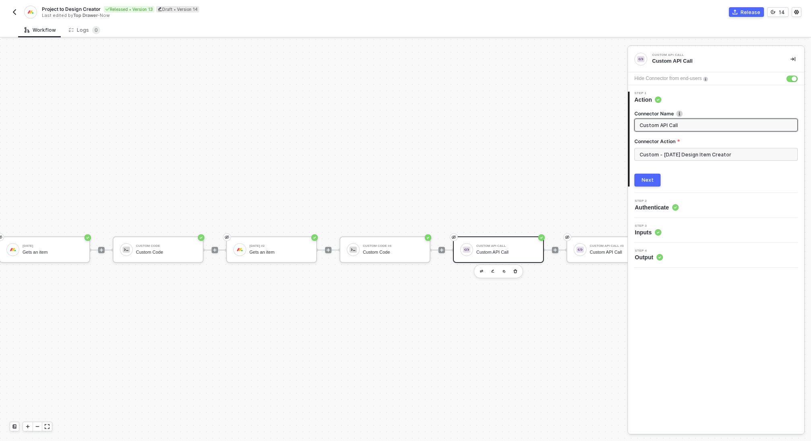
click at [650, 181] on div "Next" at bounding box center [647, 180] width 12 height 6
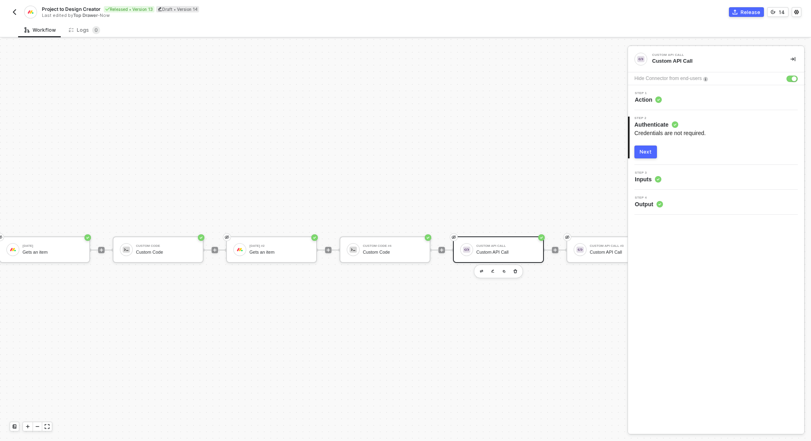
click at [645, 148] on button "Next" at bounding box center [645, 152] width 23 height 13
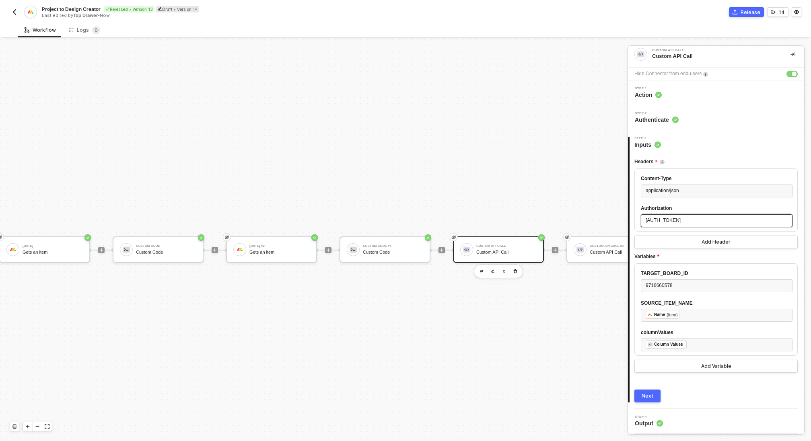
scroll to position [39, 0]
click at [377, 245] on div "Custom Code #4" at bounding box center [393, 246] width 60 height 3
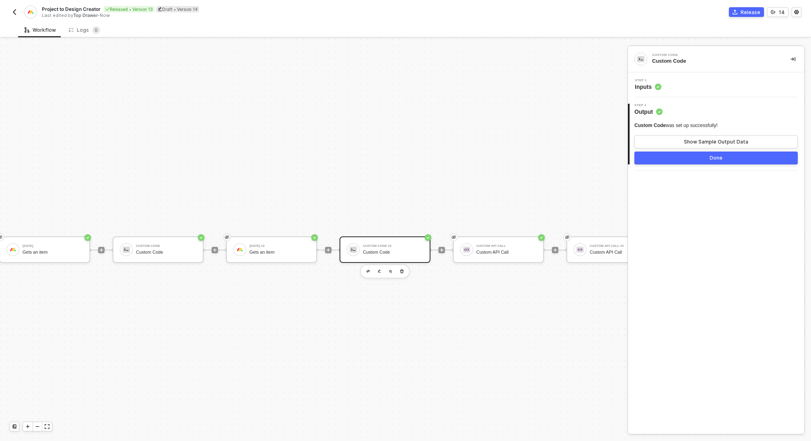
click at [688, 91] on div "Step 1 Inputs" at bounding box center [716, 84] width 176 height 25
click at [691, 80] on div "Step 1 Inputs" at bounding box center [717, 85] width 174 height 12
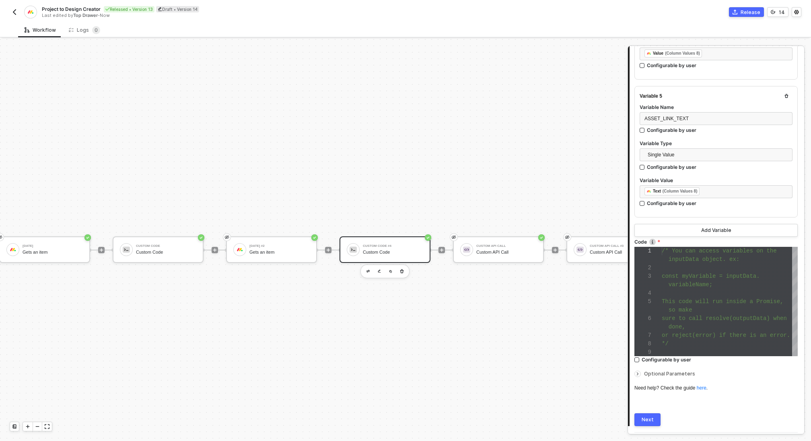
scroll to position [624, 0]
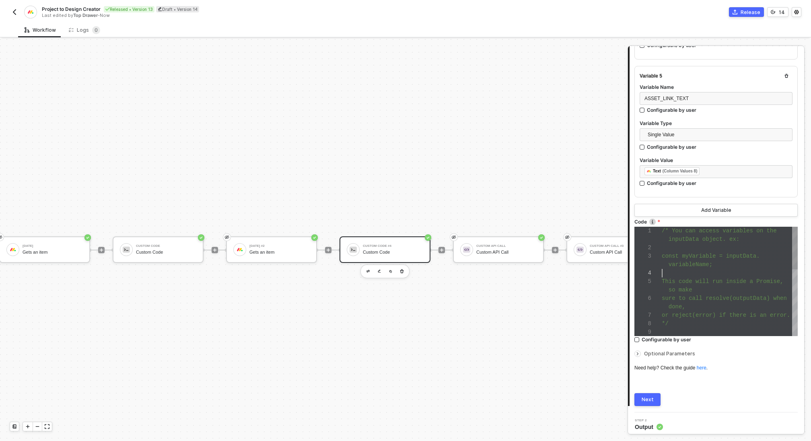
click at [703, 269] on div at bounding box center [730, 273] width 136 height 8
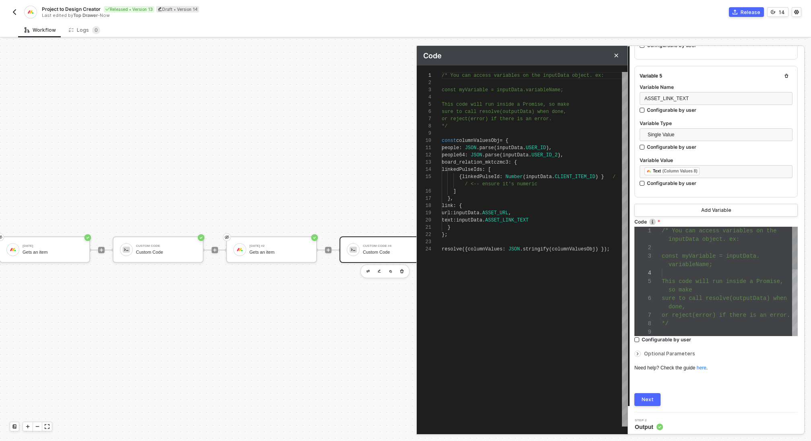
scroll to position [72, 0]
type textarea "people: JSON.parse(inputData.USER_ID), people64: JSON.parse(inputData.USER_ID_2…"
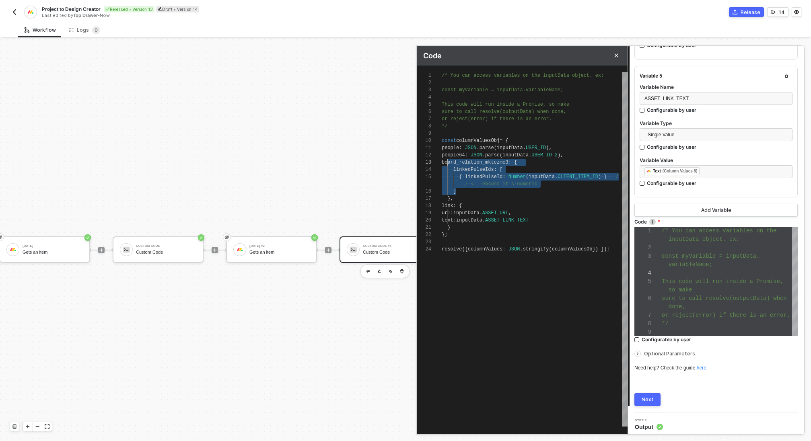
scroll to position [14, 6]
drag, startPoint x: 468, startPoint y: 191, endPoint x: 448, endPoint y: 164, distance: 33.4
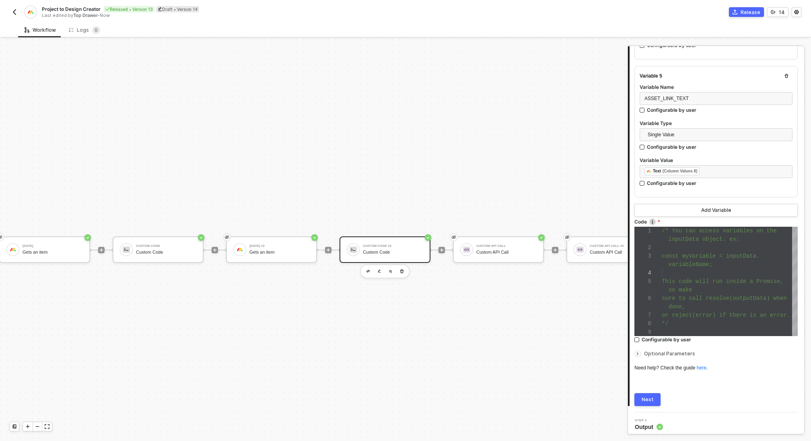
click at [13, 12] on img "button" at bounding box center [14, 12] width 6 height 6
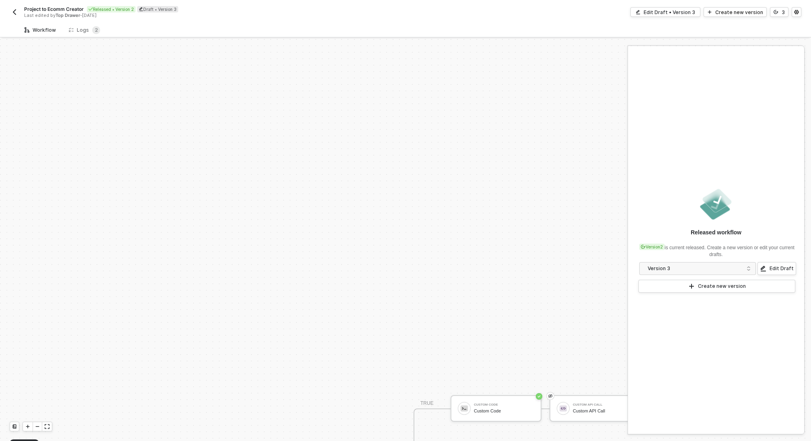
scroll to position [211, 0]
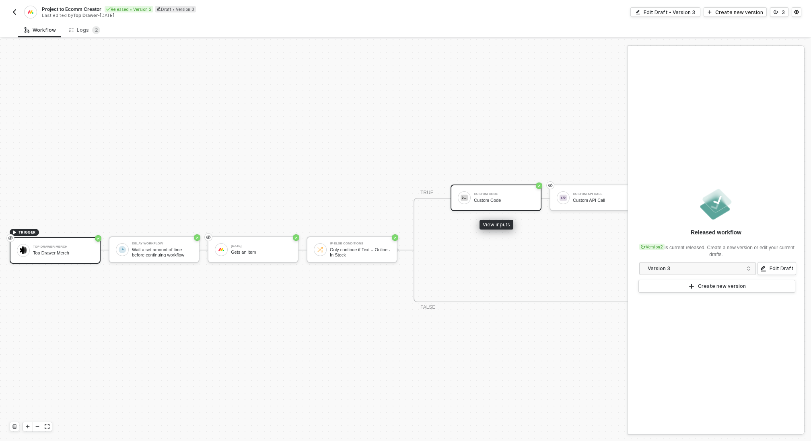
click at [502, 206] on div "Custom Code Custom Code" at bounding box center [495, 198] width 91 height 27
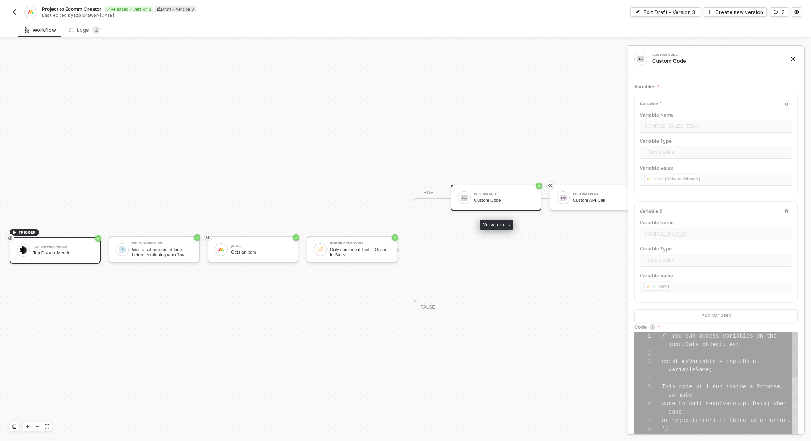
scroll to position [51, 0]
click at [777, 10] on icon "icon-versioning" at bounding box center [775, 12] width 5 height 5
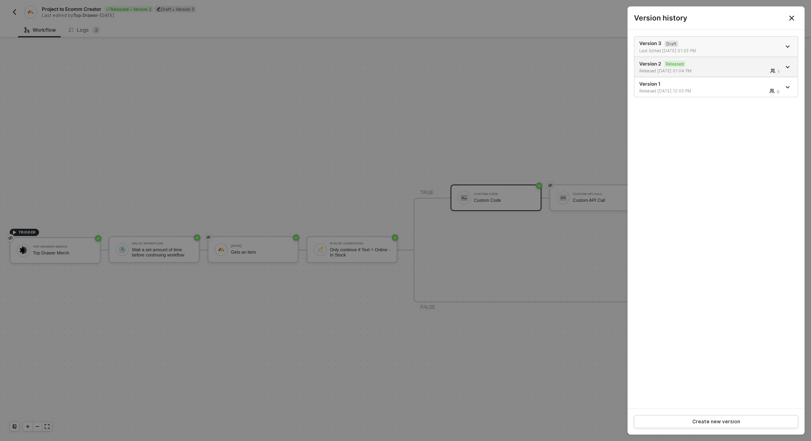
click at [720, 41] on div "Version 3 Draft Last Edited [DATE] 01:03 PM" at bounding box center [710, 47] width 142 height 14
click at [465, 135] on div at bounding box center [405, 220] width 811 height 441
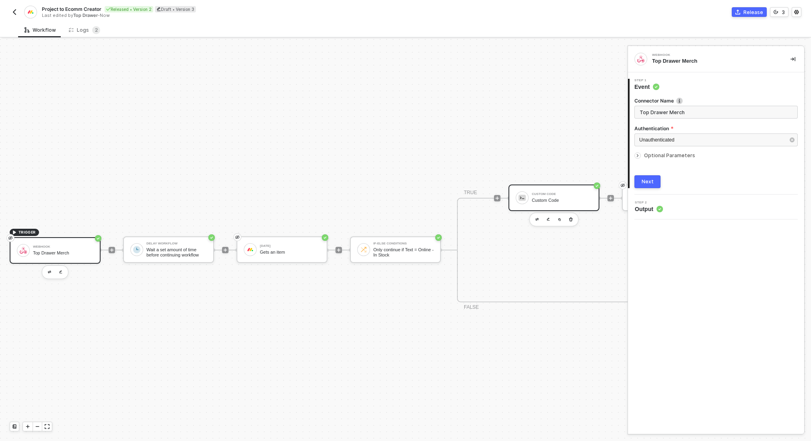
click at [543, 196] on div "Custom Code Custom Code" at bounding box center [562, 197] width 60 height 15
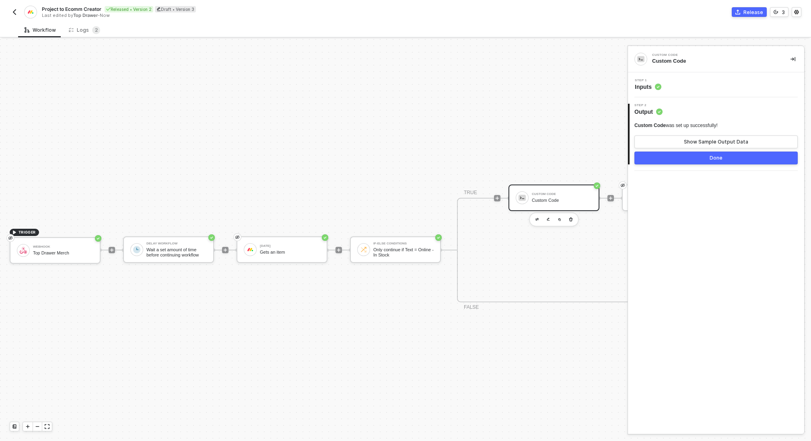
click at [681, 82] on div "Step 1 Inputs" at bounding box center [717, 85] width 174 height 12
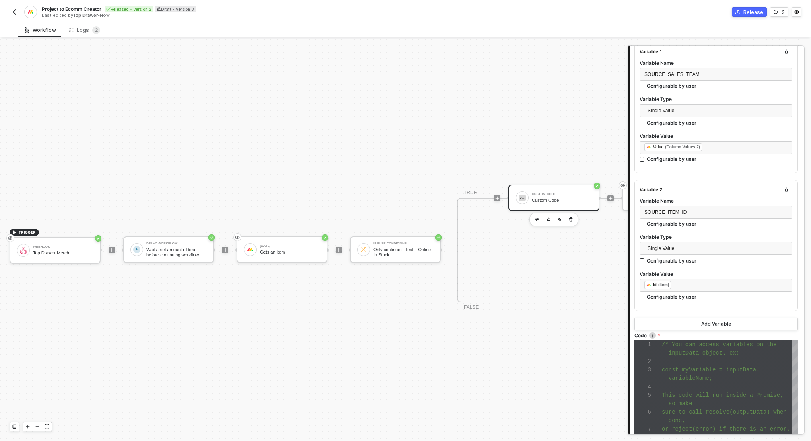
scroll to position [121, 0]
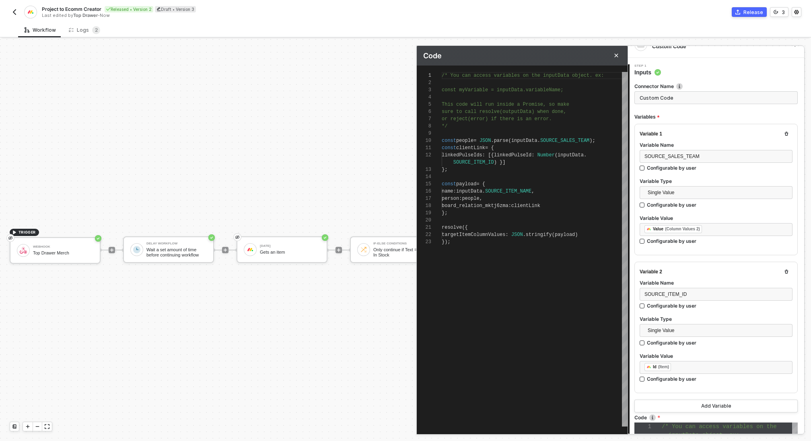
scroll to position [0, 0]
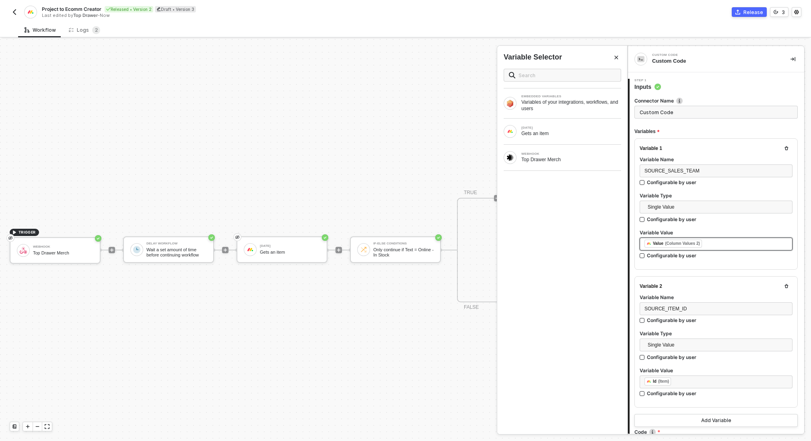
click at [731, 242] on div "﻿ ﻿ Value (Column Values 2) ﻿" at bounding box center [715, 244] width 143 height 9
click at [586, 132] on div "Gets an item" at bounding box center [571, 133] width 100 height 6
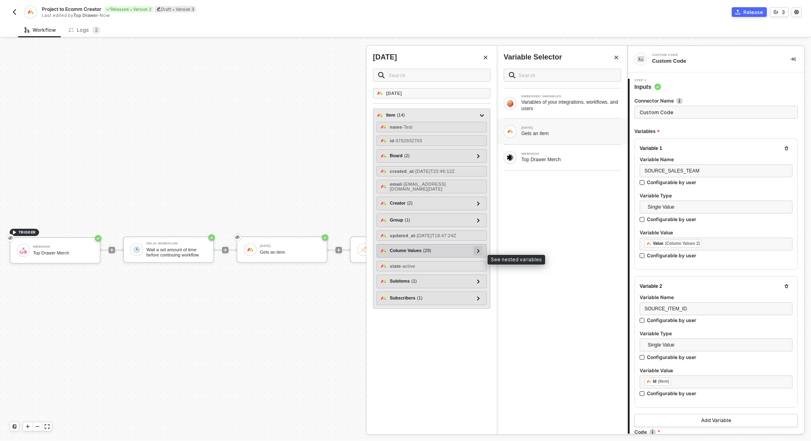
click at [478, 253] on icon at bounding box center [478, 251] width 2 height 4
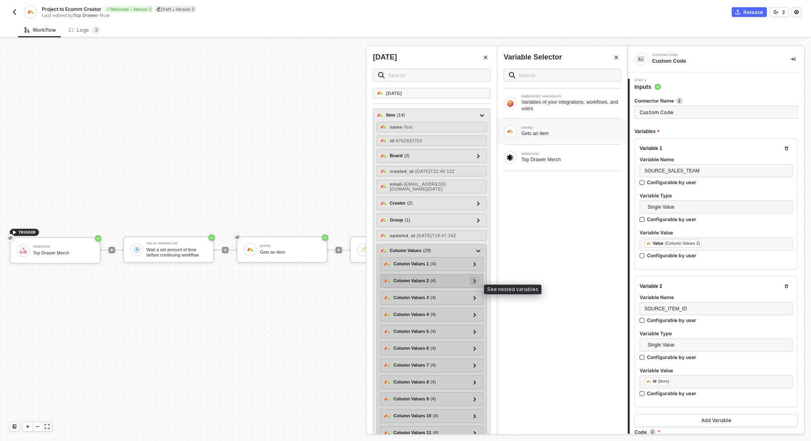
click at [474, 283] on icon at bounding box center [474, 281] width 3 height 4
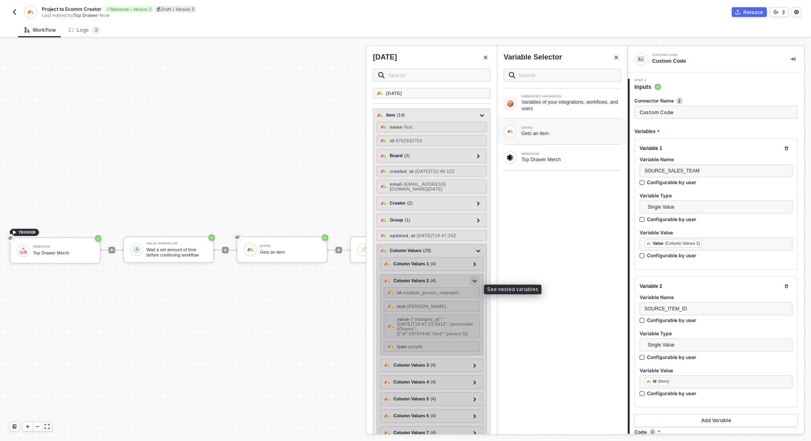
click at [474, 283] on icon at bounding box center [475, 281] width 4 height 3
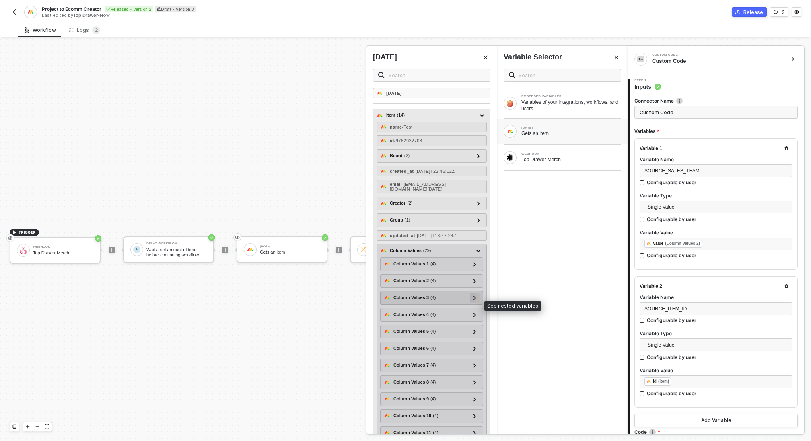
click at [474, 300] on icon at bounding box center [474, 298] width 2 height 4
click at [474, 302] on div at bounding box center [475, 297] width 4 height 9
click at [473, 317] on icon at bounding box center [474, 315] width 3 height 4
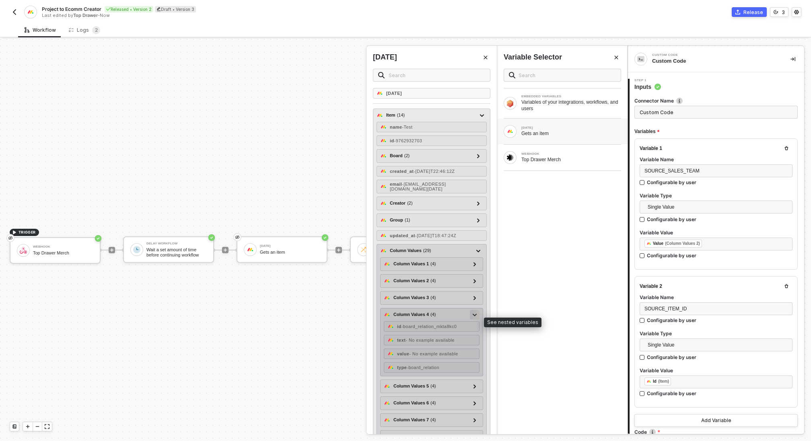
click at [473, 318] on div at bounding box center [475, 314] width 4 height 9
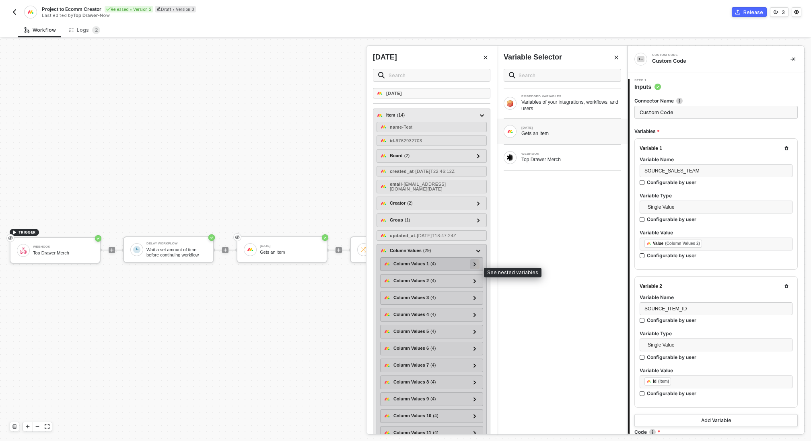
click at [473, 268] on div at bounding box center [475, 263] width 4 height 9
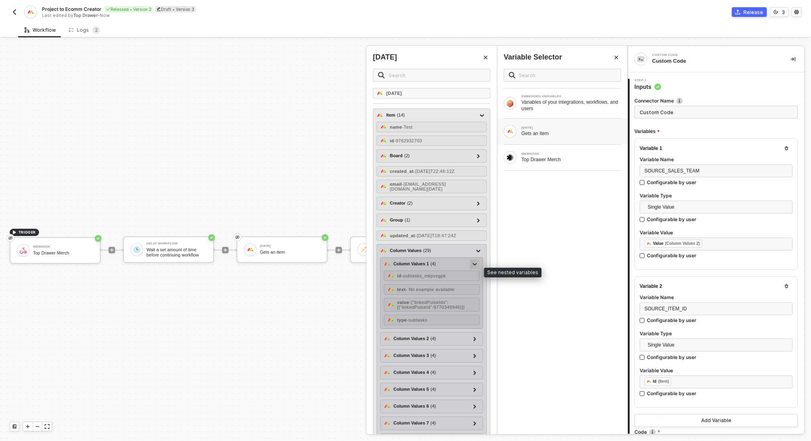
click at [473, 268] on div at bounding box center [475, 263] width 4 height 9
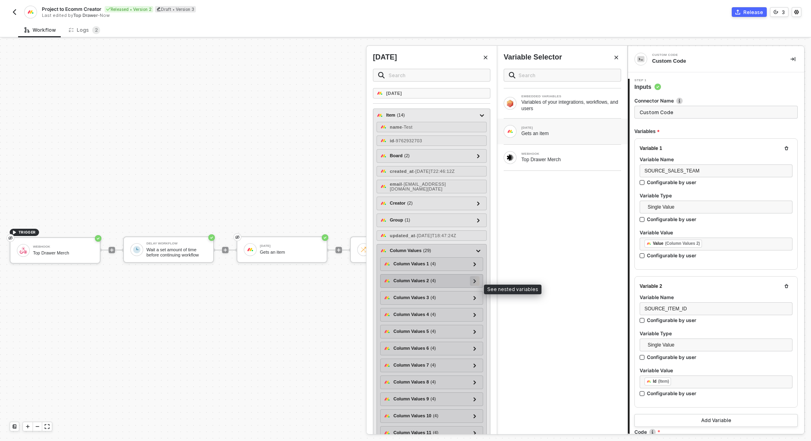
click at [473, 285] on div at bounding box center [475, 280] width 4 height 9
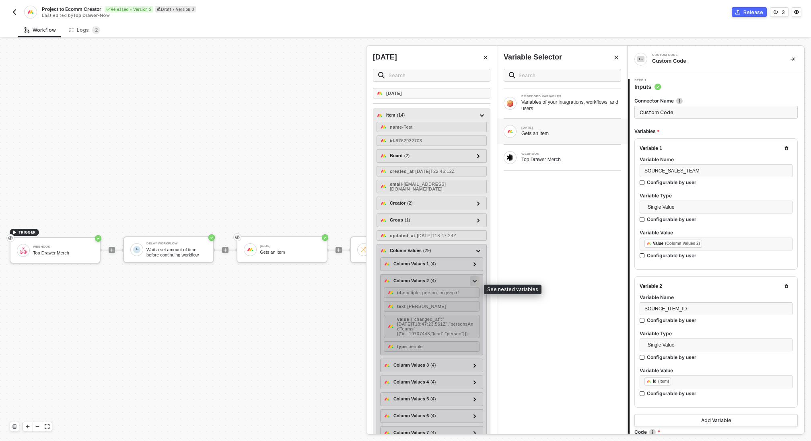
click at [473, 283] on icon at bounding box center [475, 281] width 4 height 3
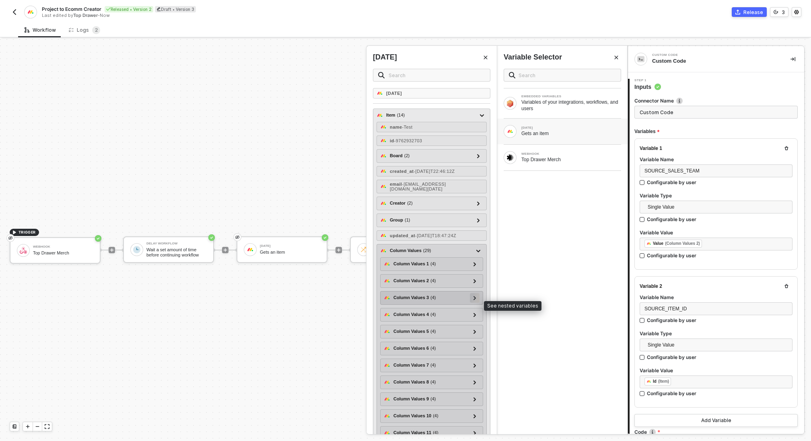
click at [473, 302] on div at bounding box center [475, 297] width 4 height 9
click at [474, 317] on icon at bounding box center [474, 315] width 2 height 4
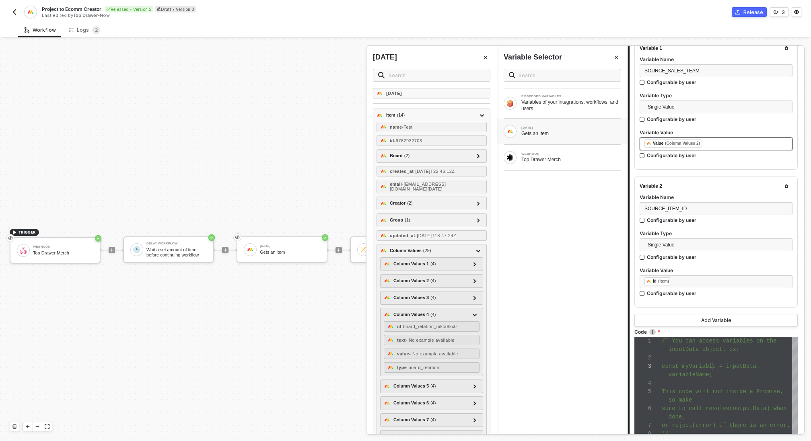
scroll to position [117, 0]
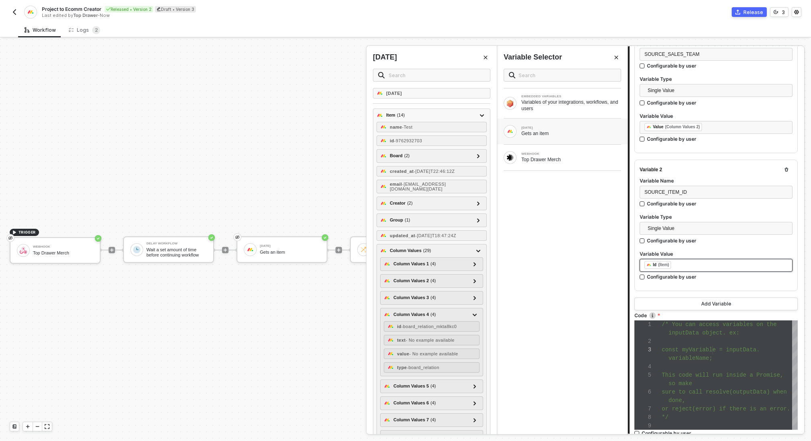
click at [707, 264] on div "﻿ ﻿ Id (Item) ﻿" at bounding box center [715, 265] width 143 height 9
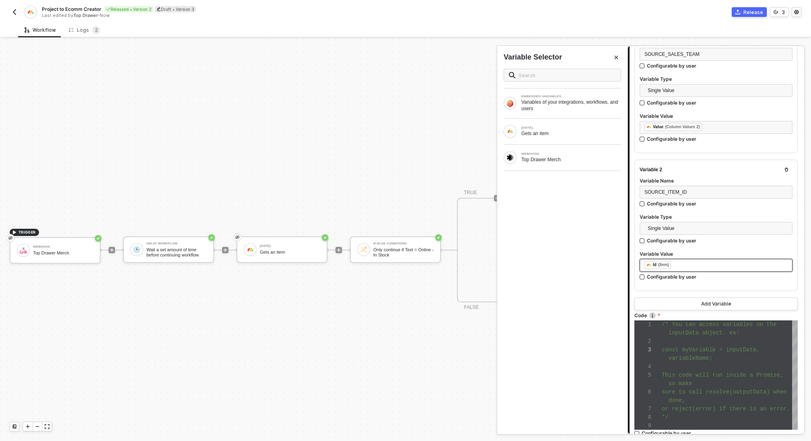
click at [707, 264] on div "﻿ ﻿ Id (Item) ﻿" at bounding box center [715, 265] width 143 height 9
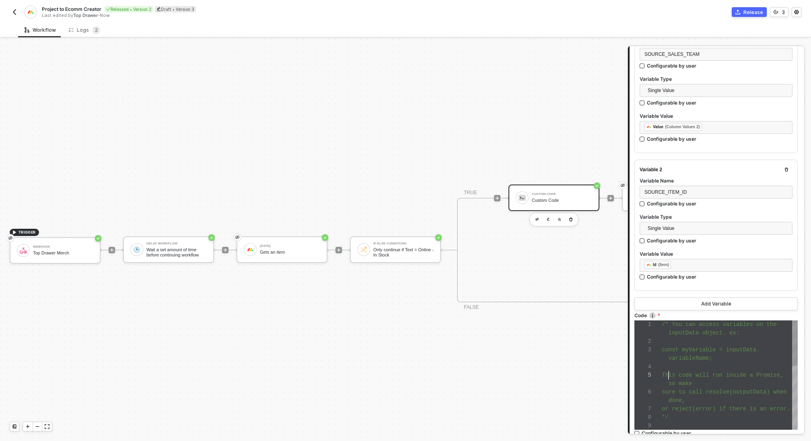
click at [667, 374] on span "This code will run inside a Promise," at bounding box center [722, 375] width 121 height 6
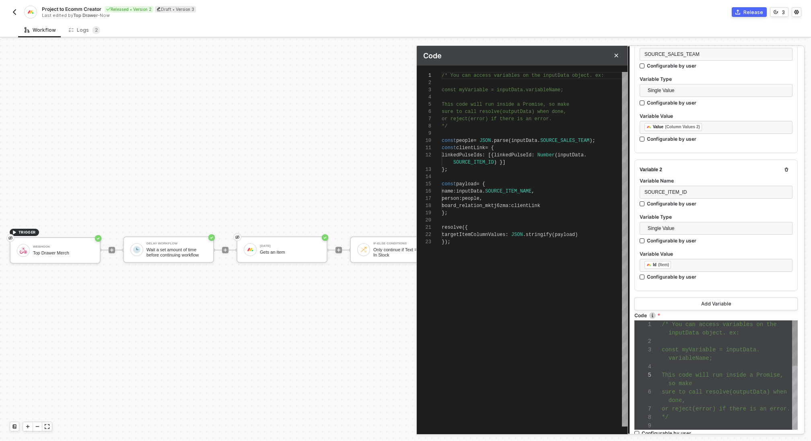
scroll to position [72, 0]
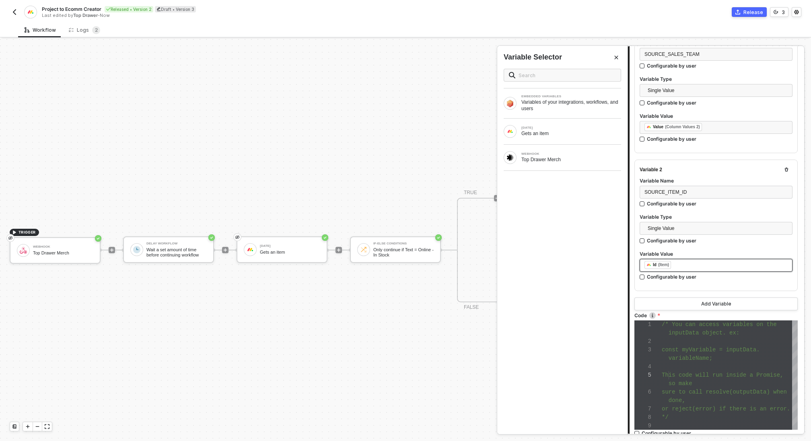
click at [694, 261] on div "﻿ ﻿ Id (Item) ﻿" at bounding box center [715, 265] width 143 height 9
click at [561, 132] on div "Gets an item" at bounding box center [571, 133] width 100 height 6
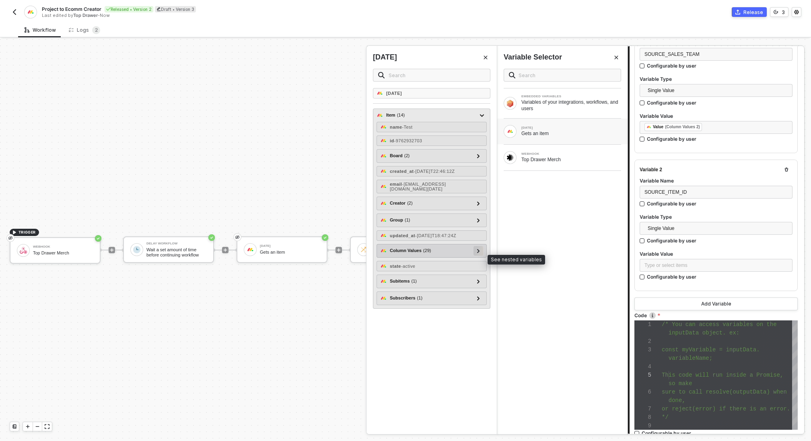
click at [475, 256] on div at bounding box center [478, 251] width 10 height 10
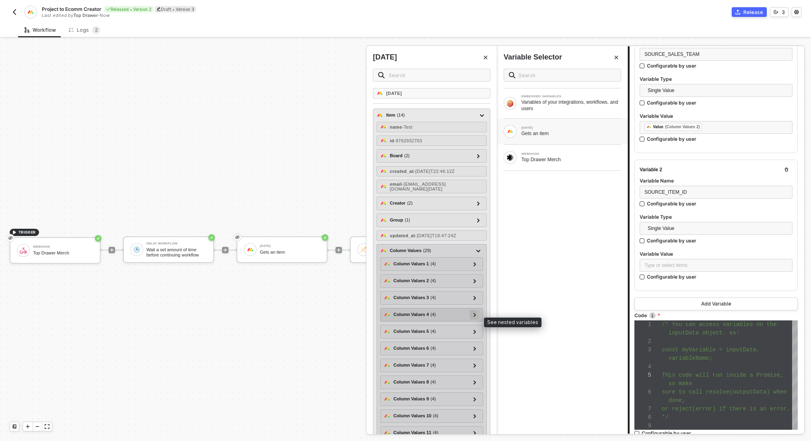
click at [474, 317] on icon at bounding box center [474, 315] width 3 height 4
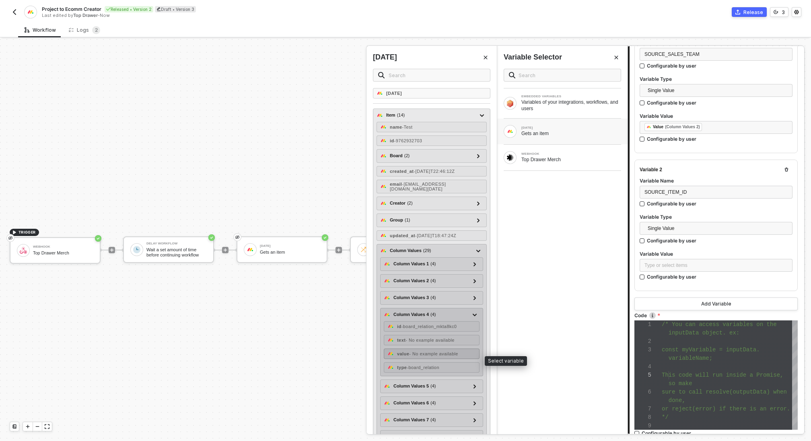
click at [444, 356] on span "- No example available" at bounding box center [433, 354] width 49 height 5
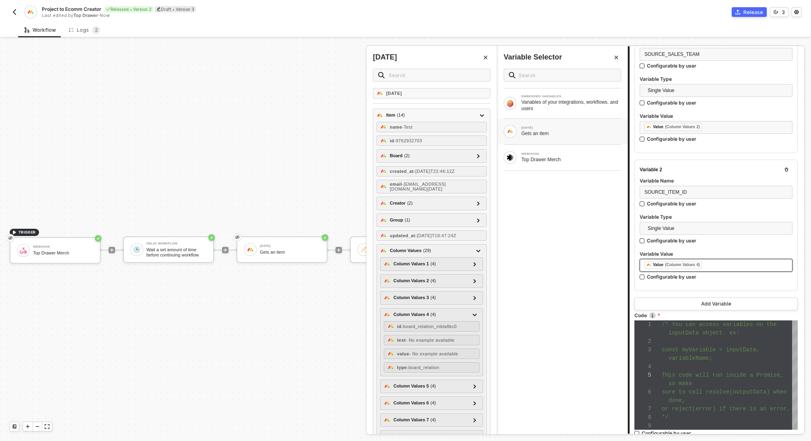
scroll to position [212, 0]
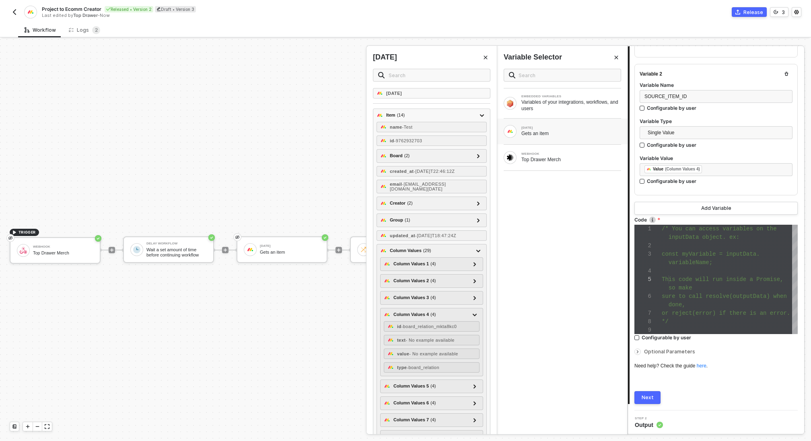
click at [647, 396] on div "Next" at bounding box center [647, 398] width 12 height 6
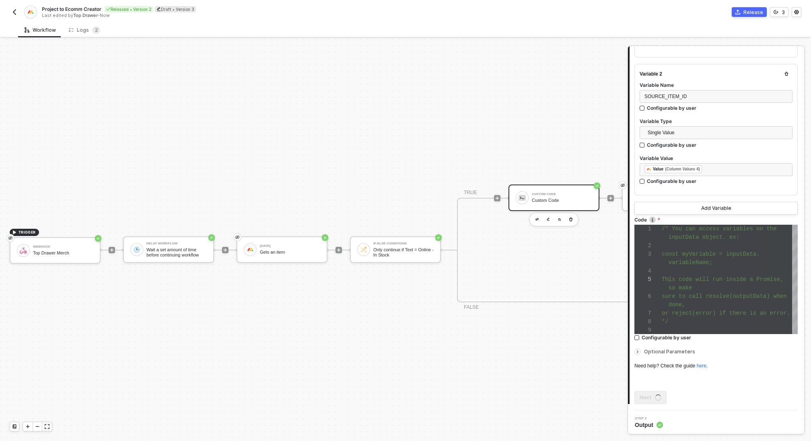
scroll to position [0, 0]
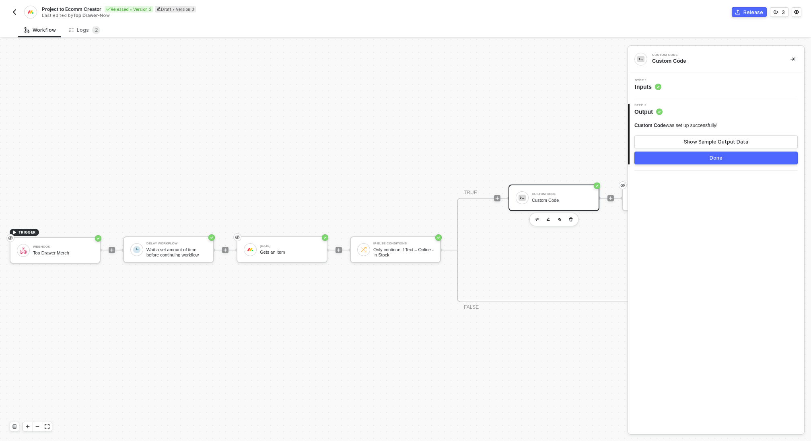
click at [708, 160] on button "Done" at bounding box center [715, 158] width 163 height 13
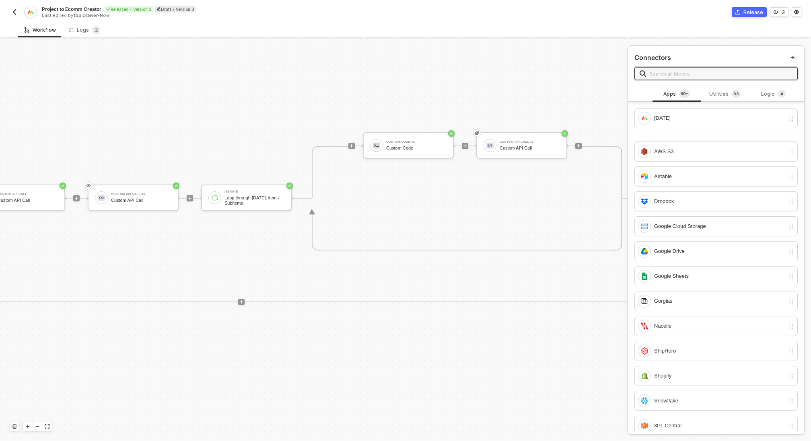
scroll to position [211, 641]
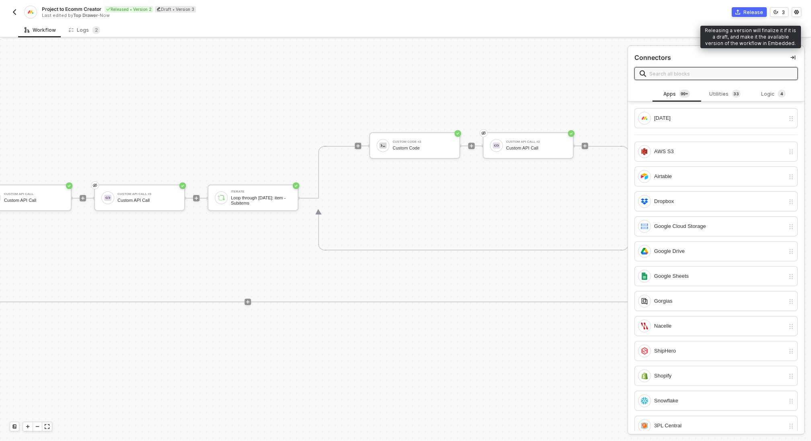
click at [748, 12] on div "Release" at bounding box center [753, 12] width 20 height 7
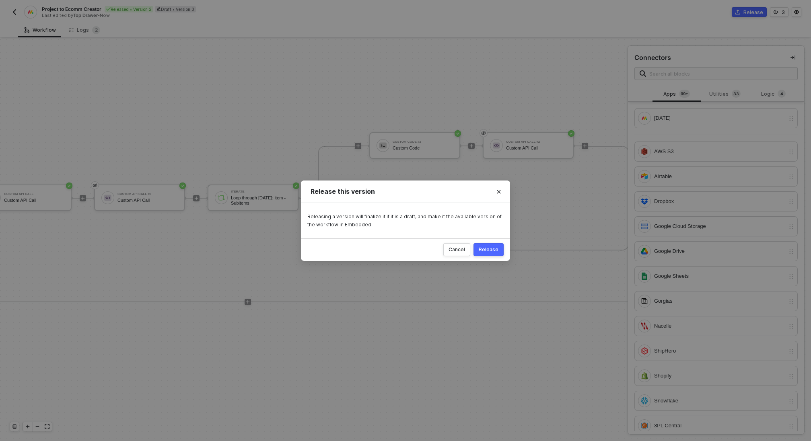
click at [490, 252] on div "Release" at bounding box center [489, 250] width 20 height 6
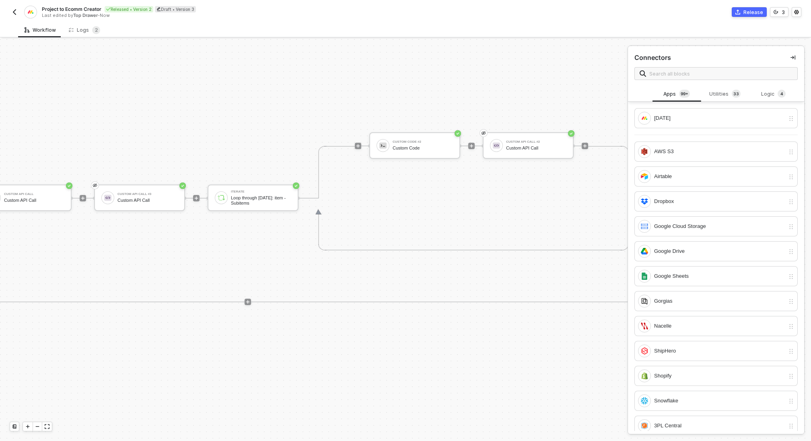
scroll to position [211, 546]
